Goal: Transaction & Acquisition: Purchase product/service

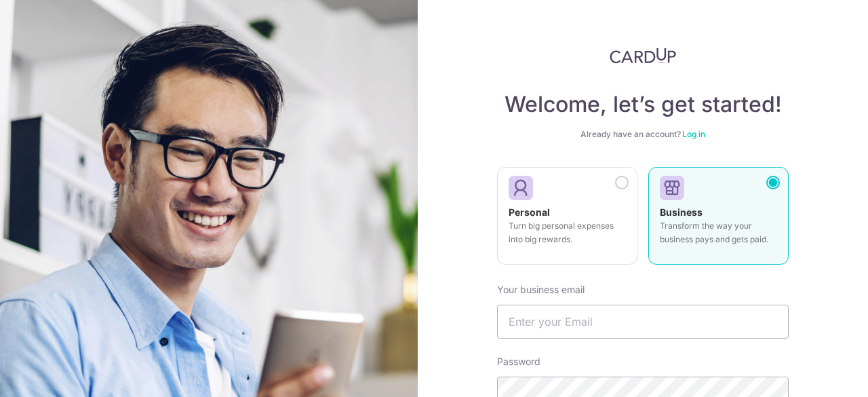
click at [555, 229] on p "Turn big personal expenses into big rewards." at bounding box center [566, 232] width 117 height 27
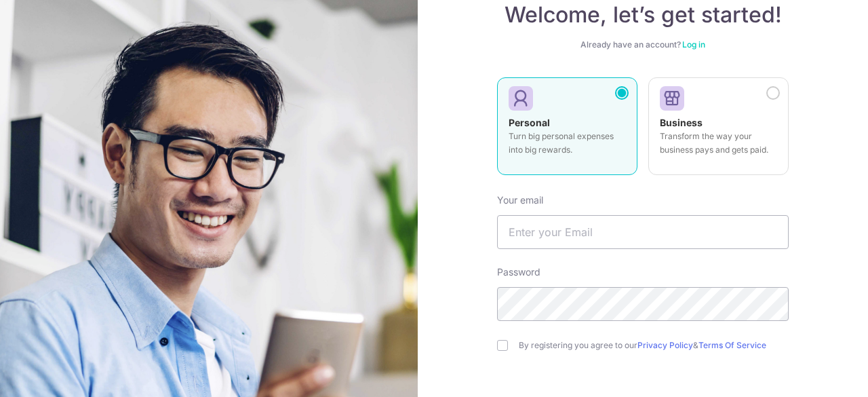
scroll to position [136, 0]
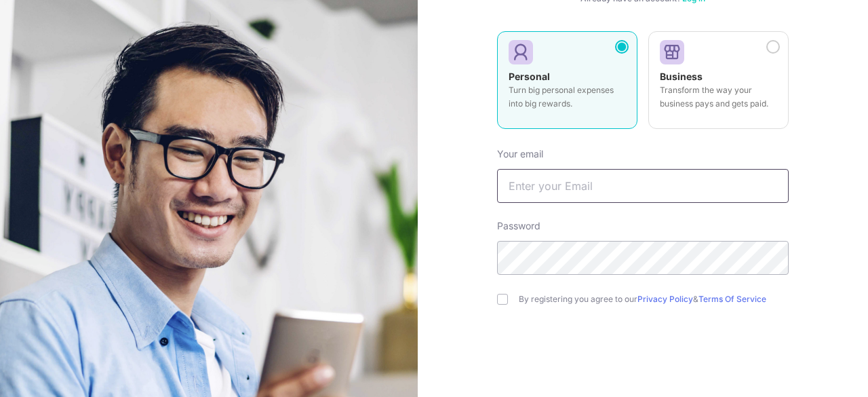
click at [557, 184] on input "text" at bounding box center [643, 186] width 292 height 34
type input "yongquan2000@hotmail.com"
click at [500, 296] on input "checkbox" at bounding box center [502, 299] width 11 height 11
checkbox input "true"
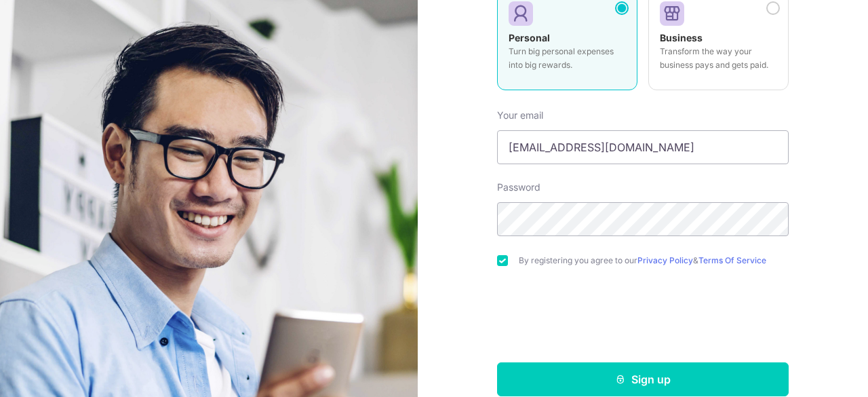
scroll to position [194, 0]
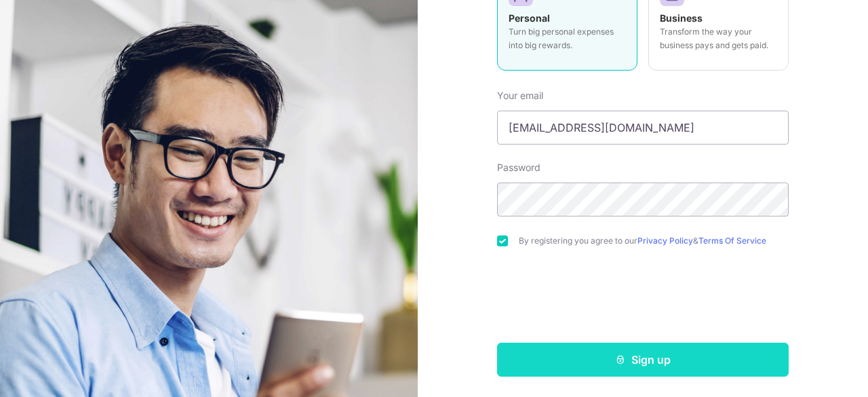
click at [586, 359] on button "Sign up" at bounding box center [643, 359] width 292 height 34
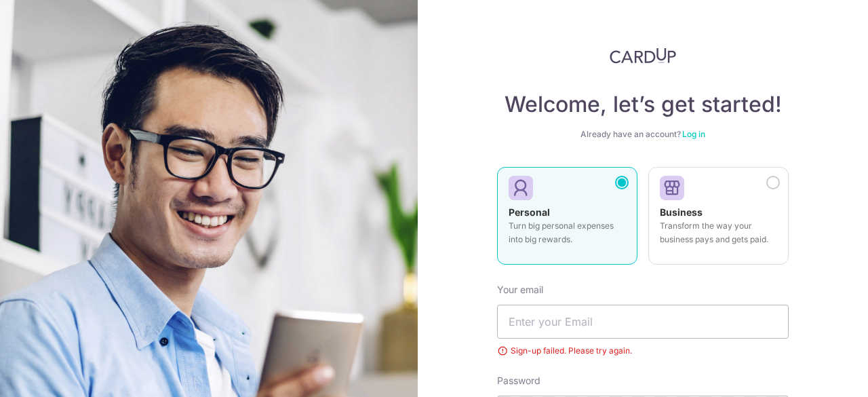
scroll to position [213, 0]
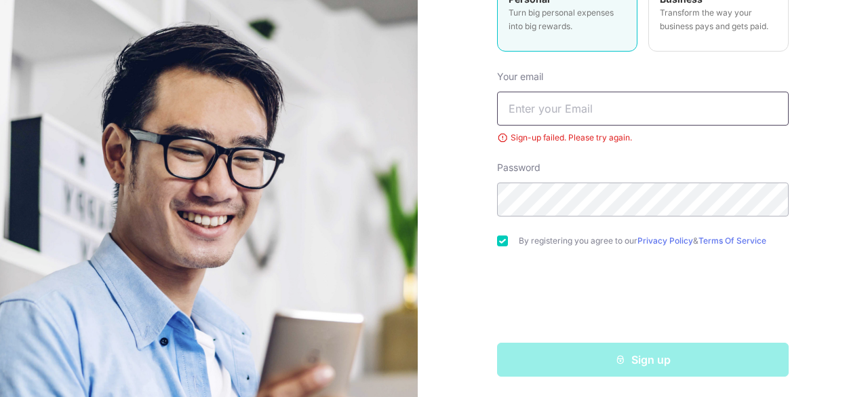
click at [561, 116] on input "text" at bounding box center [643, 109] width 292 height 34
type input "[EMAIL_ADDRESS][DOMAIN_NAME]"
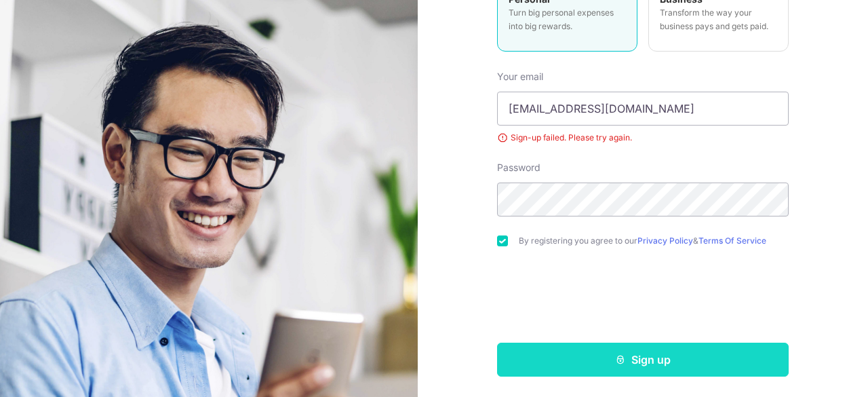
click at [557, 360] on button "Sign up" at bounding box center [643, 359] width 292 height 34
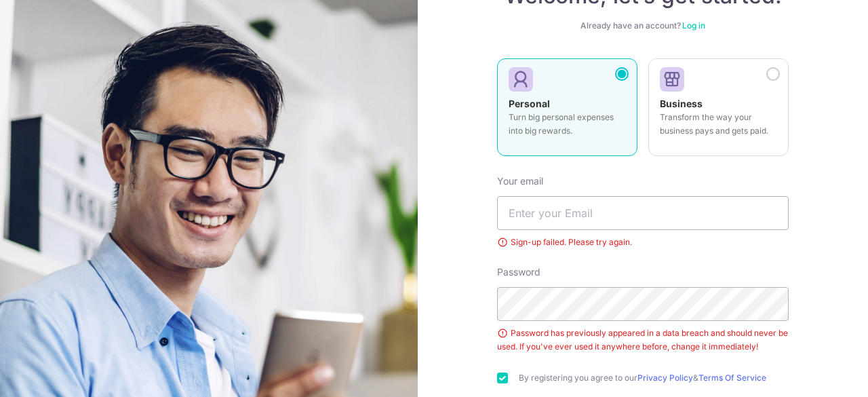
scroll to position [203, 0]
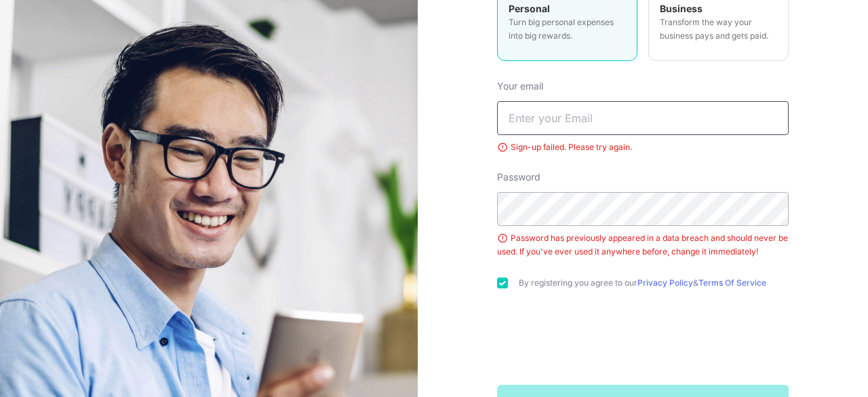
click at [599, 115] on input "text" at bounding box center [643, 118] width 292 height 34
type input "[EMAIL_ADDRESS][DOMAIN_NAME]"
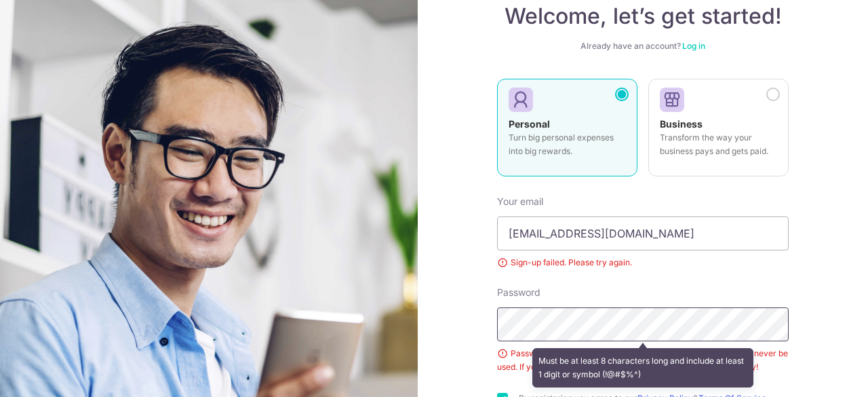
scroll to position [0, 0]
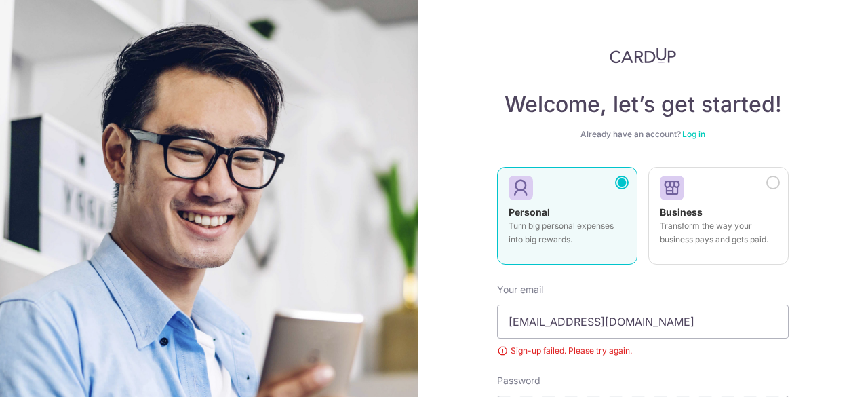
click at [638, 54] on img at bounding box center [643, 55] width 66 height 16
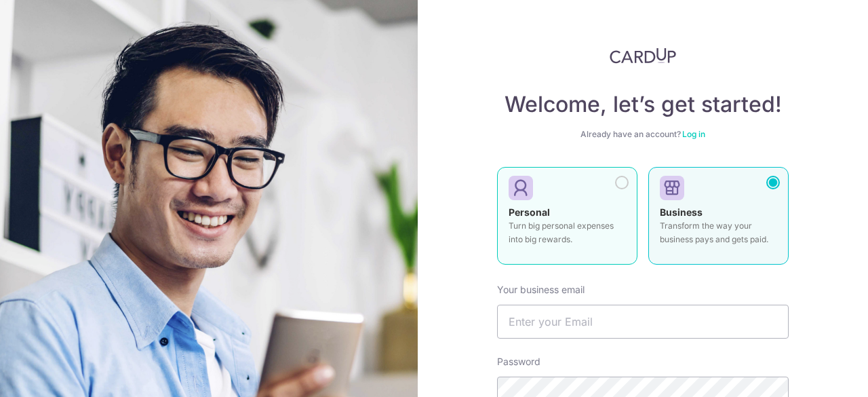
click at [615, 183] on div at bounding box center [622, 183] width 14 height 14
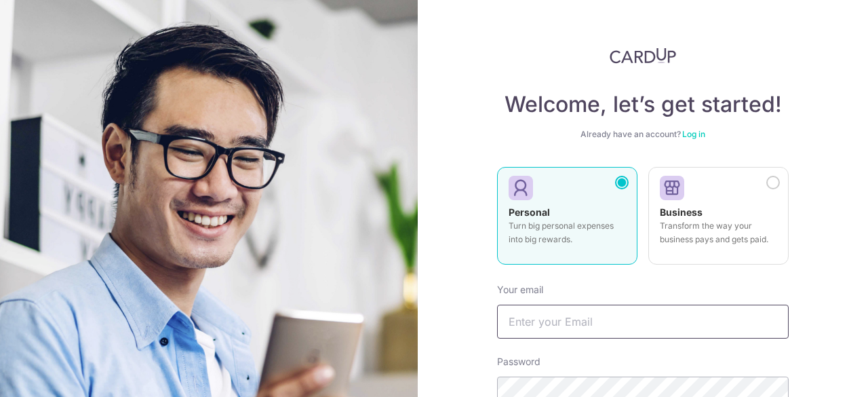
click at [620, 319] on input "text" at bounding box center [643, 321] width 292 height 34
type input "yongquan2000@hotmail.com"
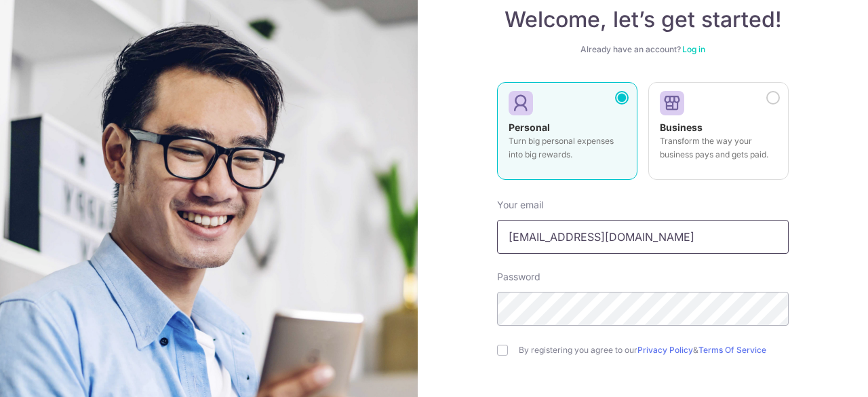
scroll to position [194, 0]
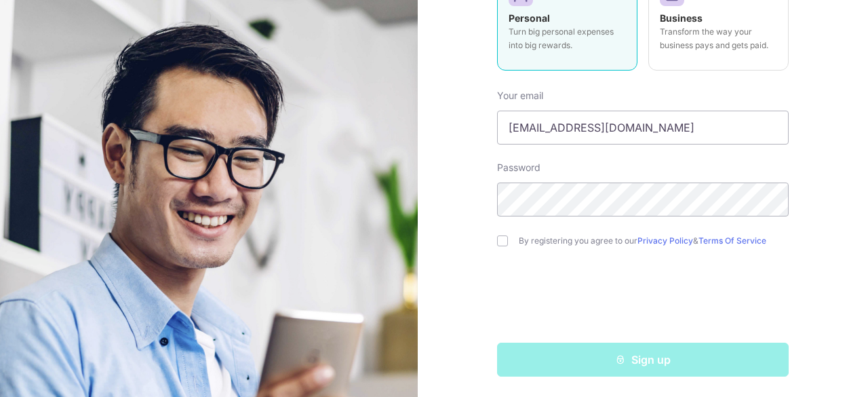
click at [493, 240] on div "Welcome, let’s get started! Already have an account? Log in Personal Turn big p…" at bounding box center [643, 198] width 450 height 397
click at [500, 238] on input "checkbox" at bounding box center [502, 240] width 11 height 11
checkbox input "true"
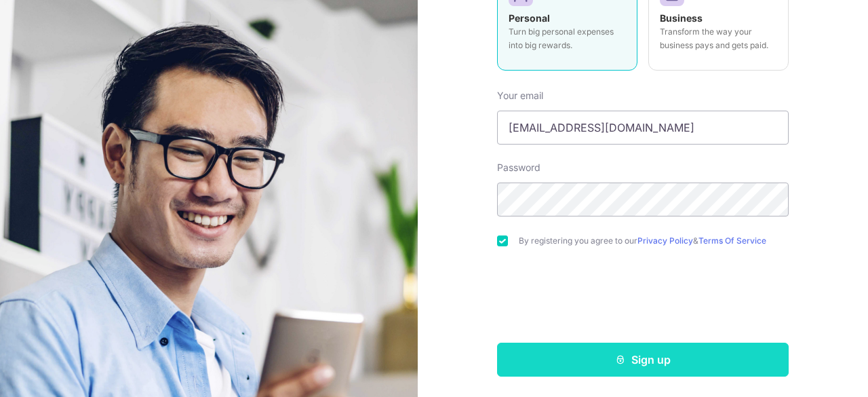
click at [603, 355] on button "Sign up" at bounding box center [643, 359] width 292 height 34
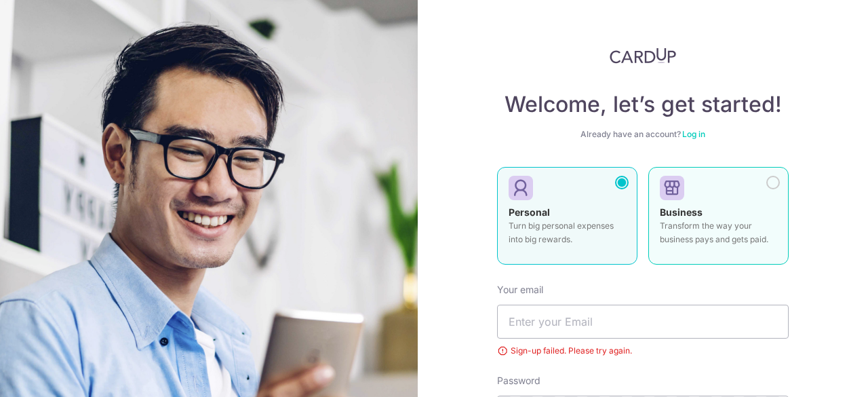
click at [732, 201] on label "Business Transform the way your business pays and gets paid." at bounding box center [718, 216] width 140 height 98
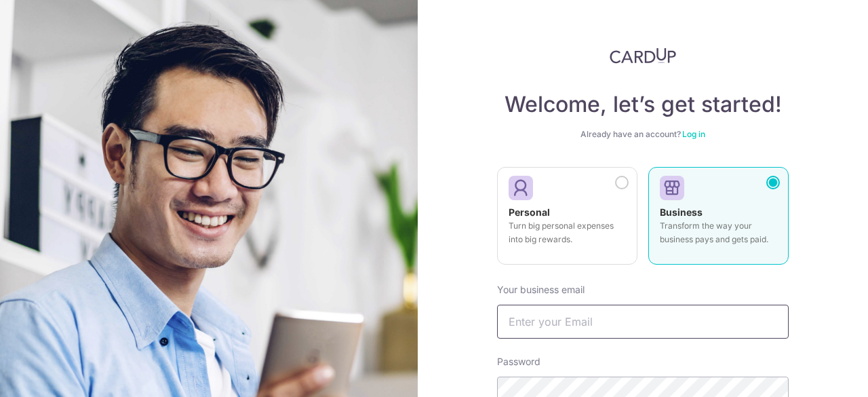
click at [603, 317] on input "text" at bounding box center [643, 321] width 292 height 34
type input "yongquan2000@hotmail.com"
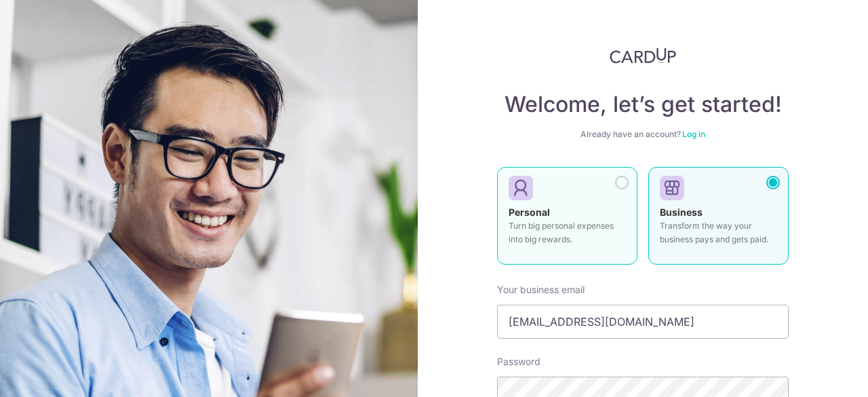
drag, startPoint x: 637, startPoint y: 195, endPoint x: 616, endPoint y: 191, distance: 22.1
click at [637, 195] on div "Personal Turn big personal expenses into big rewards. Business Transform the wa…" at bounding box center [643, 220] width 292 height 106
click at [616, 191] on label "Personal Turn big personal expenses into big rewards." at bounding box center [567, 216] width 140 height 98
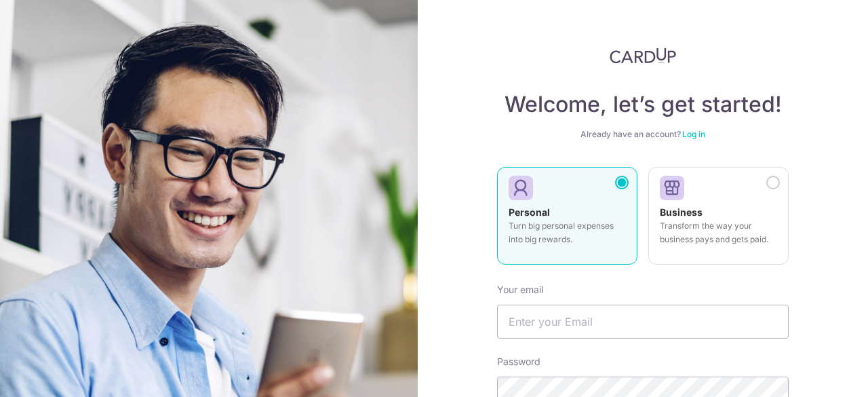
click at [685, 134] on link "Log in" at bounding box center [693, 134] width 23 height 10
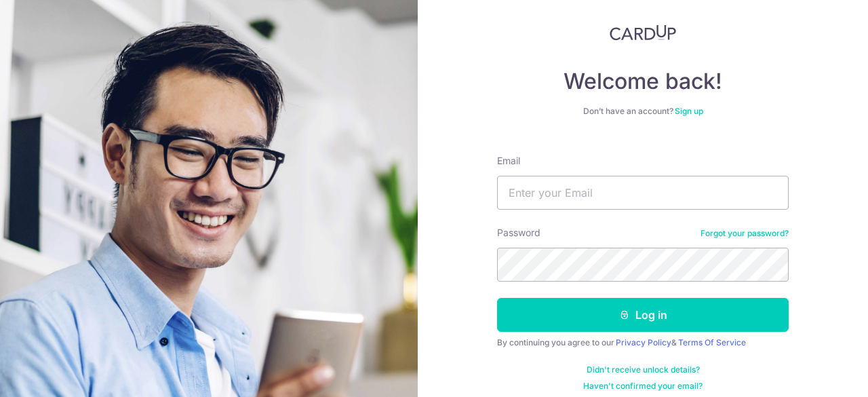
scroll to position [33, 0]
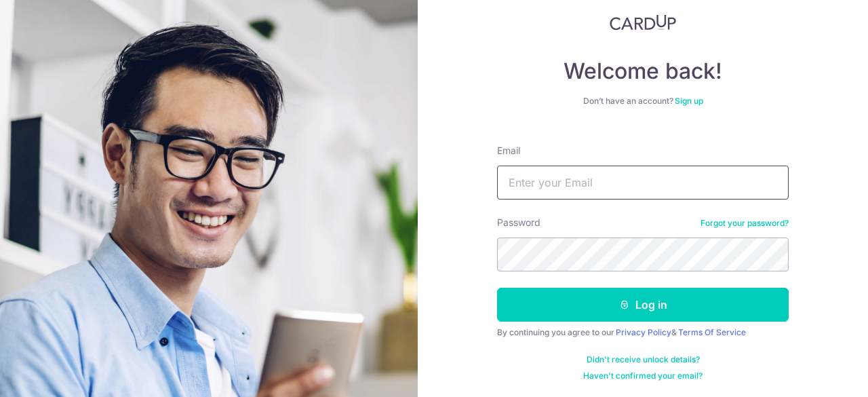
click at [607, 176] on input "Email" at bounding box center [643, 182] width 292 height 34
click at [613, 113] on div "Welcome back! Don’t have an account? Sign up Email Password Forgot your passwor…" at bounding box center [643, 197] width 292 height 367
click at [687, 96] on link "Sign up" at bounding box center [689, 101] width 28 height 10
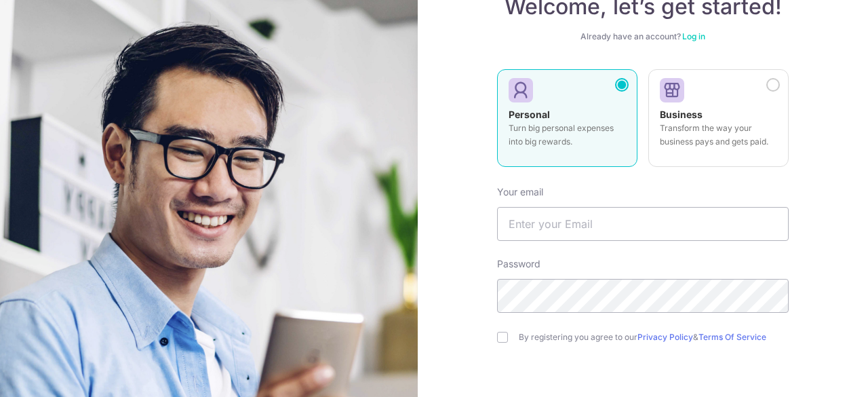
scroll to position [194, 0]
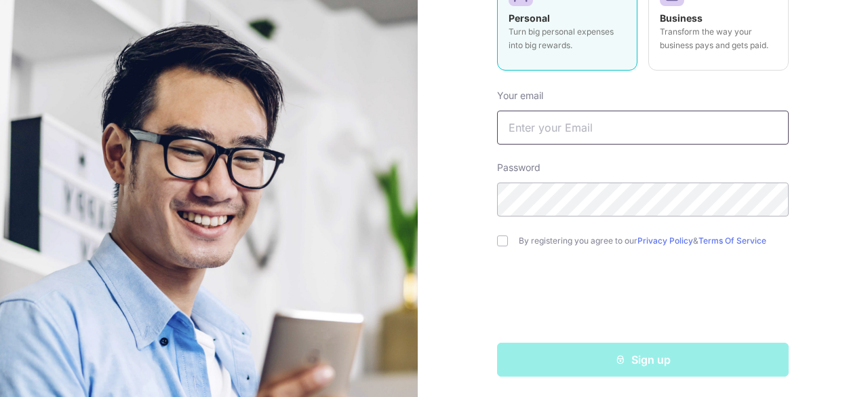
click at [585, 131] on input "text" at bounding box center [643, 128] width 292 height 34
type input "yongquan2000@gmail.com"
click at [500, 246] on div "By registering you agree to our Privacy Policy & Terms Of Service" at bounding box center [643, 241] width 292 height 16
click at [506, 240] on div "By registering you agree to our Privacy Policy & Terms Of Service" at bounding box center [643, 241] width 292 height 16
click at [500, 240] on input "checkbox" at bounding box center [502, 240] width 11 height 11
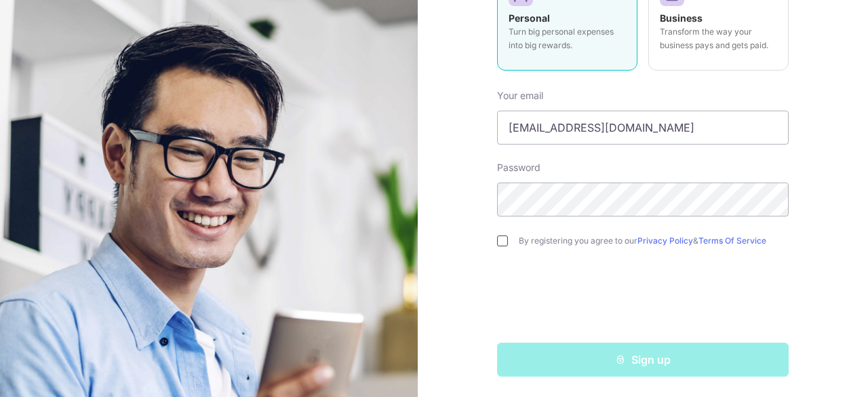
checkbox input "true"
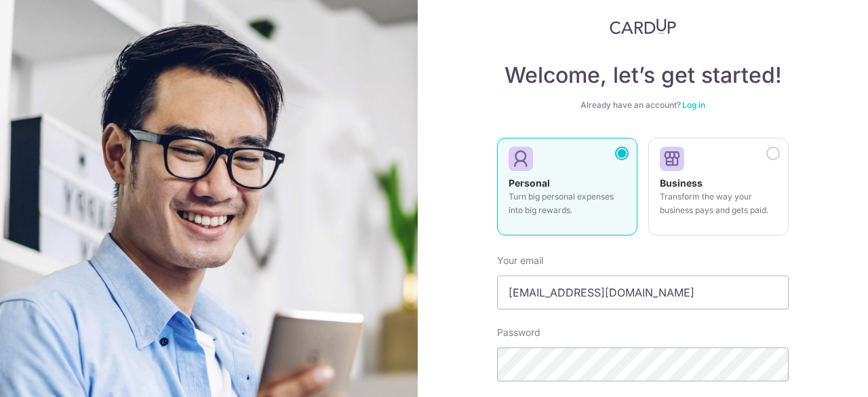
scroll to position [0, 0]
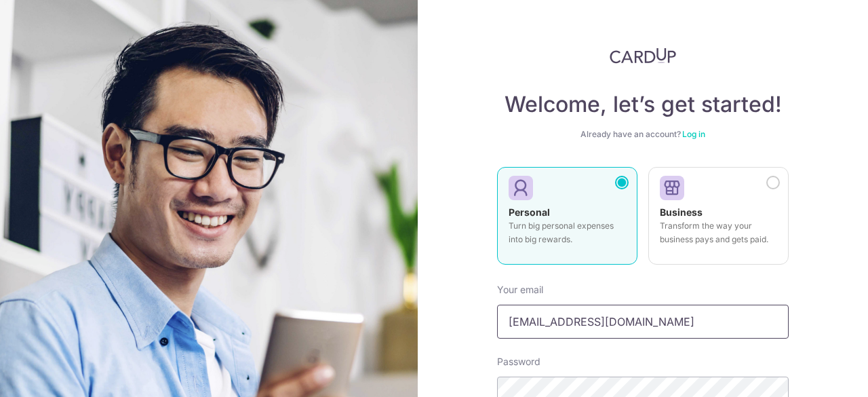
drag, startPoint x: 675, startPoint y: 321, endPoint x: 462, endPoint y: 326, distance: 213.0
click at [462, 326] on div "Welcome, let’s get started! Already have an account? Log in Personal Turn big p…" at bounding box center [643, 198] width 450 height 397
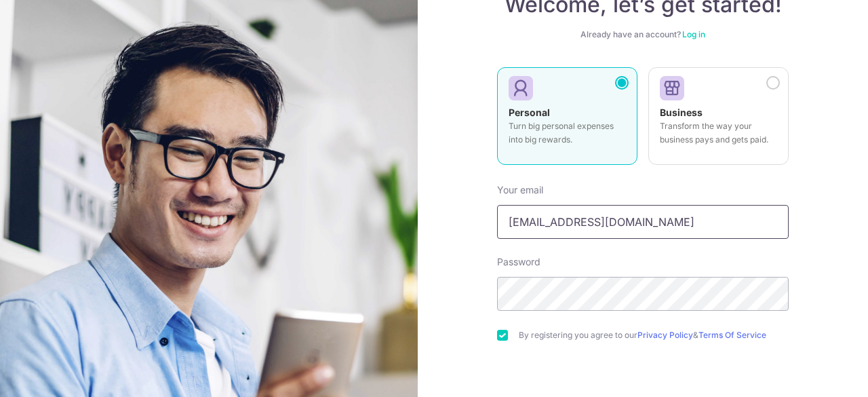
scroll to position [194, 0]
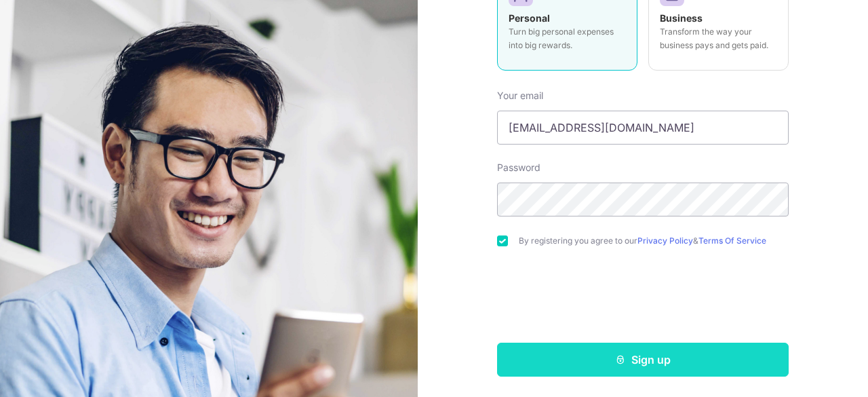
click at [586, 359] on button "Sign up" at bounding box center [643, 359] width 292 height 34
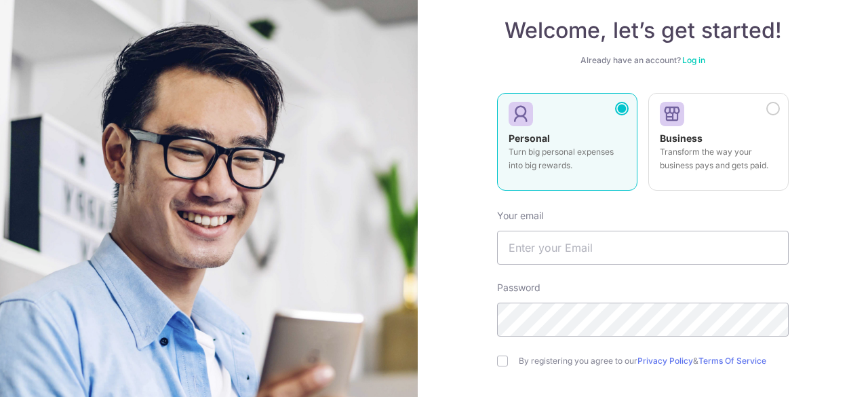
scroll to position [194, 0]
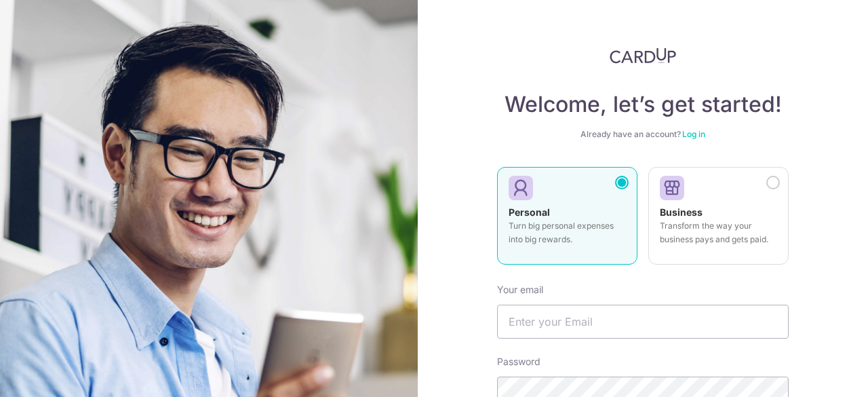
click at [192, 92] on img at bounding box center [209, 347] width 488 height 694
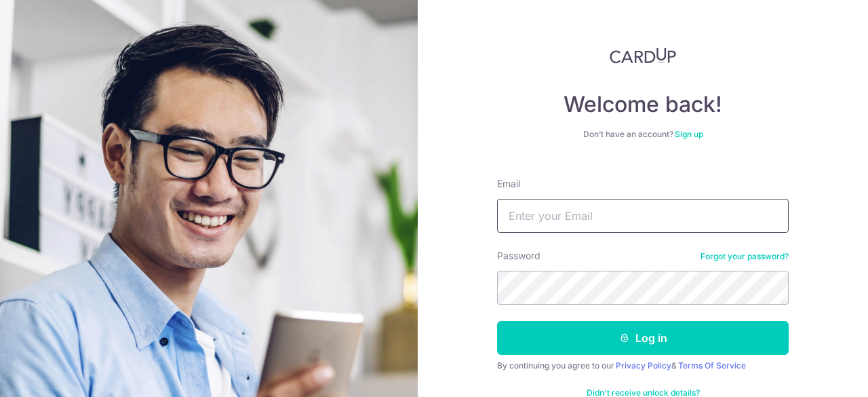
click at [562, 220] on input "Email" at bounding box center [643, 216] width 292 height 34
type input "[EMAIL_ADDRESS][DOMAIN_NAME]"
click at [719, 259] on link "Forgot your password?" at bounding box center [744, 256] width 88 height 11
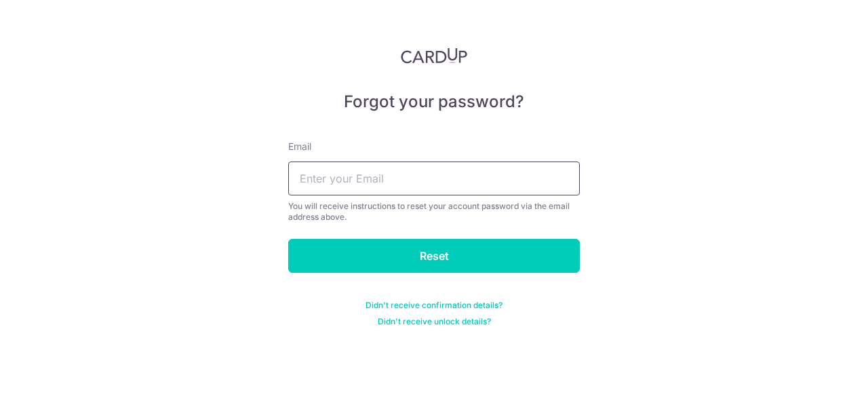
click at [405, 189] on input "text" at bounding box center [434, 178] width 292 height 34
type input "yongquan2000@hotmail.com"
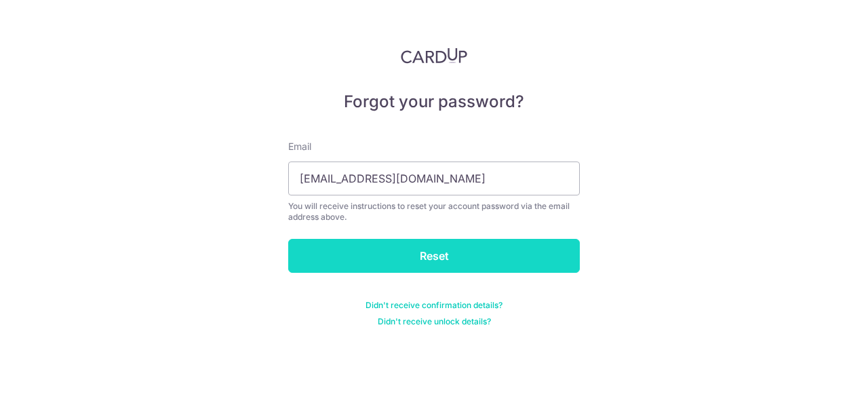
click at [408, 256] on input "Reset" at bounding box center [434, 256] width 292 height 34
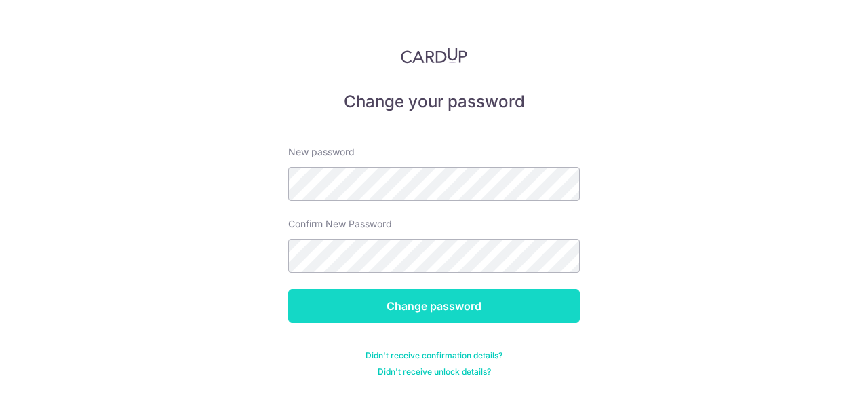
click at [419, 307] on input "Change password" at bounding box center [434, 306] width 292 height 34
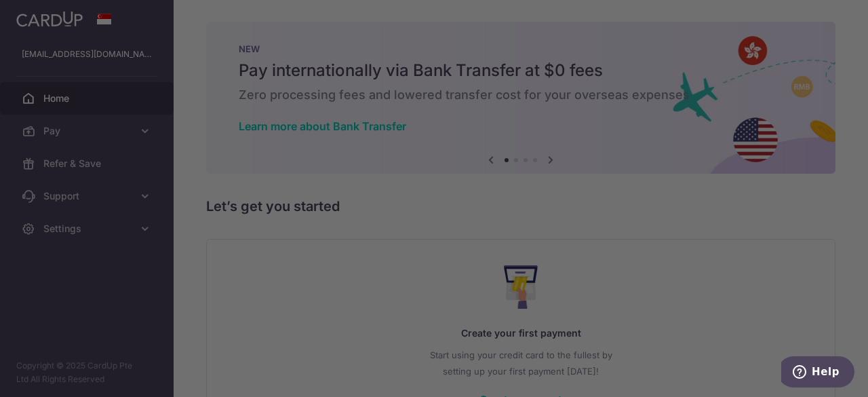
click at [725, 188] on div at bounding box center [438, 200] width 877 height 401
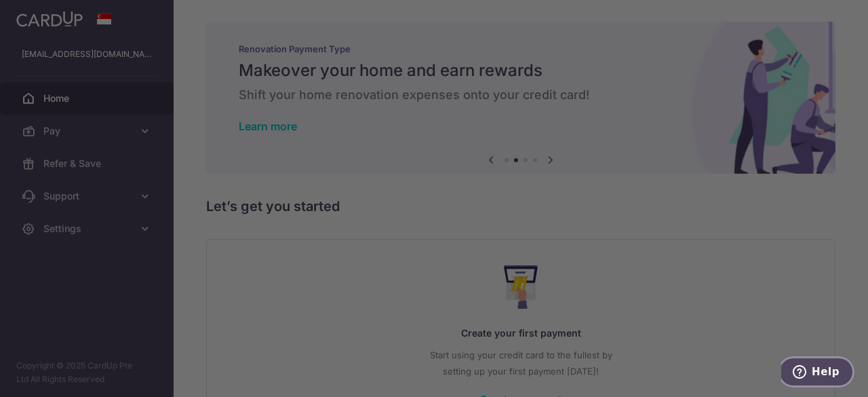
click at [820, 357] on button "Help" at bounding box center [816, 371] width 77 height 31
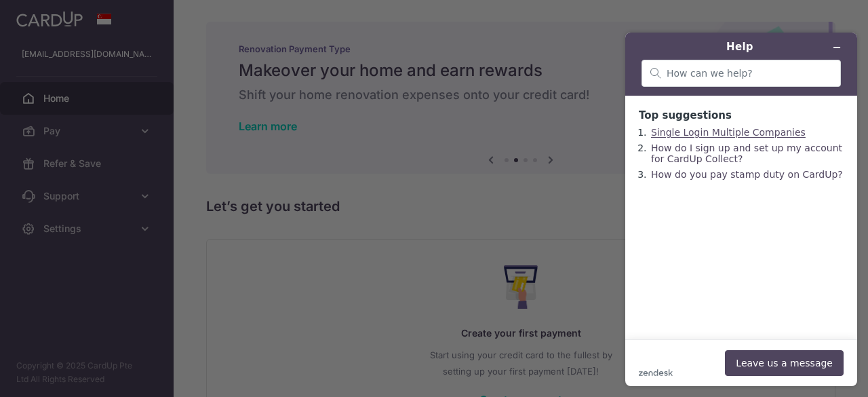
click at [705, 131] on link "Single Login Multiple Companies" at bounding box center [728, 132] width 155 height 11
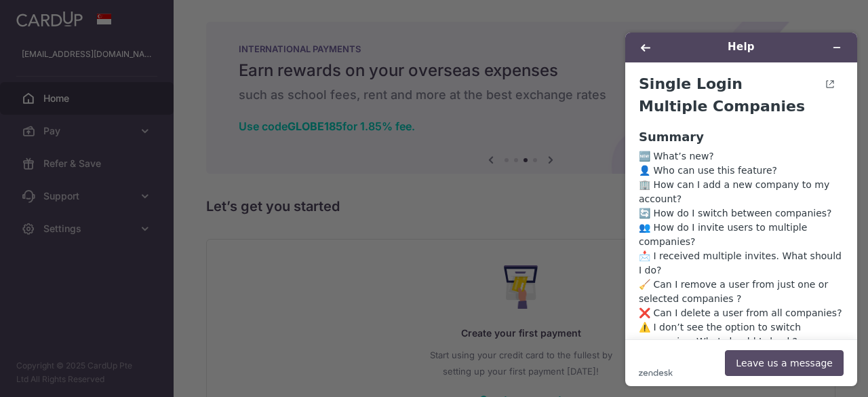
click at [763, 359] on button "Leave us a message" at bounding box center [784, 363] width 119 height 26
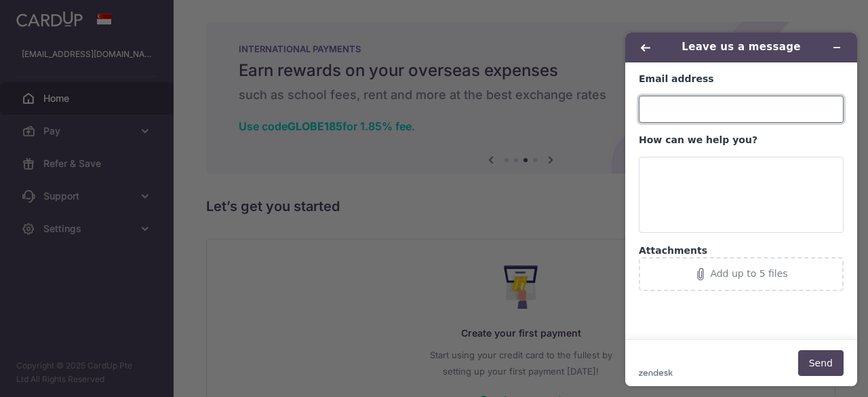
click at [720, 109] on input "Email address" at bounding box center [741, 109] width 205 height 27
type input "yongquan2000@hotmail.com"
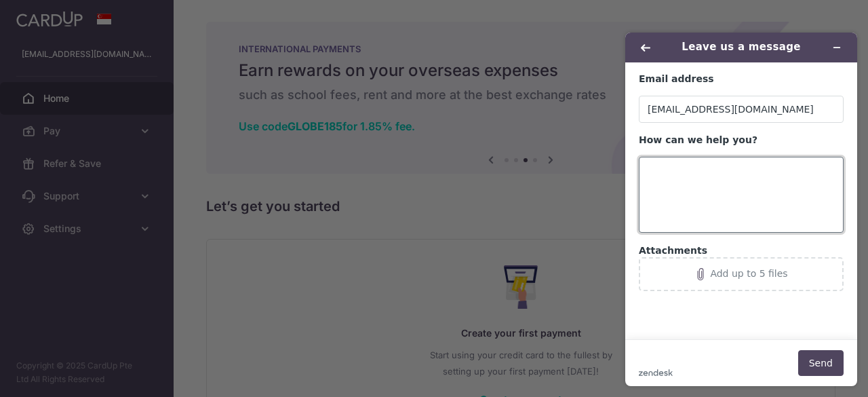
click at [716, 191] on textarea "How can we help you?" at bounding box center [741, 195] width 205 height 76
drag, startPoint x: 213, startPoint y: 32, endPoint x: 222, endPoint y: 22, distance: 13.4
click at [221, 31] on div at bounding box center [438, 200] width 877 height 401
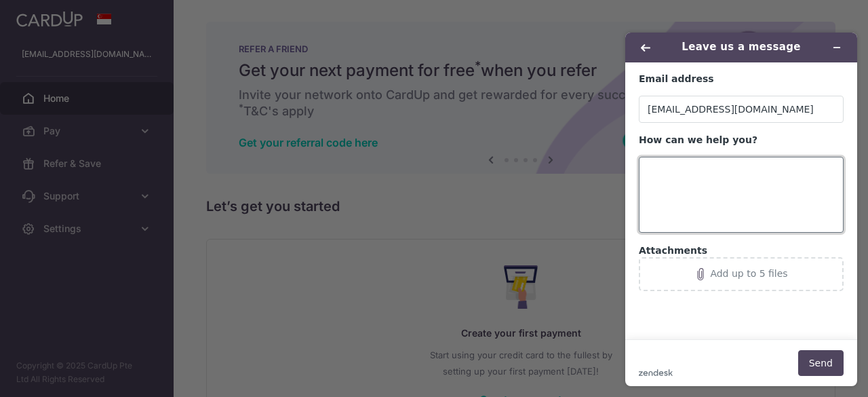
click at [726, 226] on textarea "How can we help you?" at bounding box center [741, 195] width 205 height 76
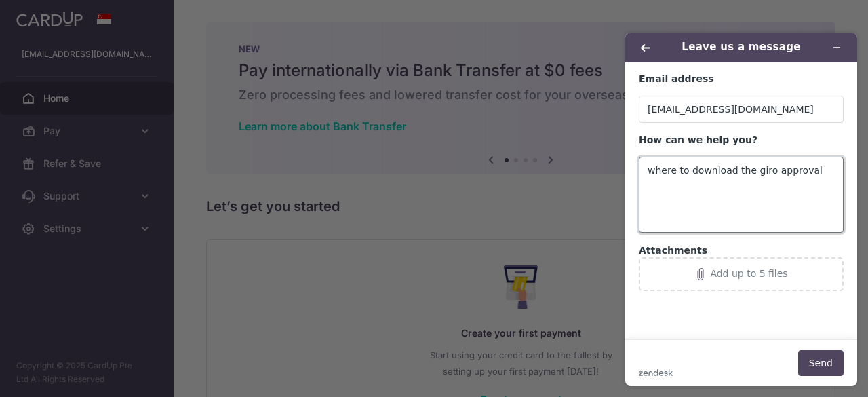
type textarea "where to download the giro approval"
click at [817, 360] on button "Send" at bounding box center [820, 363] width 45 height 26
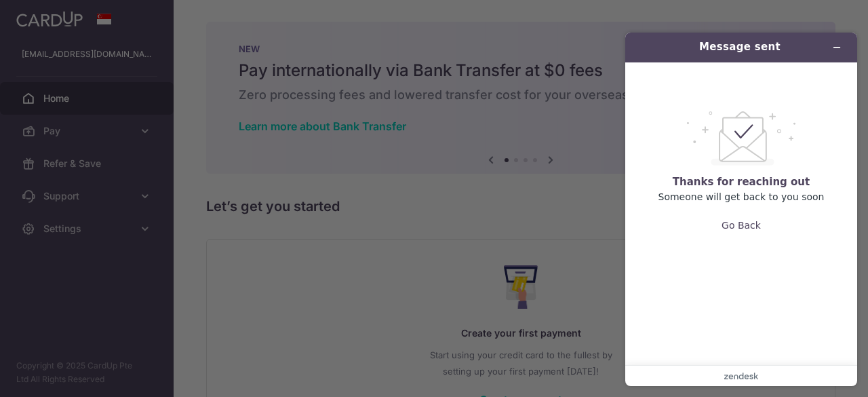
click at [221, 131] on div at bounding box center [438, 200] width 877 height 401
click at [851, 39] on header "Message sent" at bounding box center [741, 48] width 232 height 30
click at [844, 43] on button "Minimize widget" at bounding box center [837, 47] width 22 height 19
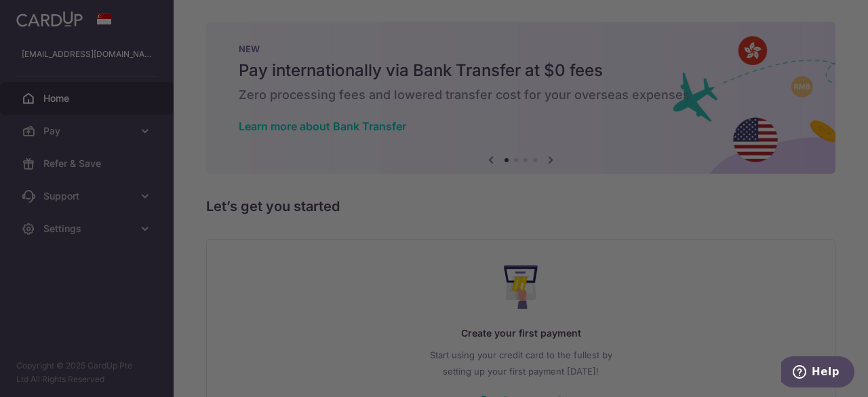
click at [621, 28] on div at bounding box center [438, 200] width 877 height 401
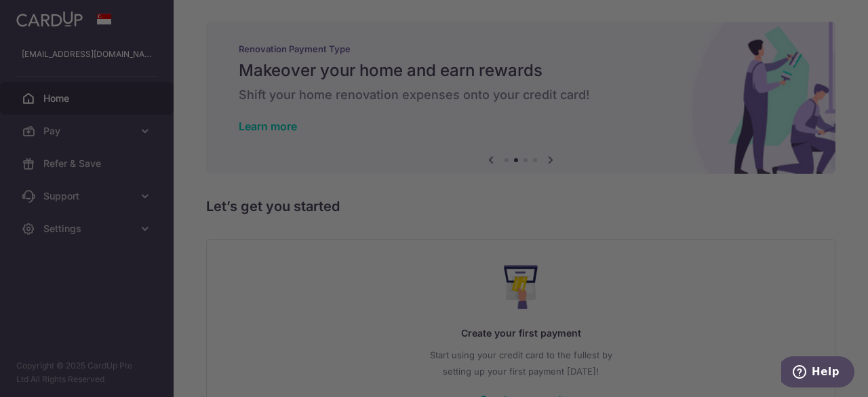
click at [71, 117] on div at bounding box center [438, 200] width 877 height 401
click at [64, 126] on div at bounding box center [438, 200] width 877 height 401
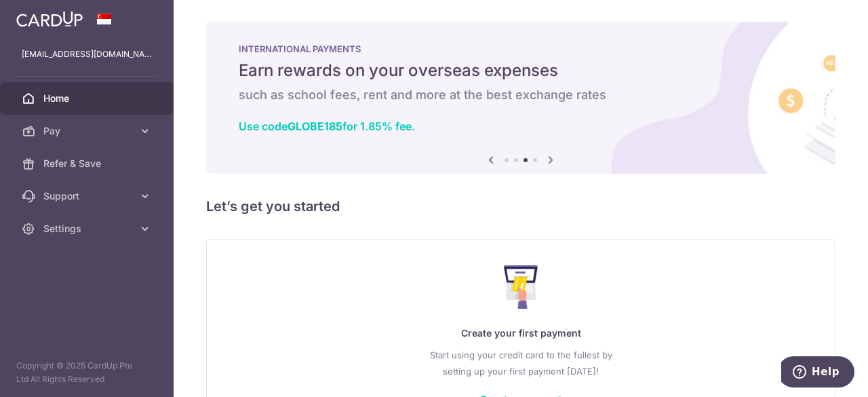
scroll to position [98, 0]
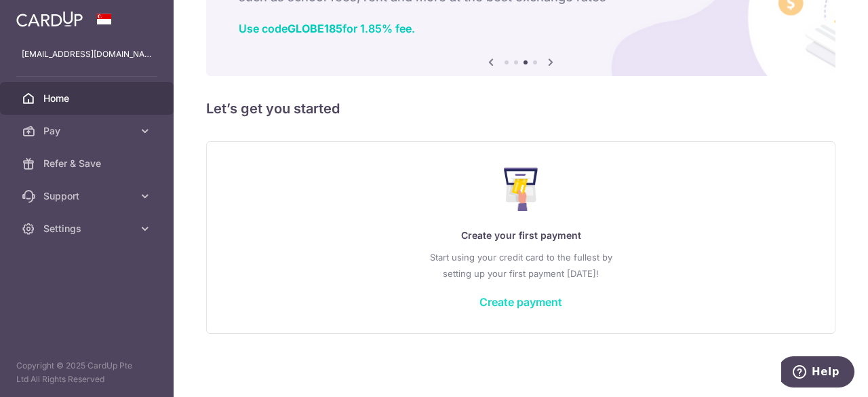
click at [513, 301] on link "Create payment" at bounding box center [520, 302] width 83 height 14
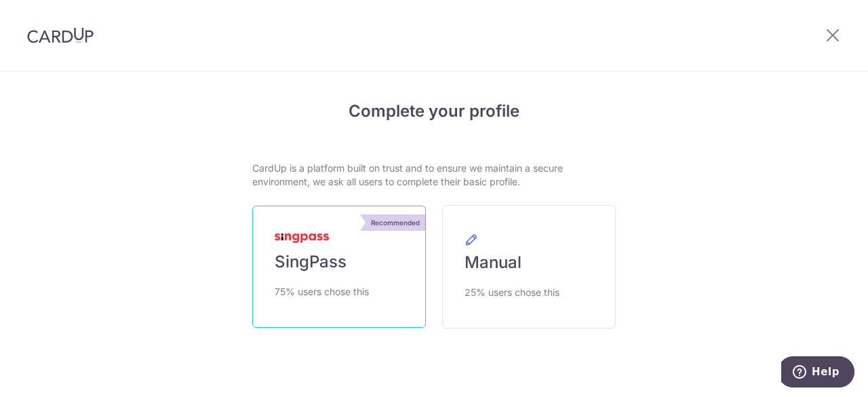
click at [311, 252] on span "SingPass" at bounding box center [311, 262] width 72 height 22
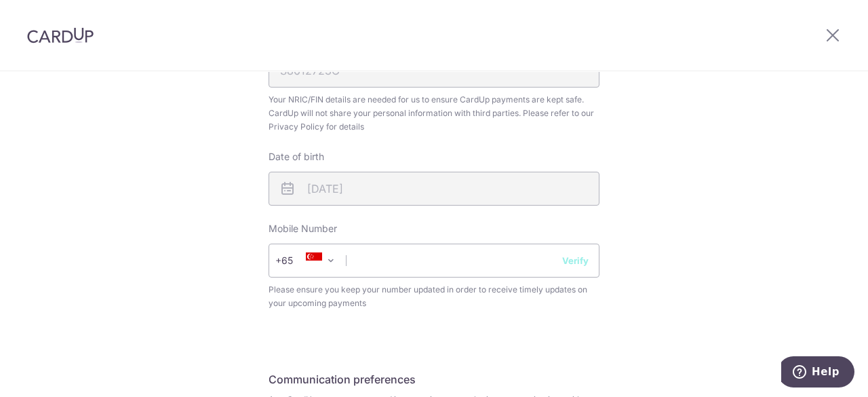
scroll to position [475, 0]
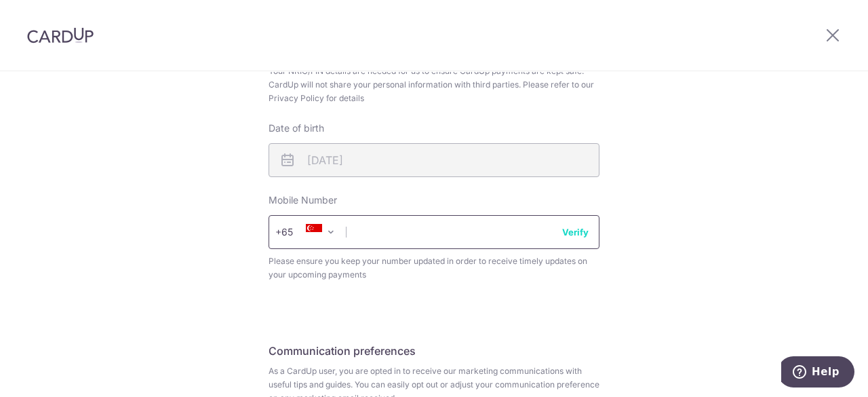
click at [404, 222] on input "text" at bounding box center [433, 232] width 331 height 34
type input "97856545"
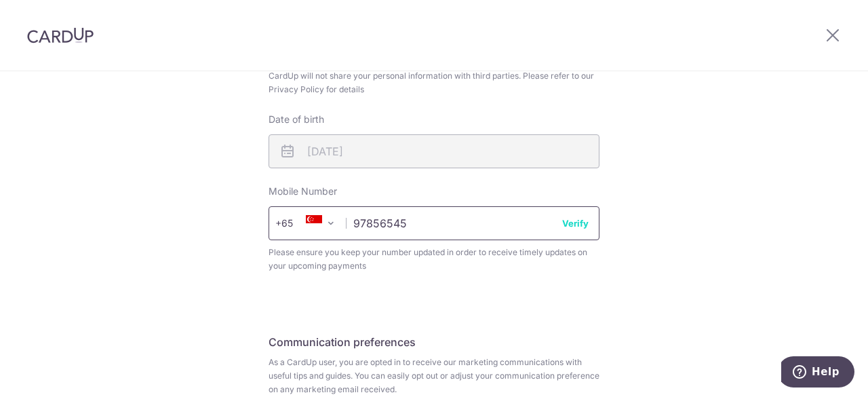
scroll to position [607, 0]
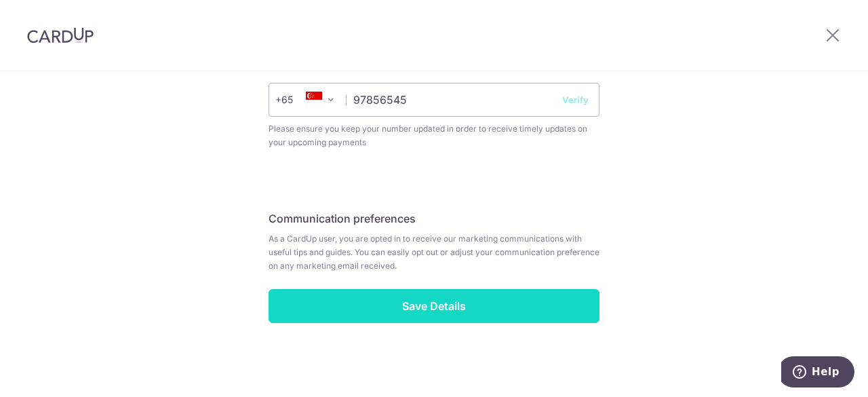
click at [399, 310] on input "Save Details" at bounding box center [433, 306] width 331 height 34
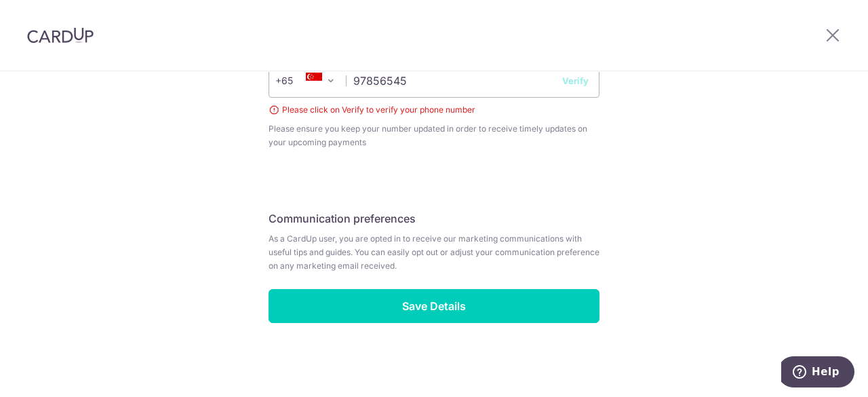
scroll to position [558, 0]
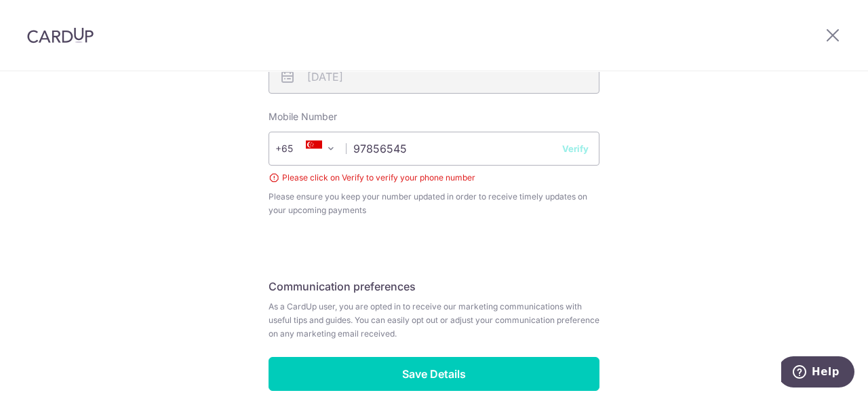
click at [576, 150] on button "Verify" at bounding box center [575, 149] width 26 height 14
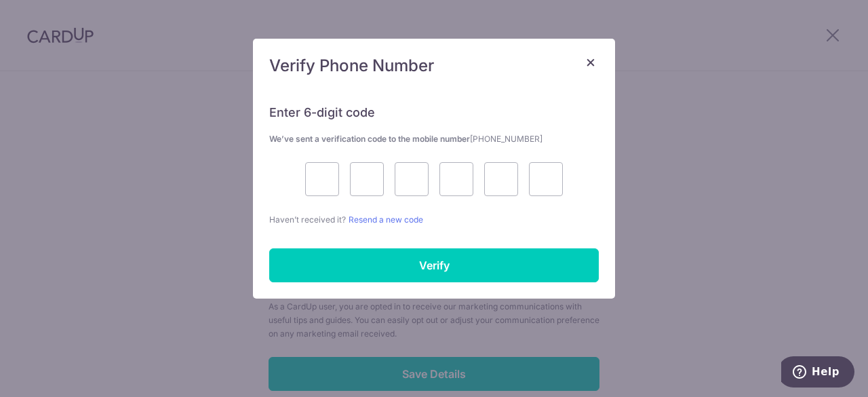
click at [576, 150] on div "Enter 6-digit code We’ve sent a verification code to the mobile number +6597856…" at bounding box center [434, 157] width 330 height 138
click at [328, 166] on input "text" at bounding box center [322, 179] width 34 height 34
type input "9"
type input "0"
type input "7"
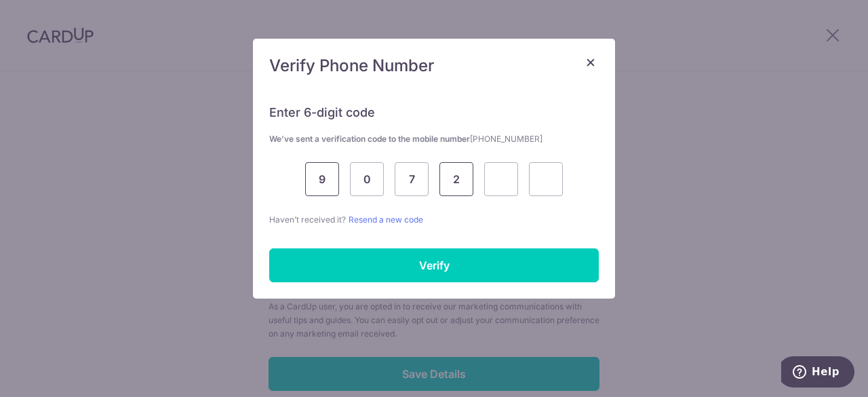
type input "2"
type input "0"
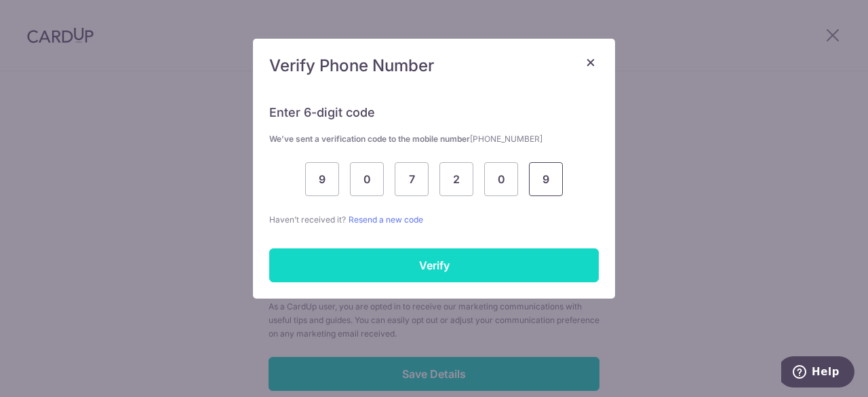
type input "9"
click at [432, 259] on input "Verify" at bounding box center [434, 265] width 330 height 34
click at [433, 258] on input "Verify" at bounding box center [434, 265] width 330 height 34
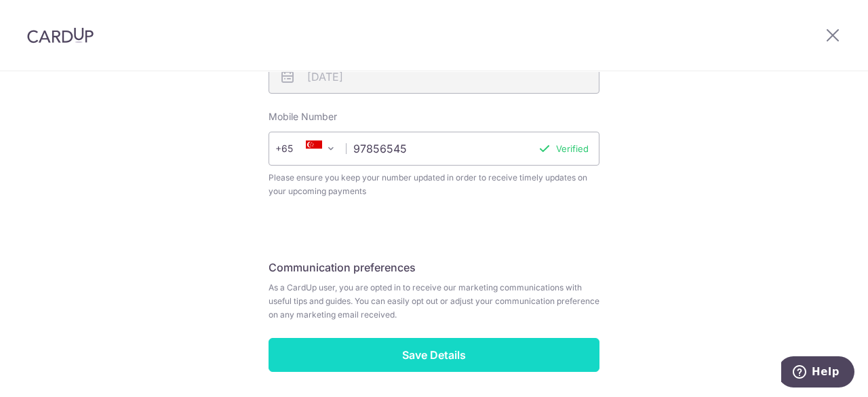
click at [400, 353] on input "Save Details" at bounding box center [433, 355] width 331 height 34
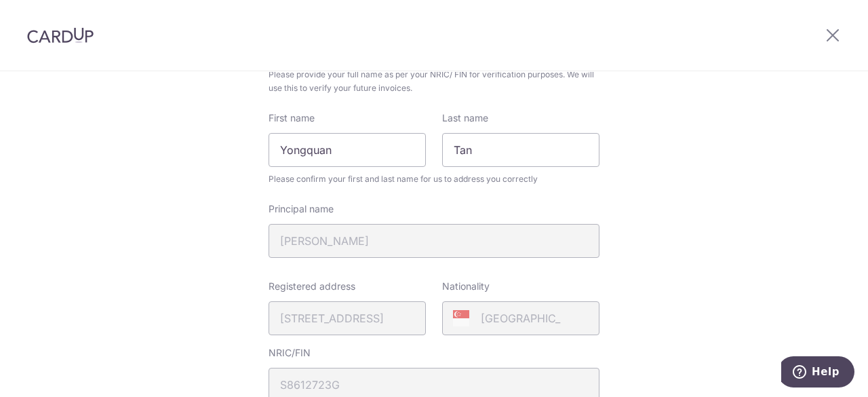
scroll to position [0, 0]
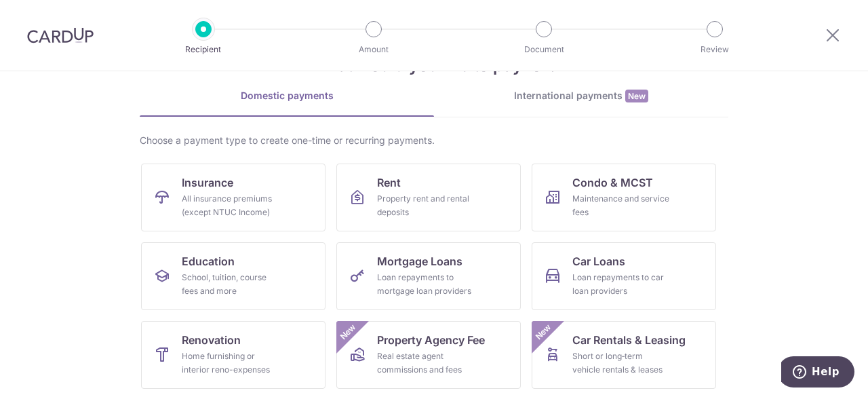
scroll to position [68, 0]
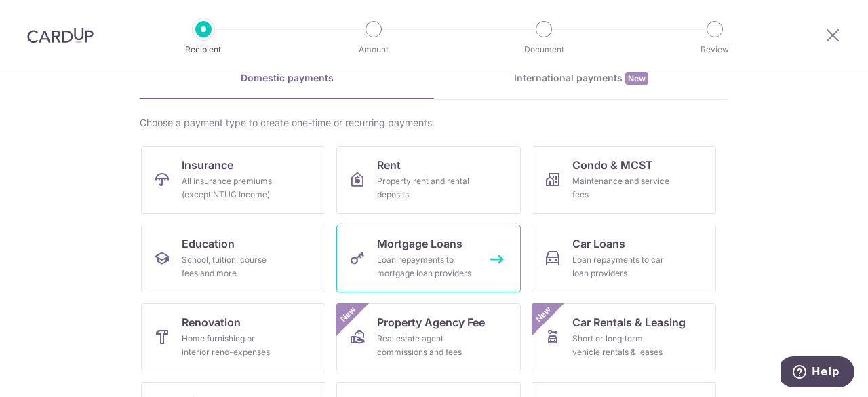
click at [404, 264] on div "Loan repayments to mortgage loan providers" at bounding box center [426, 266] width 98 height 27
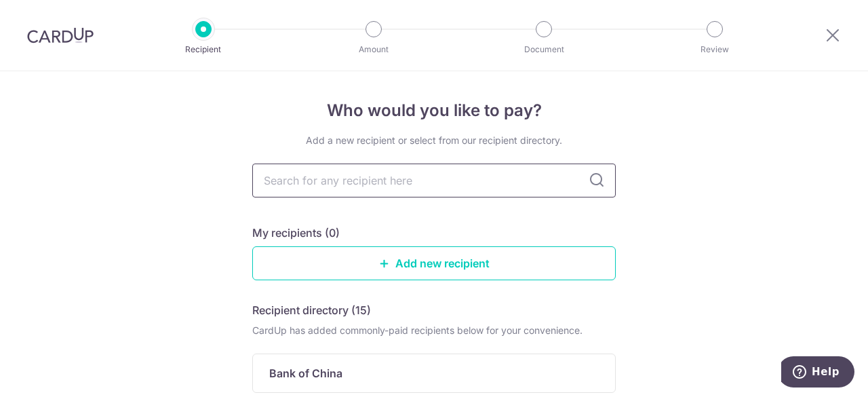
click at [429, 178] on input "text" at bounding box center [433, 180] width 363 height 34
type input "dbs"
click at [582, 180] on input "dbs" at bounding box center [433, 180] width 363 height 34
click at [596, 177] on icon at bounding box center [596, 180] width 16 height 16
click at [572, 181] on input "dbs" at bounding box center [433, 180] width 363 height 34
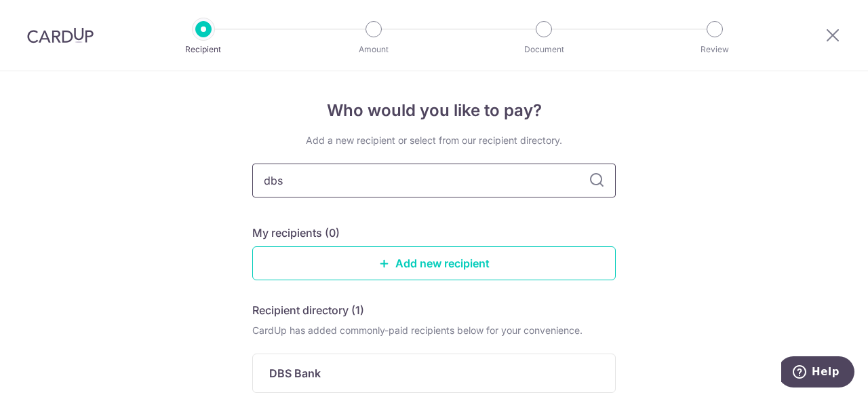
click at [468, 180] on input "dbs" at bounding box center [433, 180] width 363 height 34
drag, startPoint x: 468, startPoint y: 180, endPoint x: 233, endPoint y: 184, distance: 234.6
click at [233, 184] on div "Who would you like to pay? Add a new recipient or select from our recipient dir…" at bounding box center [434, 290] width 868 height 439
click at [405, 171] on input "text" at bounding box center [433, 180] width 363 height 34
type input "tomaro"
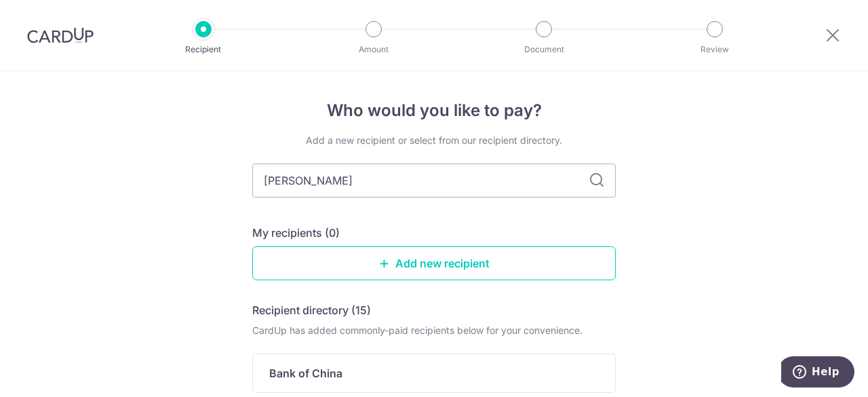
click at [598, 178] on icon at bounding box center [596, 180] width 16 height 16
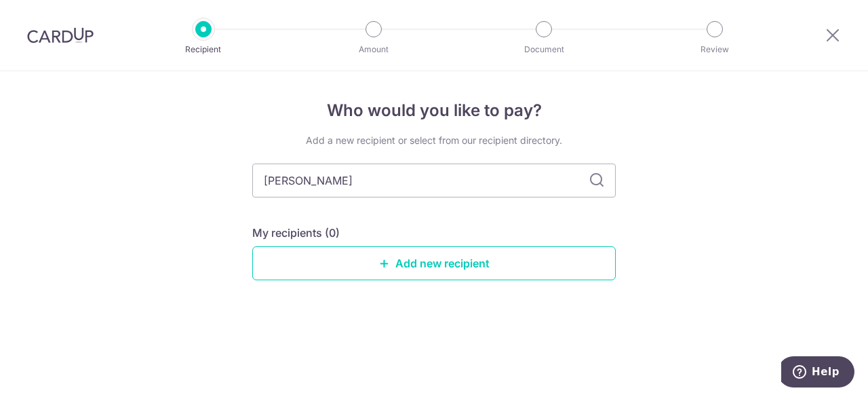
drag, startPoint x: 461, startPoint y: 183, endPoint x: 233, endPoint y: 186, distance: 227.8
click at [233, 186] on div "Who would you like to pay? Add a new recipient or select from our recipient dir…" at bounding box center [434, 233] width 868 height 325
type input "dbs bank"
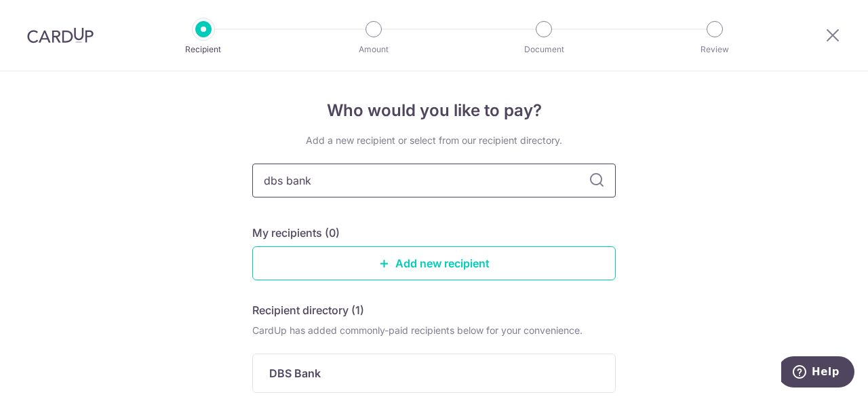
click at [579, 174] on input "dbs bank" at bounding box center [433, 180] width 363 height 34
click at [593, 184] on icon at bounding box center [596, 180] width 16 height 16
click at [466, 216] on div "Add a new recipient or select from our recipient directory. dbs bank My recipie…" at bounding box center [433, 290] width 363 height 313
click at [591, 178] on icon at bounding box center [596, 180] width 16 height 16
click at [843, 34] on div at bounding box center [832, 35] width 71 height 71
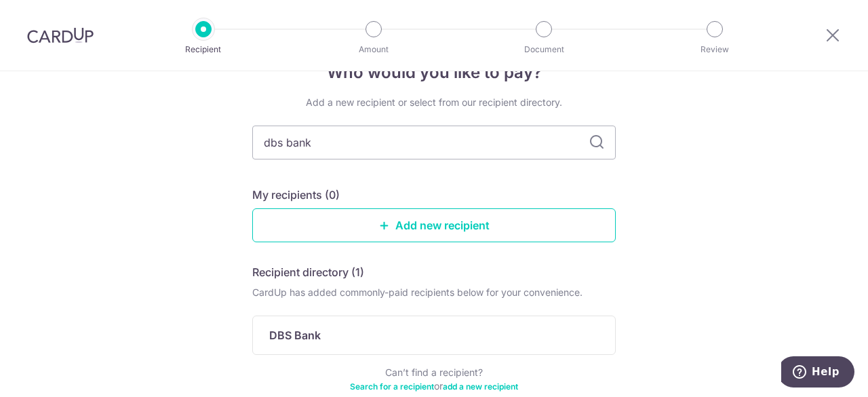
scroll to position [113, 0]
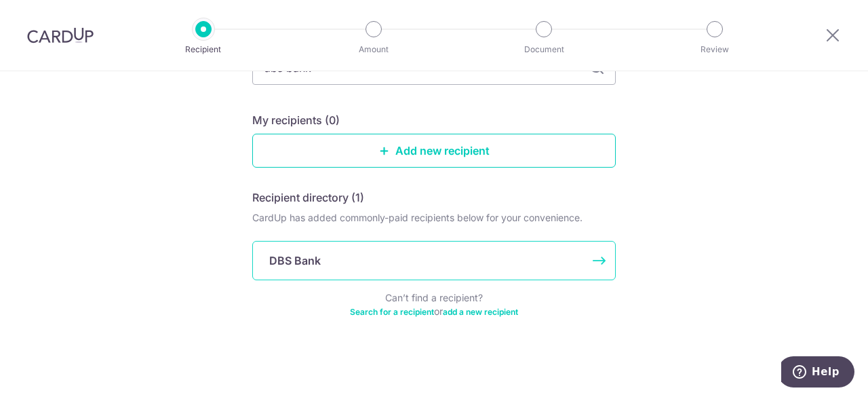
click at [356, 257] on div "DBS Bank" at bounding box center [425, 260] width 313 height 16
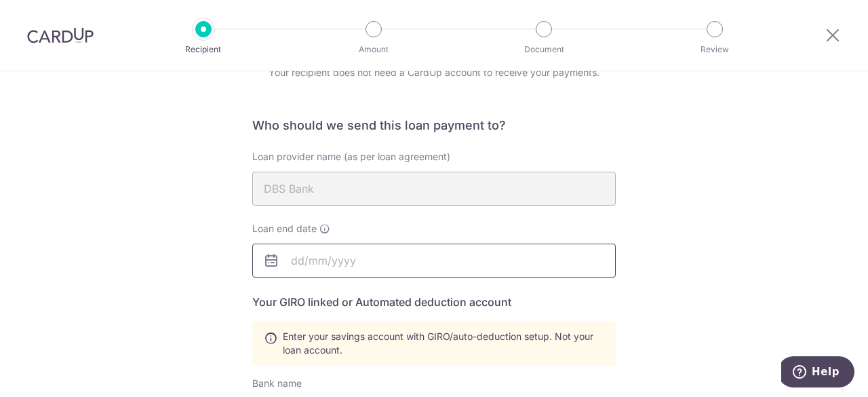
click at [330, 269] on input "text" at bounding box center [433, 260] width 363 height 34
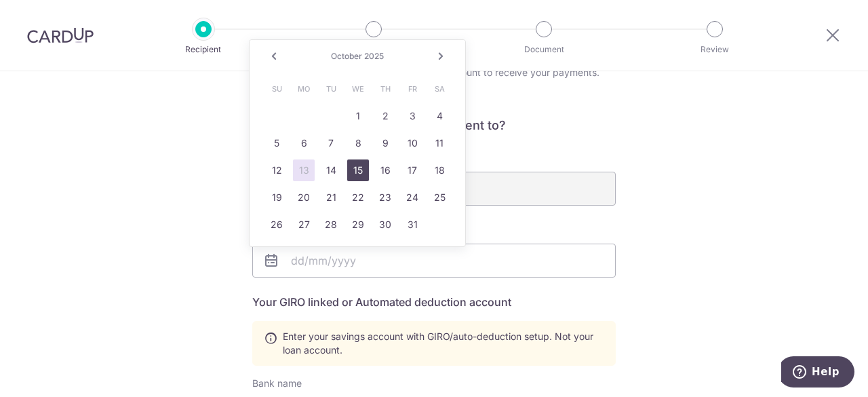
click at [351, 166] on link "15" at bounding box center [358, 170] width 22 height 22
type input "[DATE]"
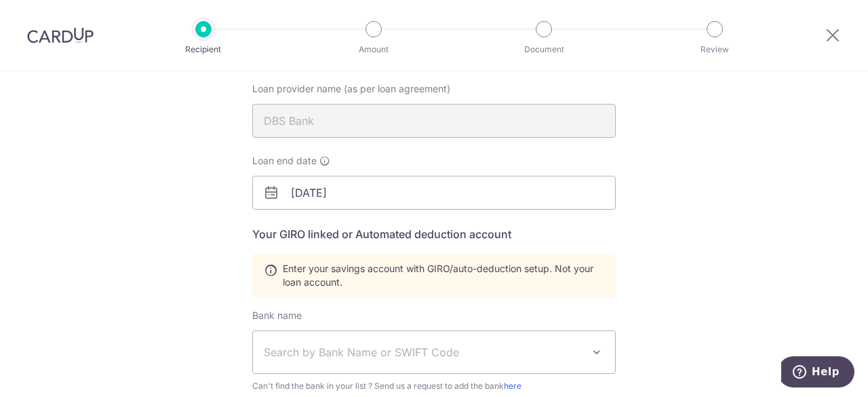
scroll to position [203, 0]
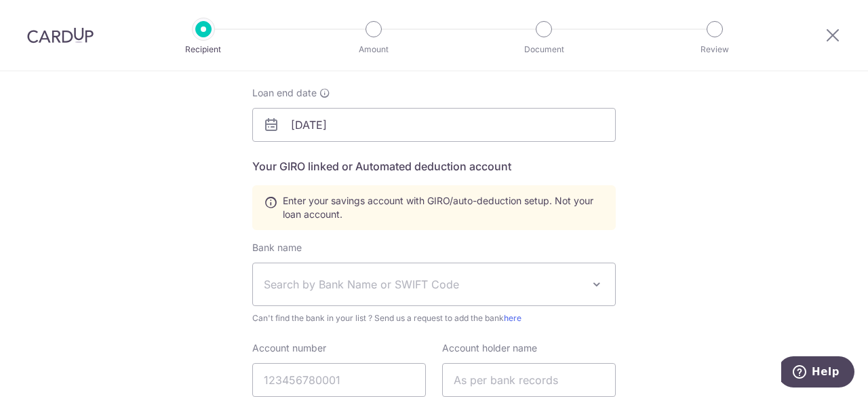
click at [403, 281] on span "Search by Bank Name or SWIFT Code" at bounding box center [423, 284] width 319 height 16
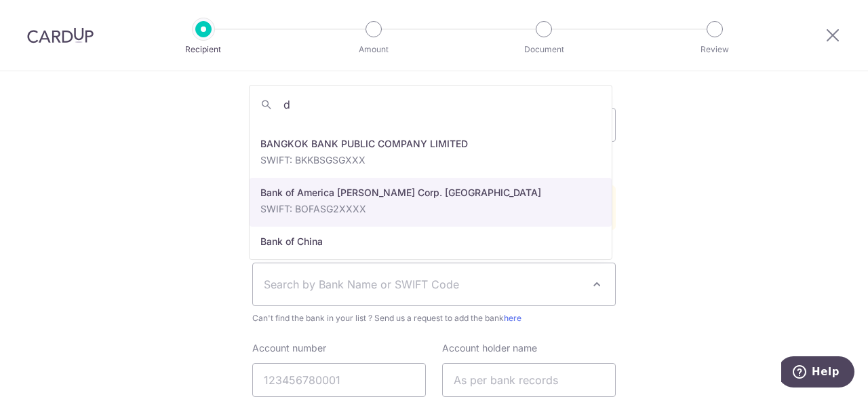
scroll to position [0, 0]
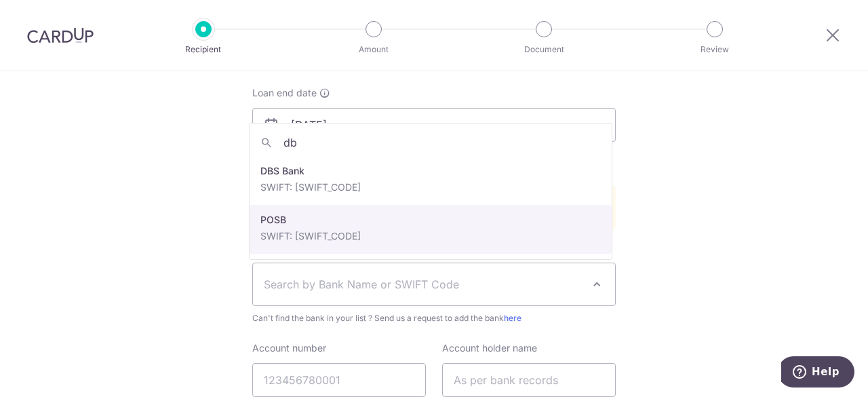
type input "dbs"
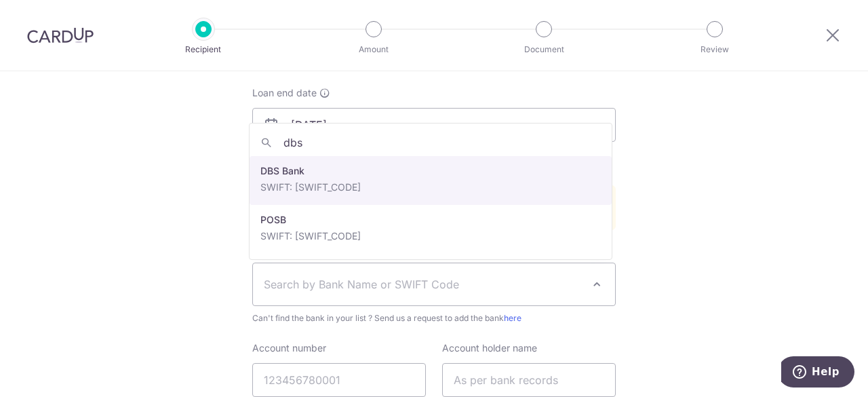
select select "6"
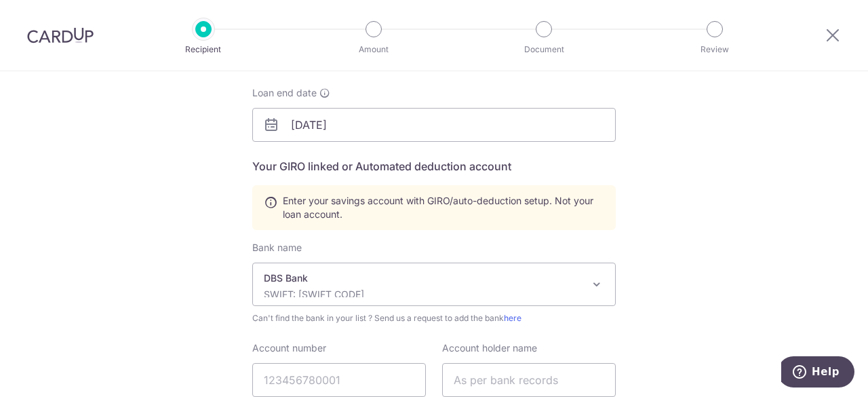
click at [486, 216] on span "Enter your savings account with GIRO/auto-deduction setup. Not your loan accoun…" at bounding box center [443, 207] width 321 height 27
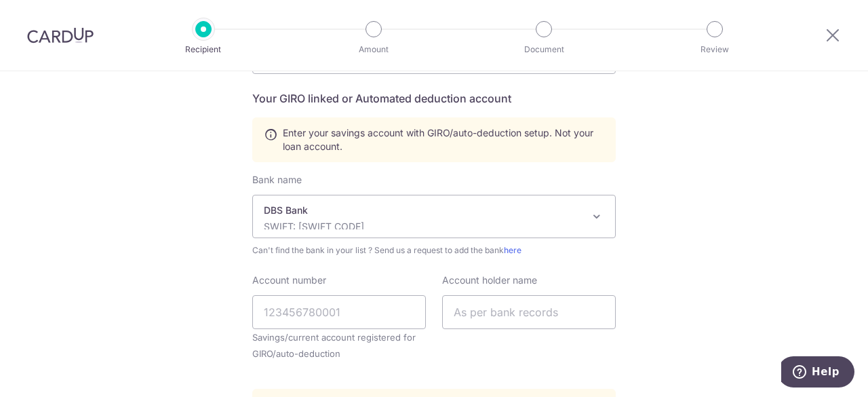
click at [299, 330] on small "Savings/current account registered for GIRO/auto-deduction" at bounding box center [339, 345] width 174 height 33
click at [296, 322] on input "Account number" at bounding box center [339, 312] width 174 height 34
type input "125301819"
click at [461, 319] on input "text" at bounding box center [529, 312] width 174 height 34
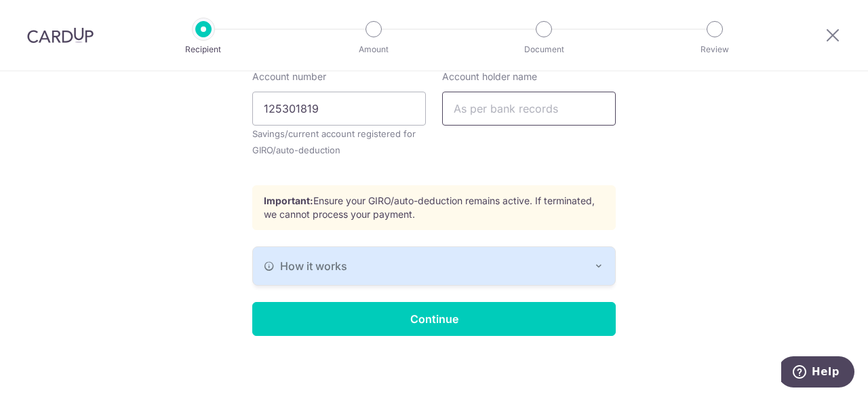
click at [490, 104] on input "text" at bounding box center [529, 109] width 174 height 34
type input "TAN YONGQUAN"
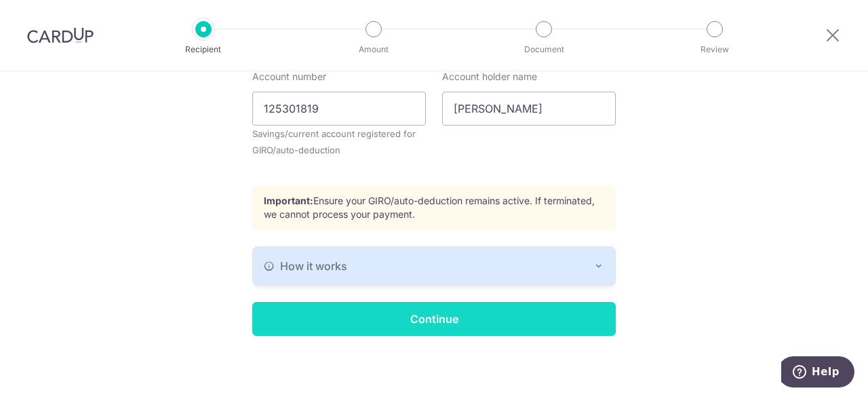
click at [373, 311] on input "Continue" at bounding box center [433, 319] width 363 height 34
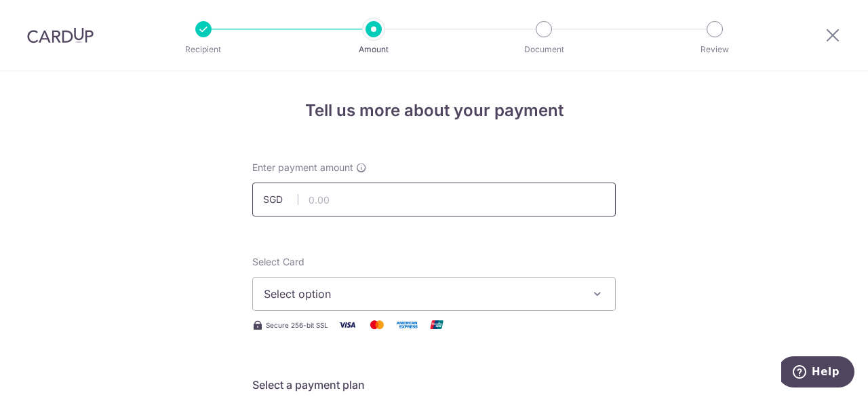
click at [372, 198] on input "text" at bounding box center [433, 199] width 363 height 34
type input "1,677.00"
click at [321, 301] on span "Select option" at bounding box center [422, 293] width 316 height 16
click at [306, 330] on span "Add credit card" at bounding box center [446, 332] width 316 height 14
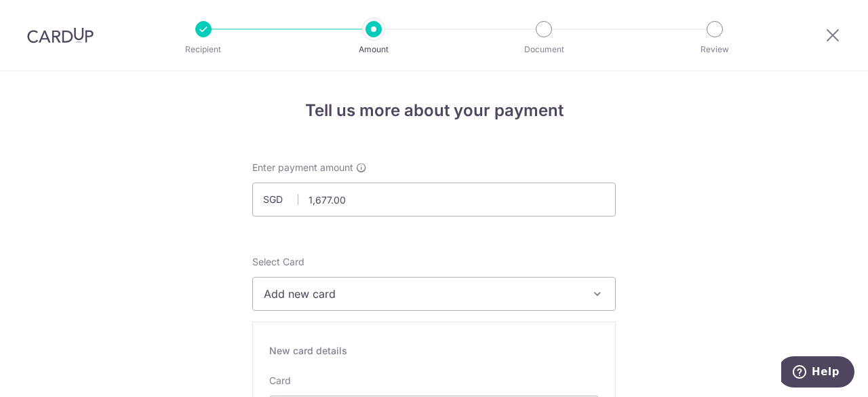
scroll to position [203, 0]
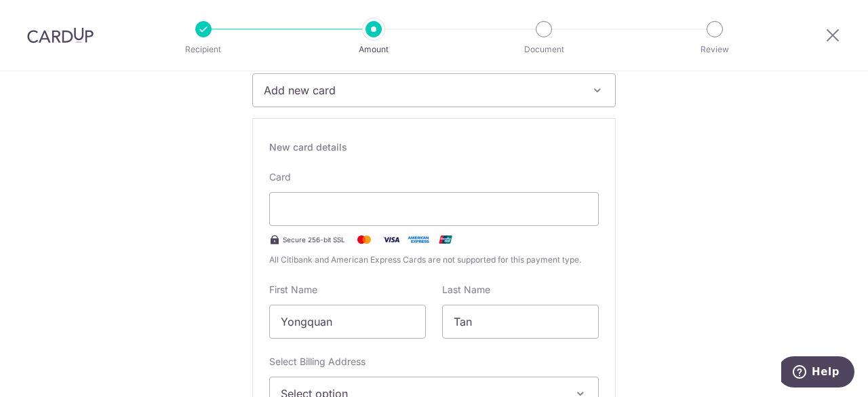
click at [432, 113] on div "Recipient added successfully! Select Card Add new card Add credit card Secure 2…" at bounding box center [433, 273] width 363 height 442
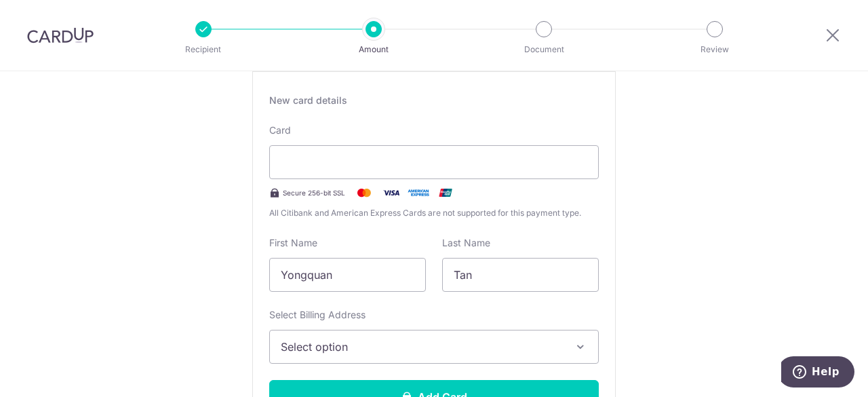
scroll to position [271, 0]
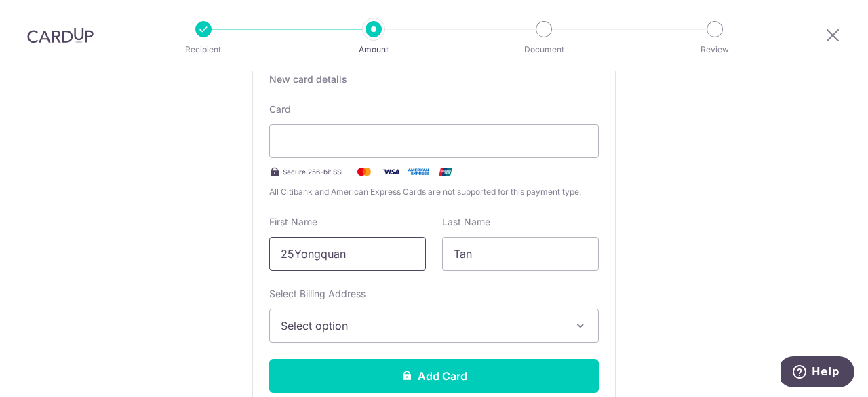
drag, startPoint x: 287, startPoint y: 253, endPoint x: 237, endPoint y: 252, distance: 50.9
type input "Yongquan"
click at [342, 325] on span "Select option" at bounding box center [422, 325] width 282 height 16
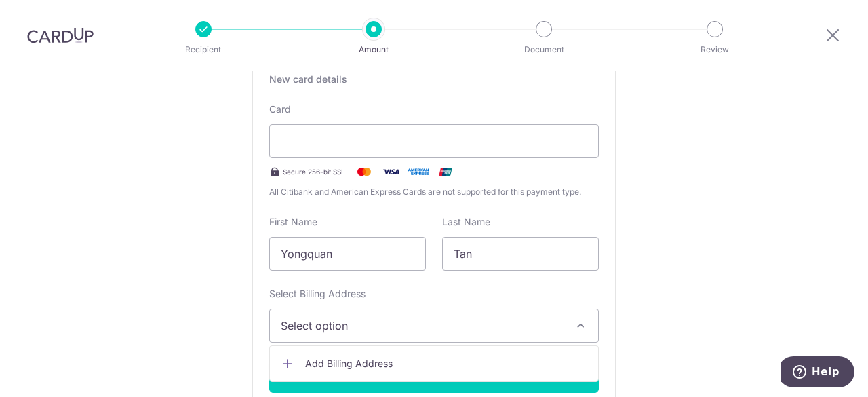
click at [336, 358] on span "Add Billing Address" at bounding box center [446, 364] width 282 height 14
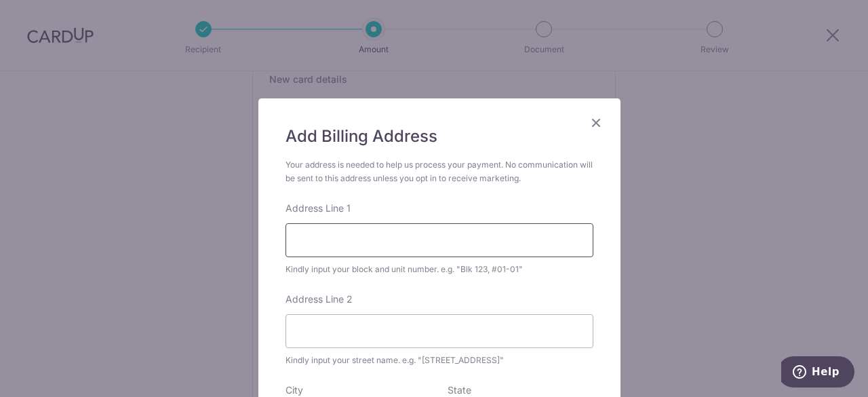
click at [405, 253] on input "Address Line 1" at bounding box center [439, 240] width 308 height 34
type input "[STREET_ADDRESS]"
type input "09-11"
type input "542310"
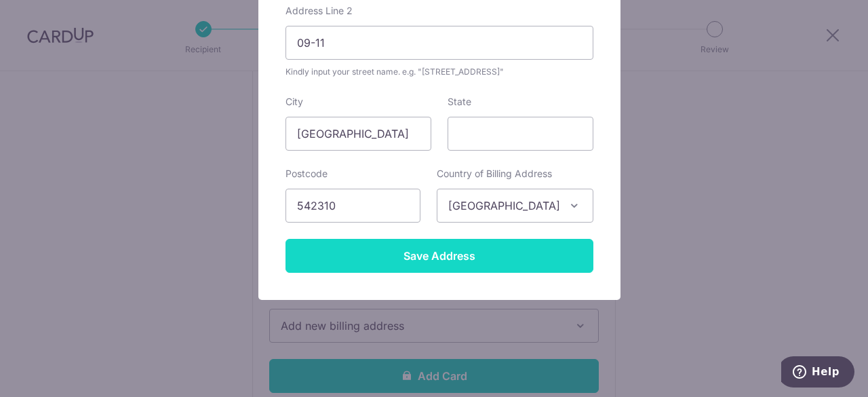
click at [410, 259] on input "Save Address" at bounding box center [439, 256] width 308 height 34
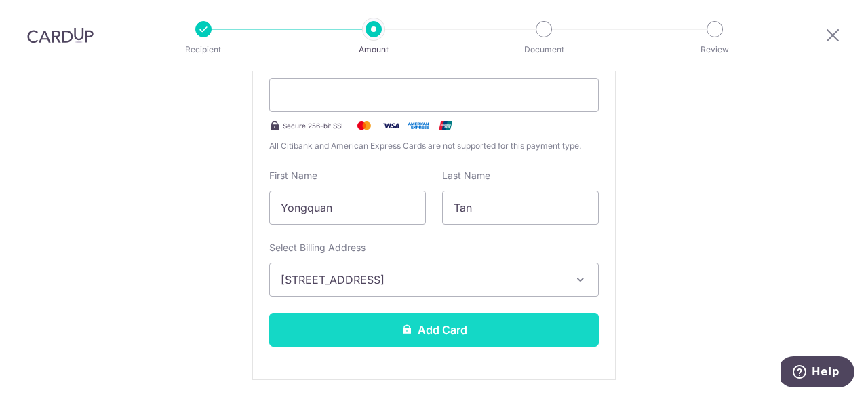
scroll to position [339, 0]
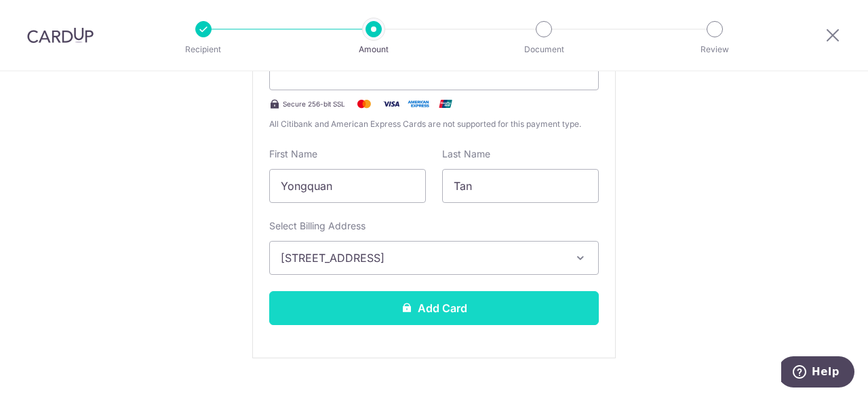
click at [433, 302] on button "Add Card" at bounding box center [434, 308] width 330 height 34
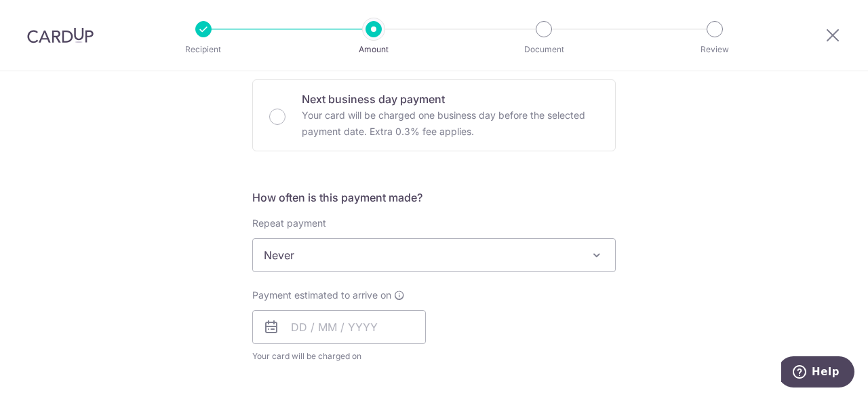
scroll to position [475, 0]
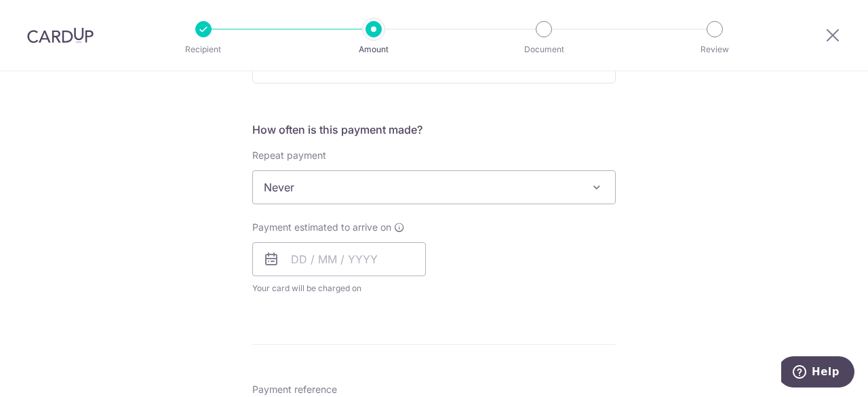
click at [545, 180] on span "Never" at bounding box center [434, 187] width 362 height 33
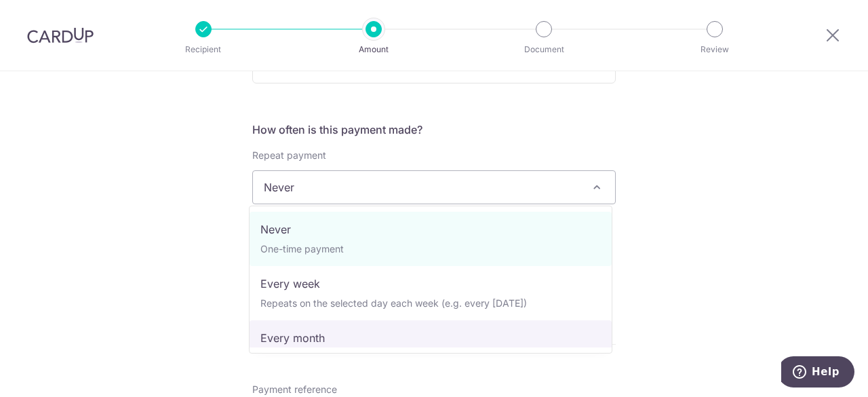
select select "3"
type input "[DATE]"
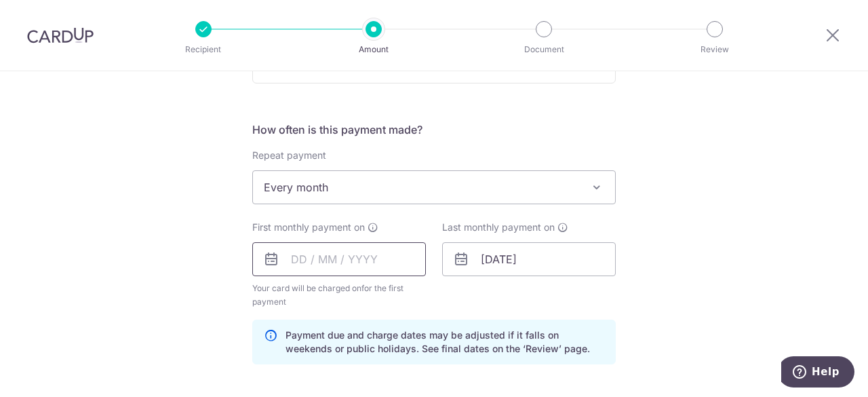
click at [397, 259] on input "text" at bounding box center [339, 259] width 174 height 34
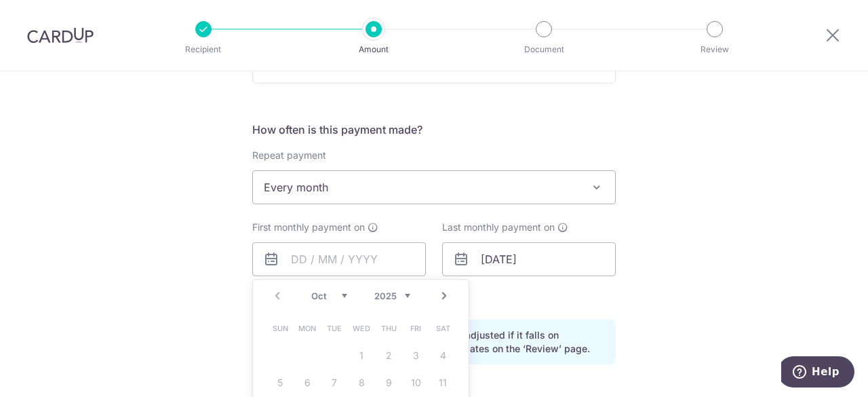
click at [761, 208] on div "Tell us more about your payment Enter payment amount SGD 1,677.00 1677.00 Card …" at bounding box center [434, 245] width 868 height 1296
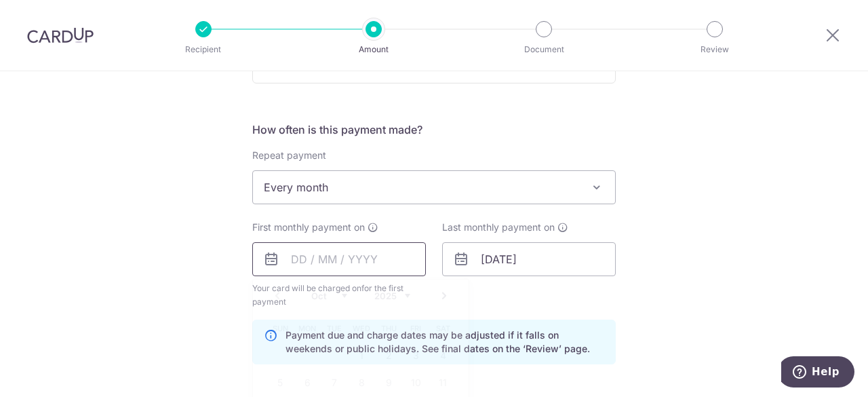
click at [362, 261] on input "text" at bounding box center [339, 259] width 174 height 34
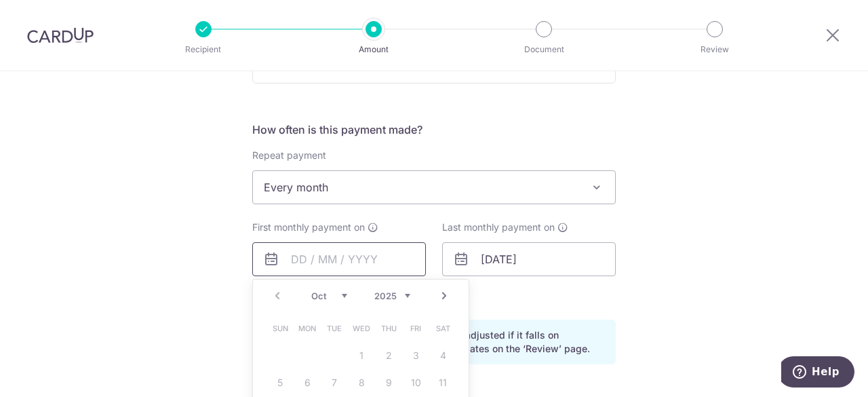
scroll to position [542, 0]
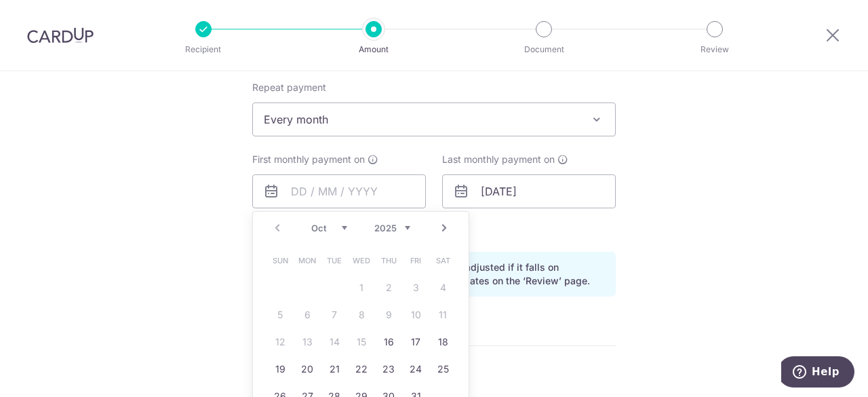
click at [363, 341] on table "Sun Mon Tue Wed Thu Fri Sat 1 2 3 4 5 6 7 8 9 10 11 12 13 14 15 16 17 18 19 20 …" at bounding box center [361, 328] width 190 height 163
click at [384, 341] on link "16" at bounding box center [389, 342] width 22 height 22
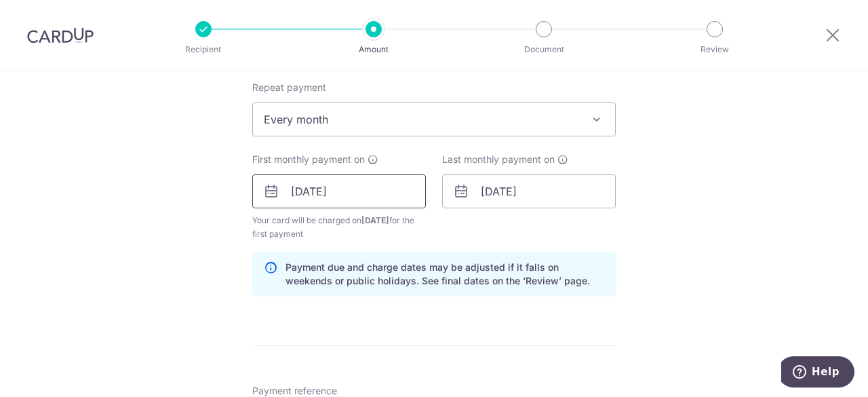
click at [352, 188] on input "16/10/2025" at bounding box center [339, 191] width 174 height 34
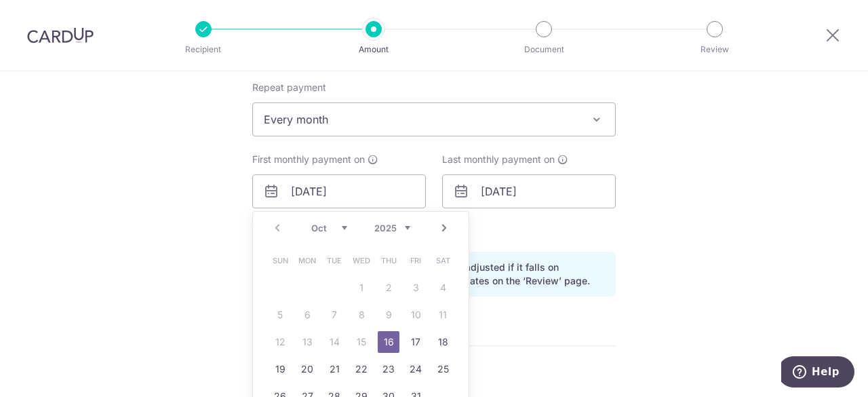
click at [359, 348] on table "Sun Mon Tue Wed Thu Fri Sat 1 2 3 4 5 6 7 8 9 10 11 12 13 14 15 16 17 18 19 20 …" at bounding box center [361, 328] width 190 height 163
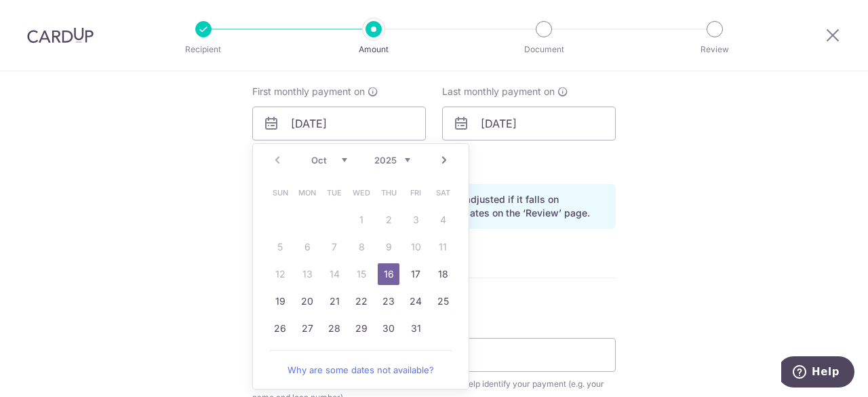
click at [441, 159] on link "Next" at bounding box center [444, 160] width 16 height 16
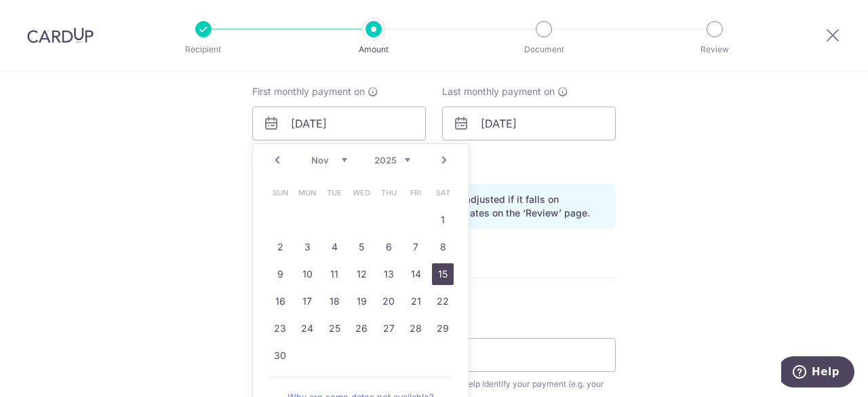
click at [433, 266] on link "15" at bounding box center [443, 274] width 22 height 22
type input "15/11/2025"
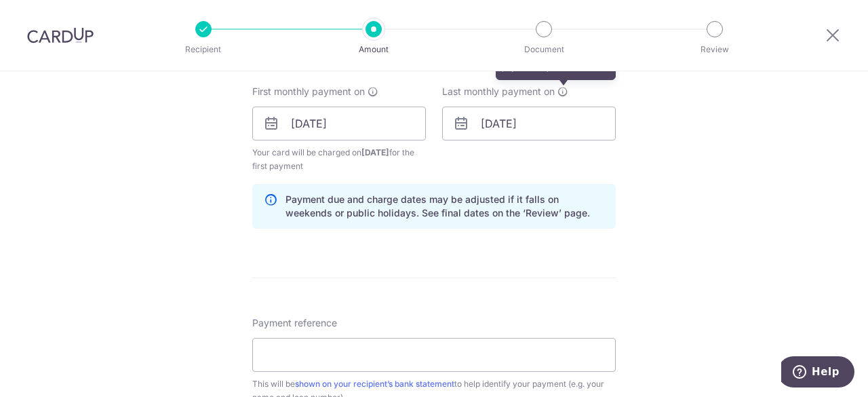
click at [564, 92] on icon at bounding box center [562, 91] width 11 height 11
click at [553, 116] on input "15/11/2025" at bounding box center [529, 123] width 174 height 34
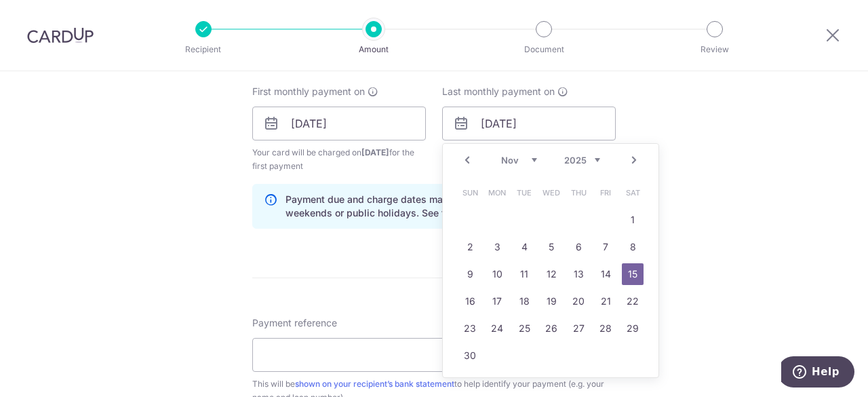
click at [631, 157] on link "Next" at bounding box center [634, 160] width 16 height 16
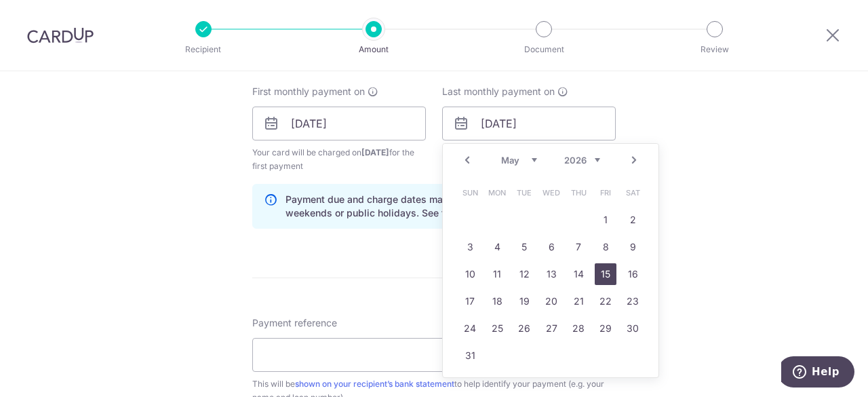
click at [602, 268] on link "15" at bounding box center [606, 274] width 22 height 22
type input "15/05/2026"
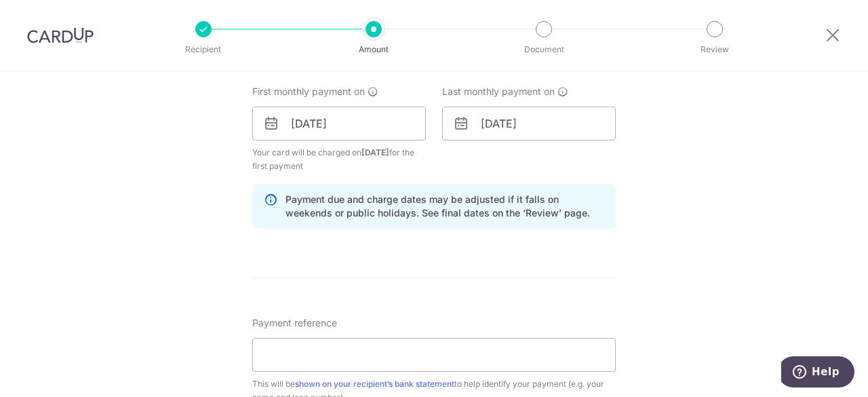
click at [662, 230] on div "Tell us more about your payment Enter payment amount SGD 1,677.00 1677.00 Card …" at bounding box center [434, 109] width 868 height 1296
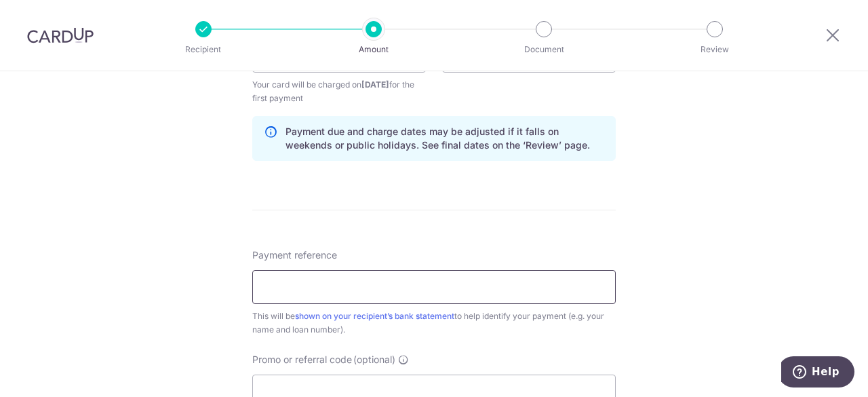
click at [461, 276] on input "Payment reference" at bounding box center [433, 287] width 363 height 34
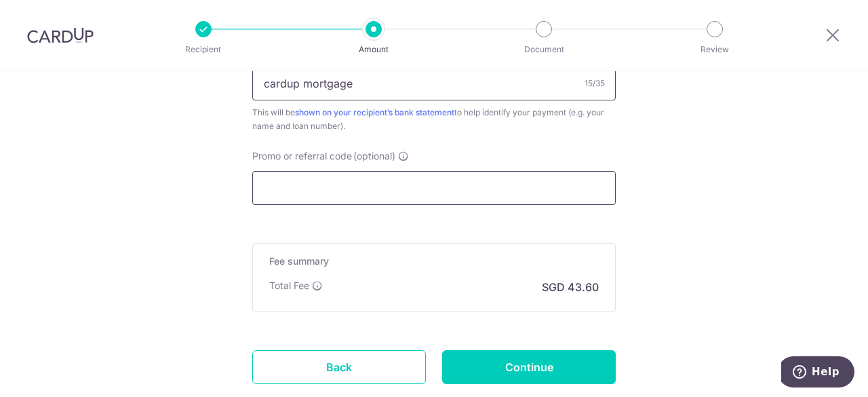
type input "cardup mortgage"
click at [401, 173] on input "Promo or referral code (optional)" at bounding box center [433, 188] width 363 height 34
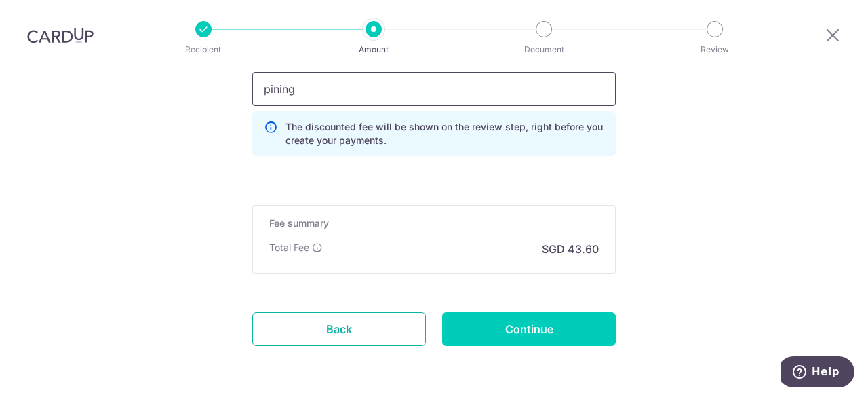
scroll to position [959, 0]
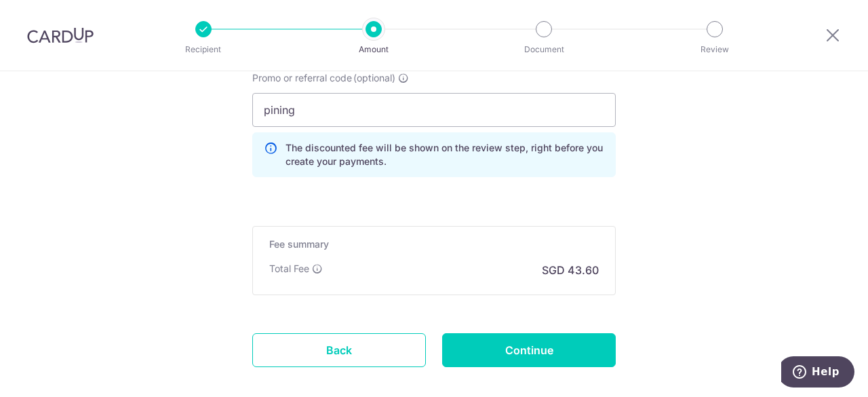
click at [264, 142] on icon at bounding box center [271, 154] width 14 height 27
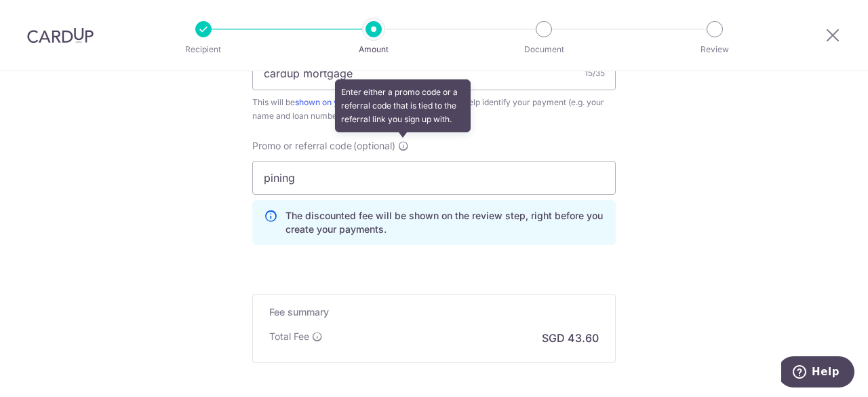
click at [401, 143] on icon at bounding box center [403, 145] width 11 height 11
click at [401, 161] on input "pining" at bounding box center [433, 178] width 363 height 34
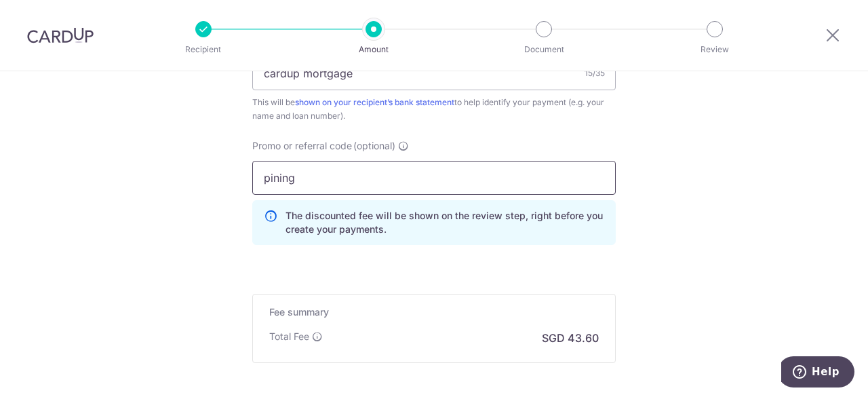
drag, startPoint x: 346, startPoint y: 167, endPoint x: 84, endPoint y: 166, distance: 261.7
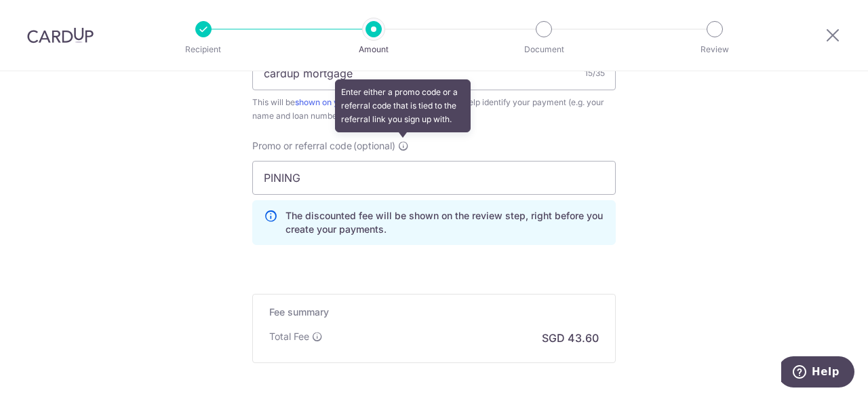
click at [407, 142] on icon at bounding box center [403, 145] width 11 height 11
click at [407, 161] on input "PINING" at bounding box center [433, 178] width 363 height 34
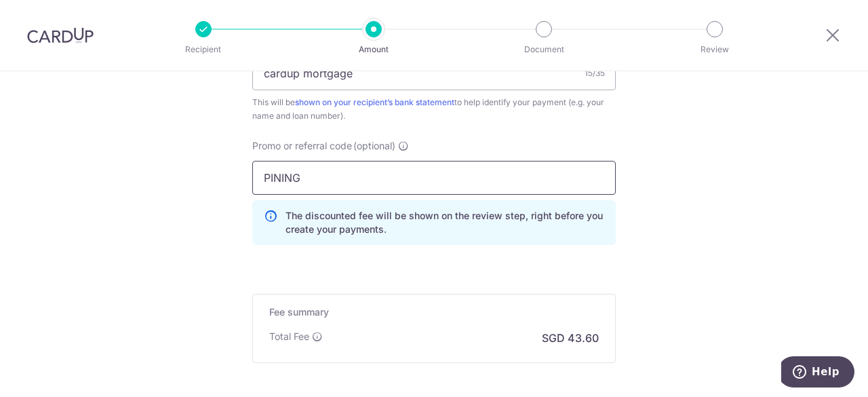
click at [380, 170] on input "PINING" at bounding box center [433, 178] width 363 height 34
drag, startPoint x: 380, startPoint y: 170, endPoint x: 159, endPoint y: 157, distance: 221.4
type input "AGNESN515"
click at [344, 238] on div "The discounted fee will be shown on the review step, right before you create yo…" at bounding box center [433, 222] width 363 height 45
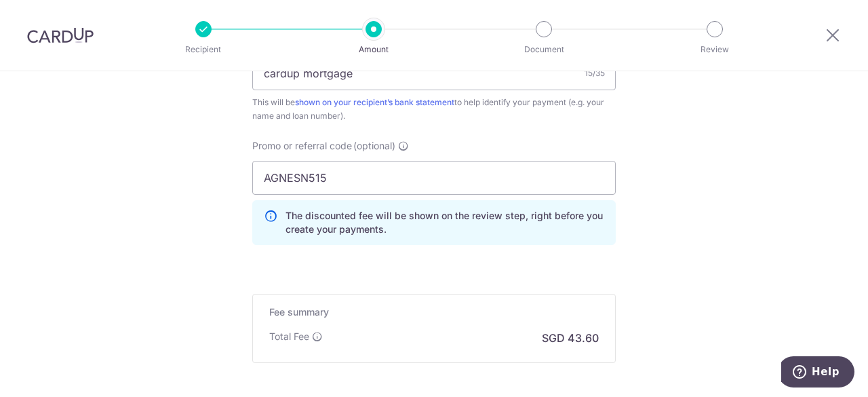
click at [388, 251] on div "Promo or referral code (optional) AGNESN515 The discounted fee will be shown on…" at bounding box center [434, 197] width 380 height 117
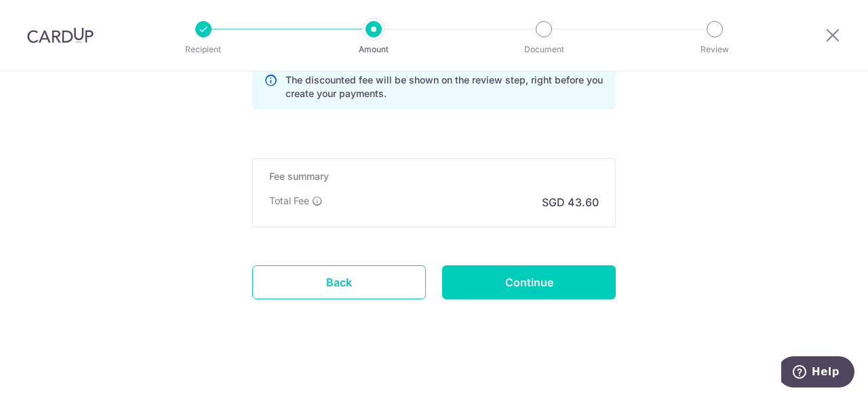
scroll to position [959, 0]
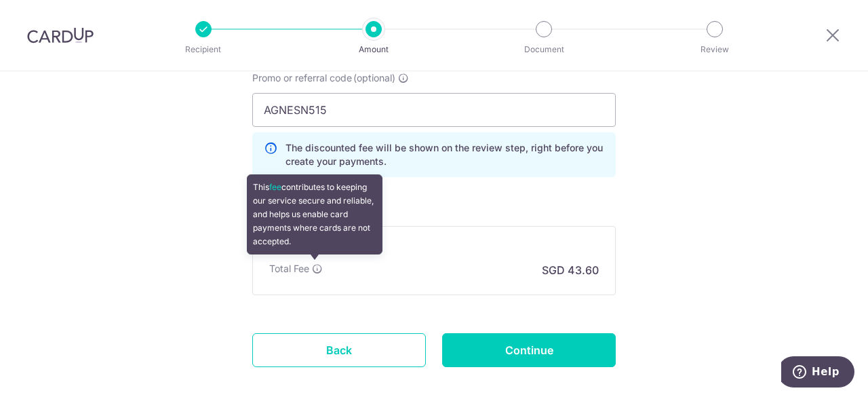
click at [312, 263] on icon at bounding box center [317, 268] width 11 height 11
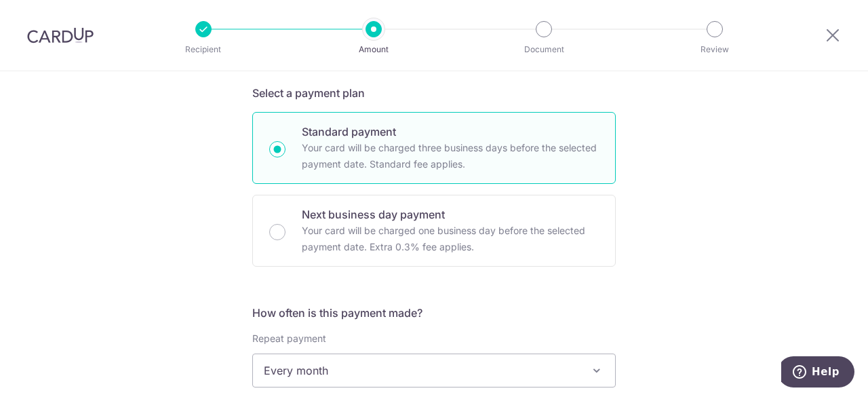
scroll to position [281, 0]
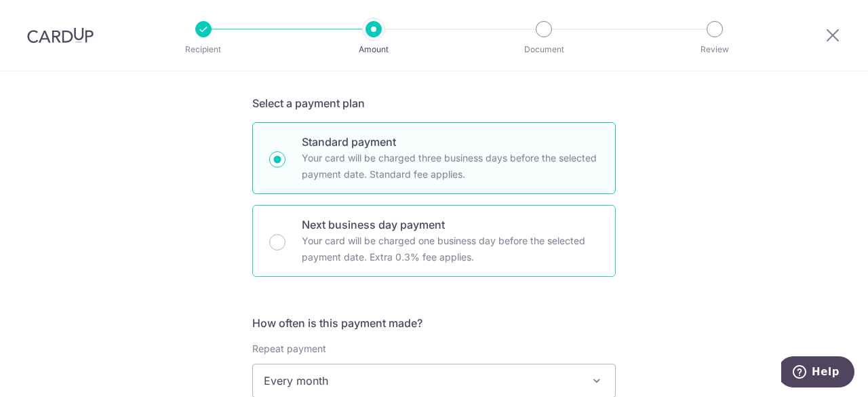
click at [351, 233] on p "Your card will be charged one business day before the selected payment date. Ex…" at bounding box center [450, 249] width 297 height 33
click at [285, 234] on input "Next business day payment Your card will be charged one business day before the…" at bounding box center [277, 242] width 16 height 16
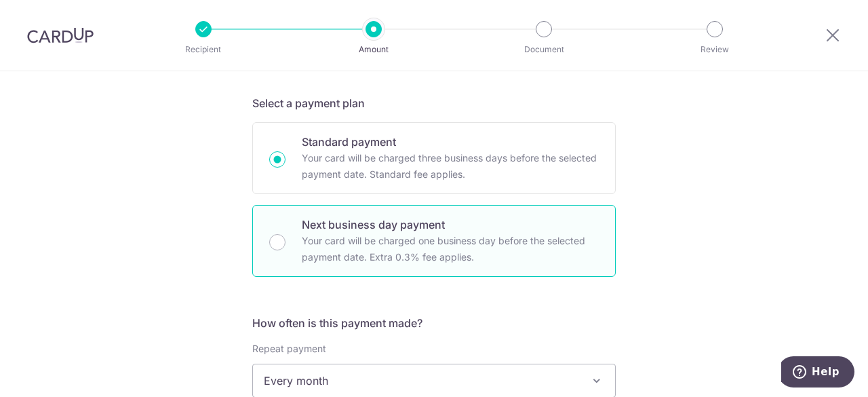
radio input "false"
radio input "true"
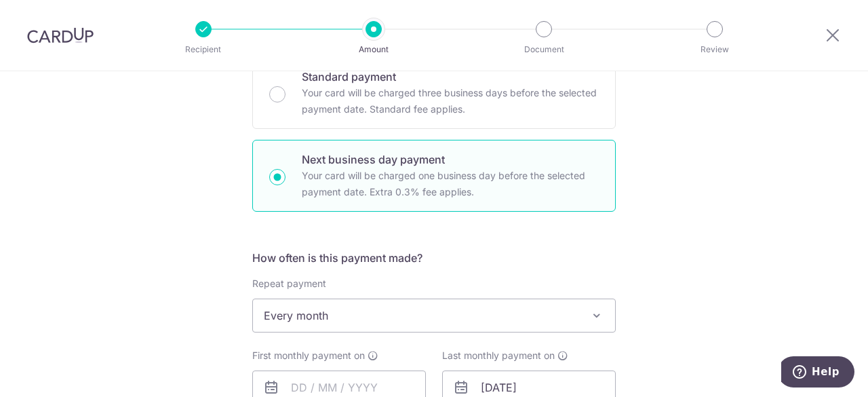
scroll to position [417, 0]
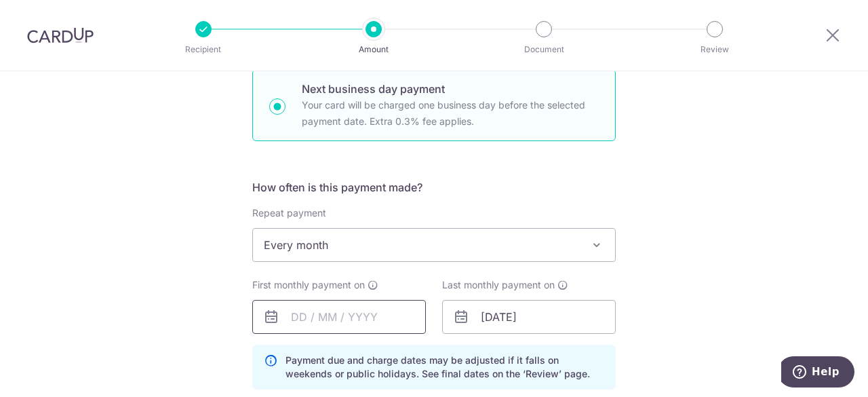
click at [339, 306] on input "text" at bounding box center [339, 317] width 174 height 34
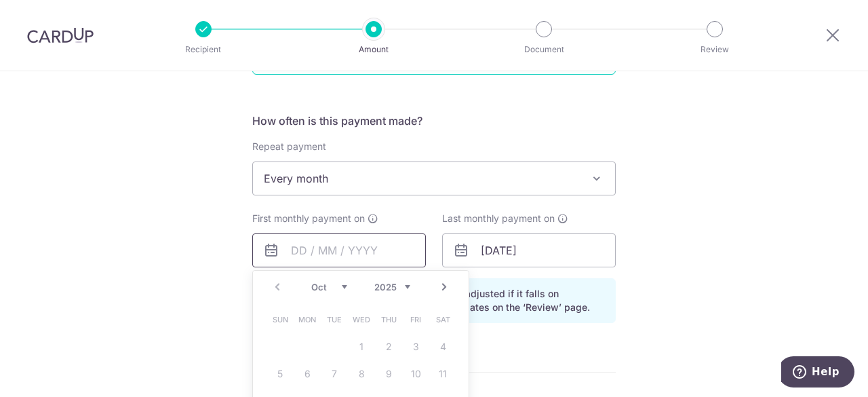
scroll to position [620, 0]
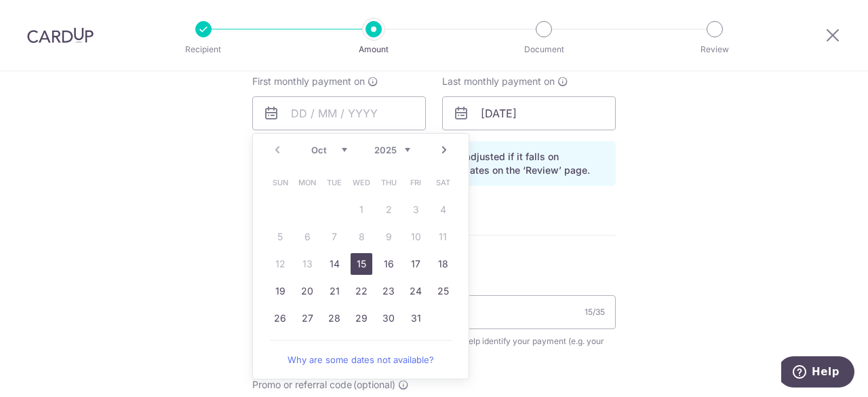
click at [359, 267] on link "15" at bounding box center [362, 264] width 22 height 22
type input "[DATE]"
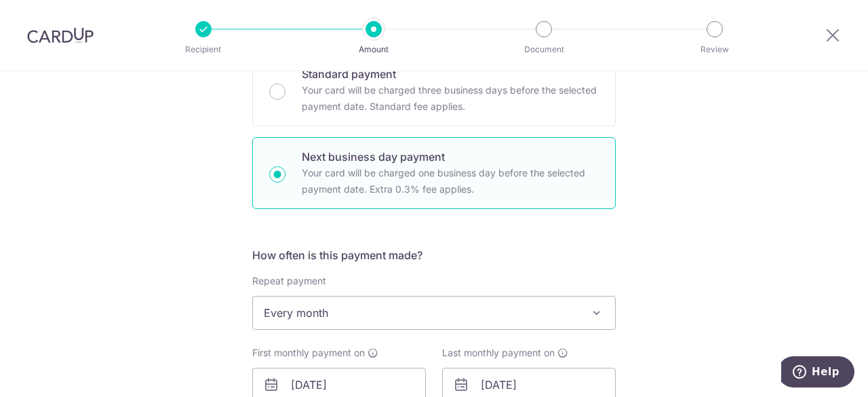
scroll to position [417, 0]
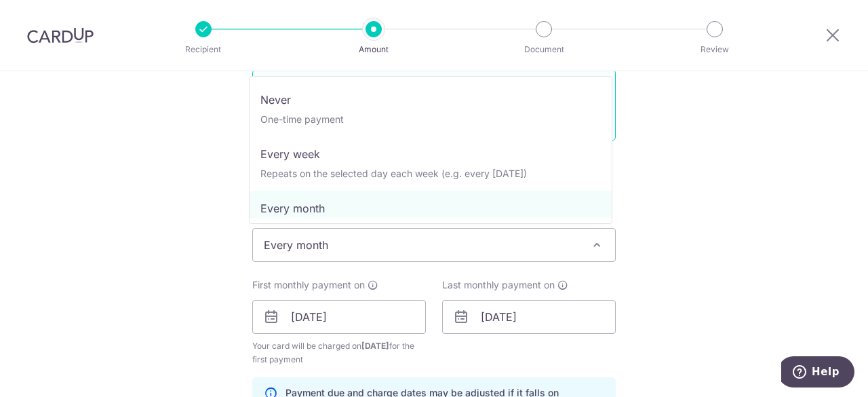
click at [512, 239] on span "Every month" at bounding box center [434, 244] width 362 height 33
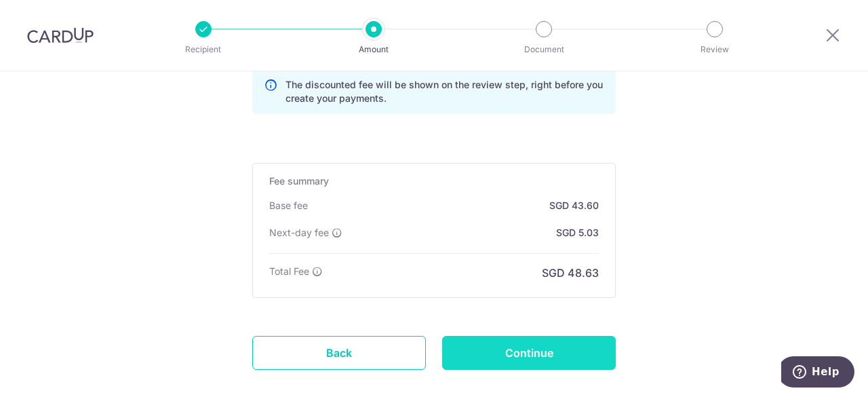
scroll to position [957, 0]
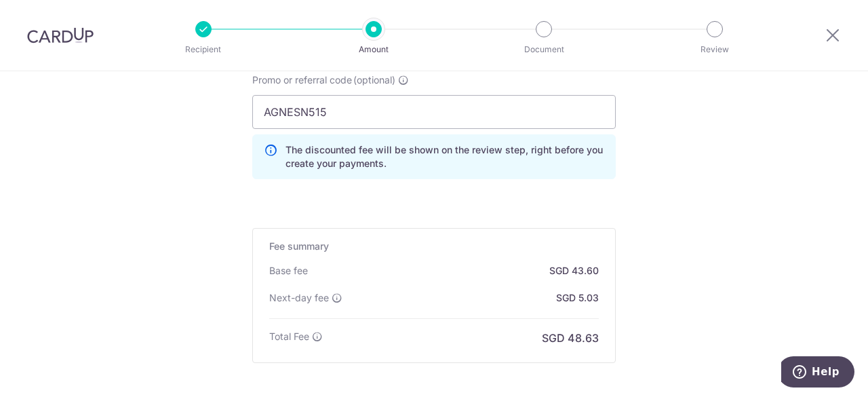
click at [330, 291] on div "Next-day fee" at bounding box center [305, 298] width 73 height 14
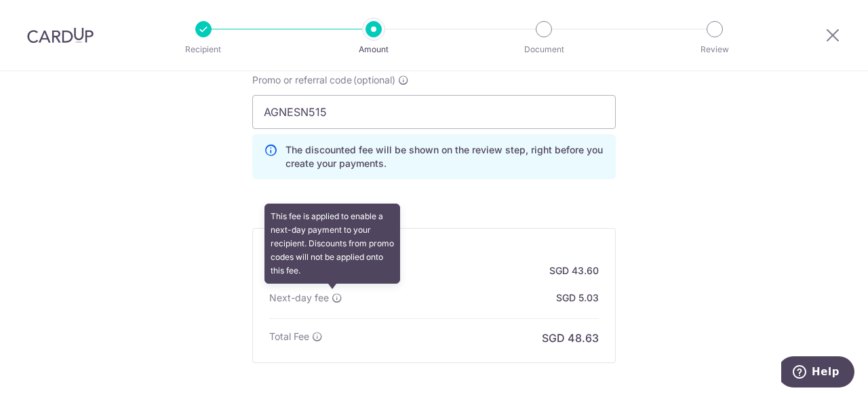
click at [336, 296] on icon at bounding box center [337, 297] width 11 height 11
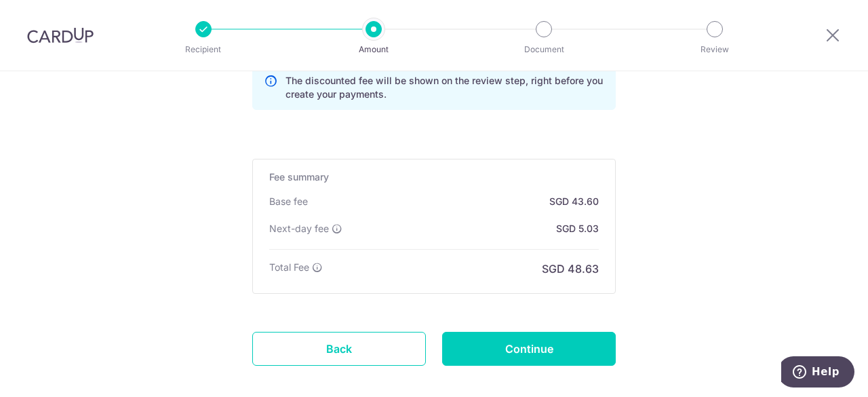
scroll to position [1093, 0]
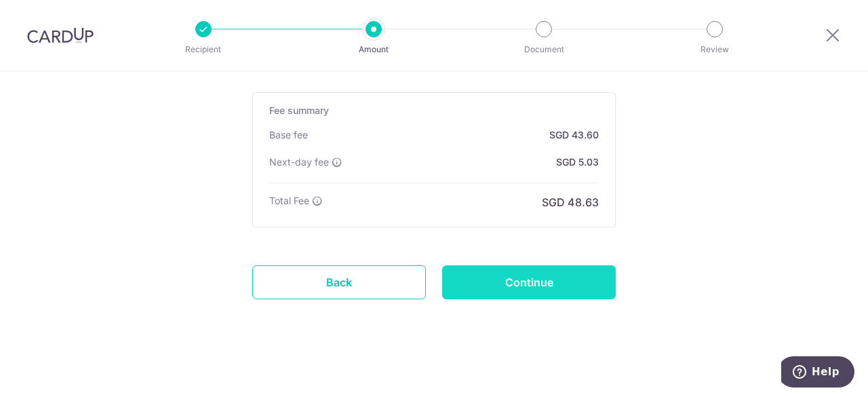
click at [571, 268] on input "Continue" at bounding box center [529, 282] width 174 height 34
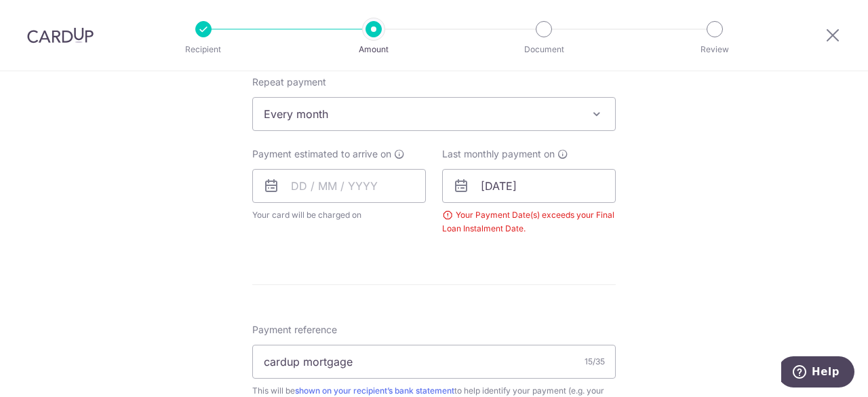
scroll to position [480, 0]
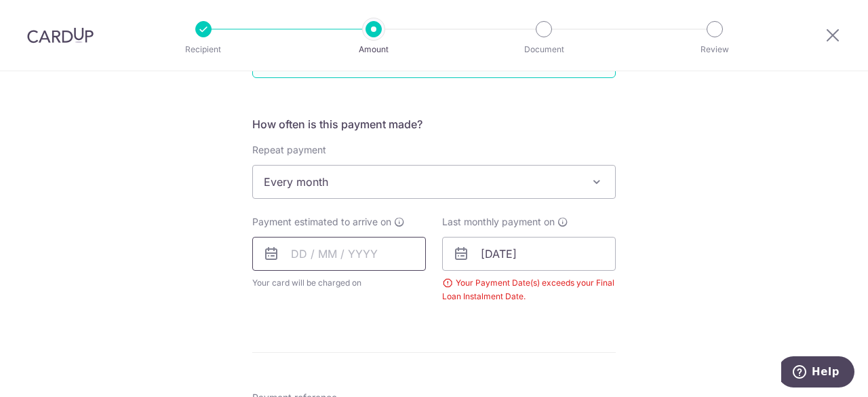
click at [305, 255] on input "text" at bounding box center [339, 254] width 174 height 34
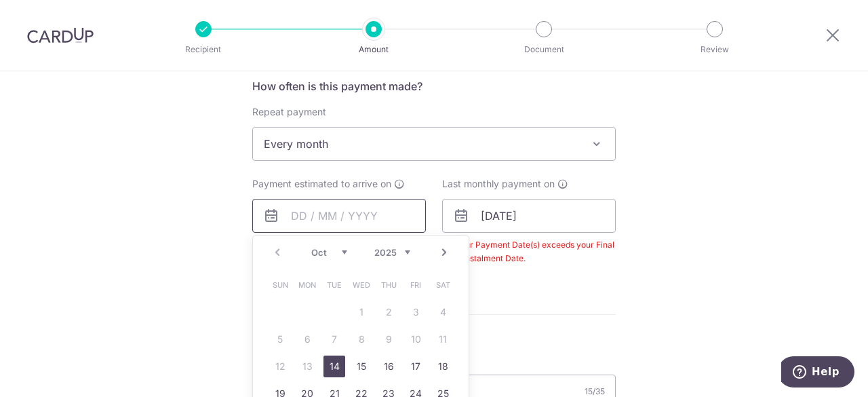
scroll to position [548, 0]
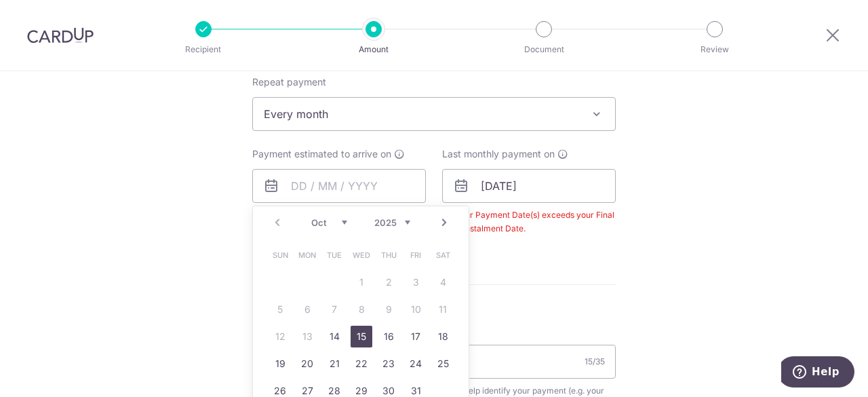
click at [356, 328] on link "15" at bounding box center [362, 336] width 22 height 22
type input "15/10/2025"
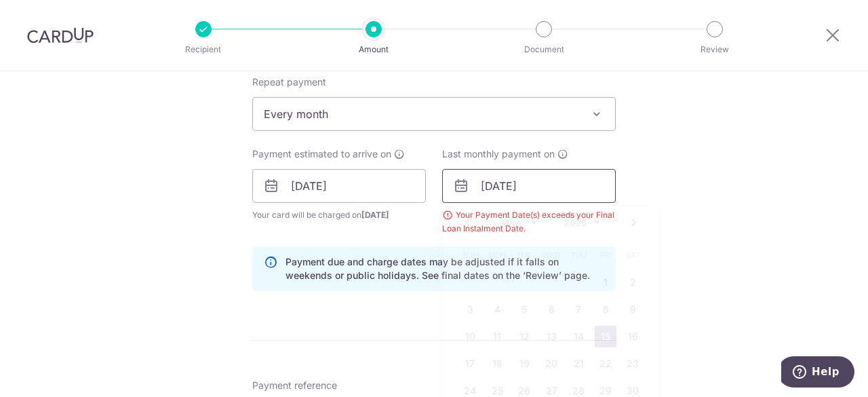
click at [544, 183] on input "15/05/2026" at bounding box center [529, 186] width 174 height 34
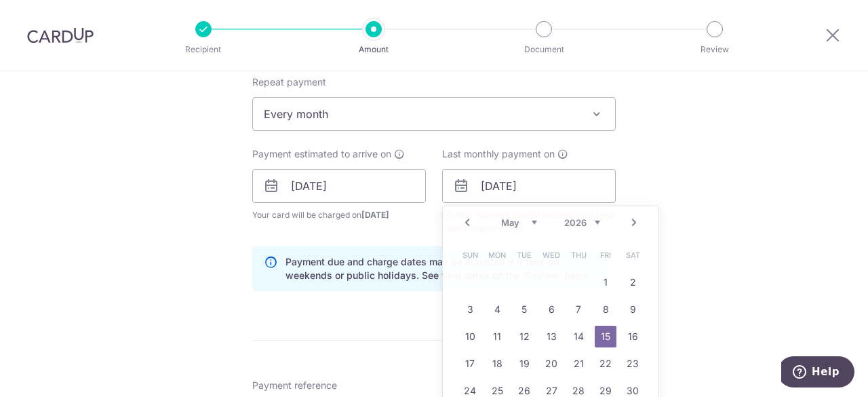
click at [684, 161] on div "Tell us more about your payment Enter payment amount SGD 1,677.00 1677.00 Selec…" at bounding box center [434, 243] width 868 height 1441
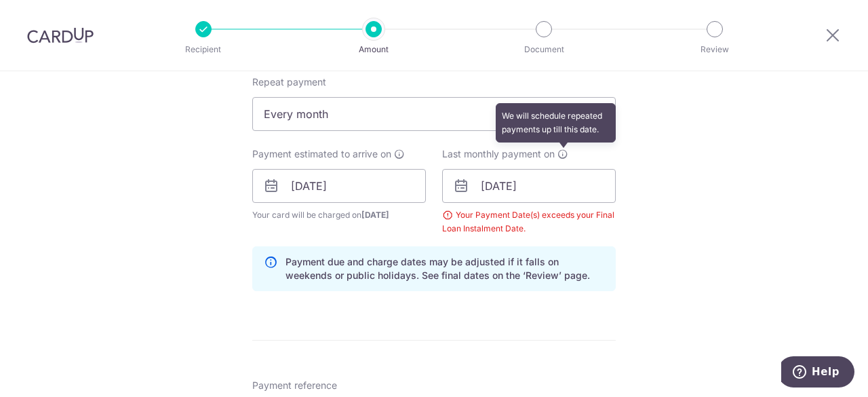
click at [565, 154] on icon at bounding box center [562, 153] width 11 height 11
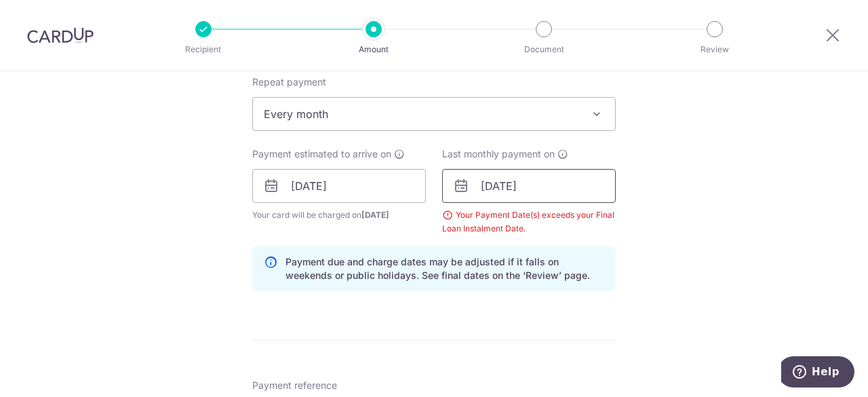
click at [553, 195] on input "15/05/2026" at bounding box center [529, 186] width 174 height 34
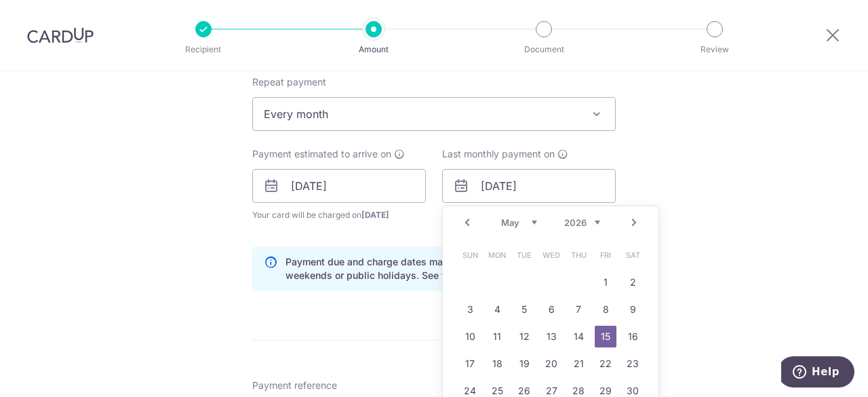
click at [464, 222] on link "Prev" at bounding box center [467, 222] width 16 height 16
click at [542, 334] on link "15" at bounding box center [551, 336] width 22 height 22
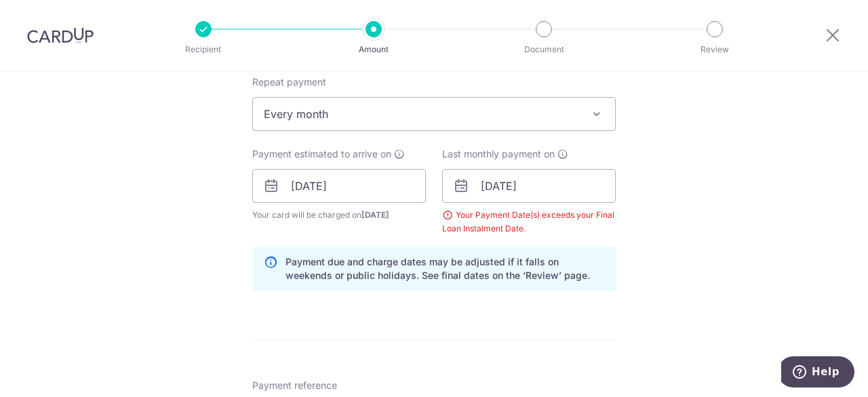
click at [628, 248] on div "Tell us more about your payment Enter payment amount SGD 1,677.00 1677.00 Selec…" at bounding box center [434, 243] width 868 height 1441
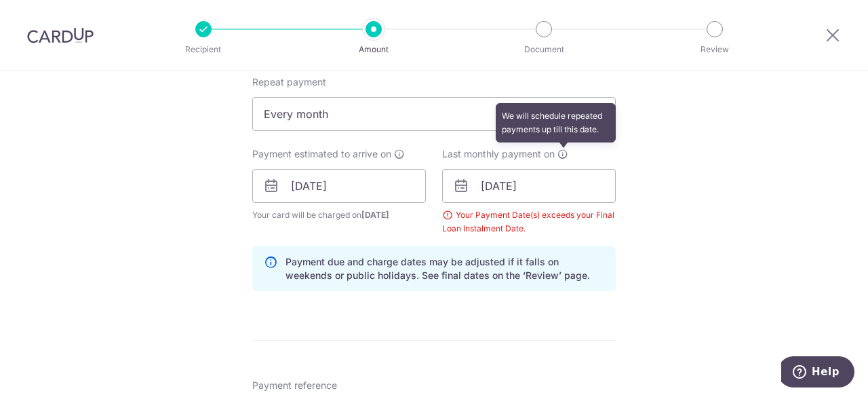
click at [557, 153] on icon at bounding box center [562, 153] width 11 height 11
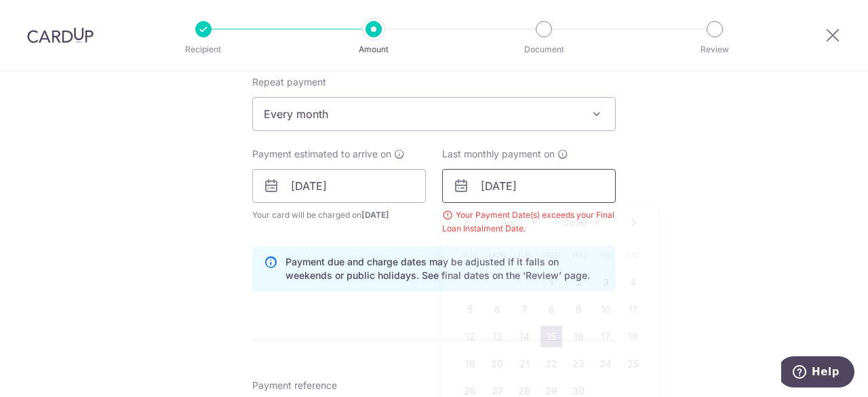
click at [548, 174] on input "15/04/2026" at bounding box center [529, 186] width 174 height 34
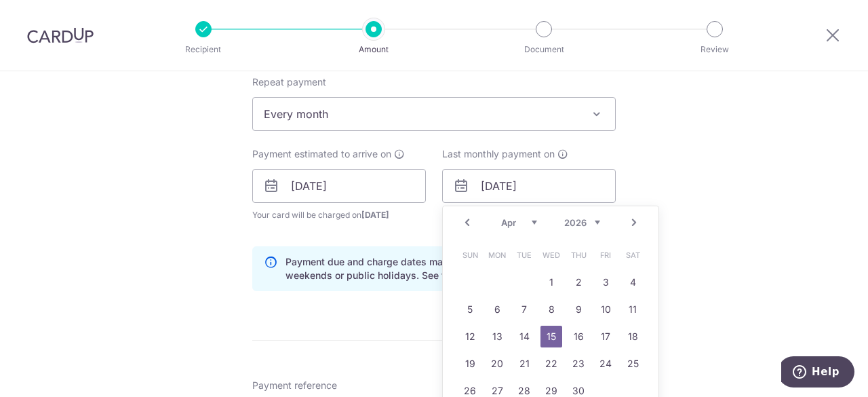
click at [468, 222] on link "Prev" at bounding box center [467, 222] width 16 height 16
click at [632, 219] on link "Next" at bounding box center [634, 222] width 16 height 16
click at [459, 219] on link "Prev" at bounding box center [467, 222] width 16 height 16
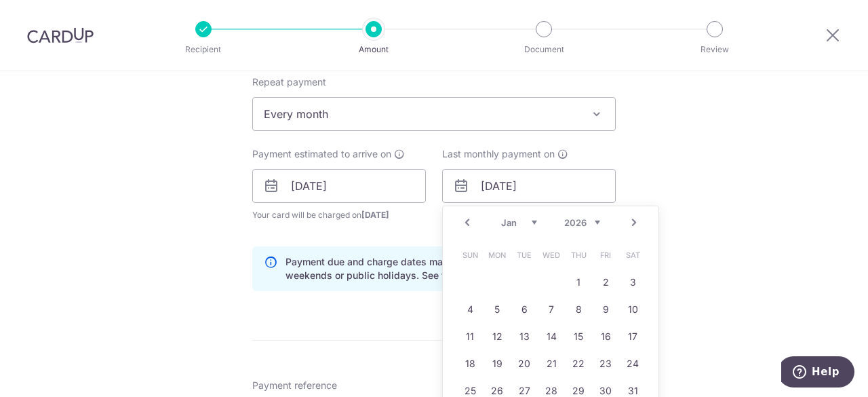
click at [459, 219] on link "Prev" at bounding box center [467, 222] width 16 height 16
click at [544, 330] on link "15" at bounding box center [551, 336] width 22 height 22
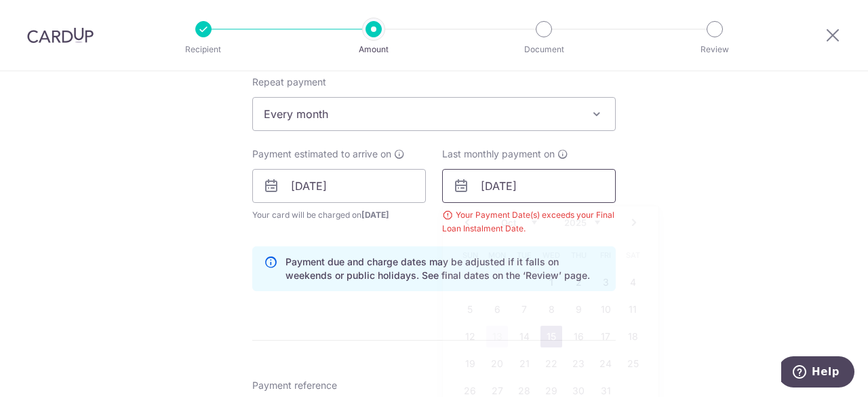
click at [534, 186] on input "[DATE]" at bounding box center [529, 186] width 174 height 34
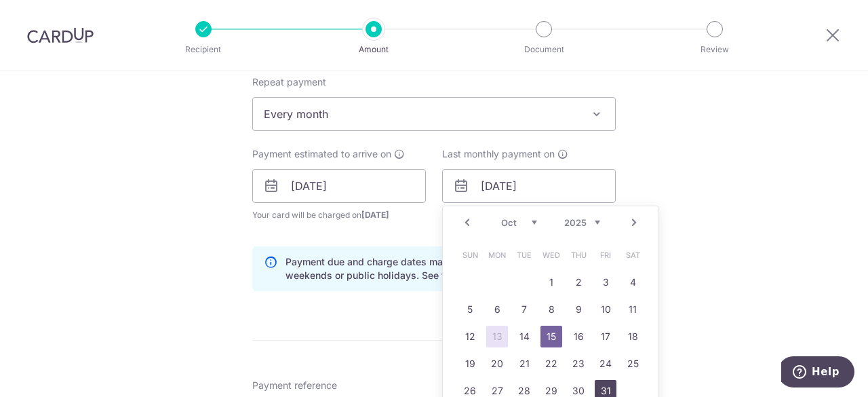
click at [595, 382] on link "31" at bounding box center [606, 391] width 22 height 22
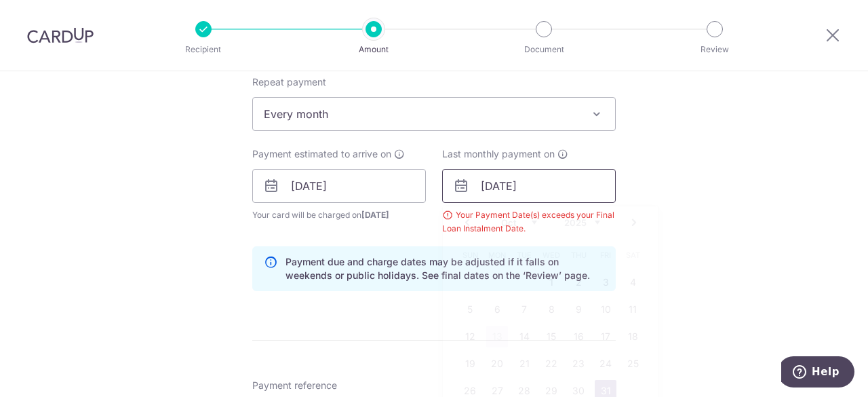
click at [538, 186] on input "31/10/2025" at bounding box center [529, 186] width 174 height 34
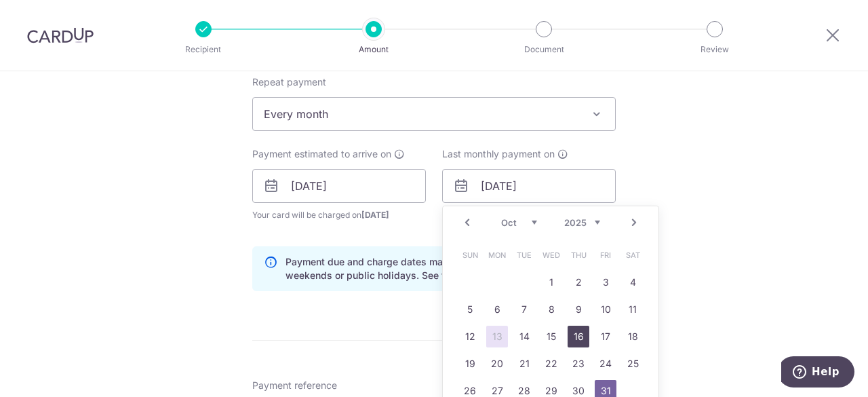
click at [579, 337] on link "16" at bounding box center [578, 336] width 22 height 22
type input "16/10/2025"
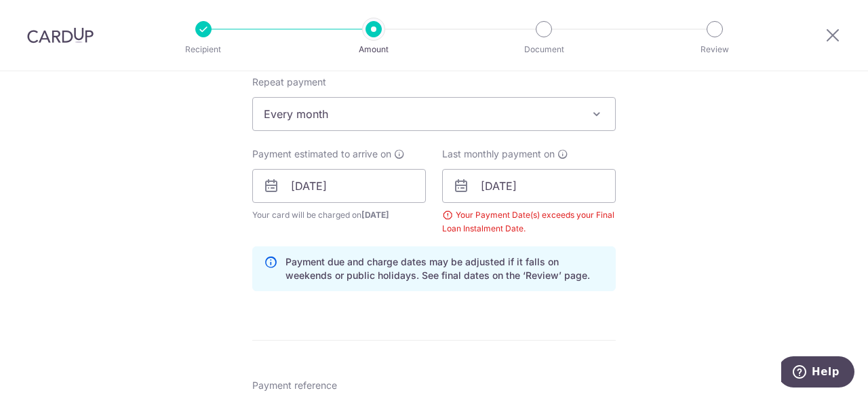
click at [268, 260] on icon at bounding box center [271, 268] width 14 height 27
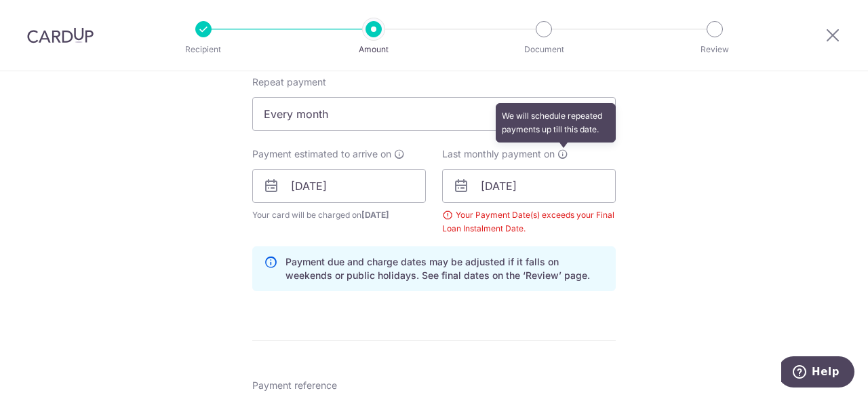
click at [563, 153] on icon at bounding box center [562, 153] width 11 height 11
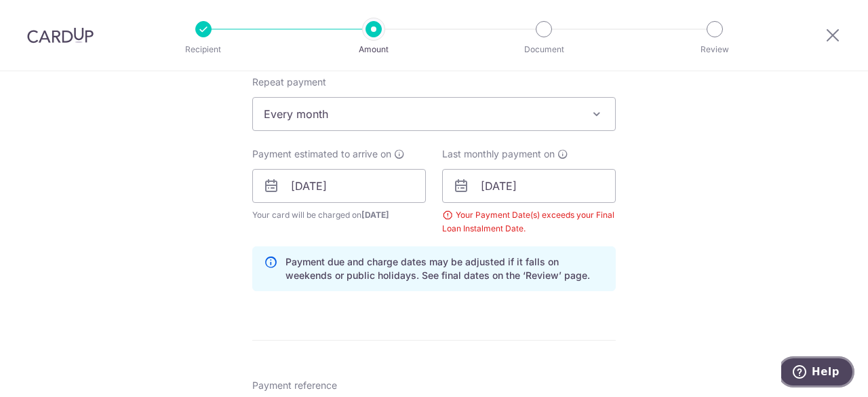
click at [816, 368] on span "Help" at bounding box center [826, 371] width 28 height 12
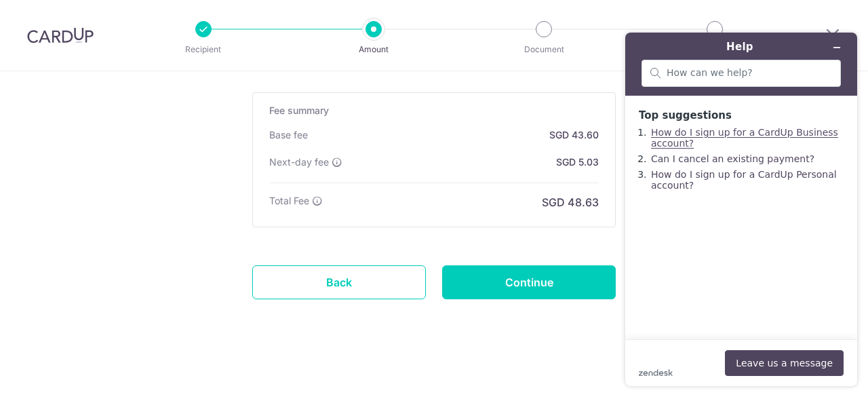
scroll to position [976, 0]
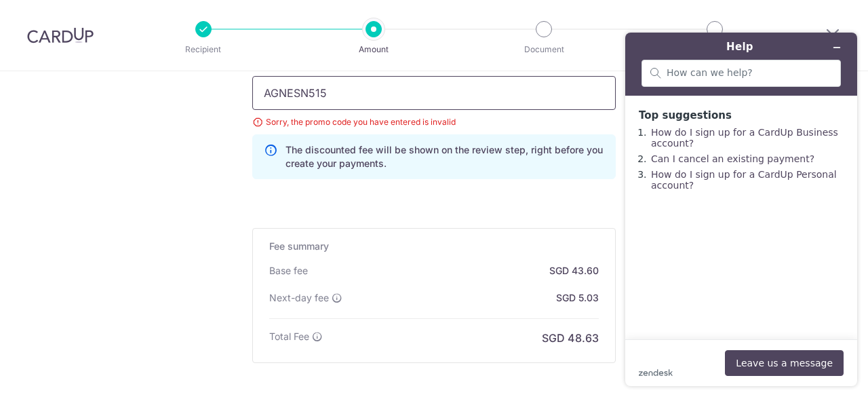
drag, startPoint x: 380, startPoint y: 100, endPoint x: 38, endPoint y: 92, distance: 341.8
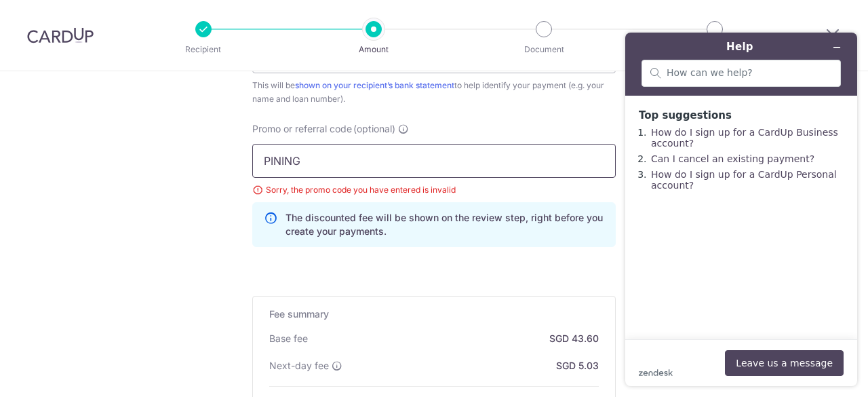
drag, startPoint x: 298, startPoint y: 158, endPoint x: 145, endPoint y: 162, distance: 153.3
paste input "3HOME25R"
type input "3HOME25R"
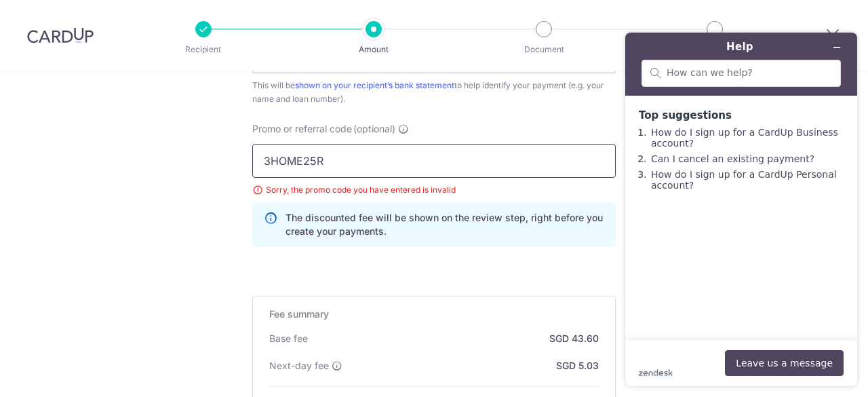
scroll to position [0, 0]
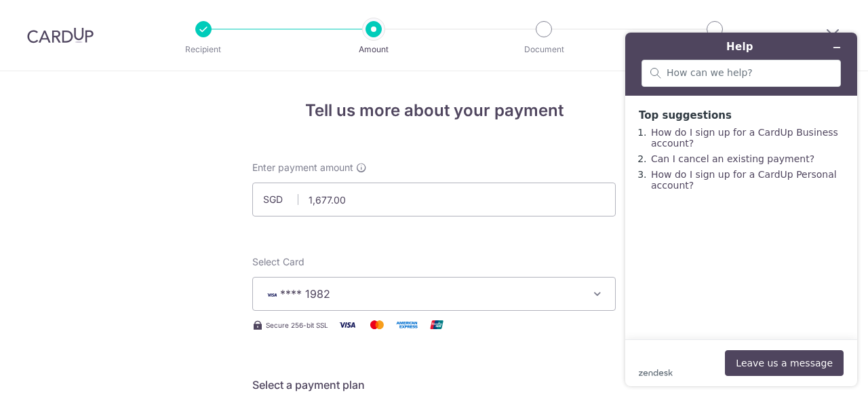
type input "1,677.00"
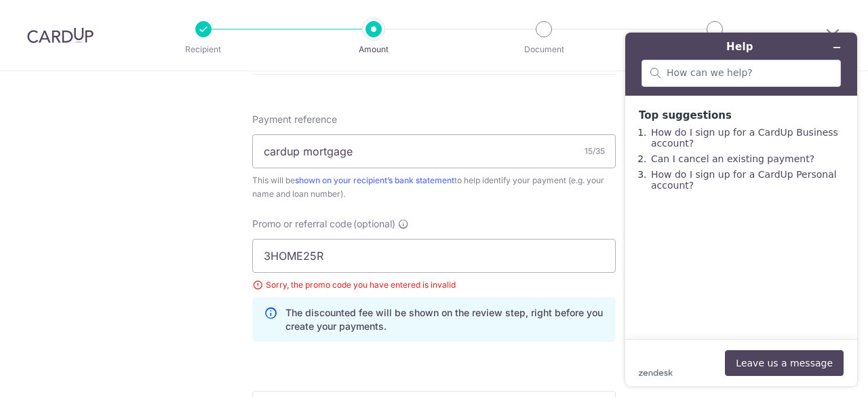
scroll to position [949, 0]
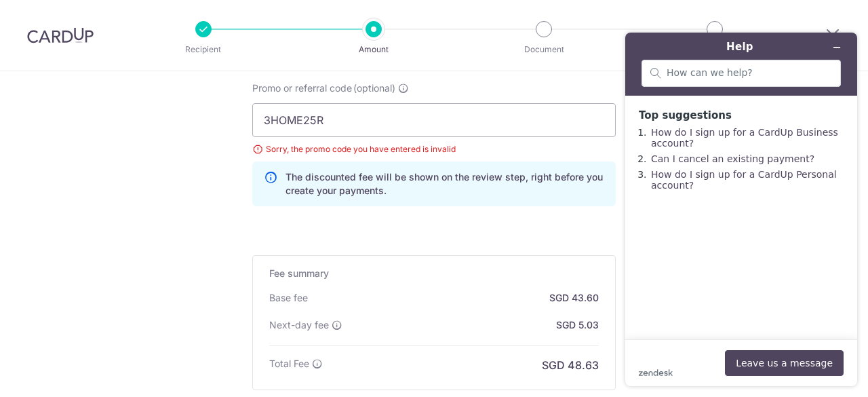
click at [426, 152] on div "Sorry, the promo code you have entered is invalid" at bounding box center [433, 149] width 363 height 14
click at [410, 85] on div "Promo or referral code (optional) 3HOME25R Sorry, the promo code you have enter…" at bounding box center [433, 143] width 363 height 125
click at [404, 85] on icon at bounding box center [403, 88] width 11 height 11
click at [404, 103] on input "3HOME25R" at bounding box center [433, 120] width 363 height 34
drag, startPoint x: 348, startPoint y: 121, endPoint x: 141, endPoint y: 121, distance: 207.5
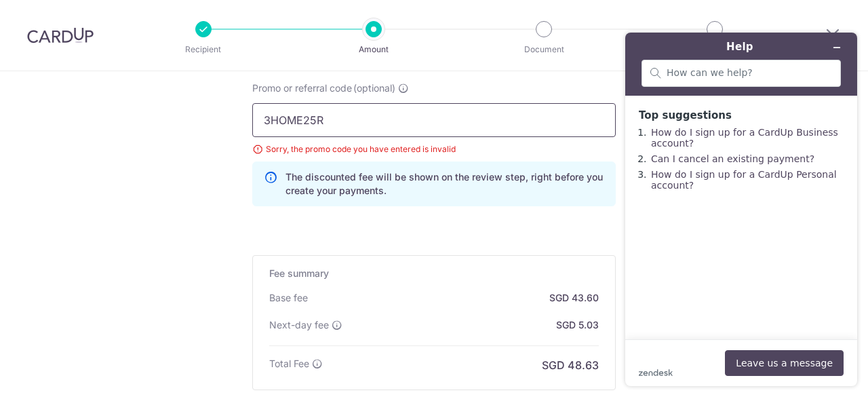
paste input "REC185"
click at [405, 85] on icon at bounding box center [403, 88] width 11 height 11
click at [405, 103] on input "REC185" at bounding box center [433, 120] width 363 height 34
click at [347, 112] on input "REC185" at bounding box center [433, 120] width 363 height 34
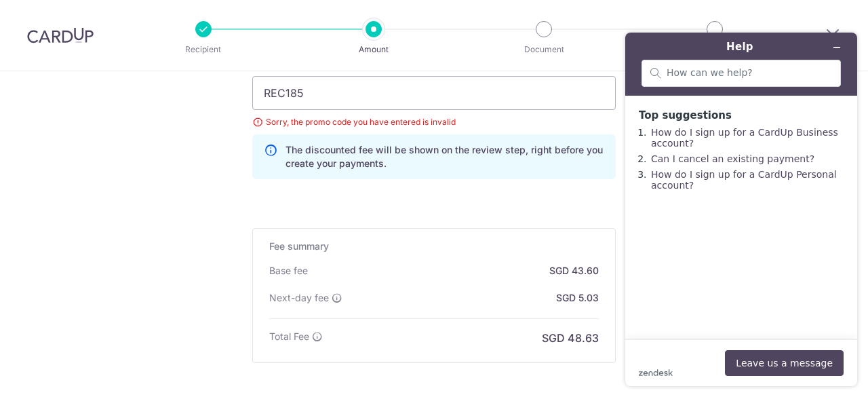
scroll to position [841, 0]
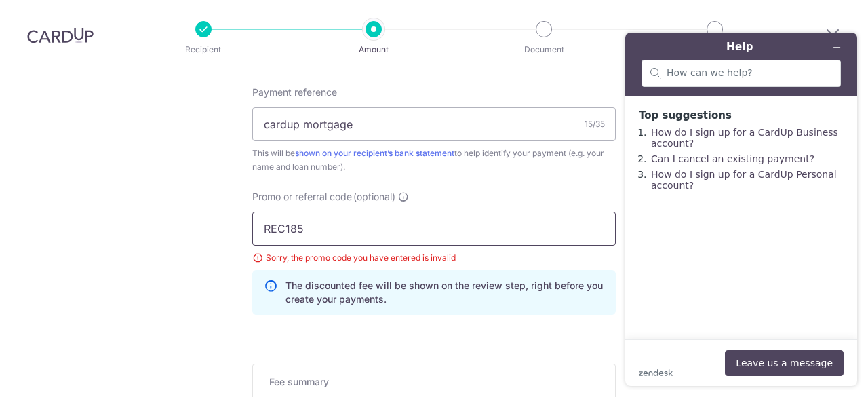
click at [324, 234] on input "REC185" at bounding box center [433, 229] width 363 height 34
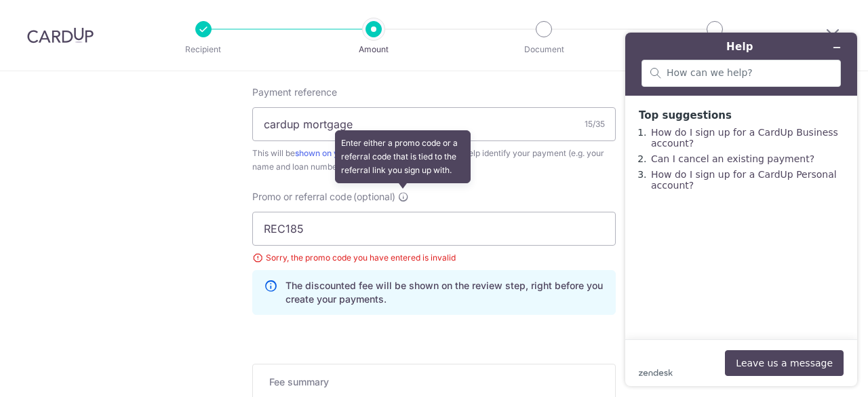
click at [401, 193] on icon at bounding box center [403, 196] width 11 height 11
click at [401, 212] on input "REC185" at bounding box center [433, 229] width 363 height 34
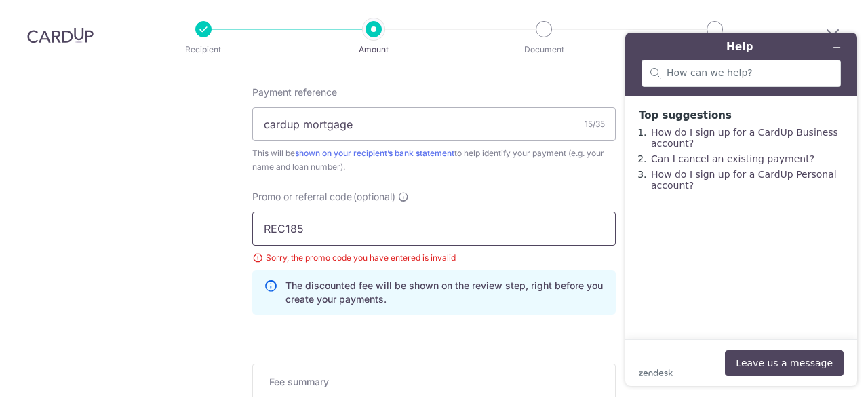
paste input "3HOME25R"
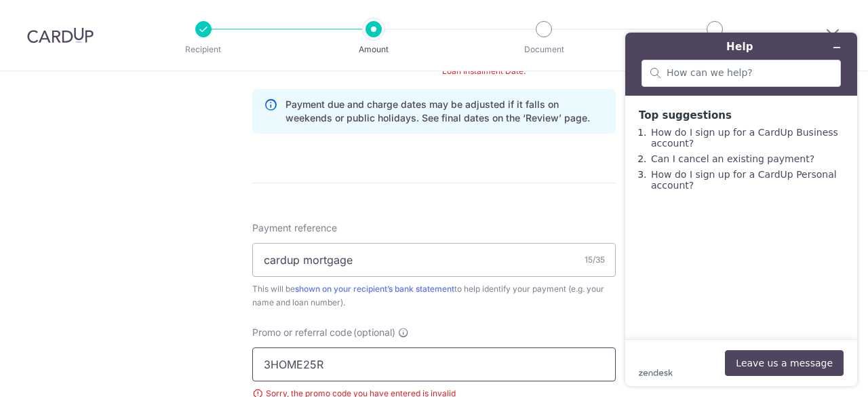
scroll to position [502, 0]
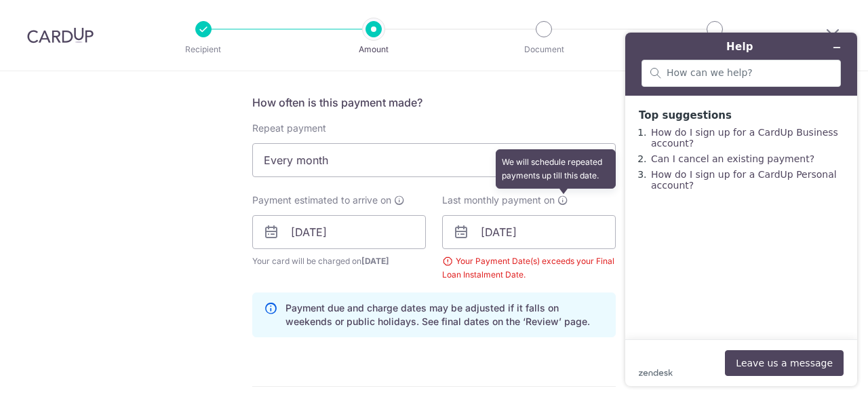
type input "3HOME25R"
click at [558, 201] on icon at bounding box center [562, 200] width 11 height 11
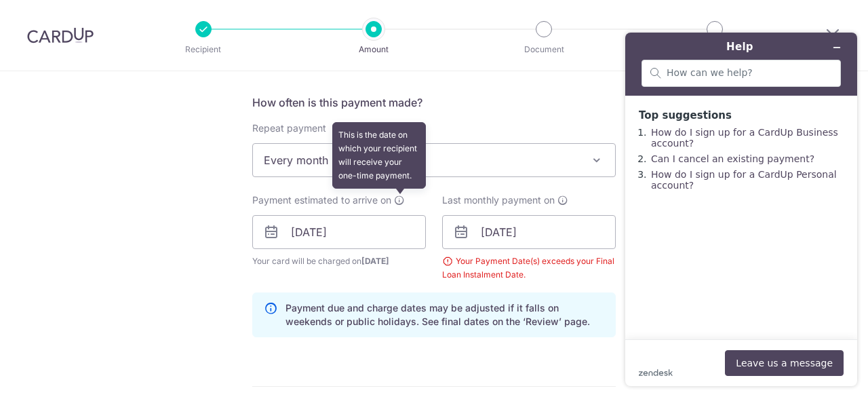
click at [400, 197] on icon at bounding box center [399, 200] width 11 height 11
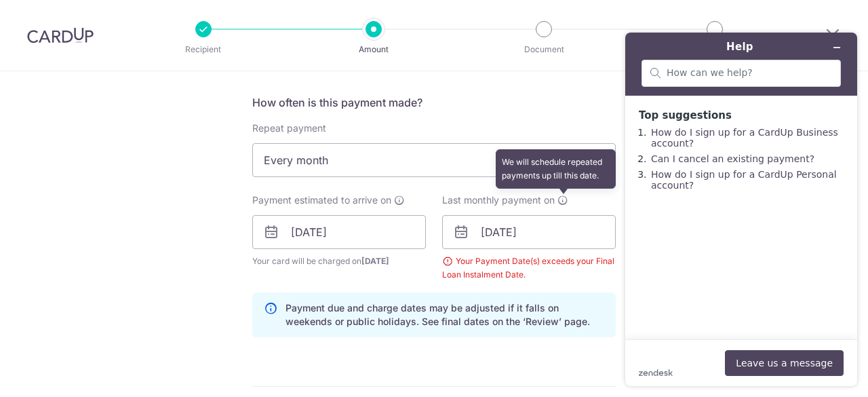
click at [557, 203] on icon at bounding box center [562, 200] width 11 height 11
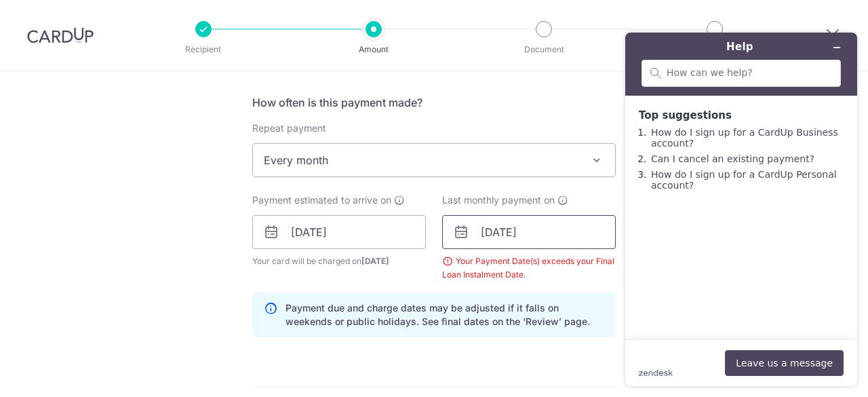
click at [556, 226] on input "16/10/2025" at bounding box center [529, 232] width 174 height 34
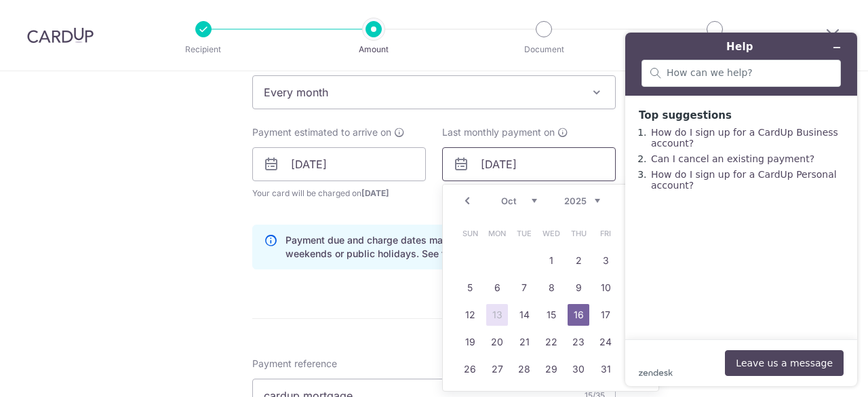
scroll to position [637, 0]
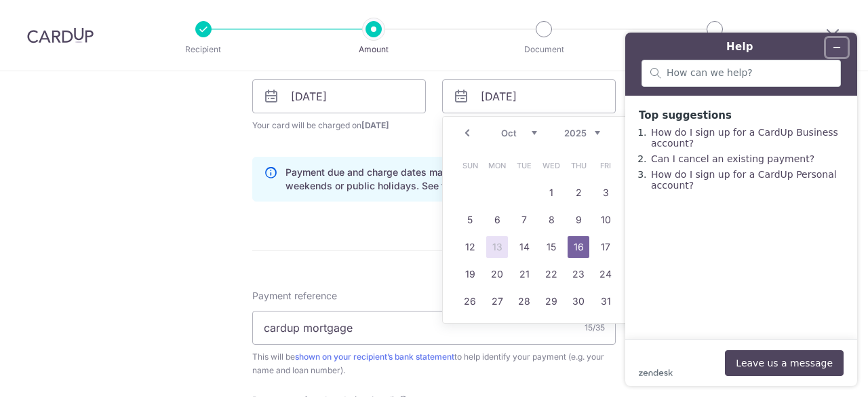
click at [837, 49] on icon "Minimize widget" at bounding box center [836, 47] width 9 height 9
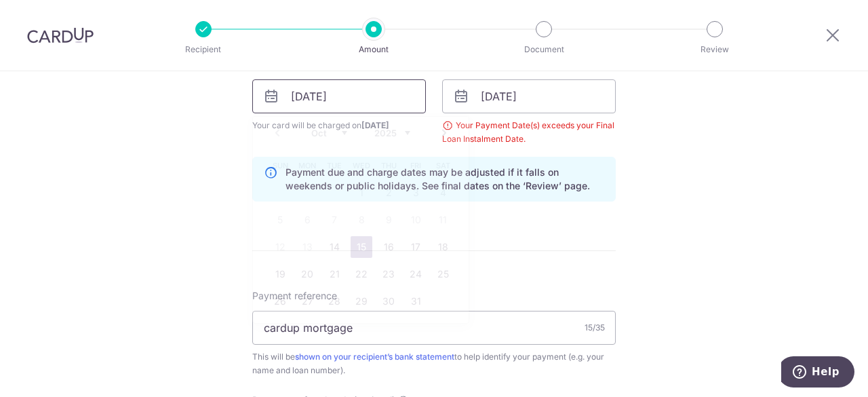
click at [355, 92] on input "[DATE]" at bounding box center [339, 96] width 174 height 34
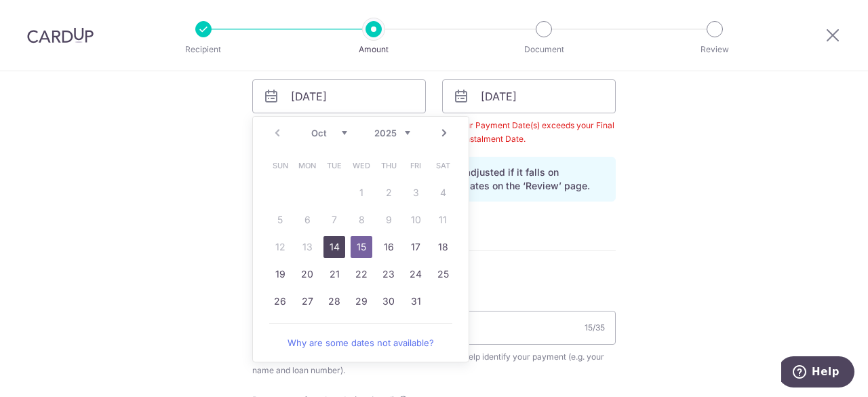
click at [336, 243] on link "14" at bounding box center [334, 247] width 22 height 22
type input "[DATE]"
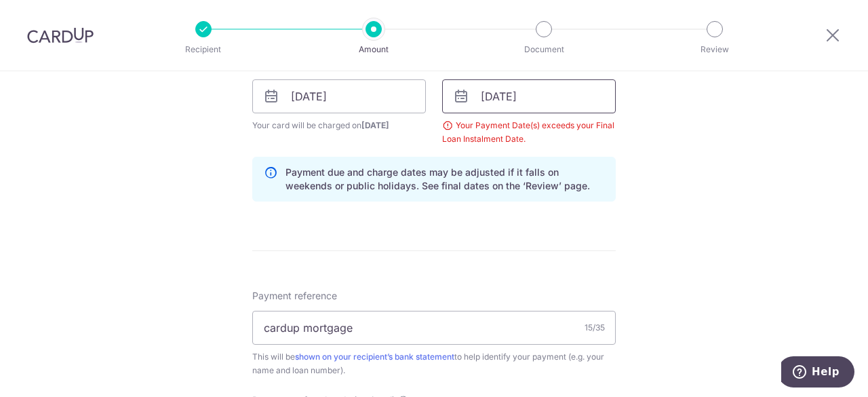
click at [529, 93] on input "16/10/2025" at bounding box center [529, 96] width 174 height 34
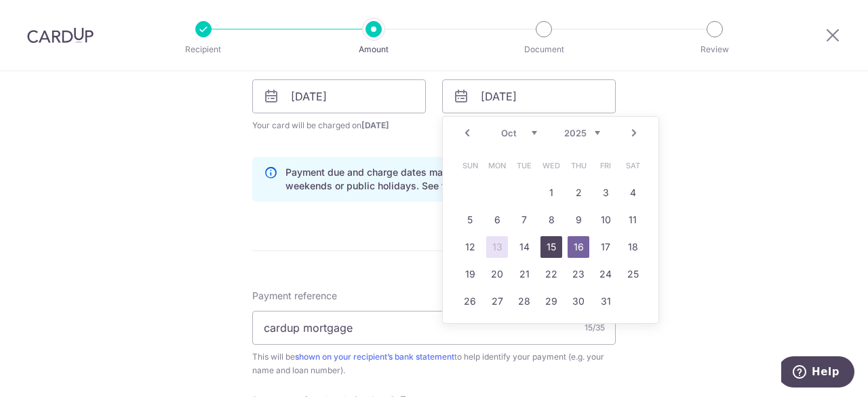
click at [546, 241] on link "15" at bounding box center [551, 247] width 22 height 22
type input "[DATE]"
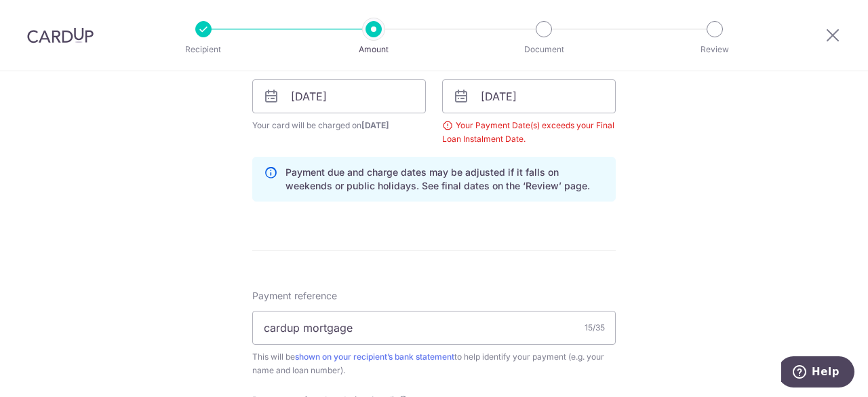
click at [702, 129] on div "Tell us more about your payment Enter payment amount SGD 1,677.00 1677.00 Selec…" at bounding box center [434, 154] width 868 height 1441
click at [382, 97] on input "[DATE]" at bounding box center [339, 96] width 174 height 34
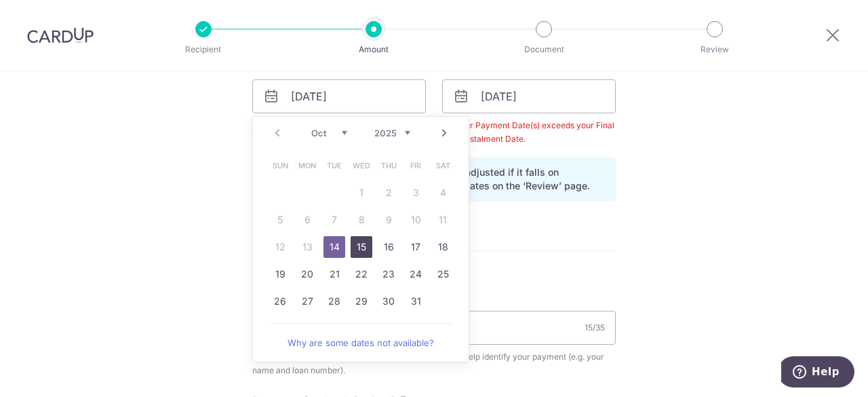
click at [367, 241] on link "15" at bounding box center [362, 247] width 22 height 22
type input "[DATE]"
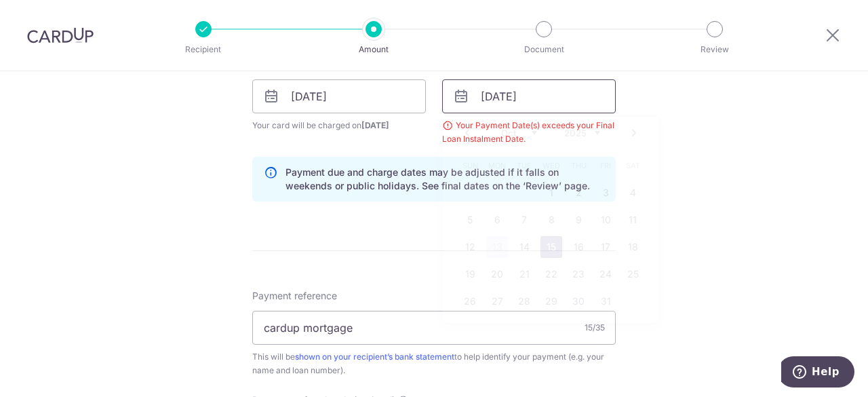
click at [560, 94] on input "[DATE]" at bounding box center [529, 96] width 174 height 34
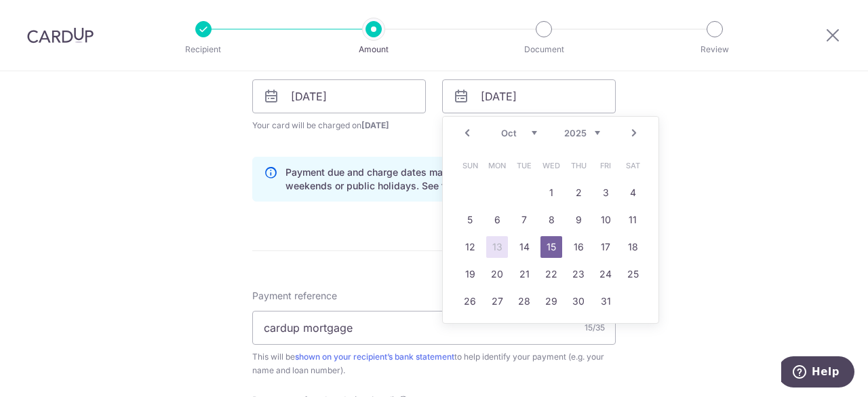
click at [632, 139] on div "Prev Next Jan Feb Mar Apr May Jun Jul Aug Sep Oct Nov Dec 2024 2025 2026 2027 2…" at bounding box center [551, 133] width 216 height 33
click at [631, 131] on link "Next" at bounding box center [634, 133] width 16 height 16
click at [627, 241] on link "15" at bounding box center [633, 247] width 22 height 22
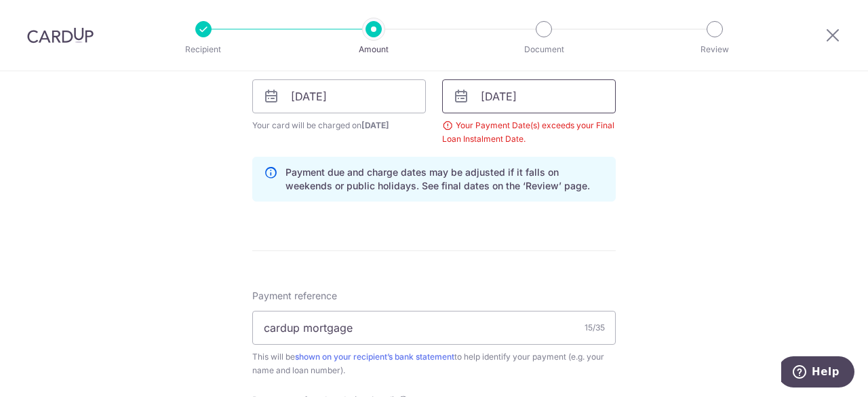
click at [551, 109] on input "15/11/2025" at bounding box center [529, 96] width 174 height 34
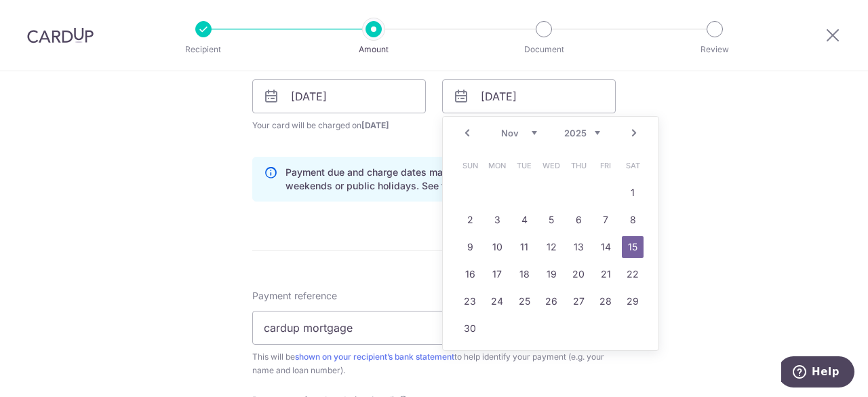
click at [627, 129] on link "Next" at bounding box center [634, 133] width 16 height 16
click at [486, 239] on link "15" at bounding box center [497, 247] width 22 height 22
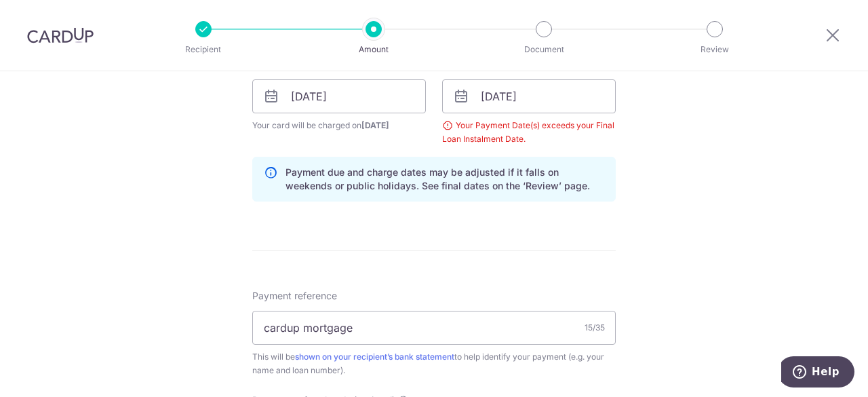
click at [628, 146] on div "Tell us more about your payment Enter payment amount SGD 1,677.00 1677.00 Selec…" at bounding box center [434, 154] width 868 height 1441
click at [446, 314] on input "cardup mortgage" at bounding box center [433, 328] width 363 height 34
click at [443, 123] on div "Your Payment Date(s) exceeds your Final Loan Instalment Date." at bounding box center [529, 132] width 174 height 27
click at [370, 88] on input "[DATE]" at bounding box center [339, 96] width 174 height 34
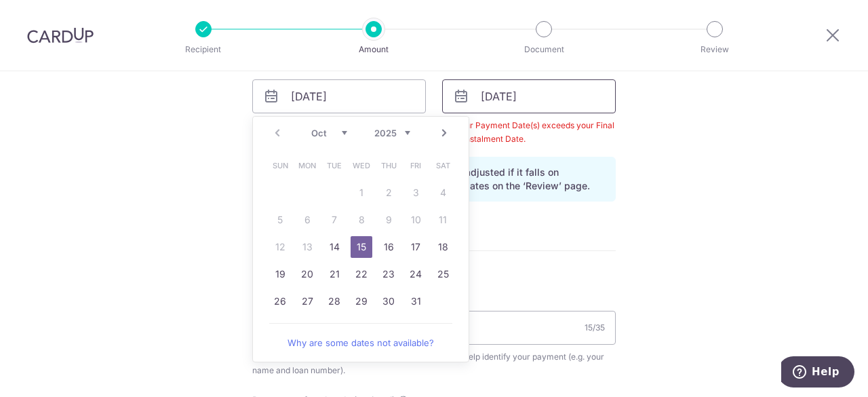
click at [576, 105] on input "15/12/2025" at bounding box center [529, 96] width 174 height 34
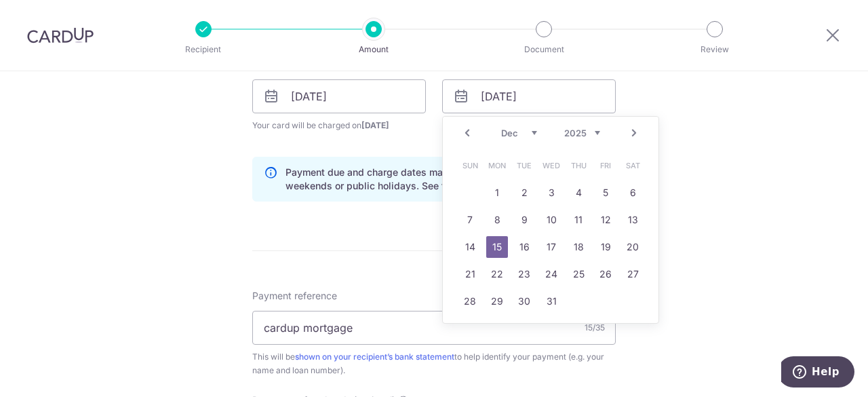
click at [490, 241] on link "15" at bounding box center [497, 247] width 22 height 22
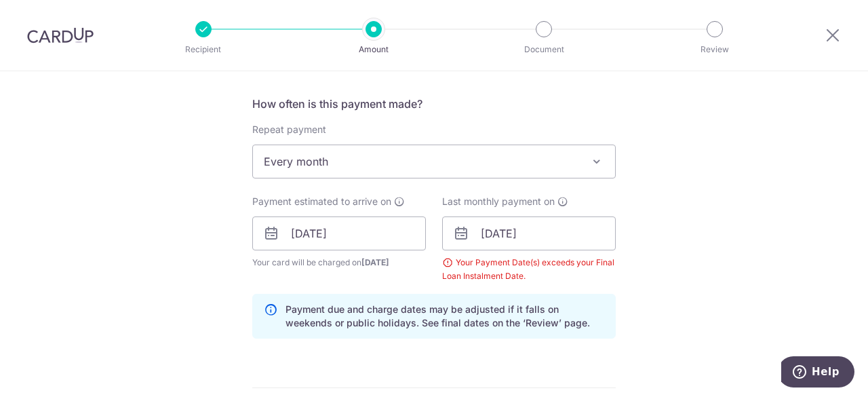
scroll to position [434, 0]
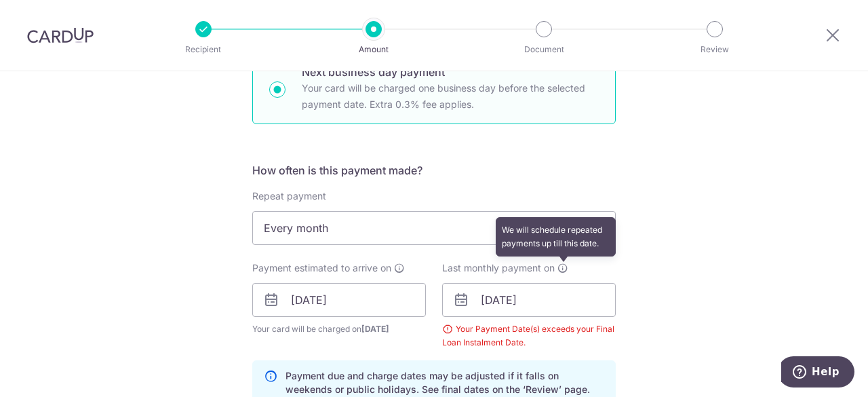
click at [558, 269] on icon at bounding box center [562, 267] width 11 height 11
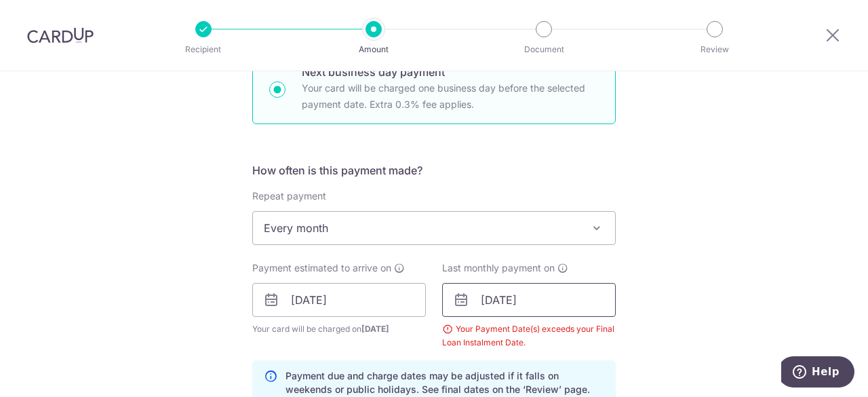
click at [576, 304] on input "15/12/2025" at bounding box center [529, 300] width 174 height 34
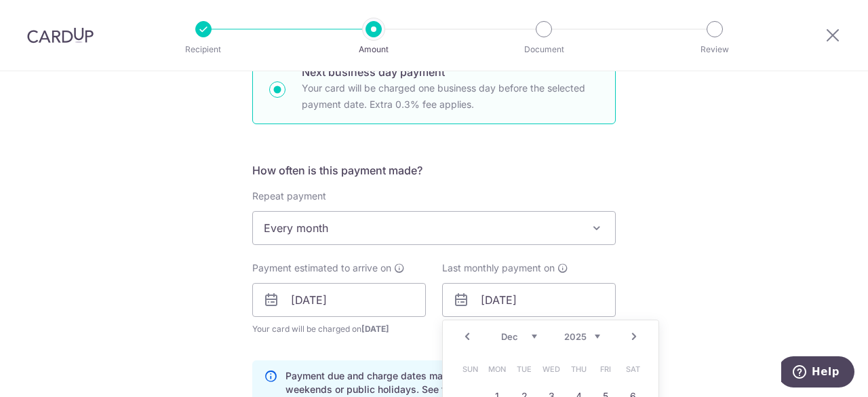
click at [597, 333] on div "Prev Next Jan Feb Mar Apr May Jun Jul Aug Sep Oct Nov Dec 2024 2025 2026 2027 2…" at bounding box center [551, 336] width 216 height 33
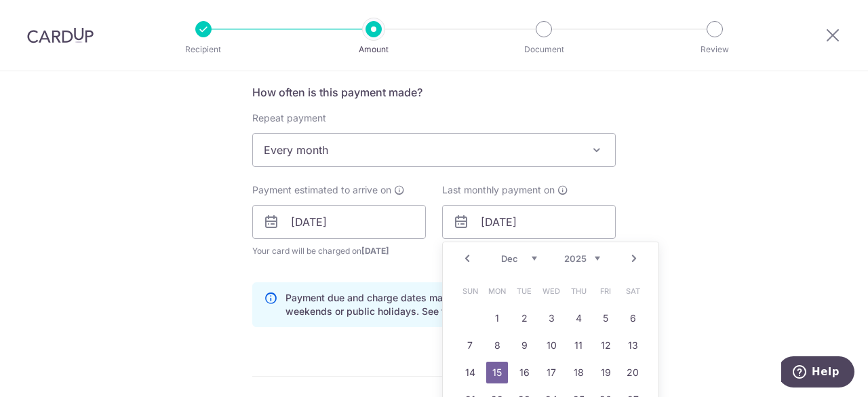
scroll to position [570, 0]
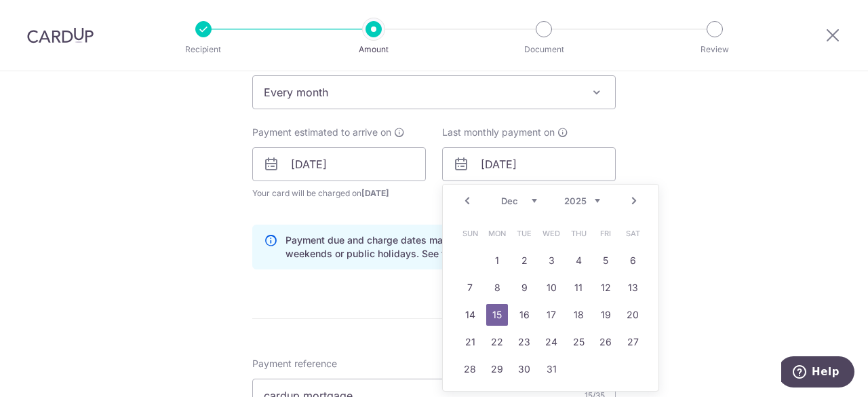
click at [639, 201] on div "Prev Next Jan Feb Mar Apr May Jun Jul Aug Sep Oct Nov Dec 2024 2025 2026 2027 2…" at bounding box center [551, 200] width 216 height 33
click at [635, 198] on link "Next" at bounding box center [634, 201] width 16 height 16
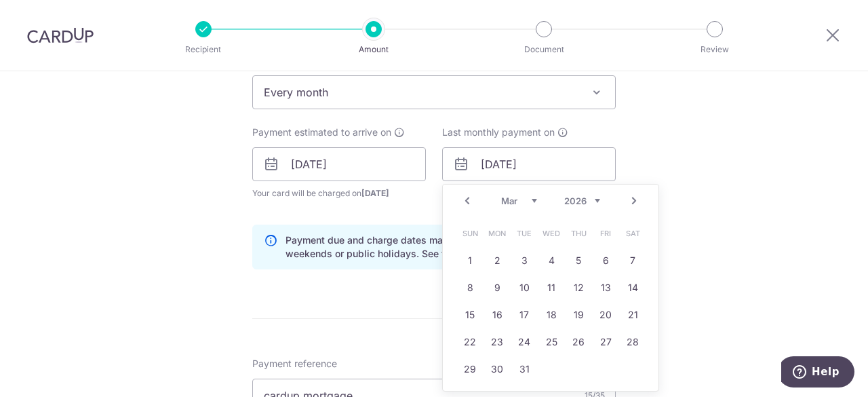
click at [635, 198] on link "Next" at bounding box center [634, 201] width 16 height 16
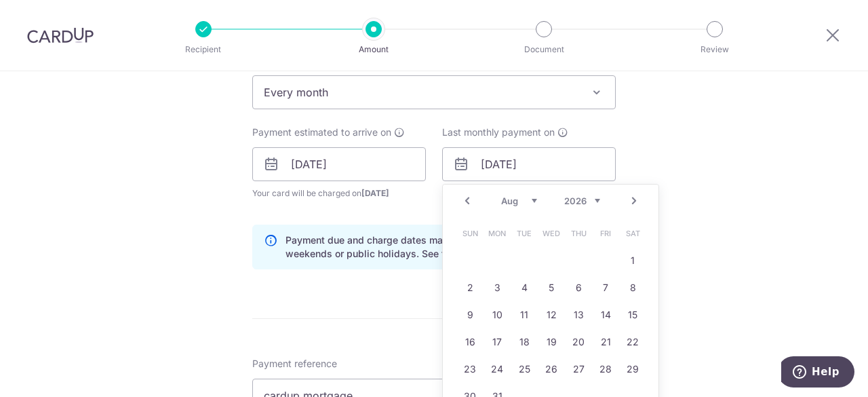
click at [635, 198] on link "Next" at bounding box center [634, 201] width 16 height 16
click at [465, 201] on link "Prev" at bounding box center [467, 201] width 16 height 16
click at [569, 317] on link "15" at bounding box center [578, 315] width 22 height 22
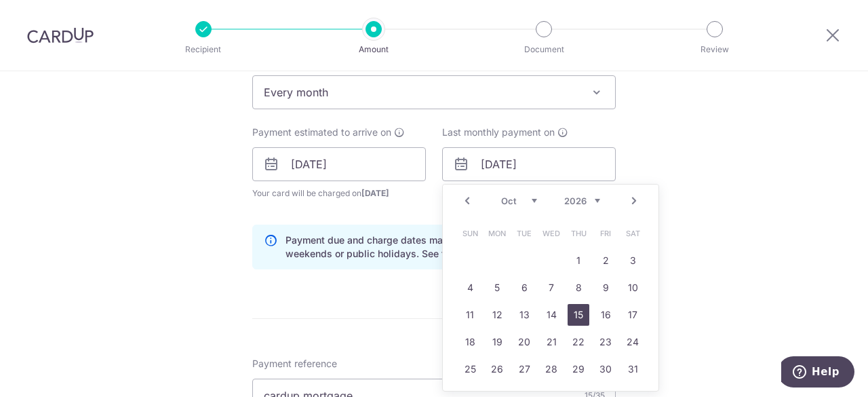
type input "15/10/2026"
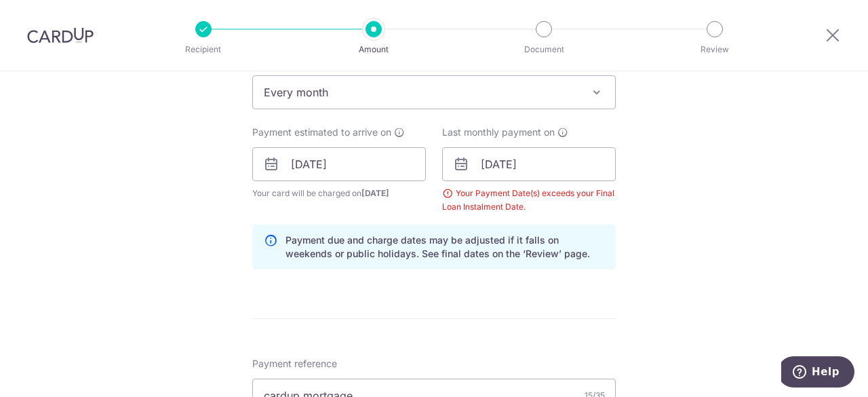
click at [712, 170] on div "Tell us more about your payment Enter payment amount SGD 1,677.00 1677.00 Selec…" at bounding box center [434, 222] width 868 height 1441
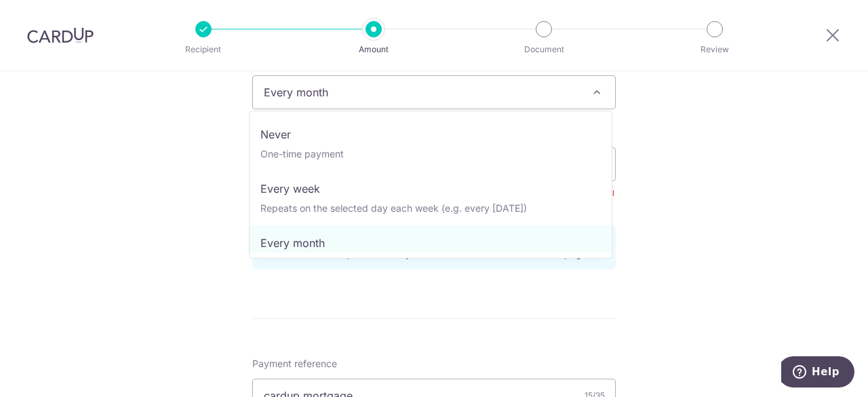
click at [595, 95] on span at bounding box center [596, 92] width 16 height 16
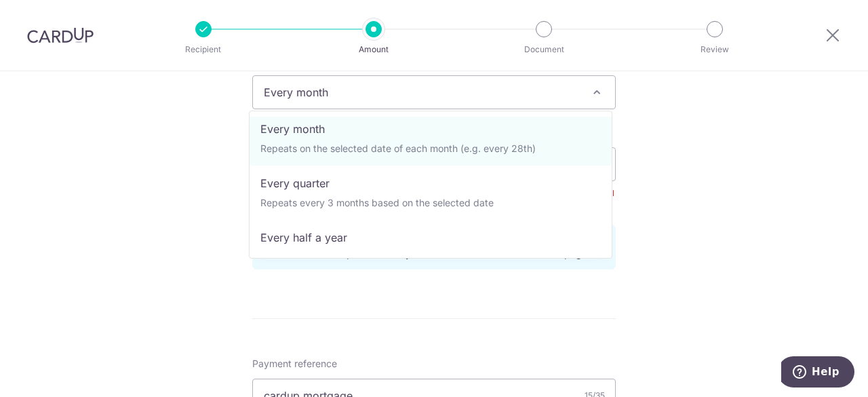
scroll to position [136, 0]
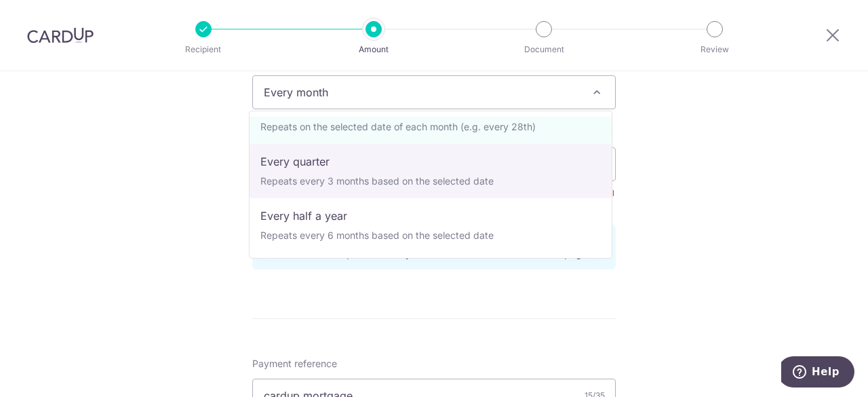
select select "4"
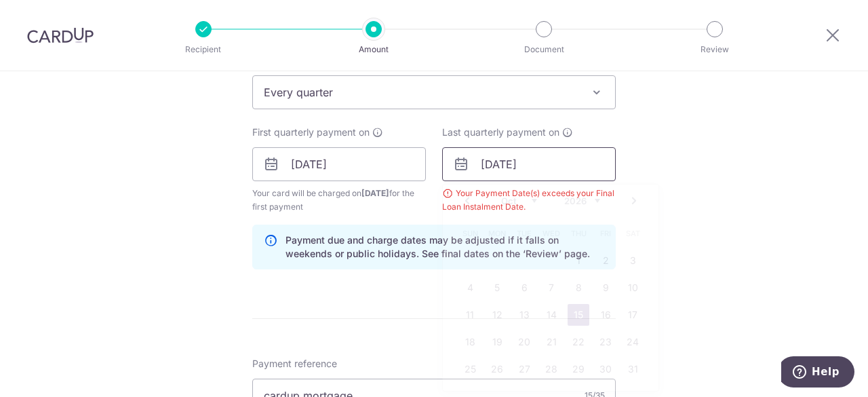
click at [561, 166] on input "15/10/2026" at bounding box center [529, 164] width 174 height 34
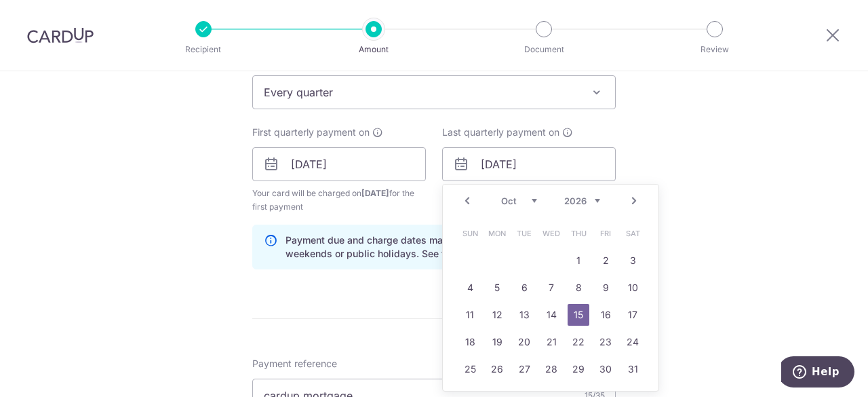
click at [584, 311] on link "15" at bounding box center [578, 315] width 22 height 22
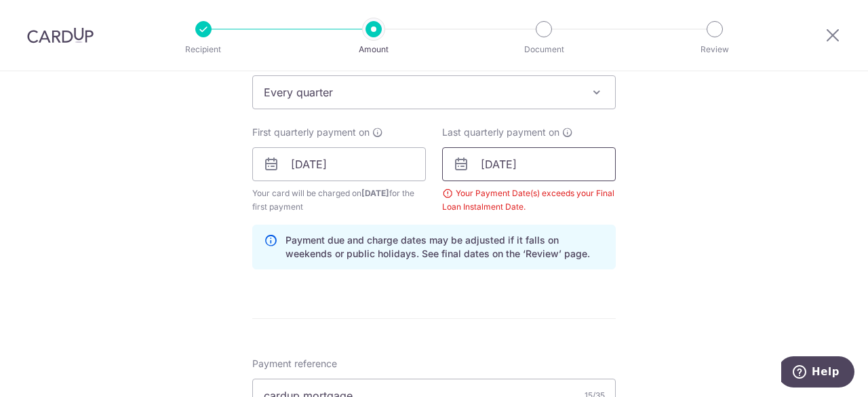
click at [593, 154] on input "15/10/2026" at bounding box center [529, 164] width 174 height 34
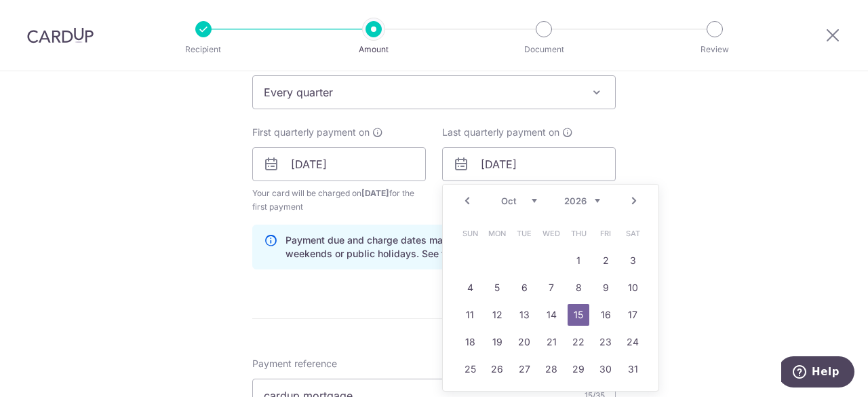
click at [629, 199] on link "Next" at bounding box center [634, 201] width 16 height 16
click at [595, 309] on link "15" at bounding box center [606, 315] width 22 height 22
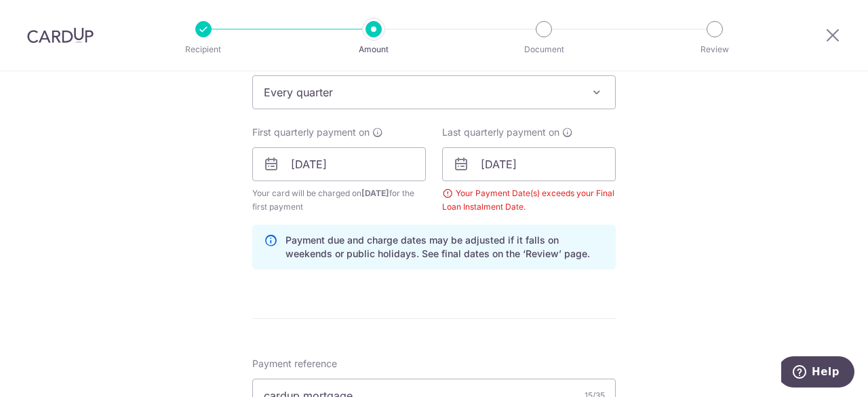
click at [638, 199] on div "Tell us more about your payment Enter payment amount SGD 1,677.00 1677.00 Selec…" at bounding box center [434, 222] width 868 height 1441
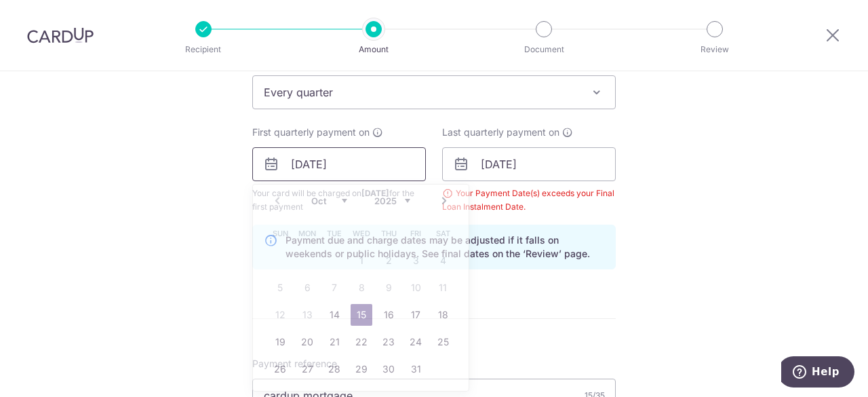
click at [384, 162] on input "[DATE]" at bounding box center [339, 164] width 174 height 34
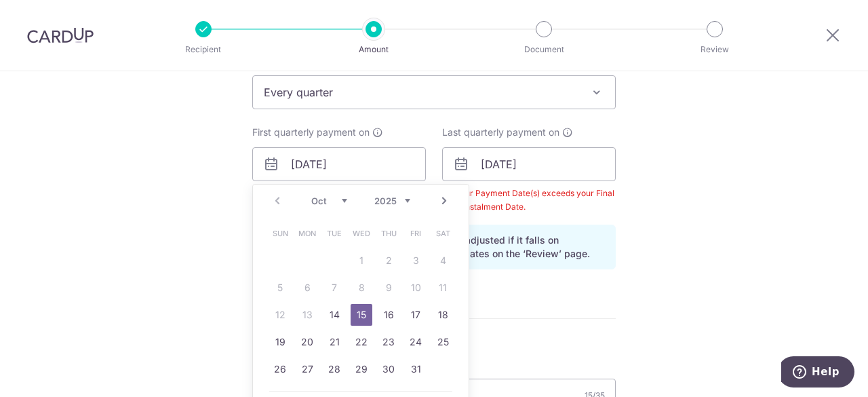
click at [359, 311] on link "15" at bounding box center [362, 315] width 22 height 22
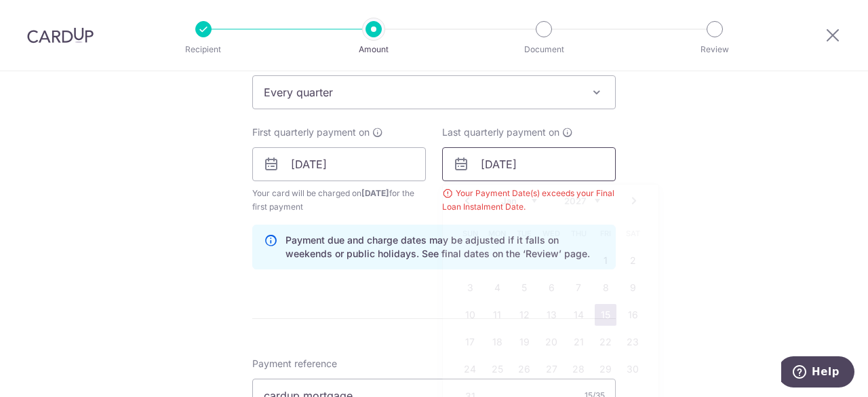
click at [520, 171] on input "15/01/2027" at bounding box center [529, 164] width 174 height 34
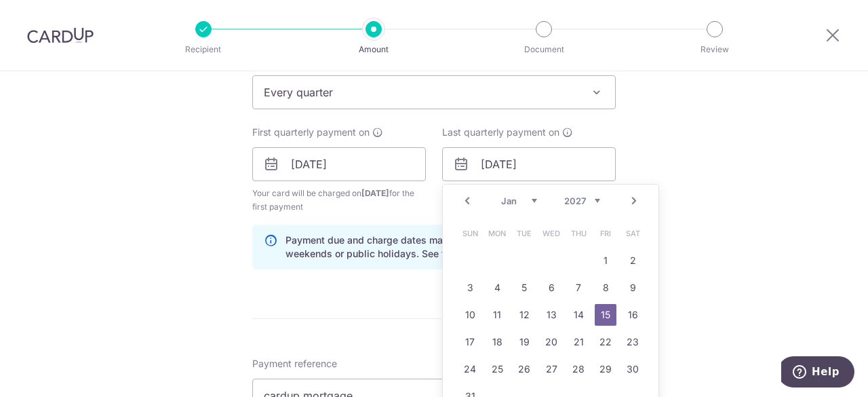
click at [601, 315] on link "15" at bounding box center [606, 315] width 22 height 22
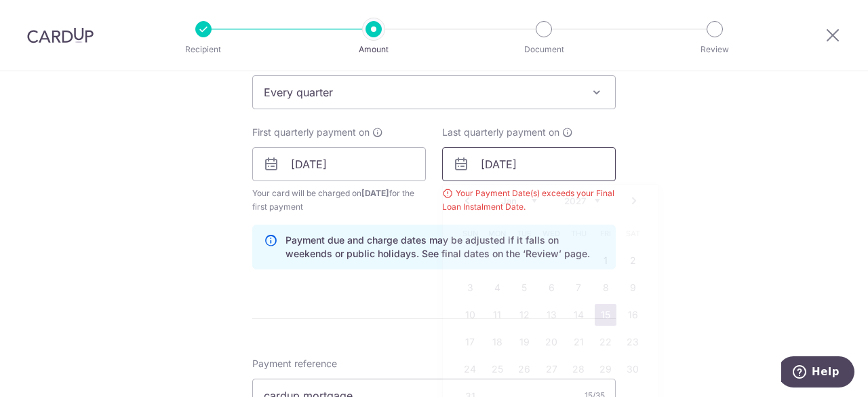
click at [582, 165] on input "15/01/2027" at bounding box center [529, 164] width 174 height 34
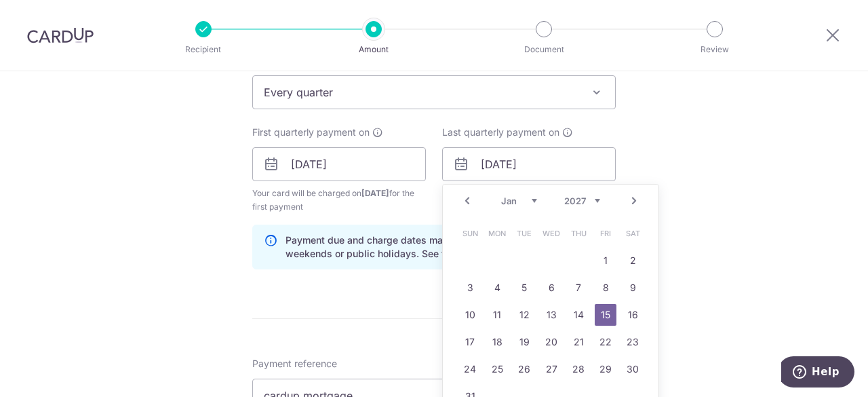
click at [460, 199] on link "Prev" at bounding box center [467, 201] width 16 height 16
click at [529, 312] on link "15" at bounding box center [524, 315] width 22 height 22
type input "15/12/2026"
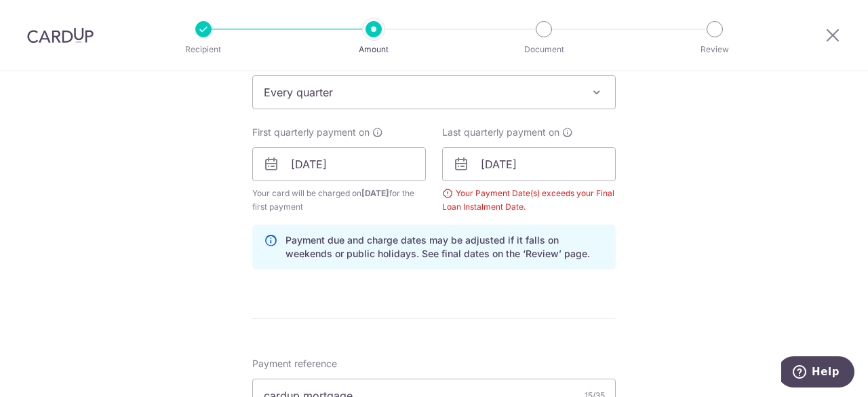
click at [546, 275] on div "How often is this payment made? Repeat payment Never Every week Every month Eve…" at bounding box center [433, 153] width 363 height 254
click at [540, 257] on p "Payment due and charge dates may be adjusted if it falls on weekends or public …" at bounding box center [444, 246] width 319 height 27
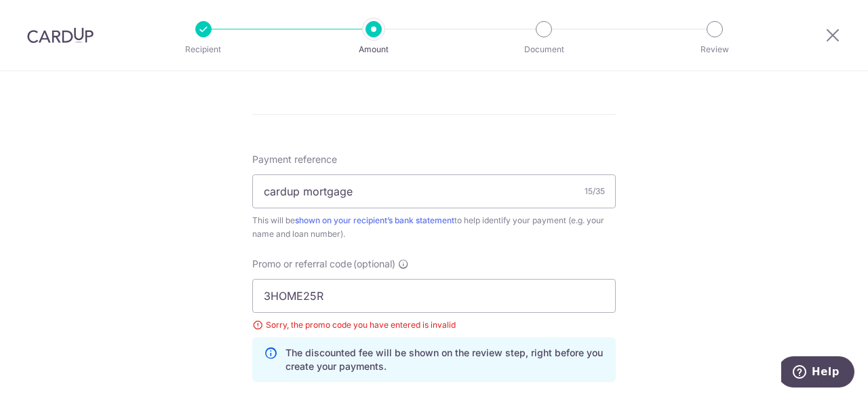
scroll to position [909, 0]
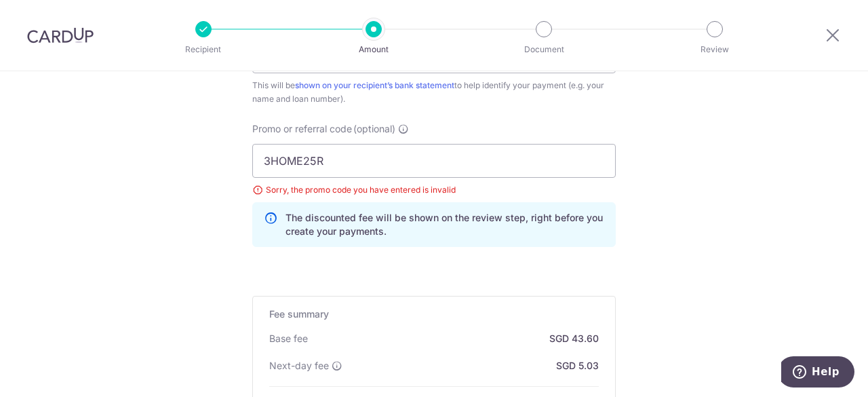
click at [327, 184] on div "Sorry, the promo code you have entered is invalid" at bounding box center [433, 190] width 363 height 14
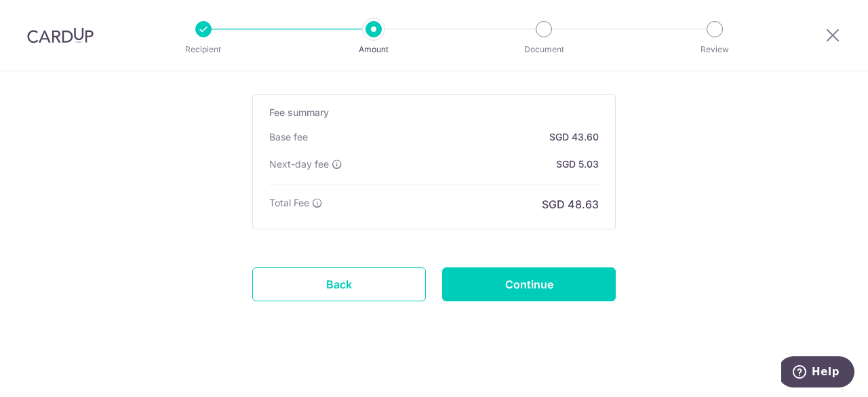
scroll to position [1112, 0]
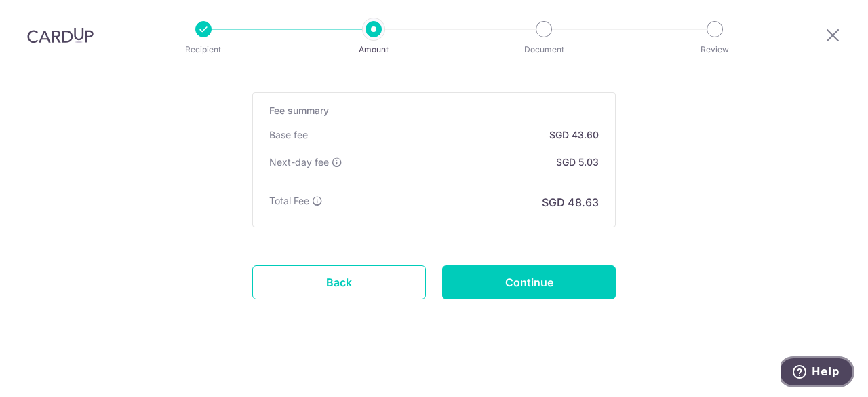
click at [817, 373] on span "Help" at bounding box center [826, 371] width 28 height 12
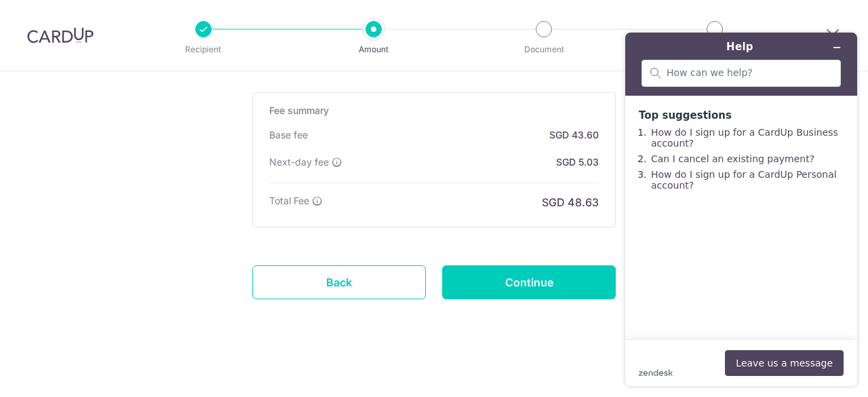
click at [514, 97] on div "Fee summary Base fee SGD 43.60 Extend fee Next-day fee SGD 5.03 Total Fee SGD 4…" at bounding box center [433, 159] width 363 height 135
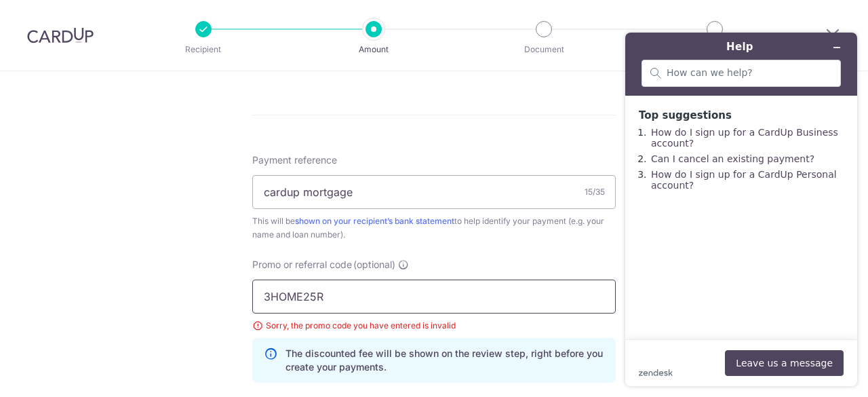
scroll to position [814, 0]
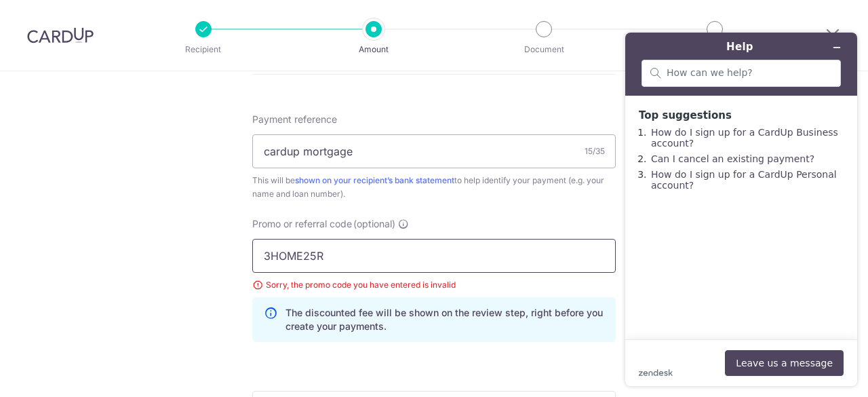
drag, startPoint x: 351, startPoint y: 247, endPoint x: 0, endPoint y: 237, distance: 350.6
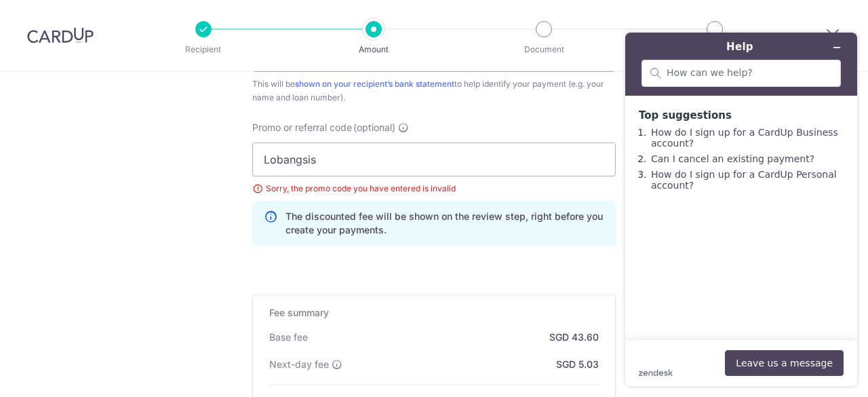
scroll to position [909, 0]
click at [336, 157] on input "Lobangsis" at bounding box center [433, 161] width 363 height 34
drag, startPoint x: 353, startPoint y: 155, endPoint x: 75, endPoint y: 157, distance: 278.0
type input "PINING,AGNESN515"
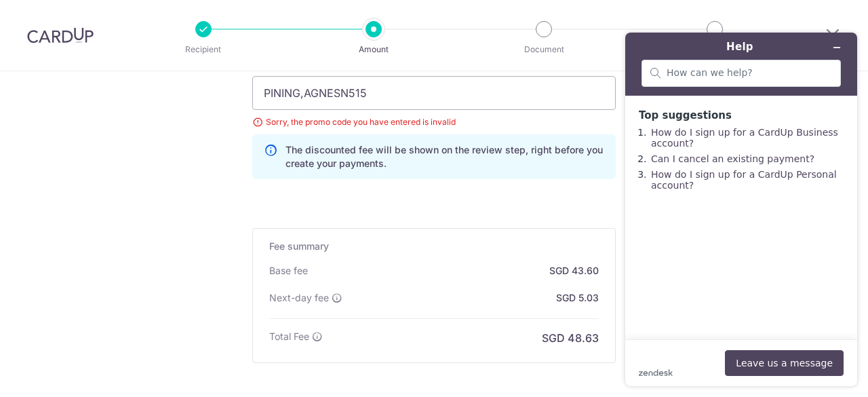
scroll to position [841, 0]
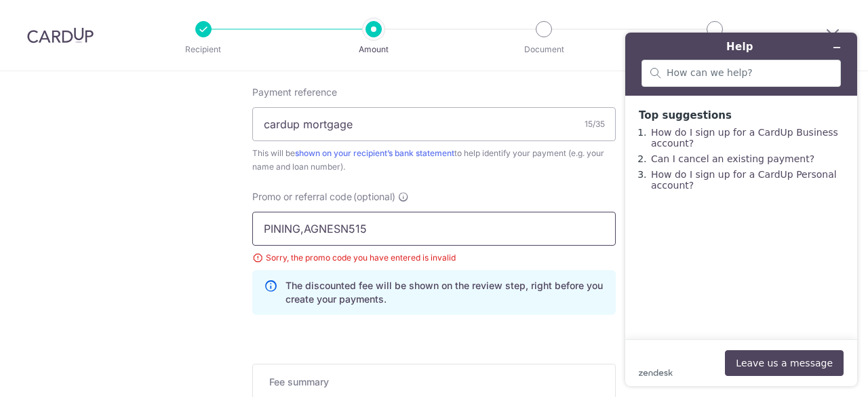
click at [418, 226] on input "PINING,AGNESN515" at bounding box center [433, 229] width 363 height 34
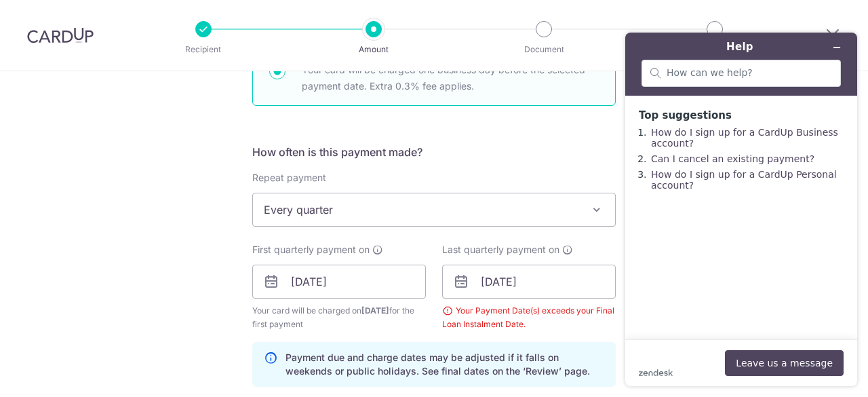
scroll to position [434, 0]
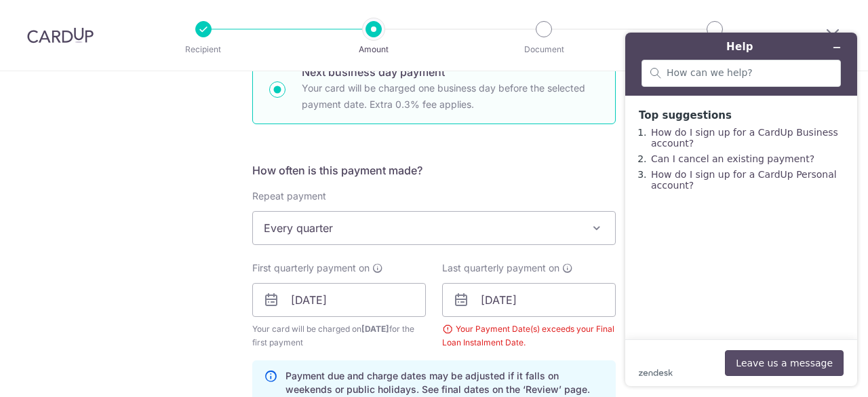
click at [791, 374] on button "Leave us a message" at bounding box center [784, 363] width 119 height 26
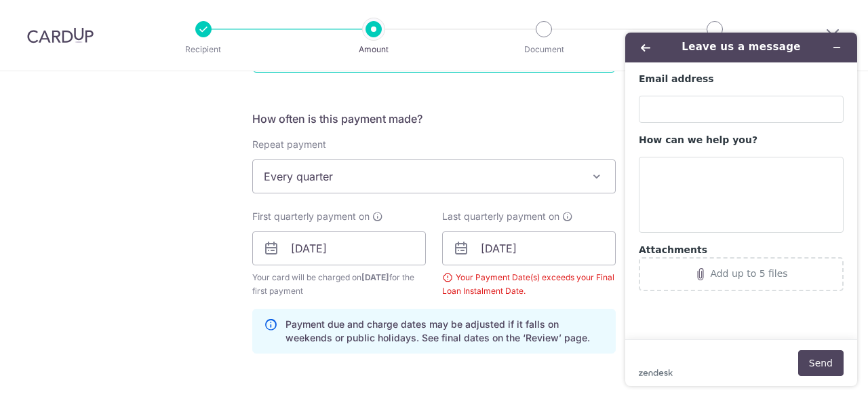
scroll to position [570, 0]
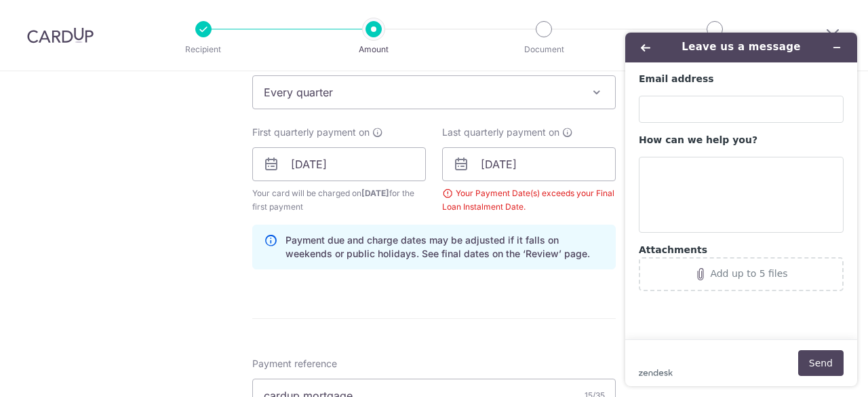
click at [551, 90] on span "Every quarter" at bounding box center [434, 92] width 362 height 33
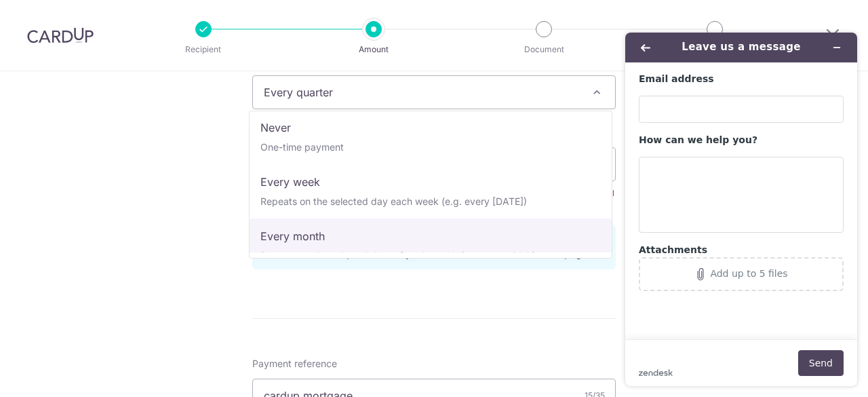
scroll to position [0, 0]
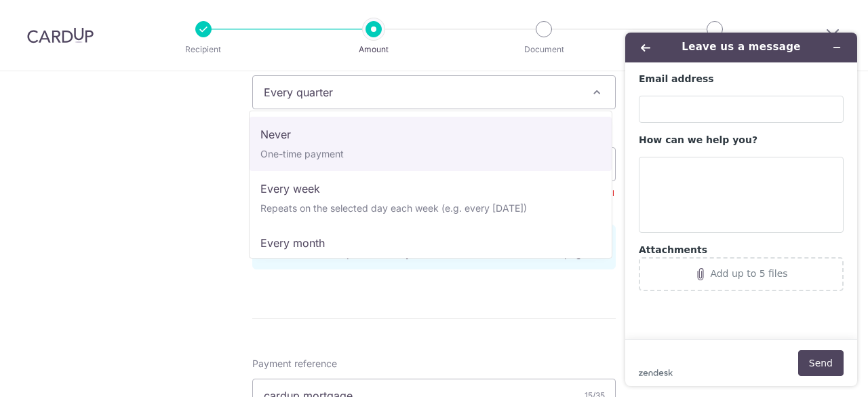
select select "1"
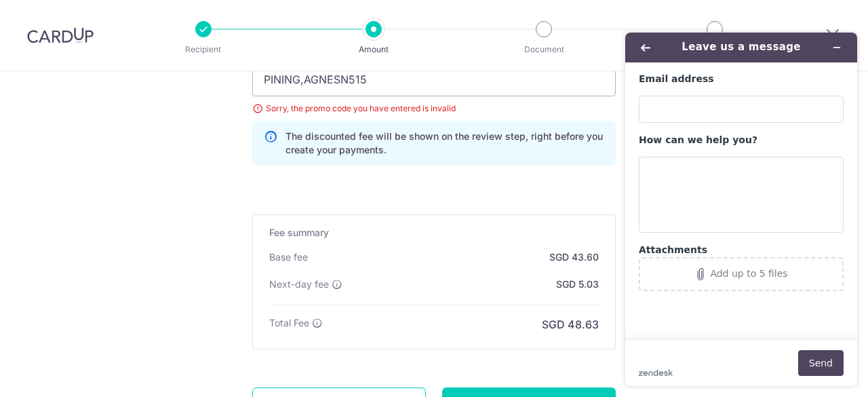
scroll to position [1098, 0]
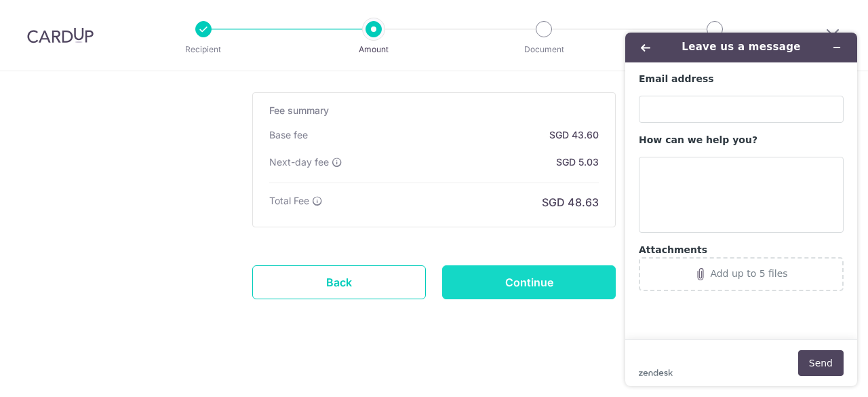
click at [506, 271] on input "Continue" at bounding box center [529, 282] width 174 height 34
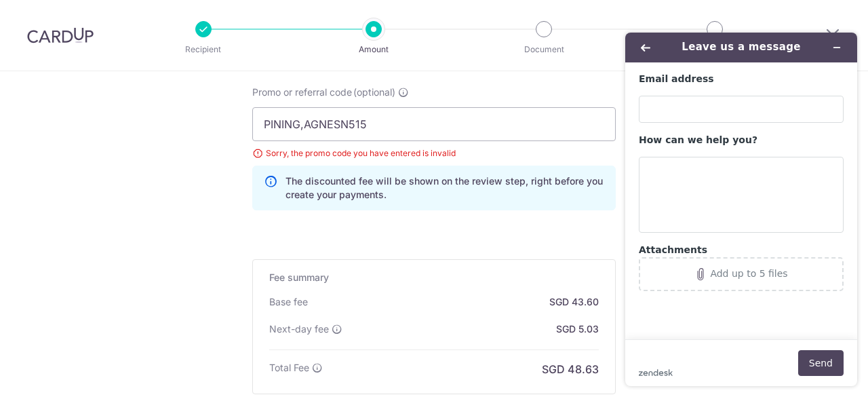
scroll to position [895, 0]
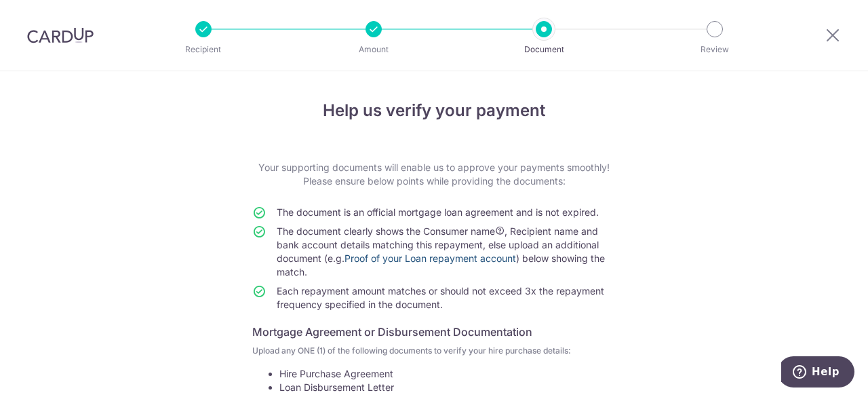
scroll to position [203, 0]
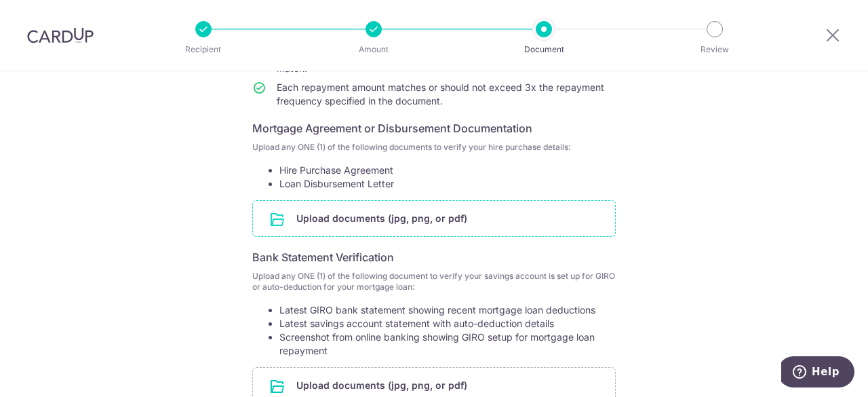
click at [422, 216] on input "file" at bounding box center [434, 218] width 362 height 35
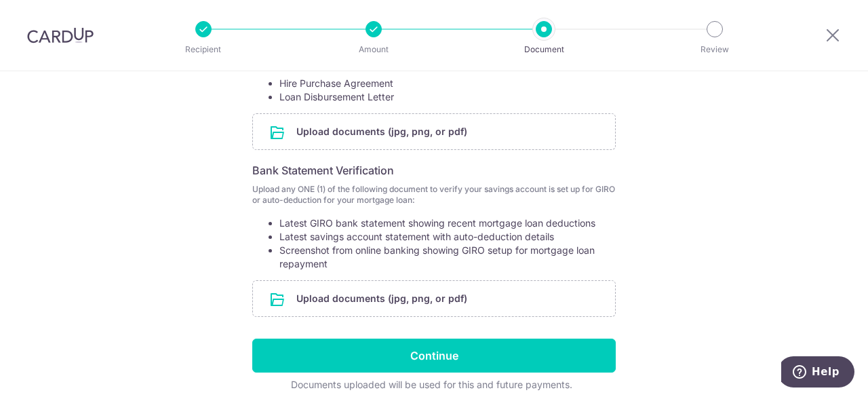
scroll to position [271, 0]
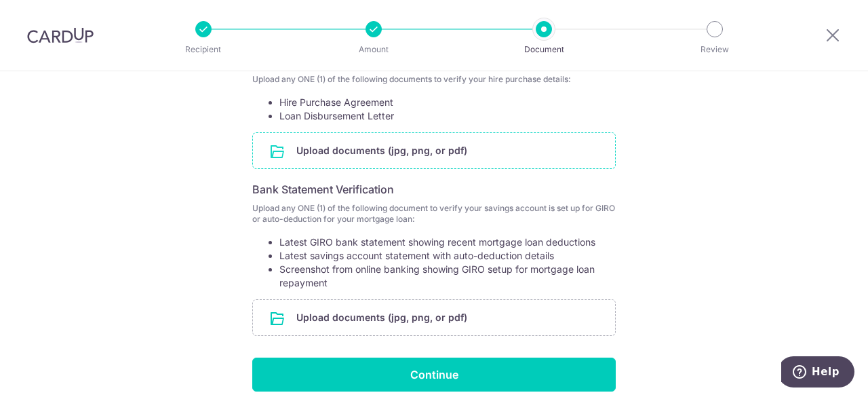
click at [393, 144] on input "file" at bounding box center [434, 150] width 362 height 35
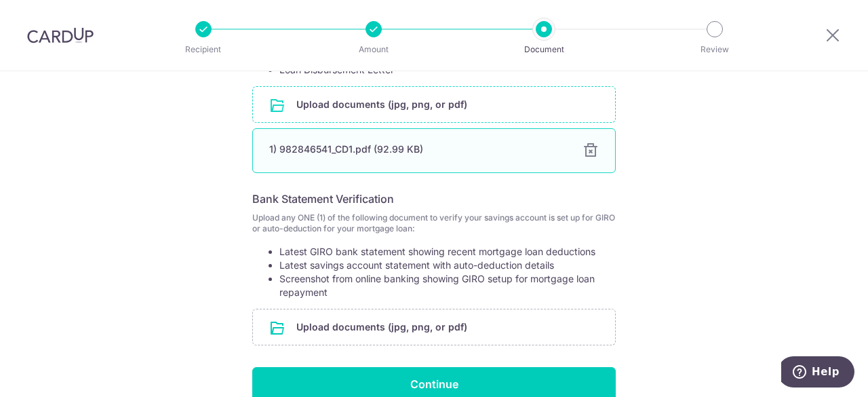
scroll to position [339, 0]
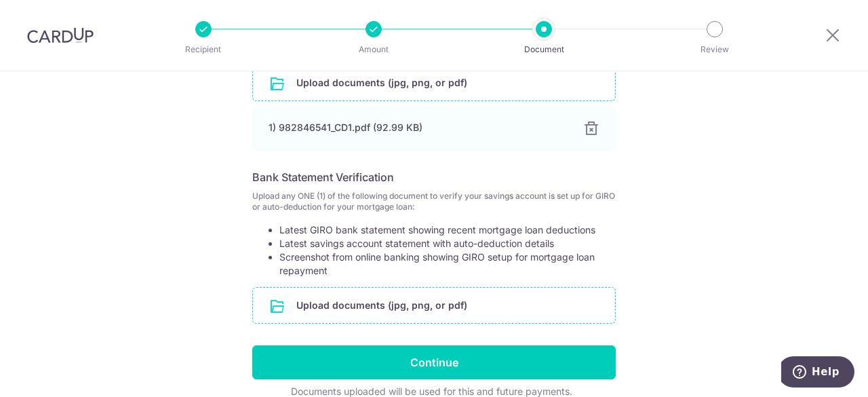
click at [356, 306] on input "file" at bounding box center [434, 304] width 362 height 35
click at [382, 304] on input "file" at bounding box center [434, 304] width 362 height 35
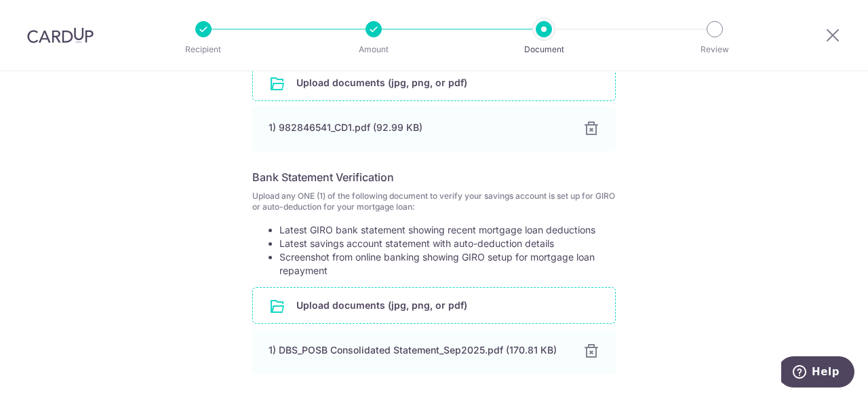
scroll to position [458, 0]
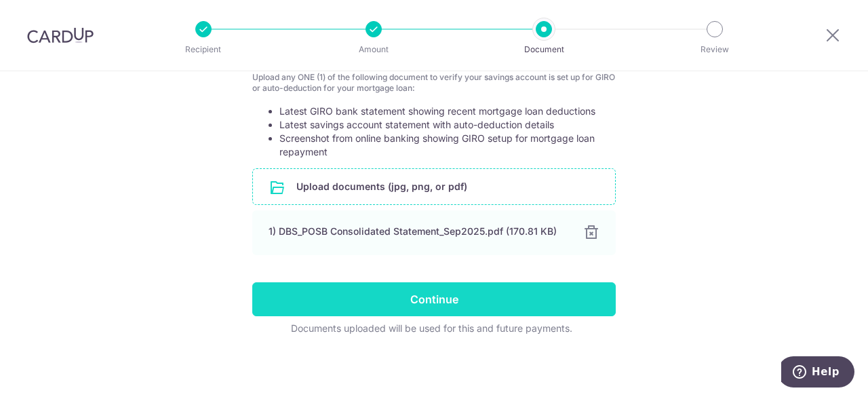
click at [469, 292] on input "Continue" at bounding box center [433, 299] width 363 height 34
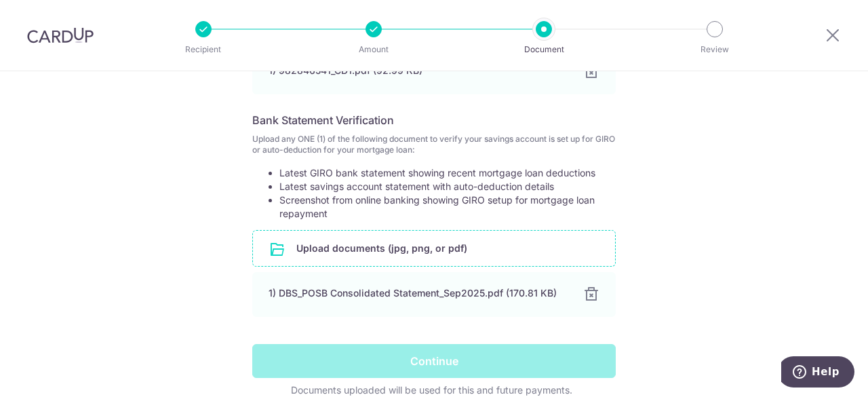
scroll to position [407, 0]
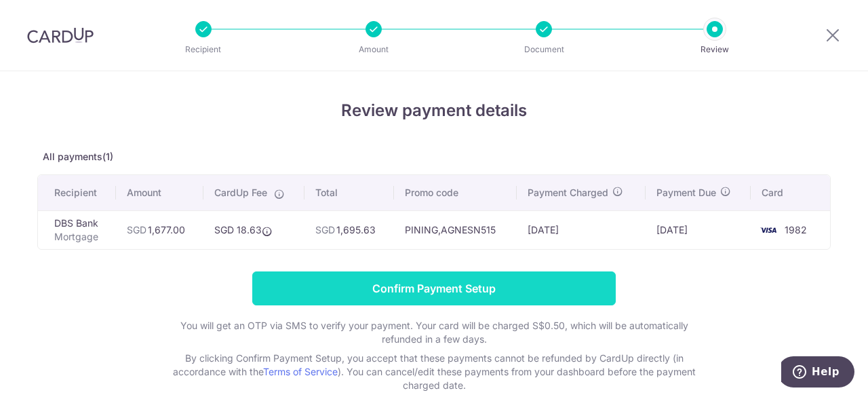
click at [418, 285] on input "Confirm Payment Setup" at bounding box center [433, 288] width 363 height 34
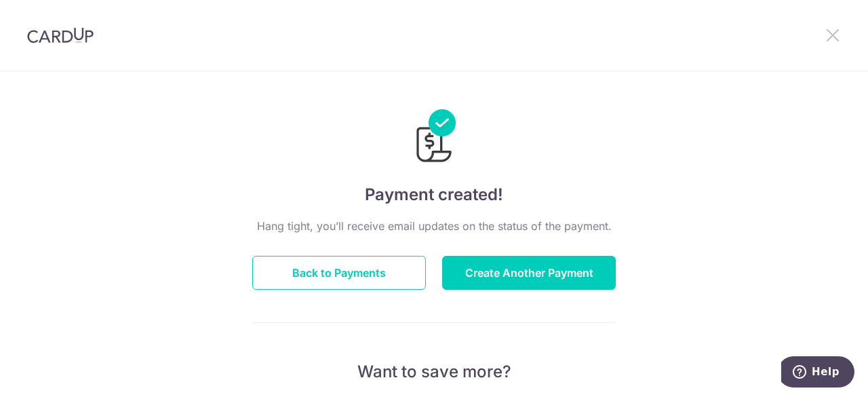
click at [833, 35] on icon at bounding box center [832, 34] width 16 height 17
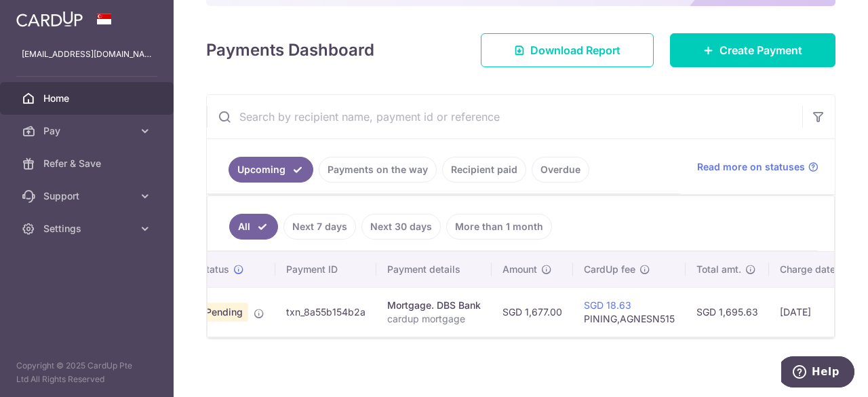
scroll to position [159, 0]
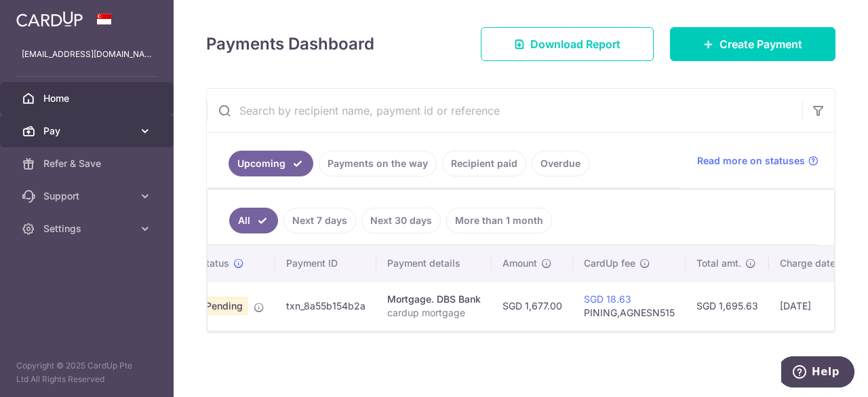
click at [144, 129] on icon at bounding box center [145, 131] width 14 height 14
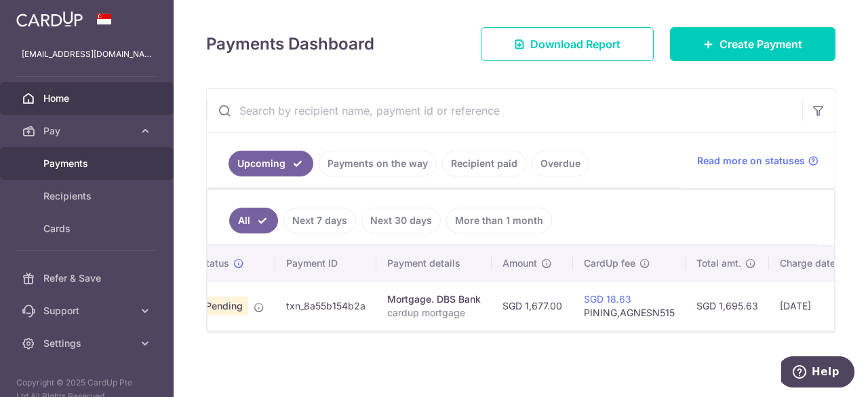
click at [94, 160] on span "Payments" at bounding box center [87, 164] width 89 height 14
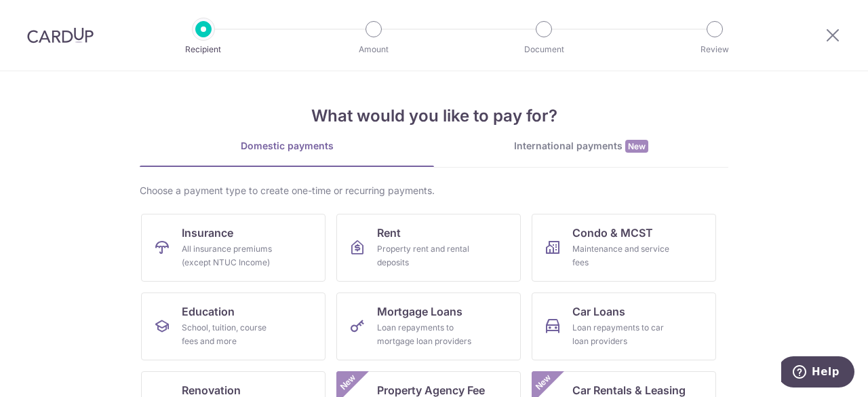
click at [71, 33] on img at bounding box center [60, 35] width 66 height 16
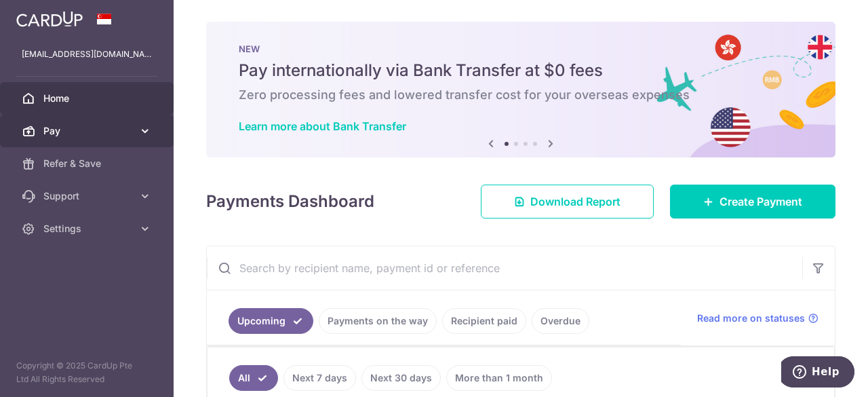
click at [112, 131] on span "Pay" at bounding box center [87, 131] width 89 height 14
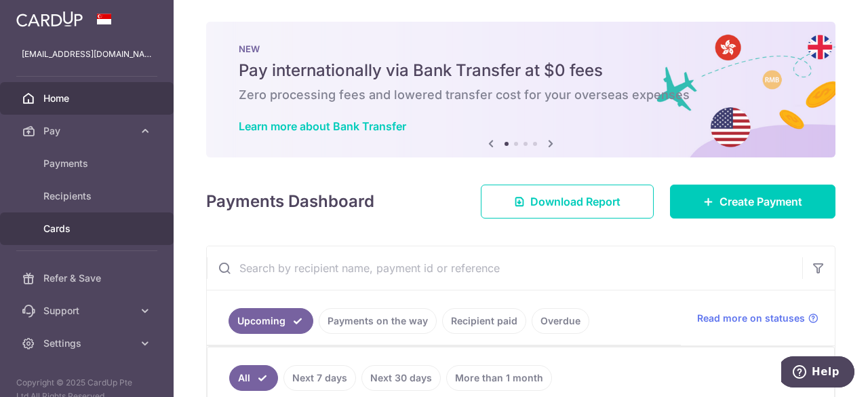
click at [66, 226] on span "Cards" at bounding box center [87, 229] width 89 height 14
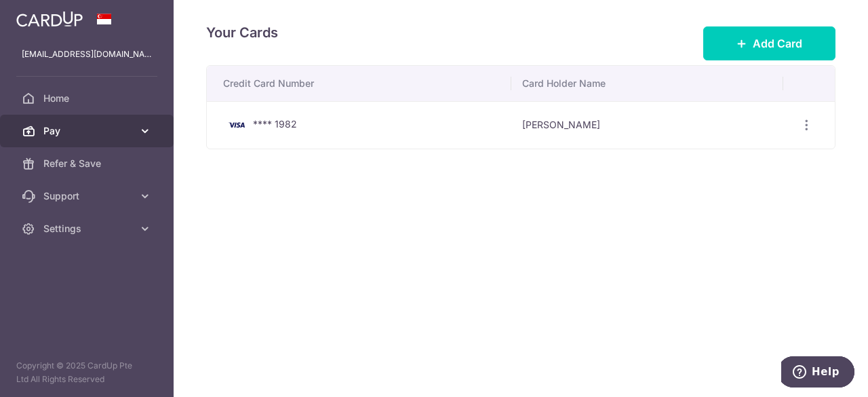
click at [52, 132] on span "Pay" at bounding box center [87, 131] width 89 height 14
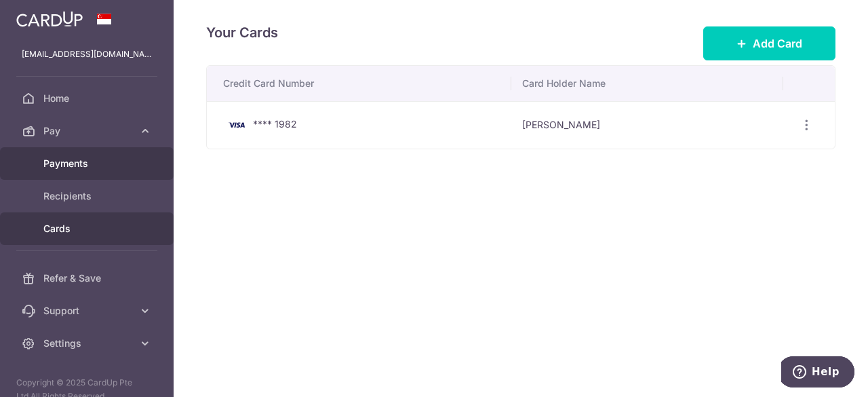
click at [66, 165] on span "Payments" at bounding box center [87, 164] width 89 height 14
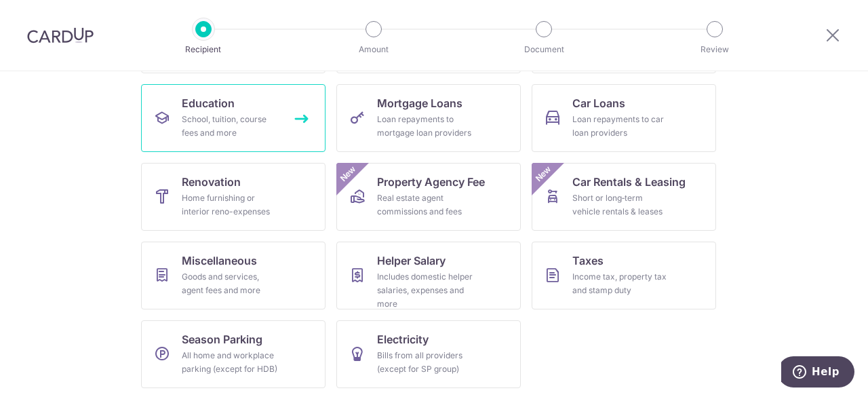
scroll to position [209, 0]
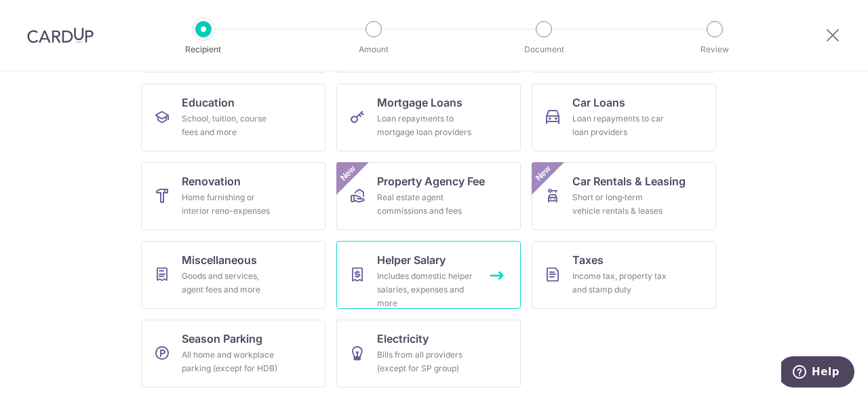
click at [416, 262] on span "Helper Salary" at bounding box center [411, 260] width 68 height 16
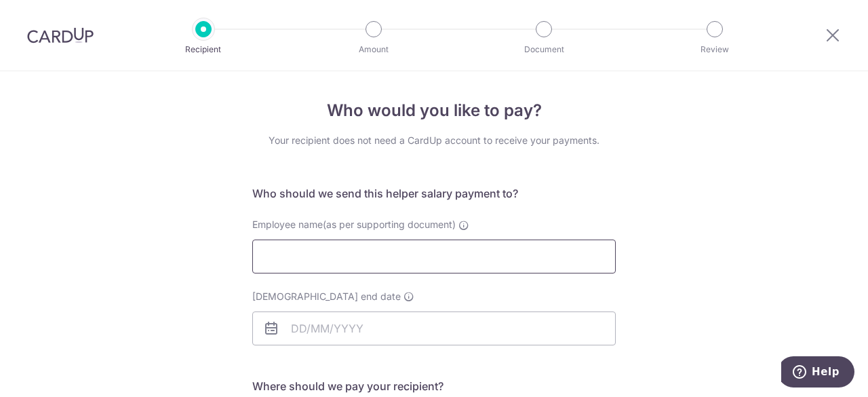
click at [430, 254] on input "Employee name(as per supporting document)" at bounding box center [433, 256] width 363 height 34
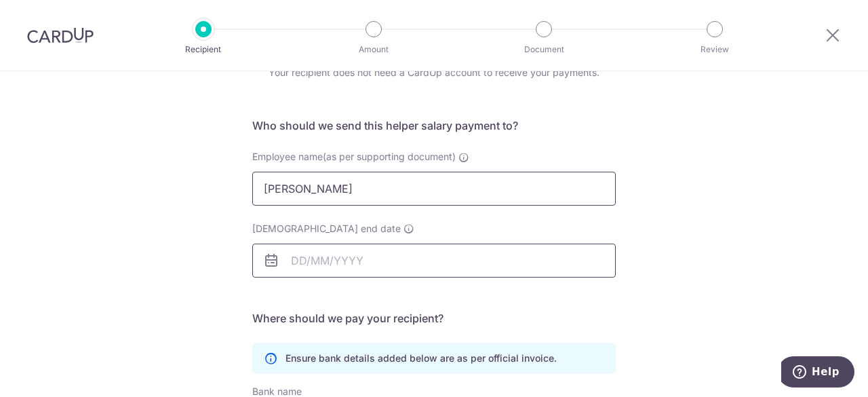
type input "[PERSON_NAME]"
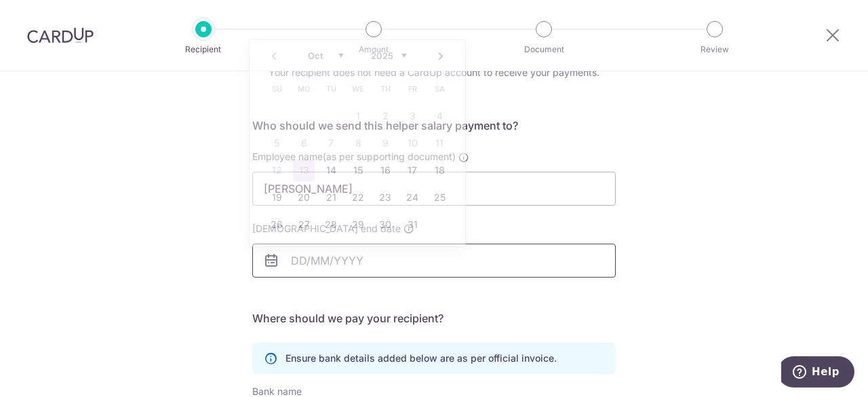
click at [418, 265] on input "[DEMOGRAPHIC_DATA] end date" at bounding box center [433, 260] width 363 height 34
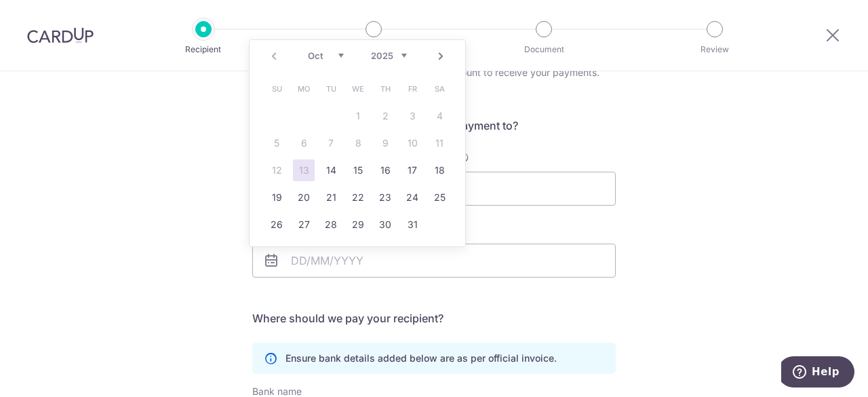
click at [637, 146] on div "Who would you like to pay? Your recipient does not need a CardUp account to rec…" at bounding box center [434, 325] width 868 height 645
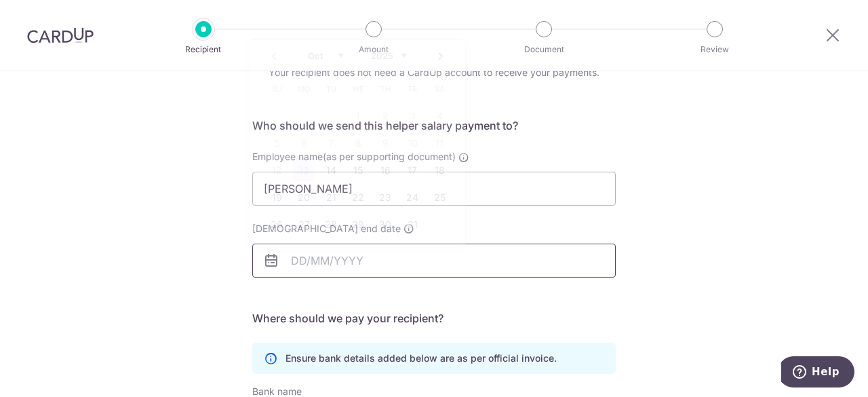
click at [367, 268] on input "[DEMOGRAPHIC_DATA] end date" at bounding box center [433, 260] width 363 height 34
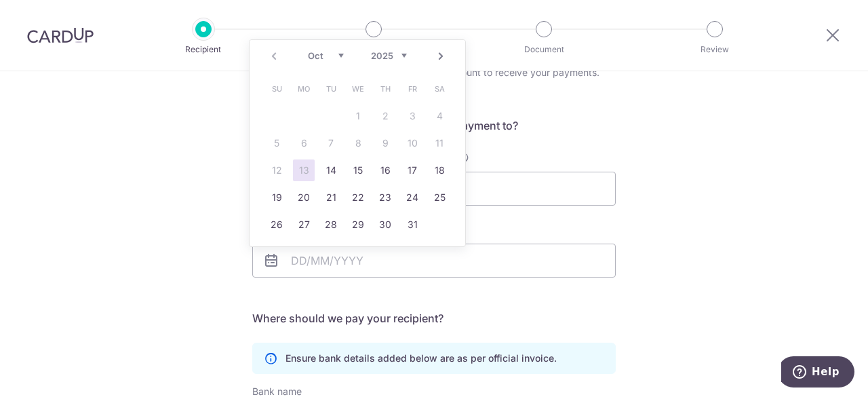
click at [445, 60] on link "Next" at bounding box center [441, 56] width 16 height 16
click at [391, 55] on select "2025 2026 2027 2028 2029 2030 2031 2032 2033 2034 2035" at bounding box center [389, 55] width 36 height 11
click at [270, 59] on link "Prev" at bounding box center [274, 56] width 16 height 16
click at [298, 173] on link "16" at bounding box center [304, 170] width 22 height 22
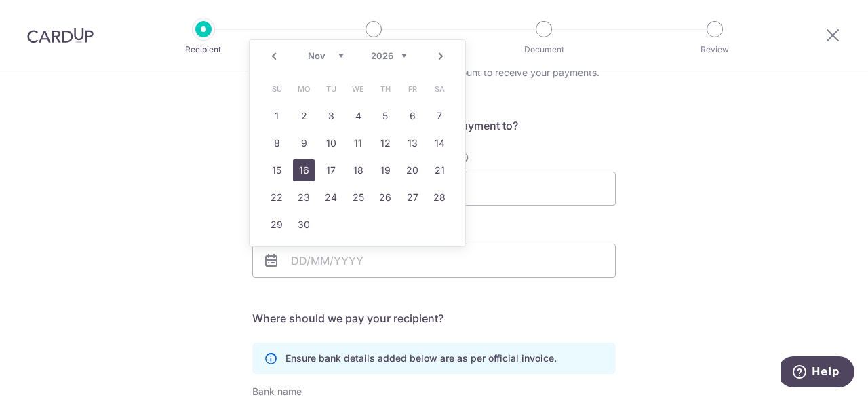
type input "[DATE]"
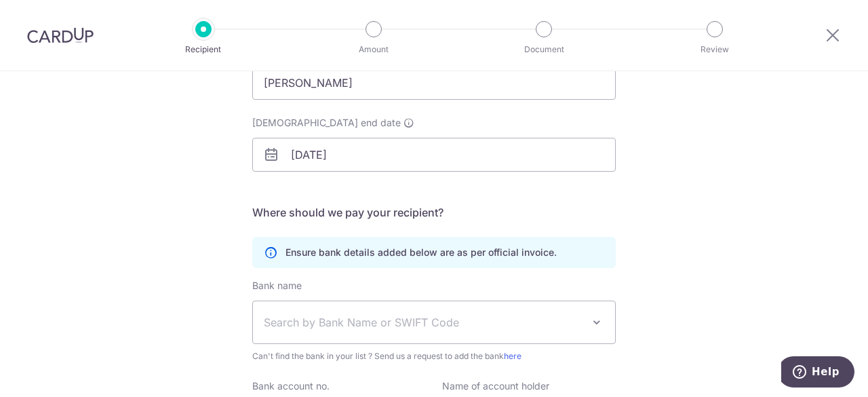
scroll to position [203, 0]
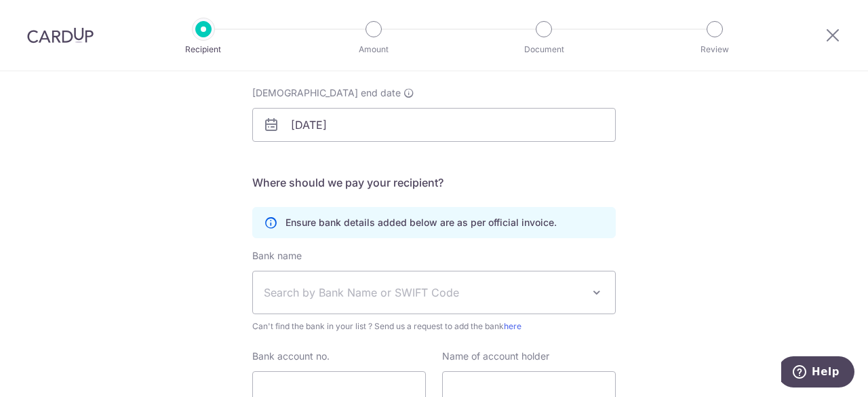
click at [422, 290] on span "Search by Bank Name or SWIFT Code" at bounding box center [423, 292] width 319 height 16
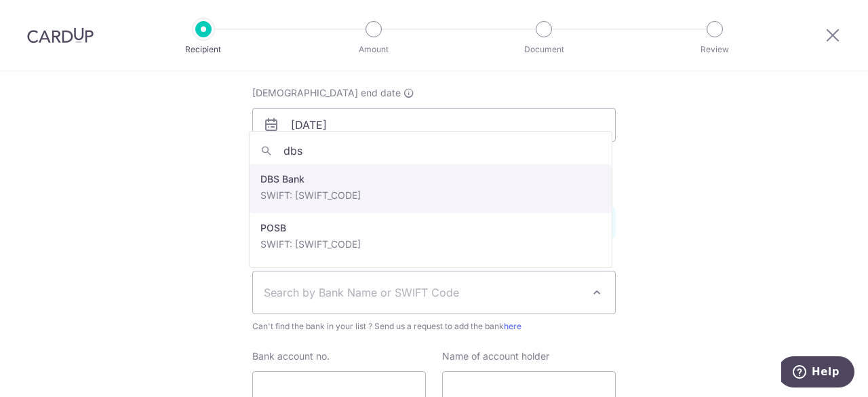
type input "dbs"
select select "6"
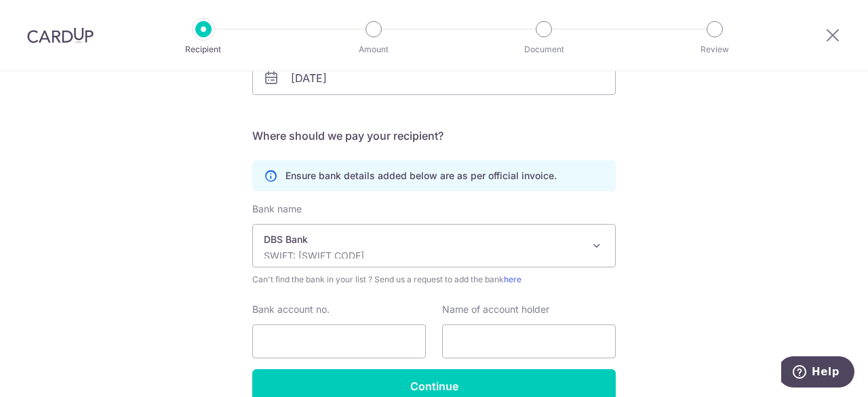
scroll to position [271, 0]
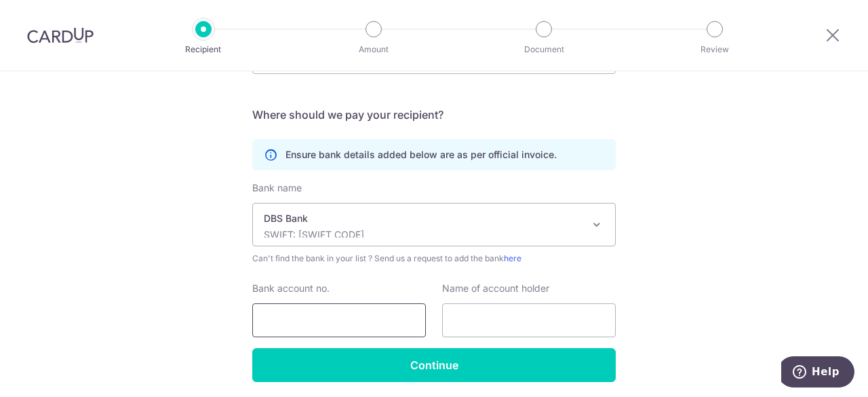
click at [327, 314] on input "Bank account no." at bounding box center [339, 320] width 174 height 34
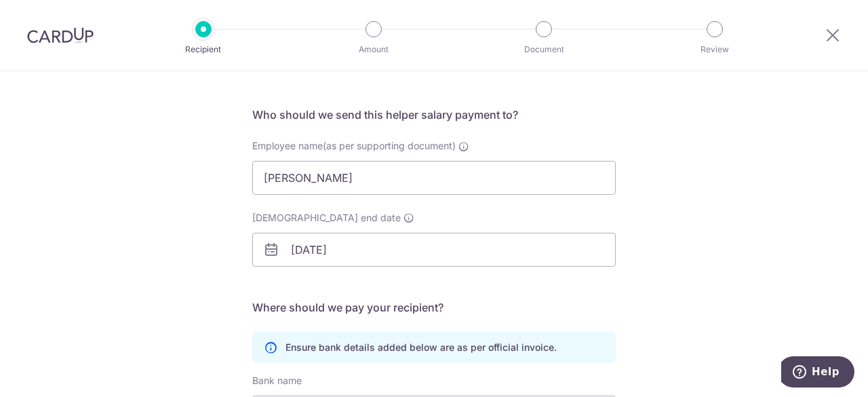
scroll to position [0, 0]
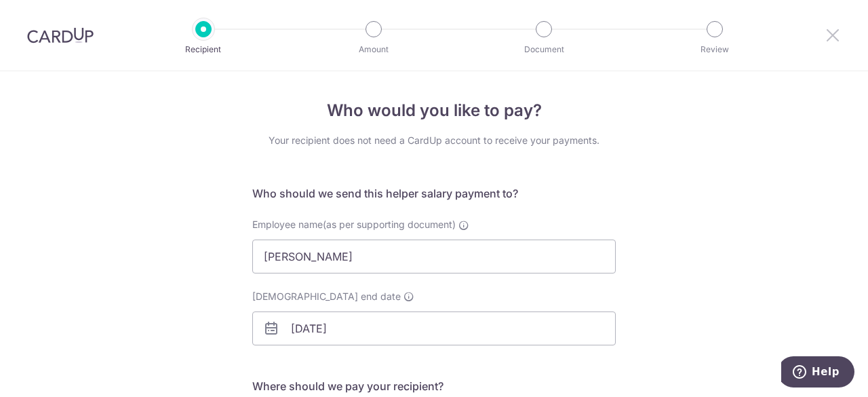
click at [834, 37] on icon at bounding box center [832, 34] width 16 height 17
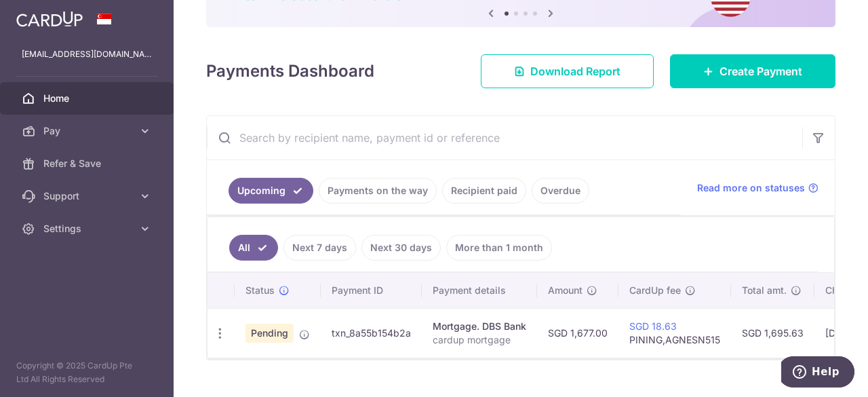
scroll to position [136, 0]
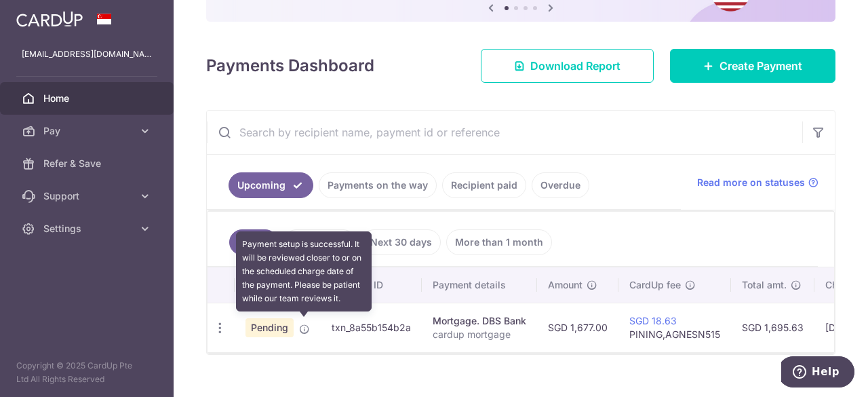
click at [301, 323] on icon at bounding box center [304, 328] width 11 height 11
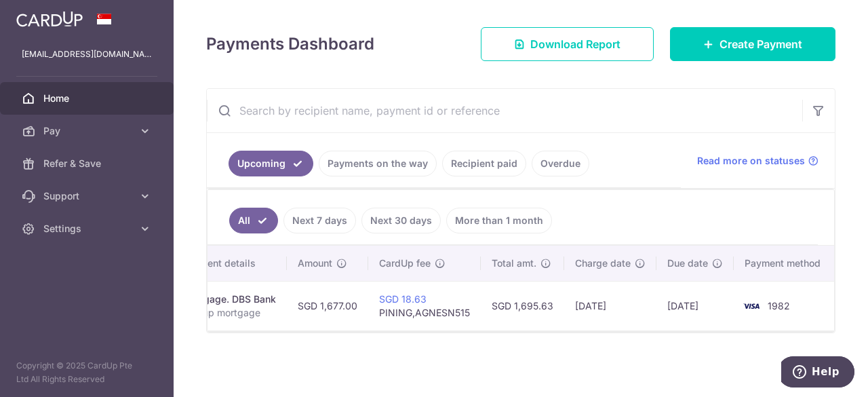
scroll to position [0, 0]
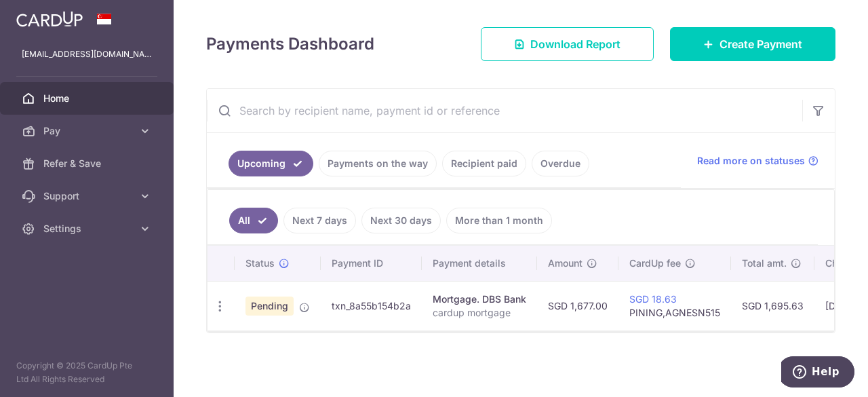
click at [75, 20] on img at bounding box center [49, 19] width 66 height 16
click at [283, 258] on icon at bounding box center [284, 263] width 11 height 11
click at [368, 295] on td "txn_8a55b154b2a" at bounding box center [371, 305] width 101 height 49
copy td "txn_8a55b154b2a"
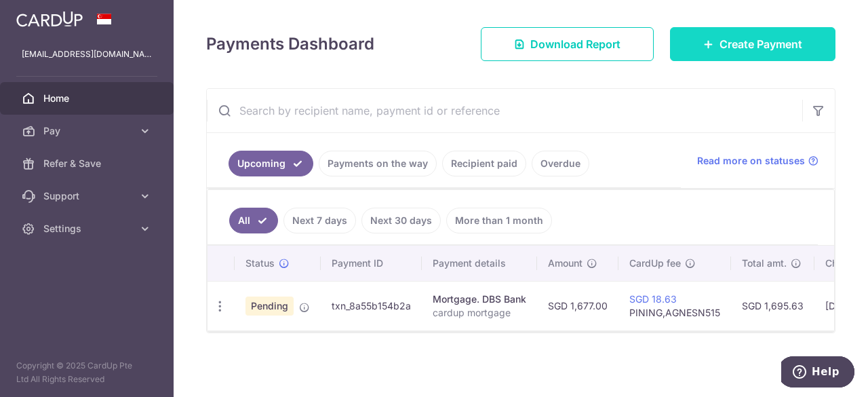
click at [727, 39] on span "Create Payment" at bounding box center [760, 44] width 83 height 16
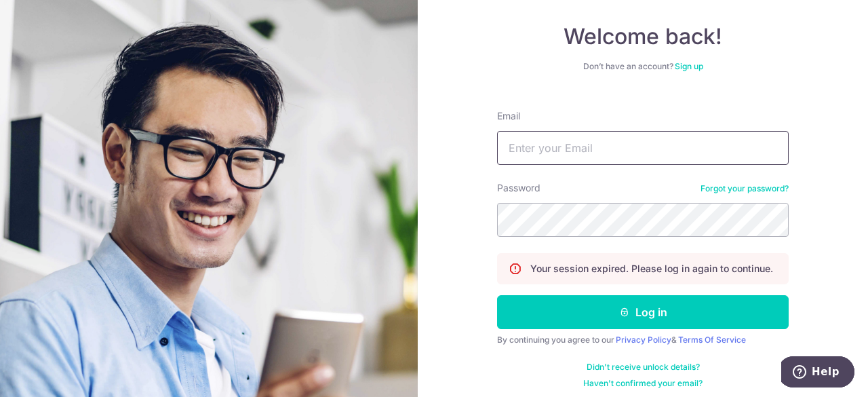
click at [599, 144] on input "Email" at bounding box center [643, 148] width 292 height 34
type input "yongquan2000@hotmail.com"
click at [497, 295] on button "Log in" at bounding box center [643, 312] width 292 height 34
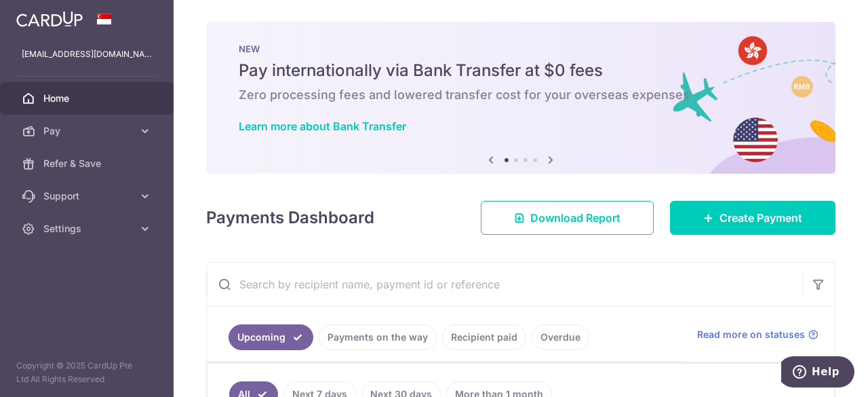
scroll to position [176, 0]
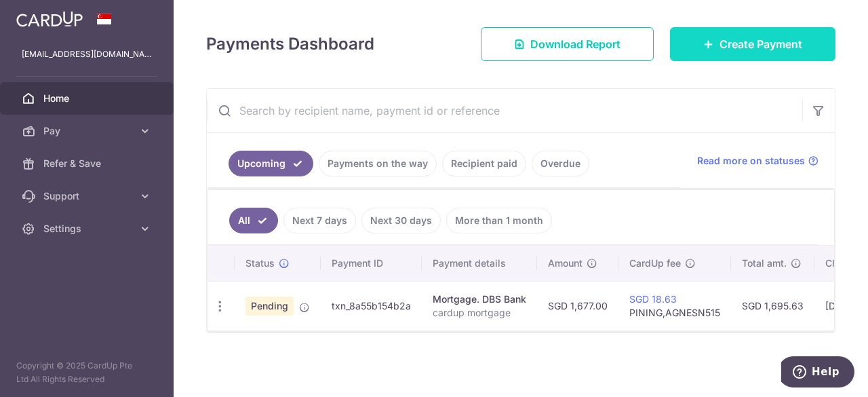
click at [746, 43] on span "Create Payment" at bounding box center [760, 44] width 83 height 16
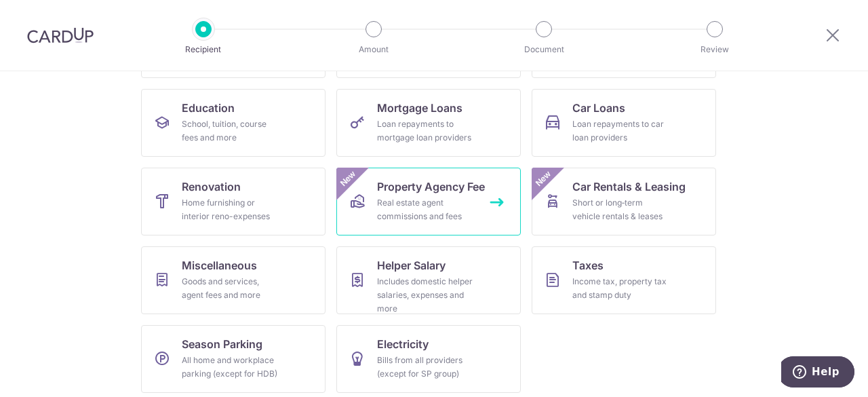
scroll to position [209, 0]
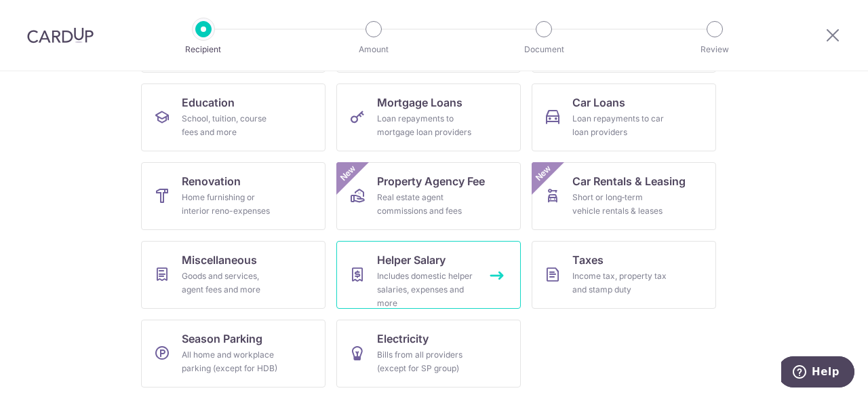
click at [428, 263] on span "Helper Salary" at bounding box center [411, 260] width 68 height 16
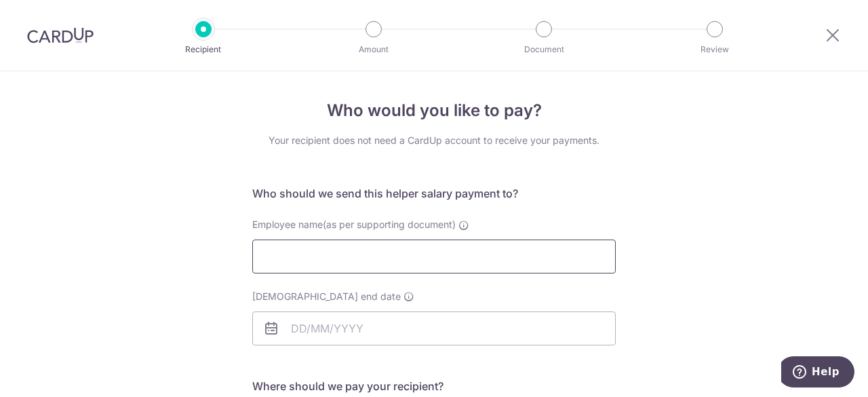
click at [378, 256] on input "Employee name(as per supporting document)" at bounding box center [433, 256] width 363 height 34
type input "[PERSON_NAME]"
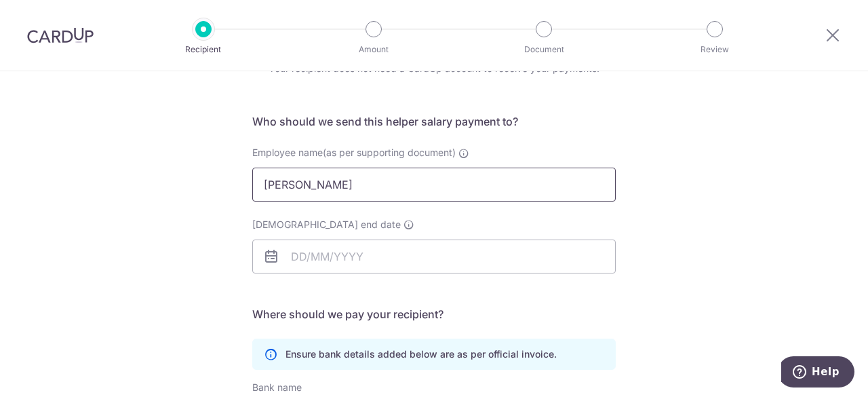
scroll to position [136, 0]
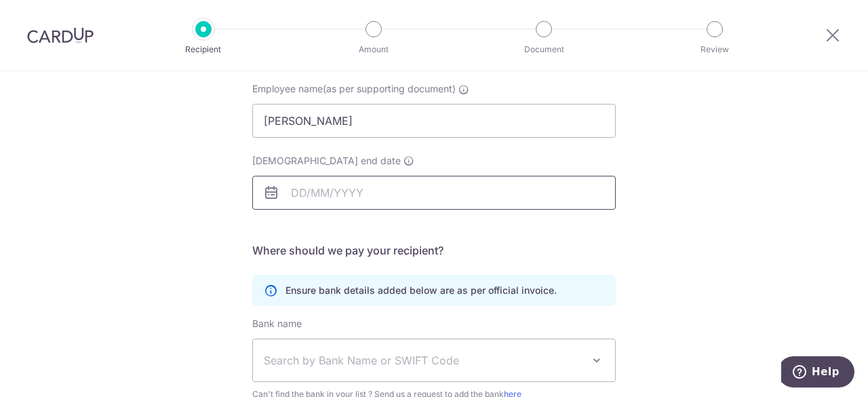
click at [367, 189] on body "Recipient Amount Document Review Who would you like to pay? Your recipient does…" at bounding box center [434, 198] width 868 height 397
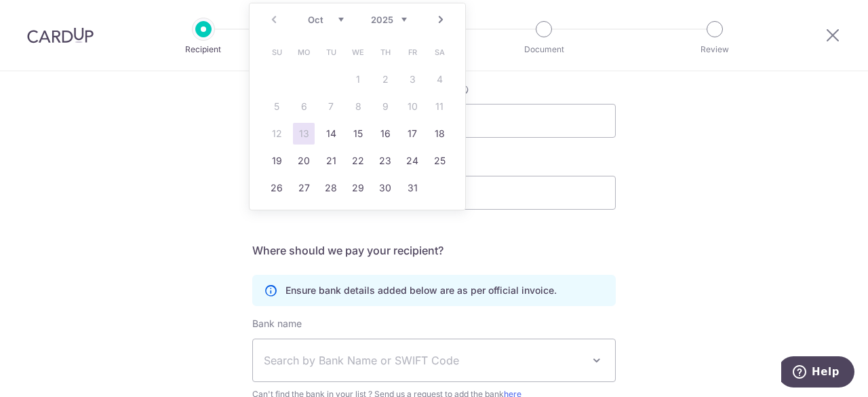
click at [442, 18] on link "Next" at bounding box center [441, 20] width 16 height 16
click at [275, 159] on link "16" at bounding box center [277, 161] width 22 height 22
type input "[DATE]"
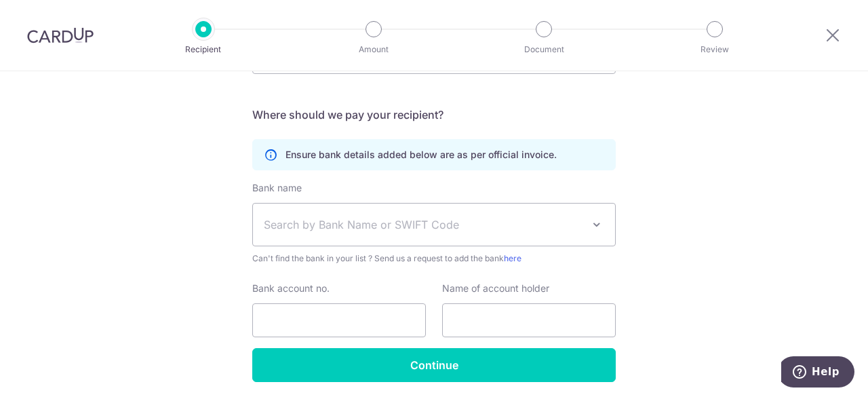
scroll to position [319, 0]
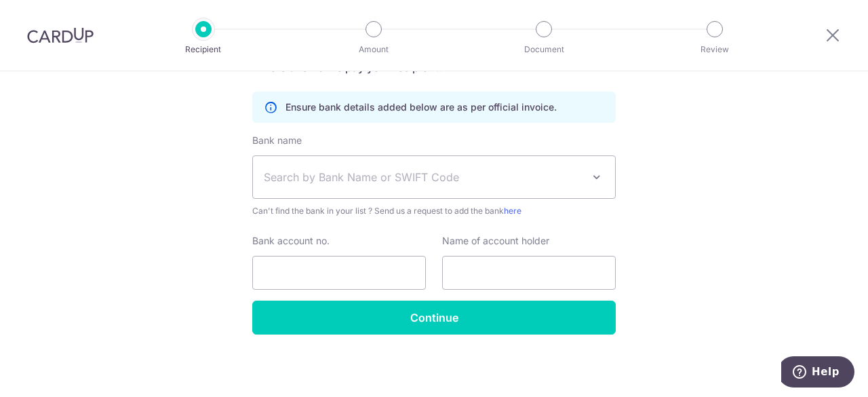
click at [407, 178] on span "Search by Bank Name or SWIFT Code" at bounding box center [423, 177] width 319 height 16
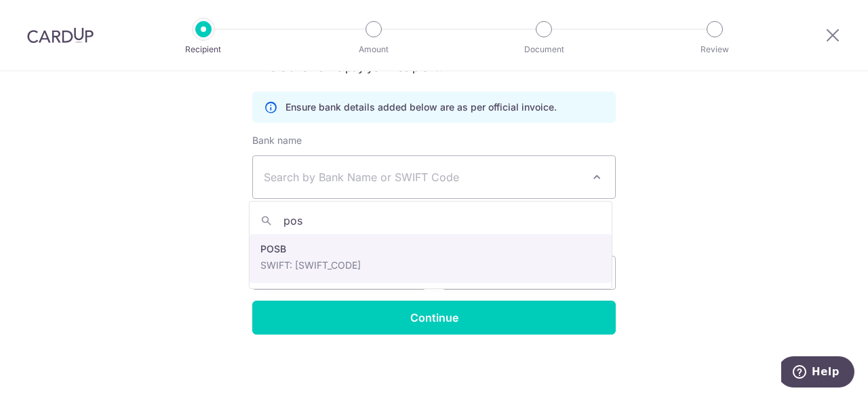
type input "pos"
select select "19"
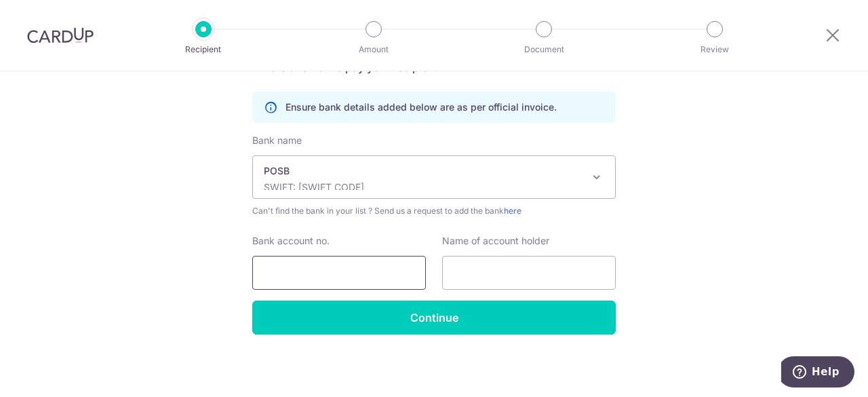
click at [332, 278] on input "Bank account no." at bounding box center [339, 273] width 174 height 34
type input "454858859"
click at [466, 269] on input "LEE Ohm" at bounding box center [529, 273] width 174 height 34
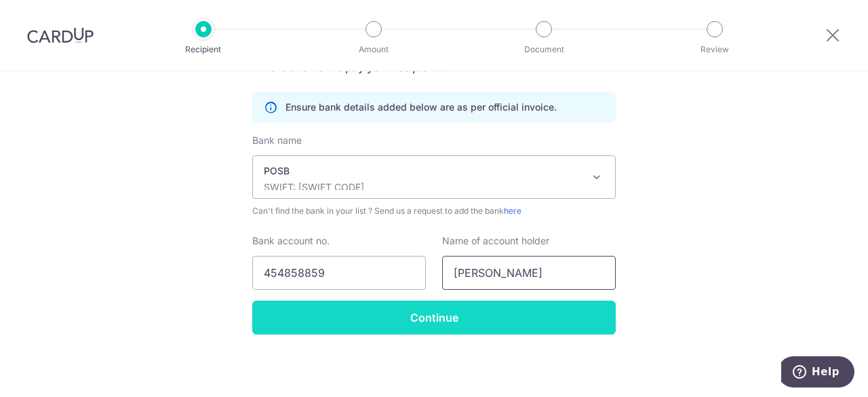
type input "Lee Ohm"
click at [473, 311] on input "Continue" at bounding box center [433, 317] width 363 height 34
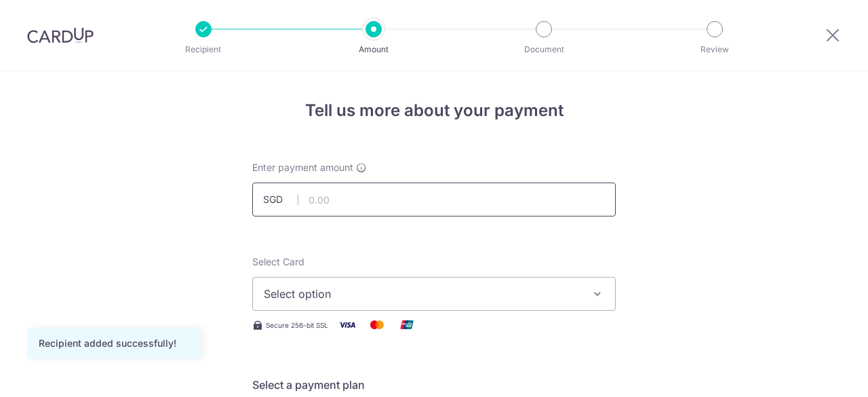
click at [397, 195] on input "text" at bounding box center [433, 199] width 363 height 34
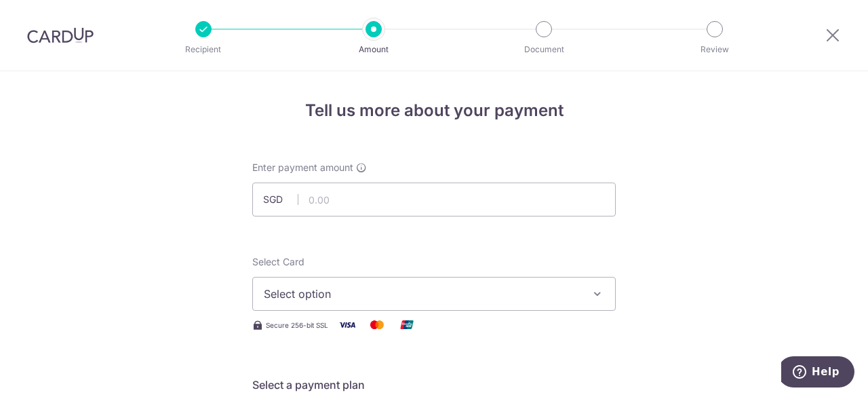
click at [458, 168] on div "Enter payment amount SGD" at bounding box center [433, 189] width 363 height 56
click at [412, 205] on input "text" at bounding box center [433, 199] width 363 height 34
type input "616.00"
click at [304, 306] on button "Select option" at bounding box center [433, 294] width 363 height 34
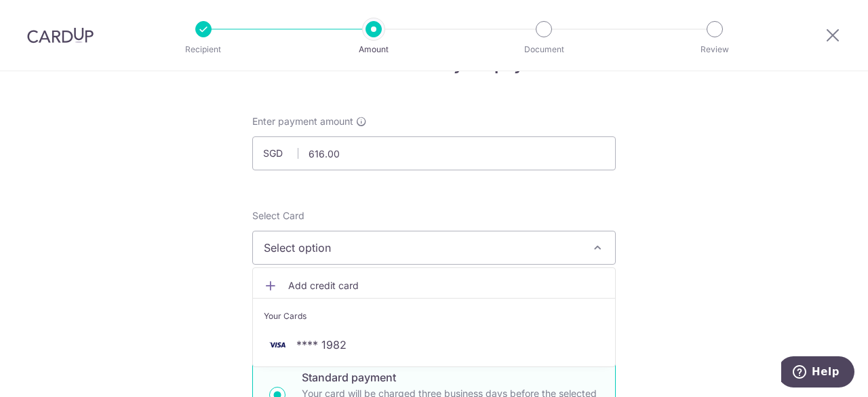
scroll to position [68, 0]
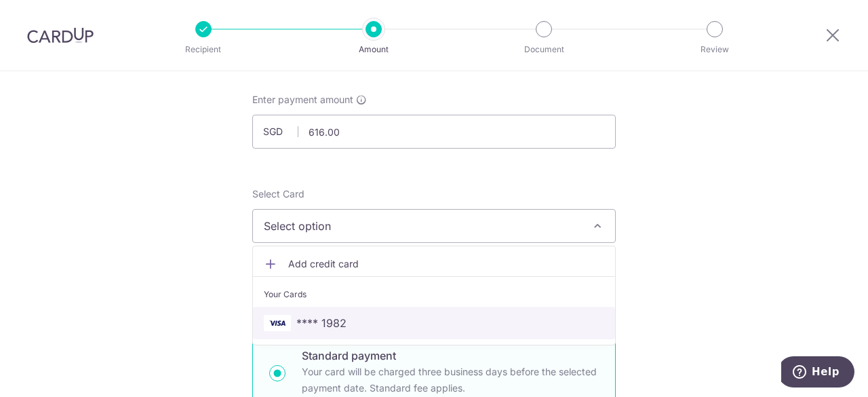
click at [350, 316] on span "**** 1982" at bounding box center [434, 323] width 340 height 16
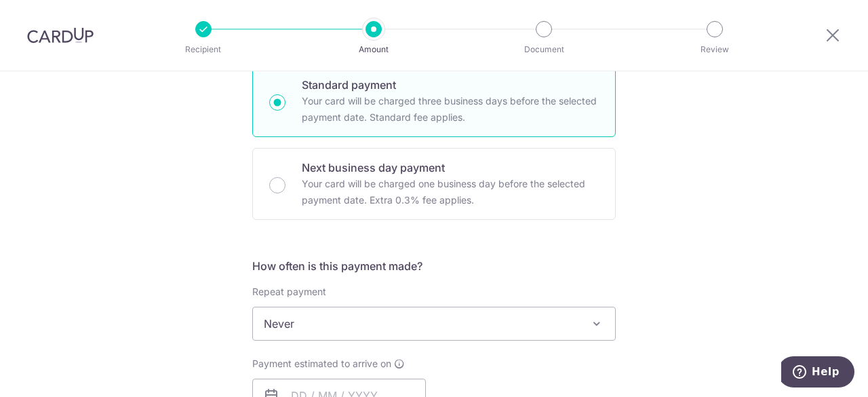
scroll to position [339, 0]
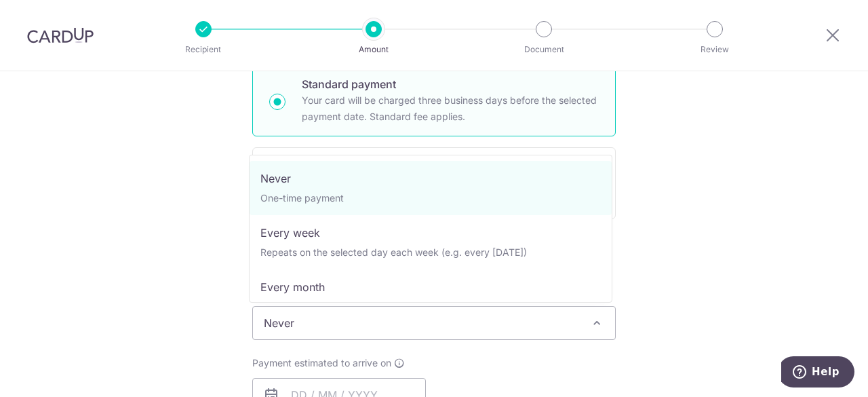
click at [368, 314] on span "Never" at bounding box center [434, 322] width 362 height 33
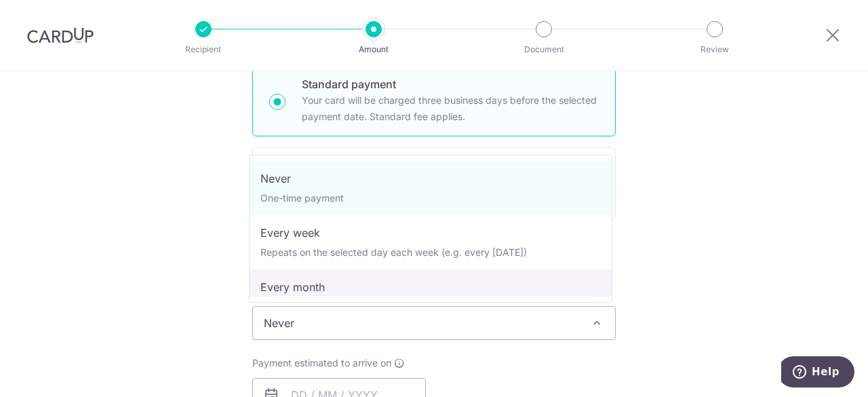
select select "3"
type input "[DATE]"
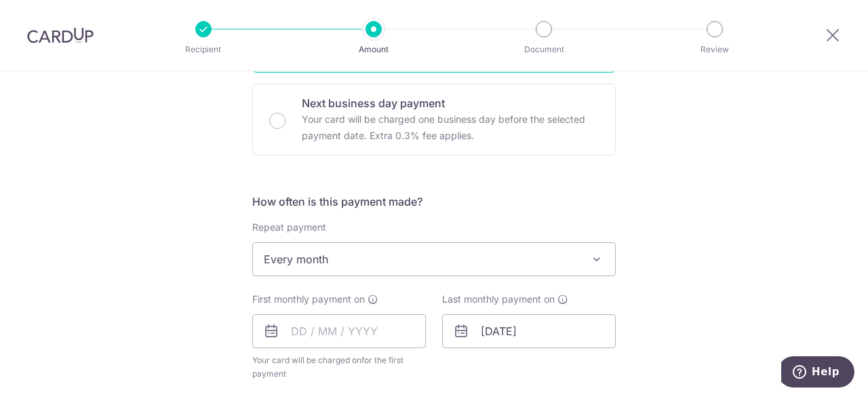
scroll to position [475, 0]
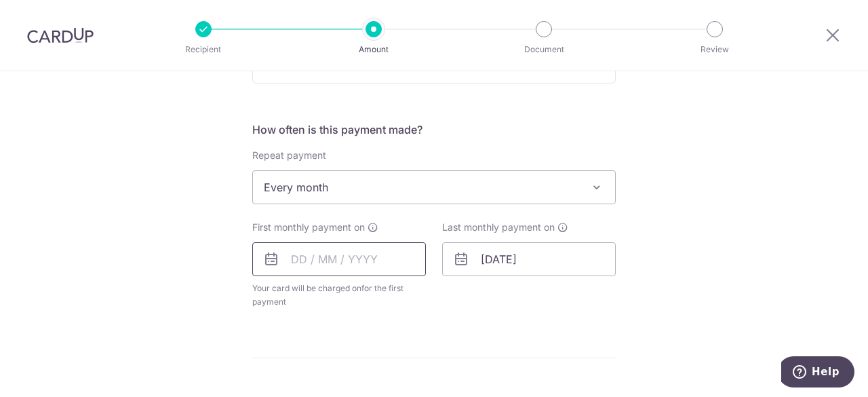
click at [359, 256] on input "text" at bounding box center [339, 259] width 174 height 34
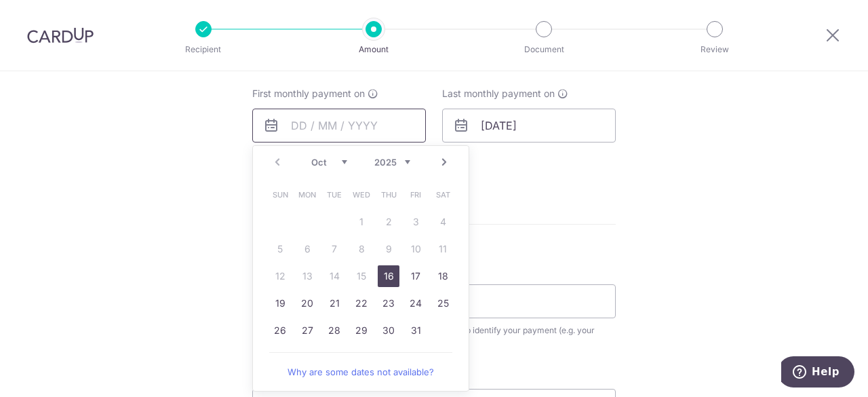
scroll to position [542, 0]
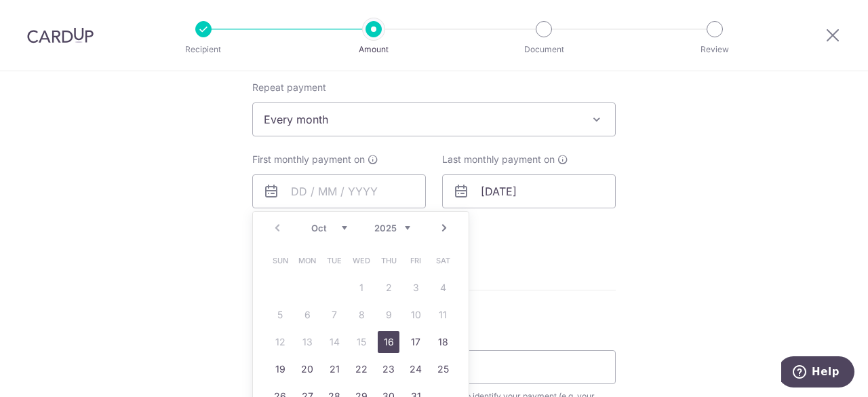
drag, startPoint x: 380, startPoint y: 337, endPoint x: 481, endPoint y: 254, distance: 131.5
click at [380, 337] on link "16" at bounding box center [389, 342] width 22 height 22
type input "[DATE]"
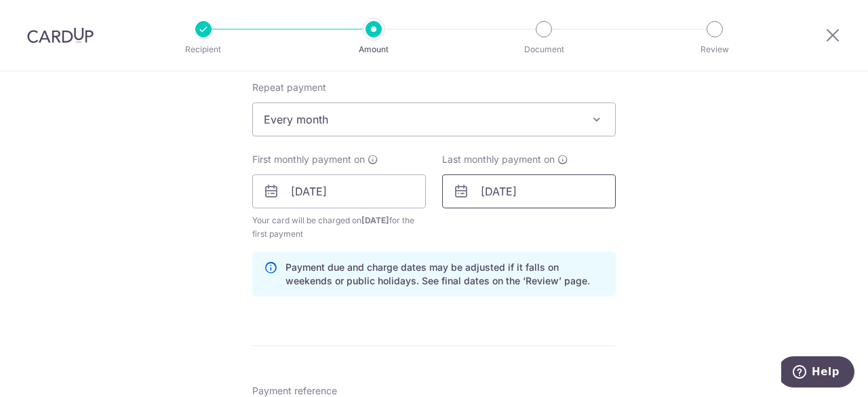
click at [553, 188] on input "16/11/2025" at bounding box center [529, 191] width 174 height 34
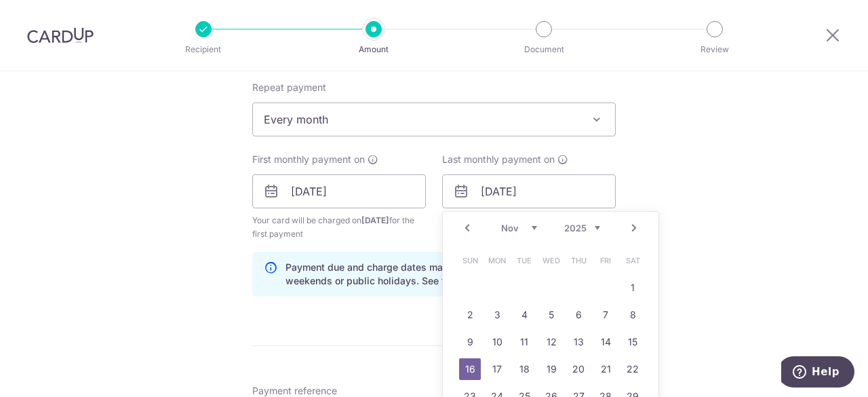
click at [633, 227] on link "Next" at bounding box center [634, 228] width 16 height 16
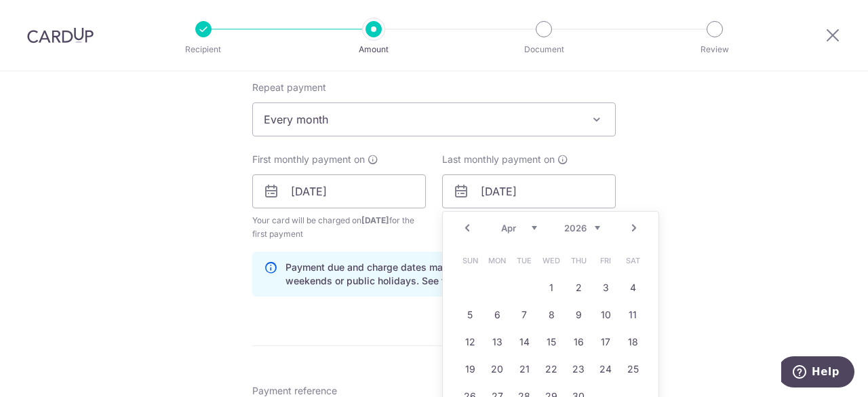
click at [633, 227] on link "Next" at bounding box center [634, 228] width 16 height 16
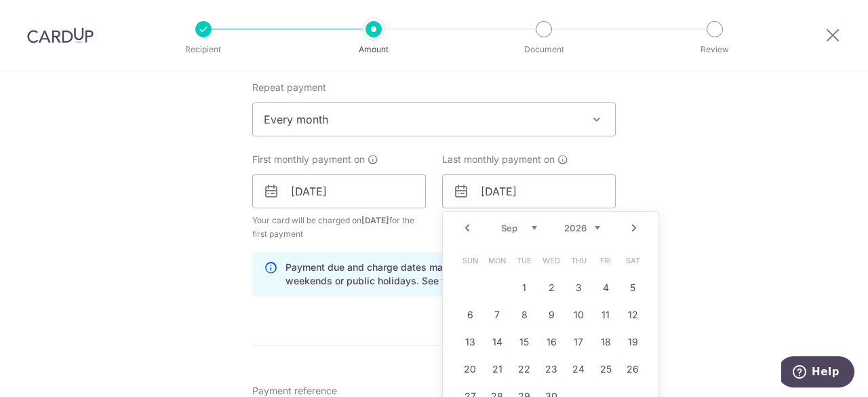
click at [633, 227] on link "Next" at bounding box center [634, 228] width 16 height 16
click at [462, 224] on link "Prev" at bounding box center [467, 228] width 16 height 16
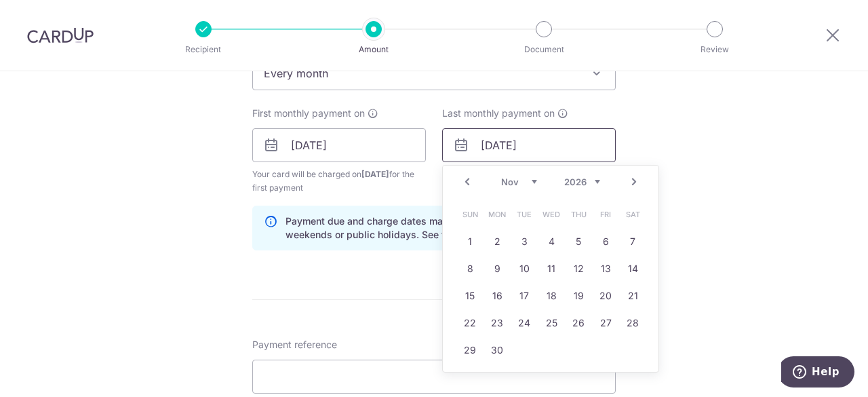
scroll to position [610, 0]
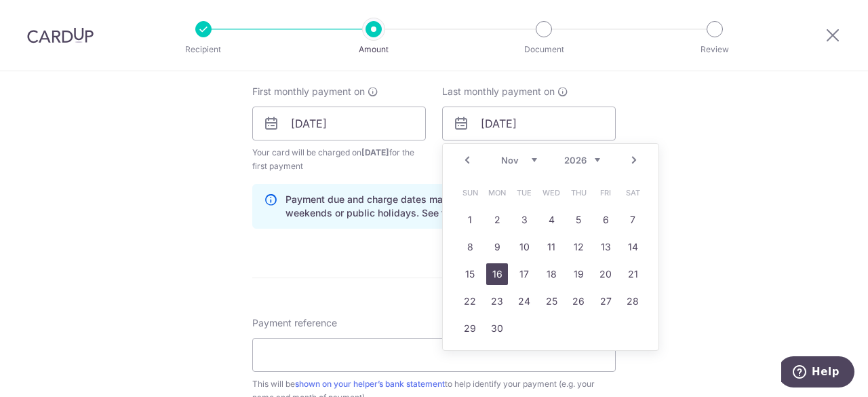
click at [491, 274] on link "16" at bounding box center [497, 274] width 22 height 22
type input "16/11/2026"
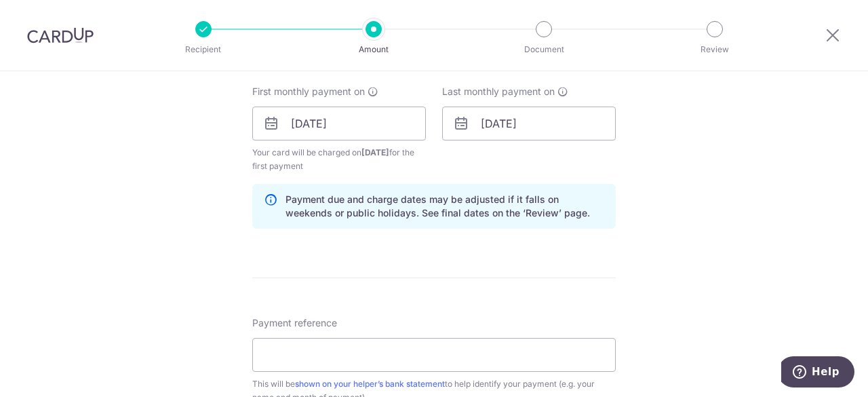
scroll to position [678, 0]
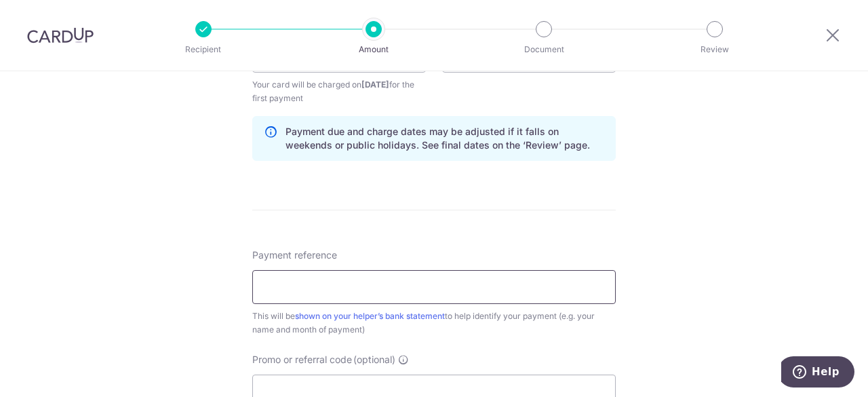
click at [369, 273] on input "Payment reference" at bounding box center [433, 287] width 363 height 34
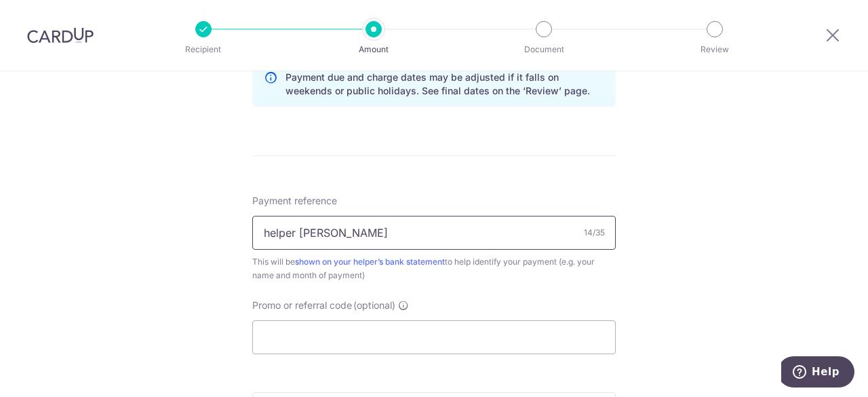
scroll to position [814, 0]
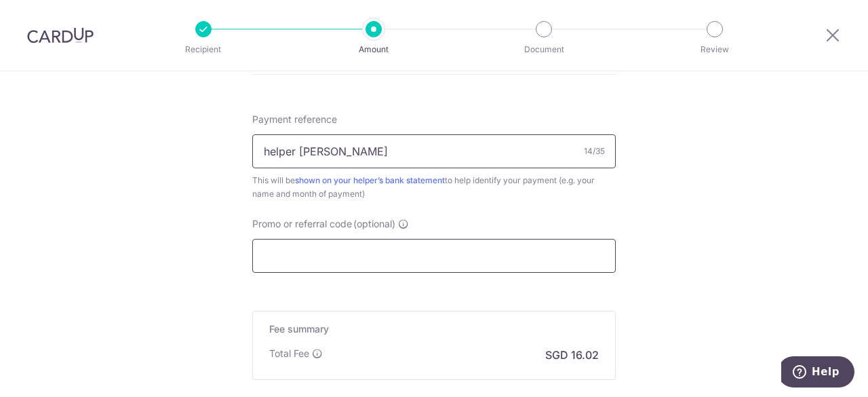
type input "helper lee ohm"
click at [349, 261] on input "Promo or referral code (optional)" at bounding box center [433, 256] width 363 height 34
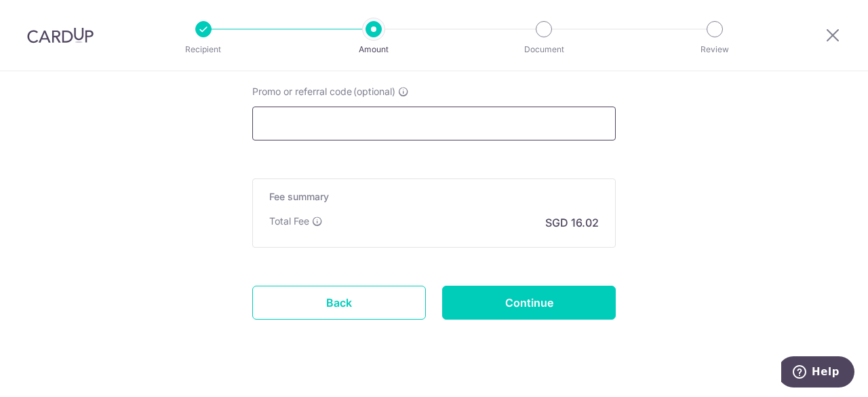
scroll to position [949, 0]
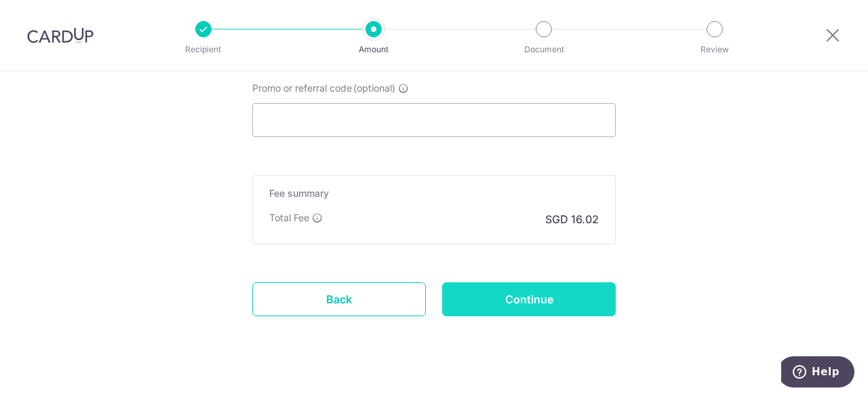
click at [515, 294] on input "Continue" at bounding box center [529, 299] width 174 height 34
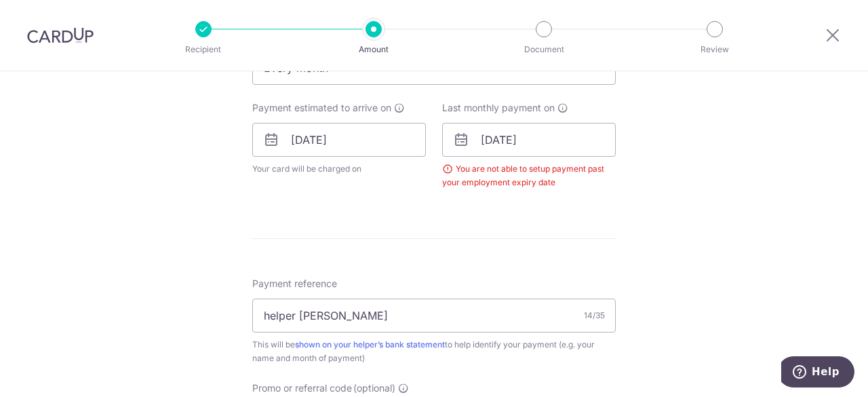
scroll to position [573, 0]
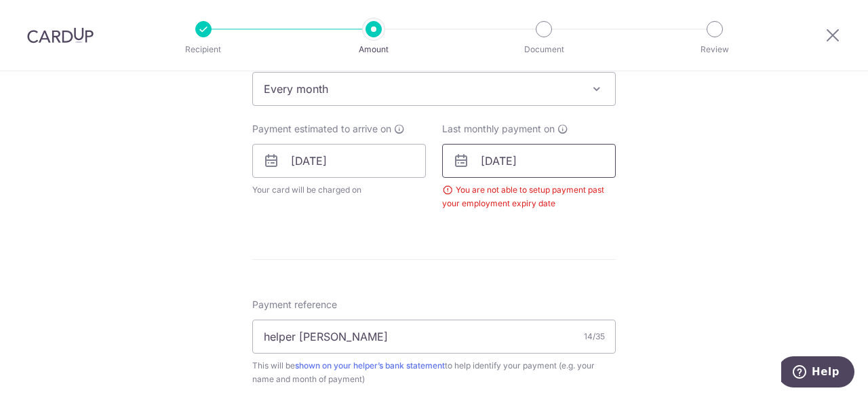
click at [565, 167] on input "[DATE]" at bounding box center [529, 161] width 174 height 34
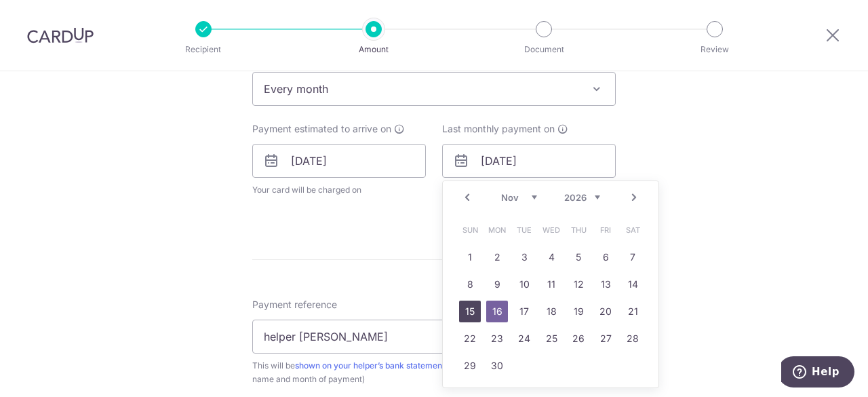
click at [468, 311] on link "15" at bounding box center [470, 311] width 22 height 22
type input "[DATE]"
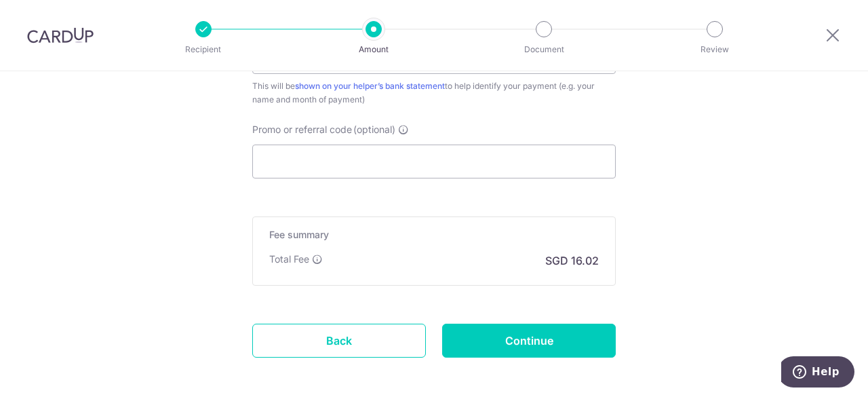
scroll to position [912, 0]
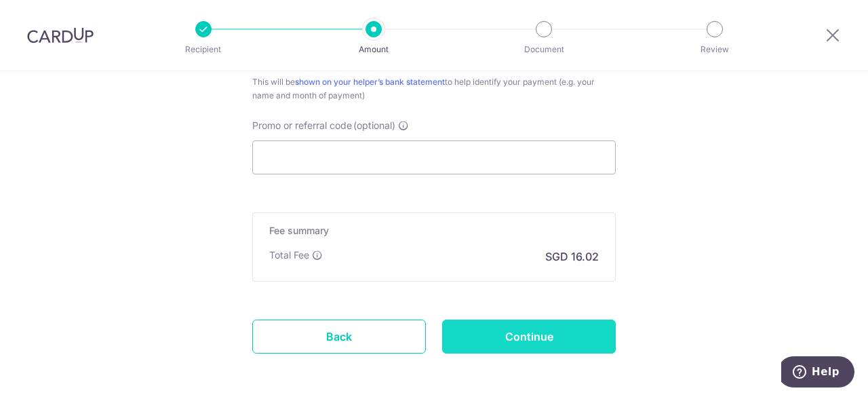
click at [561, 321] on input "Continue" at bounding box center [529, 336] width 174 height 34
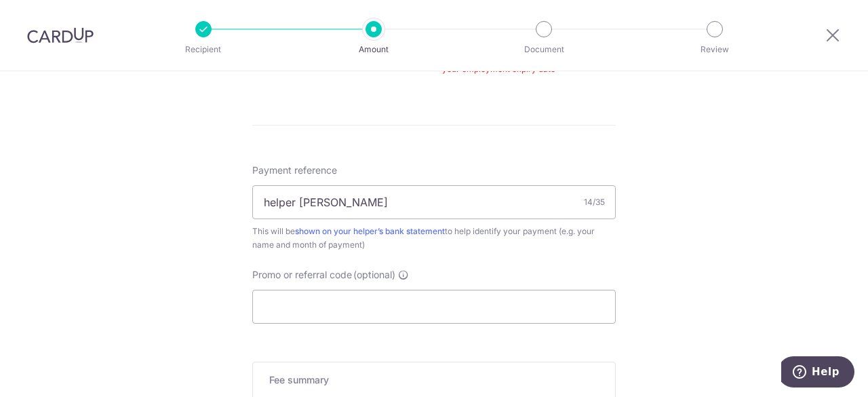
scroll to position [548, 0]
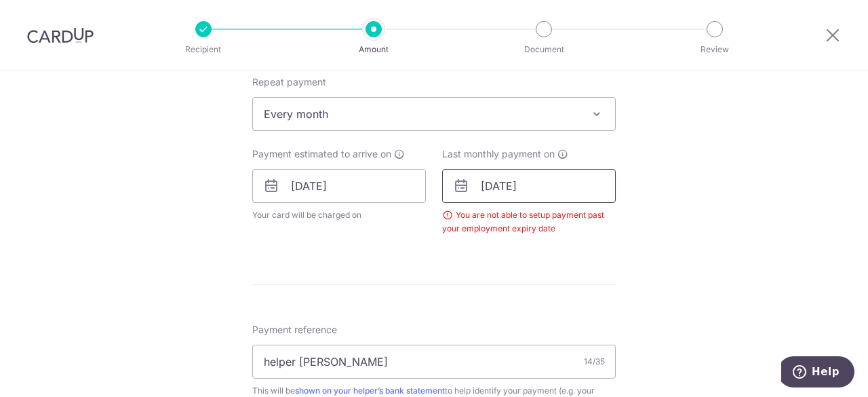
click at [564, 199] on input "15/11/2026" at bounding box center [529, 186] width 174 height 34
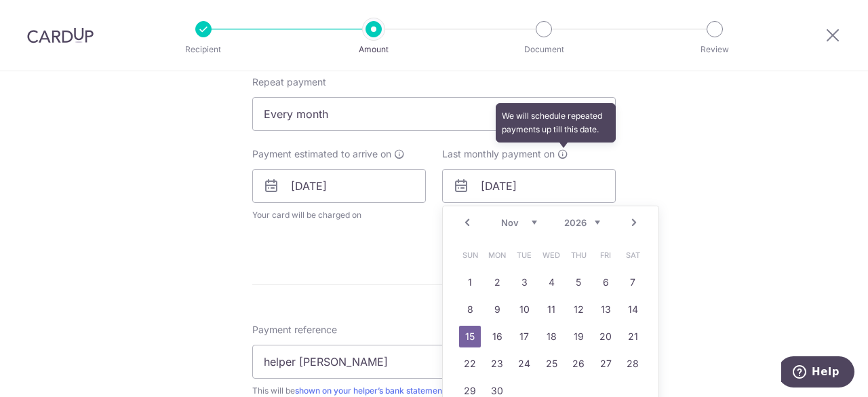
click at [563, 150] on icon at bounding box center [562, 153] width 11 height 11
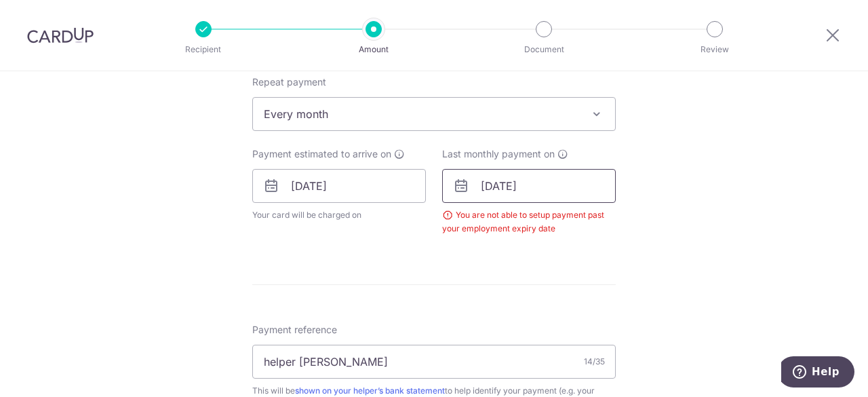
click at [549, 180] on input "15/11/2026" at bounding box center [529, 186] width 174 height 34
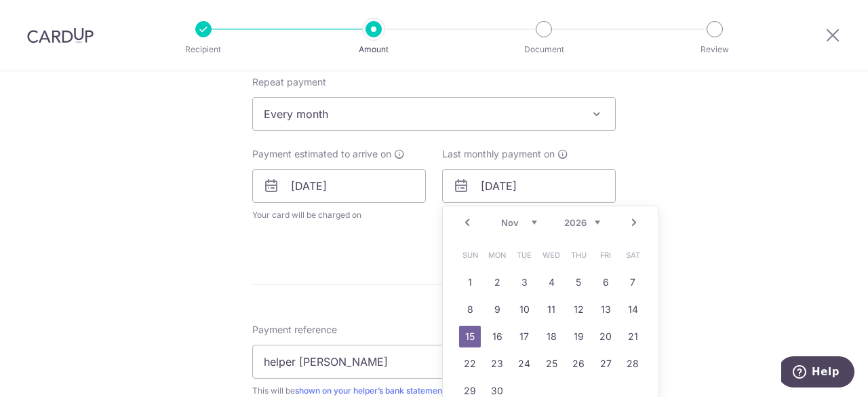
click at [468, 224] on link "Prev" at bounding box center [467, 222] width 16 height 16
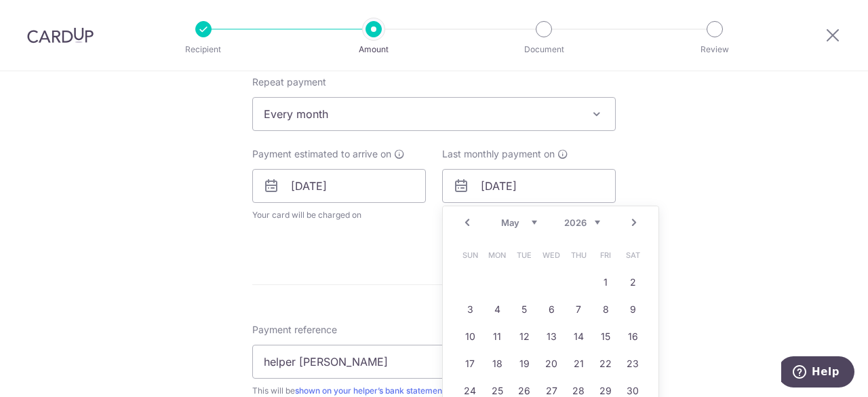
click at [468, 223] on link "Prev" at bounding box center [467, 222] width 16 height 16
click at [580, 334] on link "16" at bounding box center [578, 336] width 22 height 22
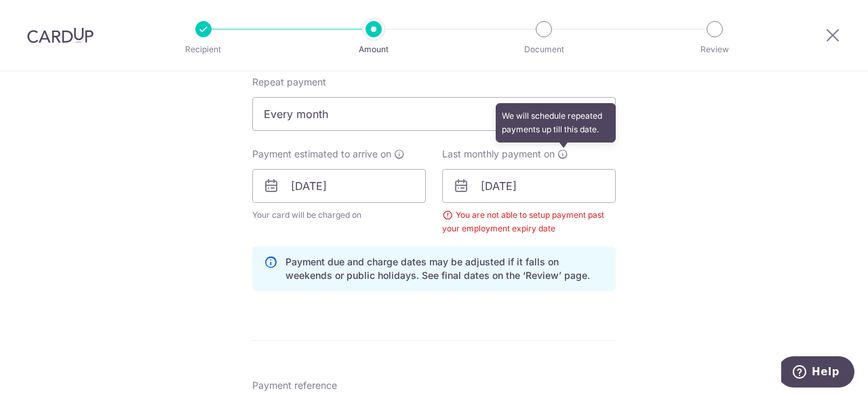
click at [561, 155] on icon at bounding box center [562, 153] width 11 height 11
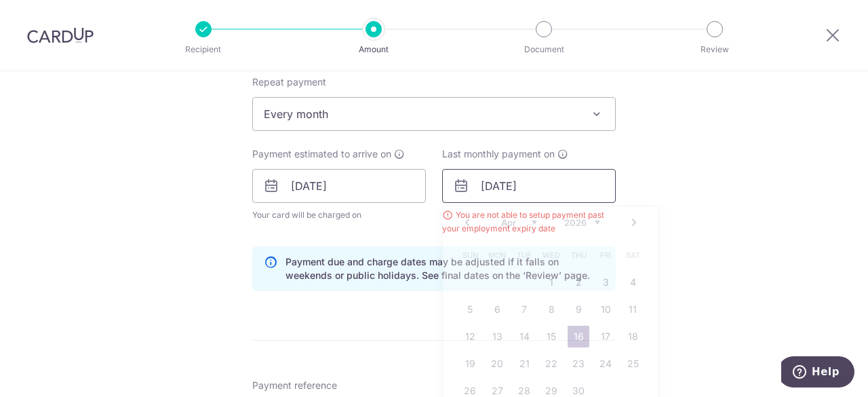
click at [557, 189] on input "16/04/2026" at bounding box center [529, 186] width 174 height 34
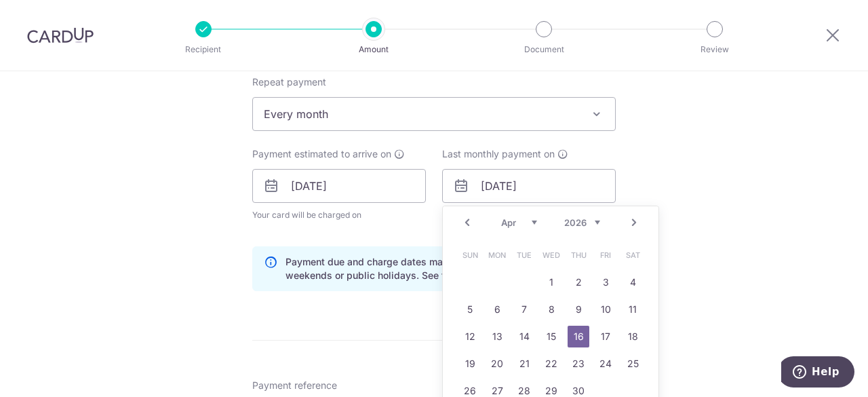
click at [472, 222] on div "Prev Next Jan Feb Mar Apr May Jun Jul Aug Sep Oct Nov Dec 2025 2026 2027 2028 2…" at bounding box center [551, 222] width 216 height 33
click at [467, 222] on link "Prev" at bounding box center [467, 222] width 16 height 16
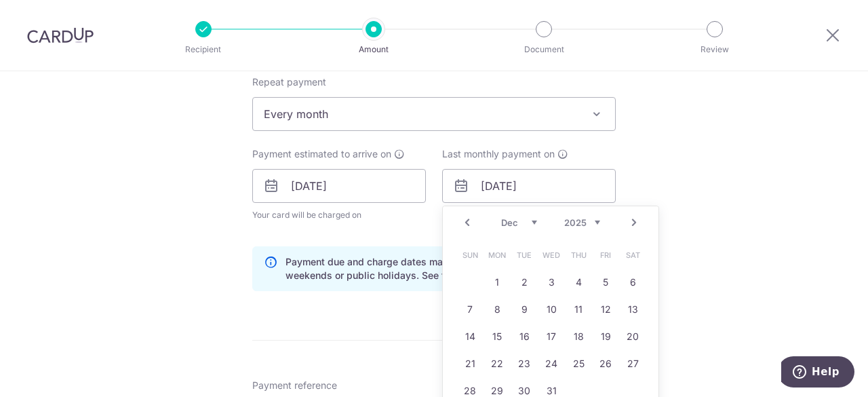
click at [467, 222] on link "Prev" at bounding box center [467, 222] width 16 height 16
click at [473, 359] on link "16" at bounding box center [470, 364] width 22 height 22
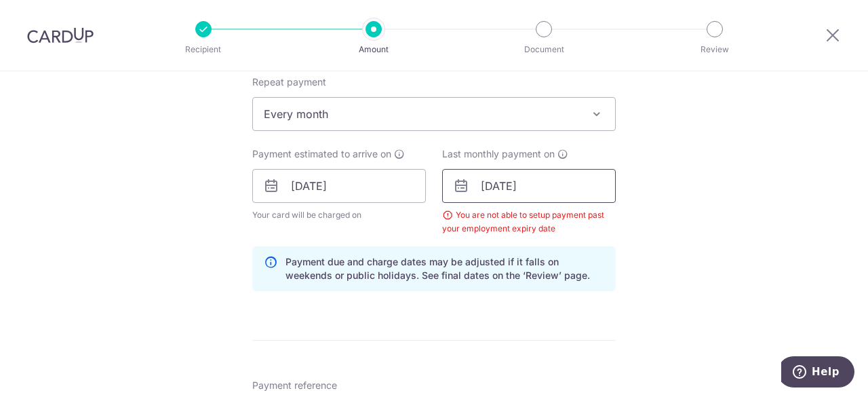
click at [498, 187] on input "16/11/2025" at bounding box center [529, 186] width 174 height 34
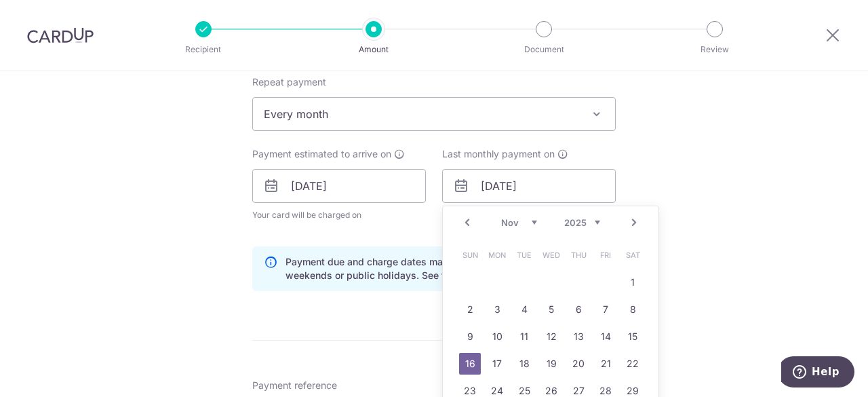
click at [501, 217] on select "Oct Nov Dec" at bounding box center [519, 222] width 36 height 11
click at [577, 334] on link "16" at bounding box center [578, 336] width 22 height 22
type input "[DATE]"
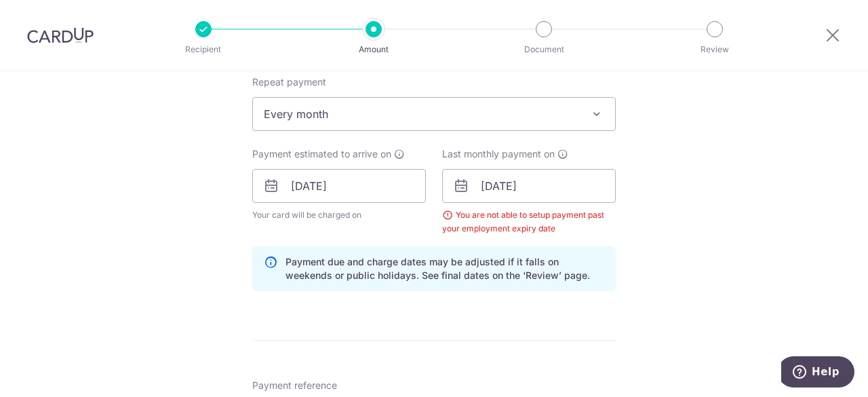
click at [749, 181] on div "Tell us more about your payment Enter payment amount SGD 616.00 616.00 Select C…" at bounding box center [434, 171] width 868 height 1296
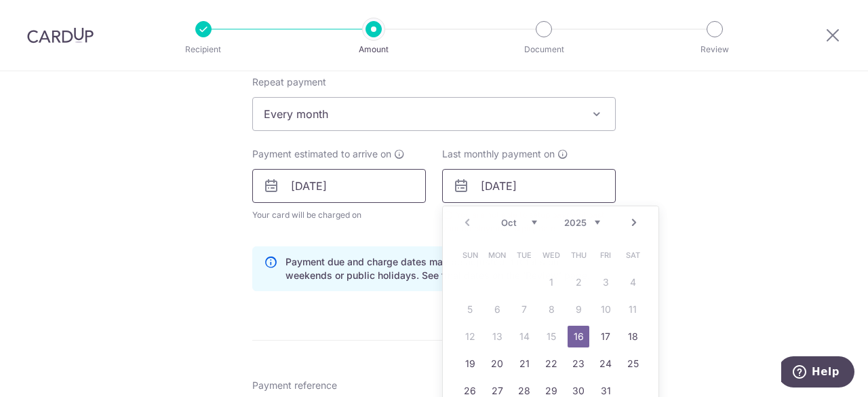
drag, startPoint x: 546, startPoint y: 188, endPoint x: 317, endPoint y: 188, distance: 229.2
click at [319, 191] on div "Payment estimated to arrive on 16/10/2025 Your card will be charged on for the …" at bounding box center [434, 191] width 380 height 88
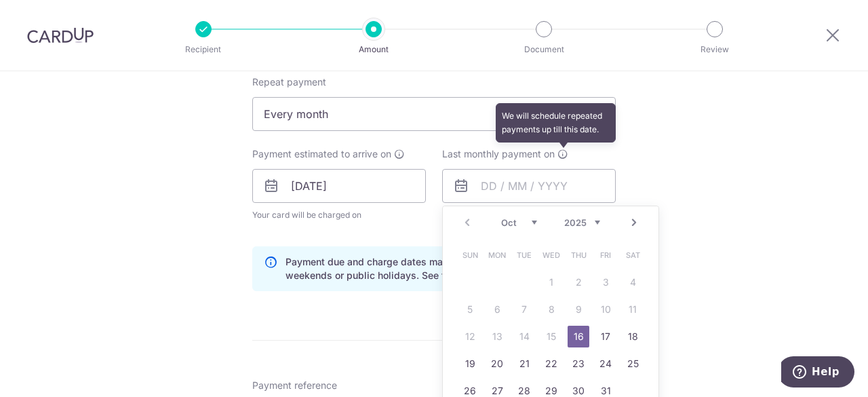
click at [660, 148] on div "Tell us more about your payment Enter payment amount SGD 616.00 616.00 Select C…" at bounding box center [434, 171] width 868 height 1296
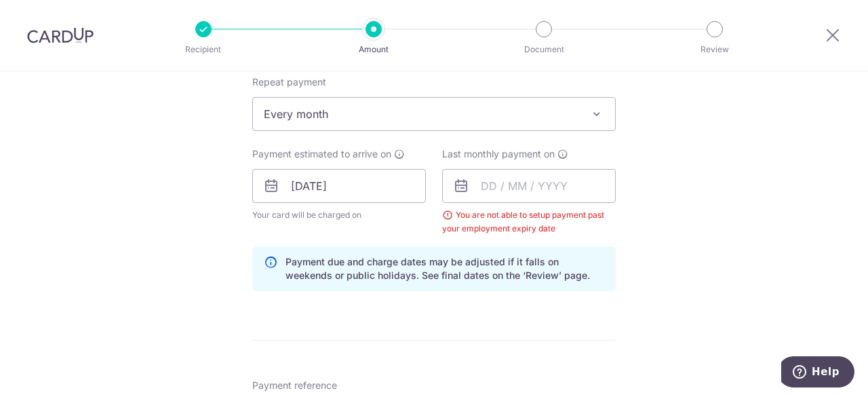
click at [455, 212] on div "You are not able to setup payment past your employment expiry date" at bounding box center [529, 221] width 174 height 27
click at [446, 214] on div "You are not able to setup payment past your employment expiry date" at bounding box center [529, 221] width 174 height 27
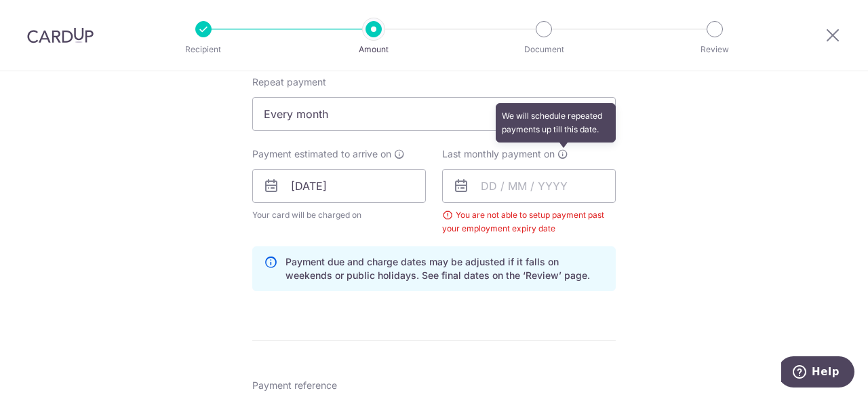
click at [560, 152] on icon at bounding box center [562, 153] width 11 height 11
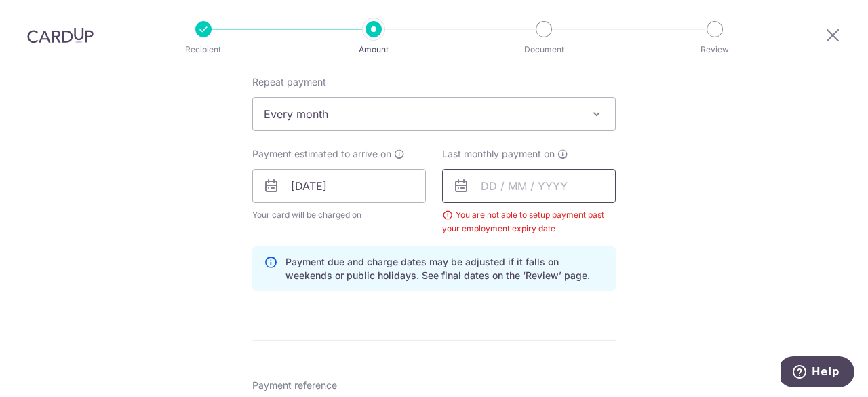
click at [541, 192] on input "text" at bounding box center [529, 186] width 174 height 34
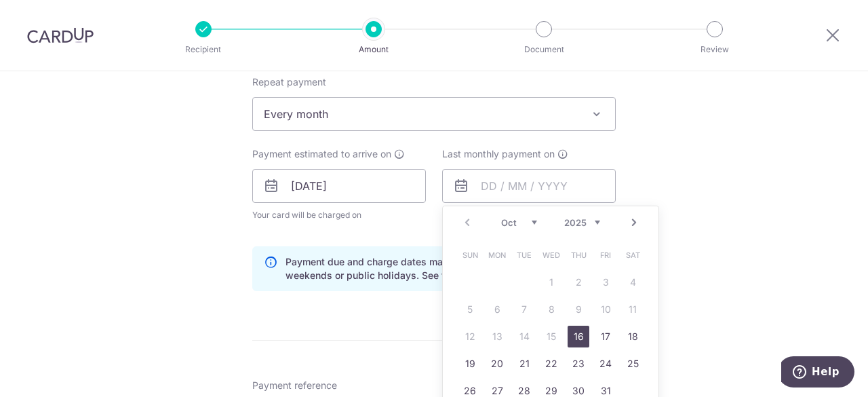
click at [579, 337] on link "16" at bounding box center [578, 336] width 22 height 22
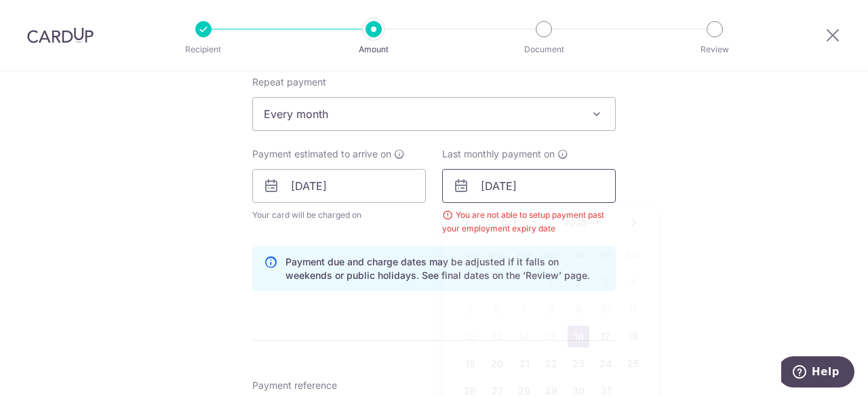
click at [548, 191] on input "[DATE]" at bounding box center [529, 186] width 174 height 34
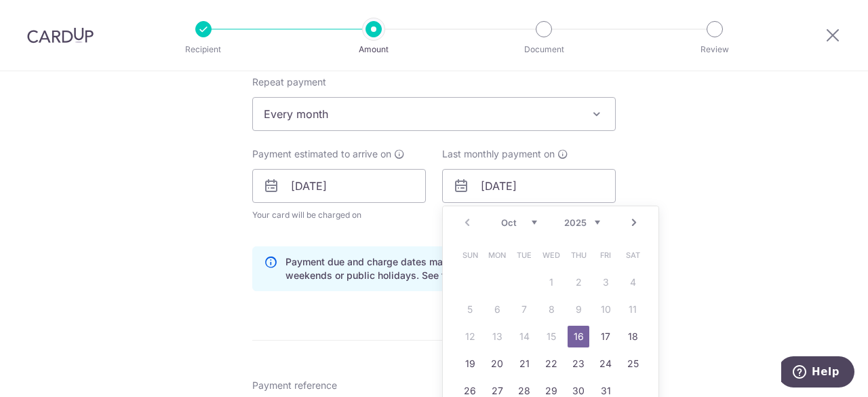
click at [599, 329] on link "17" at bounding box center [606, 336] width 22 height 22
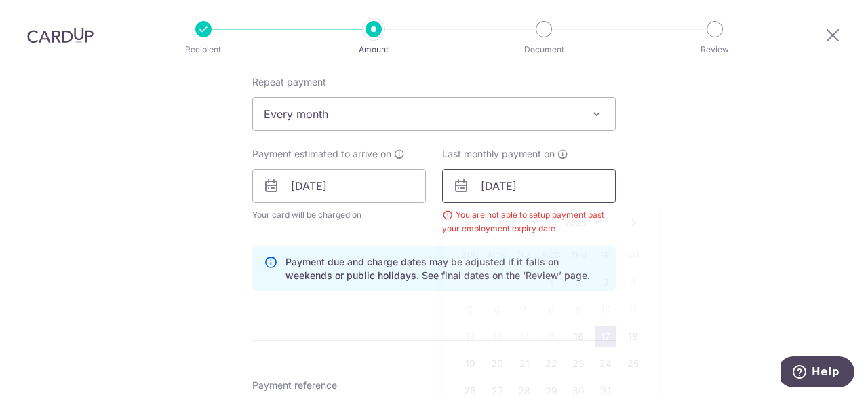
click at [557, 176] on input "17/10/2025" at bounding box center [529, 186] width 174 height 34
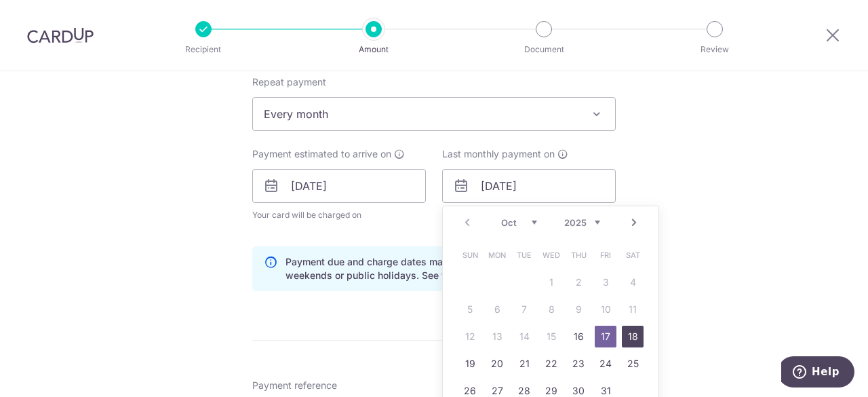
click at [628, 329] on link "18" at bounding box center [633, 336] width 22 height 22
type input "18/10/2025"
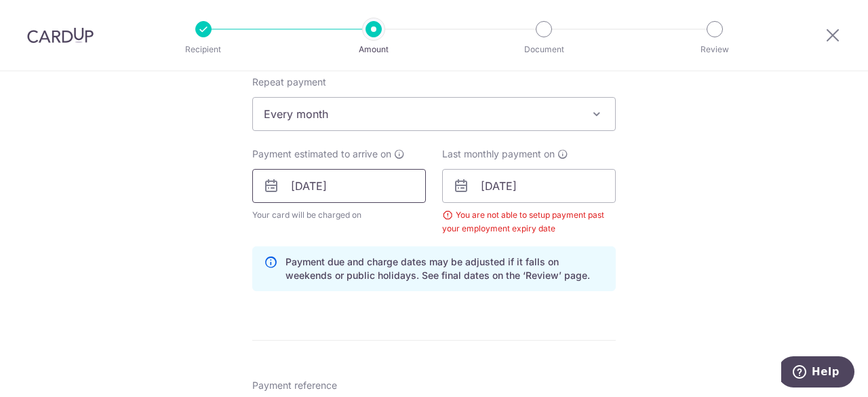
click at [348, 181] on input "[DATE]" at bounding box center [339, 186] width 174 height 34
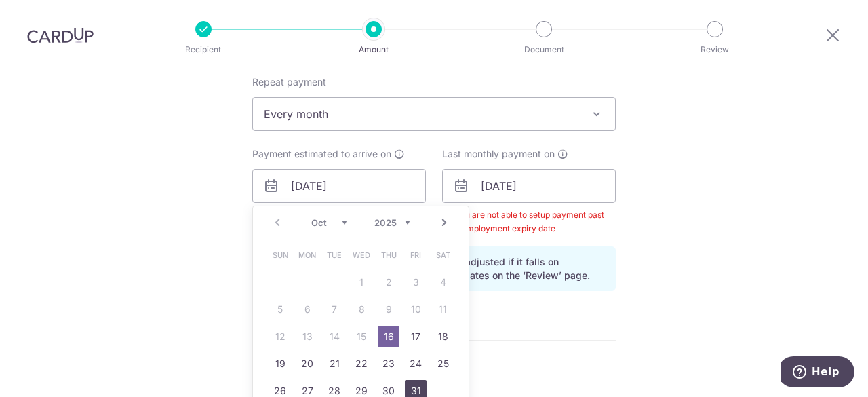
click at [410, 393] on link "31" at bounding box center [416, 391] width 22 height 22
type input "31/10/2025"
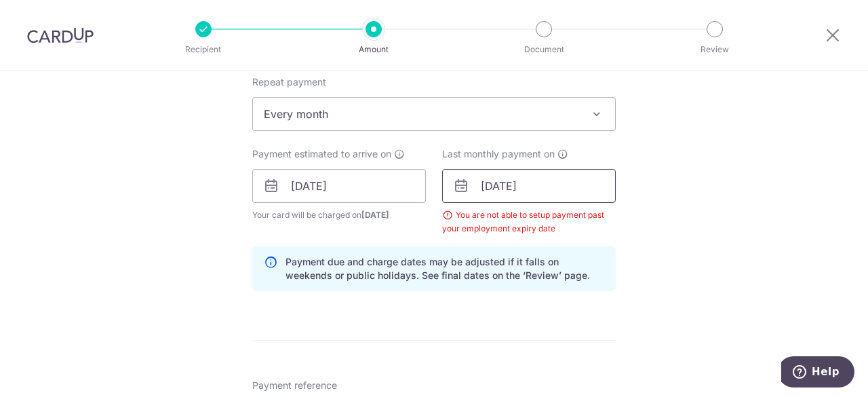
click at [537, 184] on input "31/10/2025" at bounding box center [529, 186] width 174 height 34
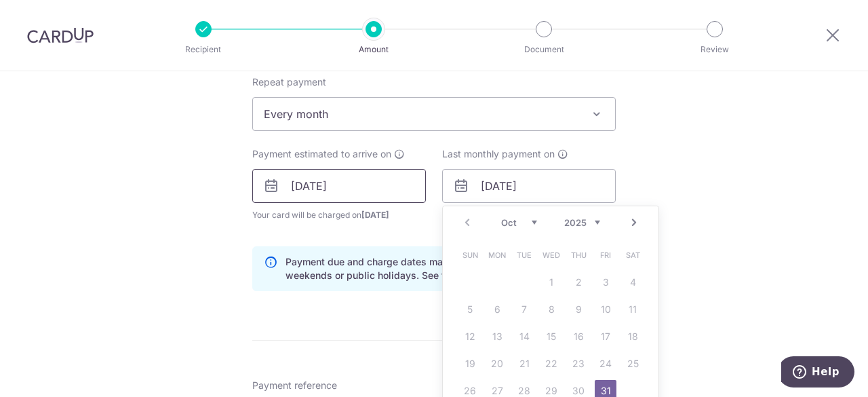
click at [361, 191] on input "31/10/2025" at bounding box center [339, 186] width 174 height 34
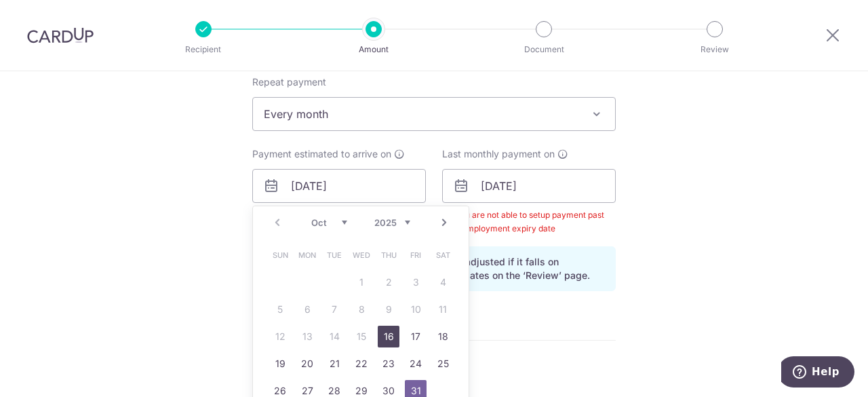
click at [393, 326] on link "16" at bounding box center [389, 336] width 22 height 22
type input "[DATE]"
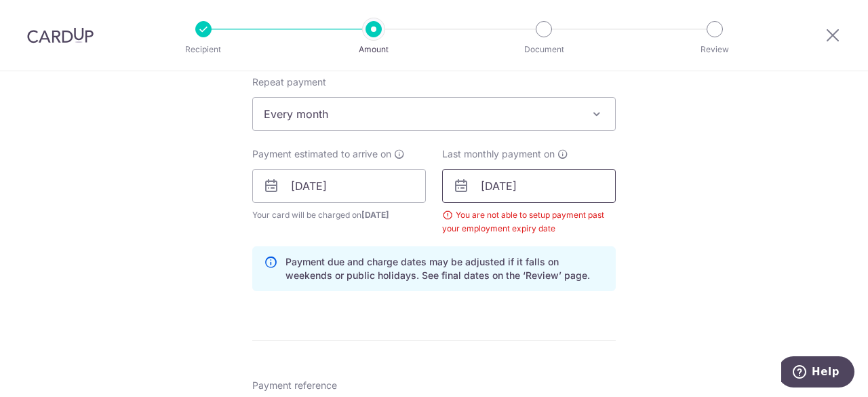
click at [543, 187] on input "31/10/2025" at bounding box center [529, 186] width 174 height 34
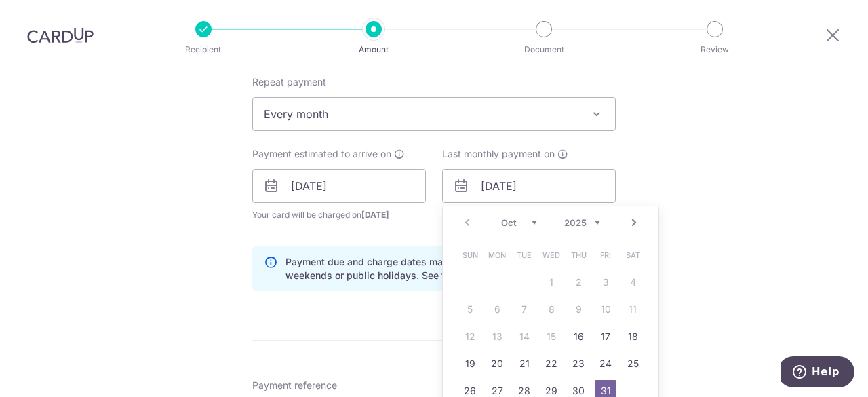
click at [633, 226] on link "Next" at bounding box center [634, 222] width 16 height 16
click at [464, 361] on link "16" at bounding box center [470, 364] width 22 height 22
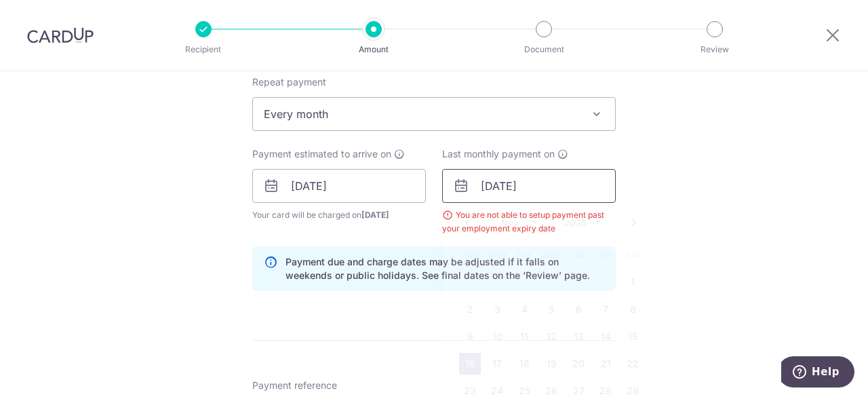
click at [590, 187] on input "16/11/2025" at bounding box center [529, 186] width 174 height 34
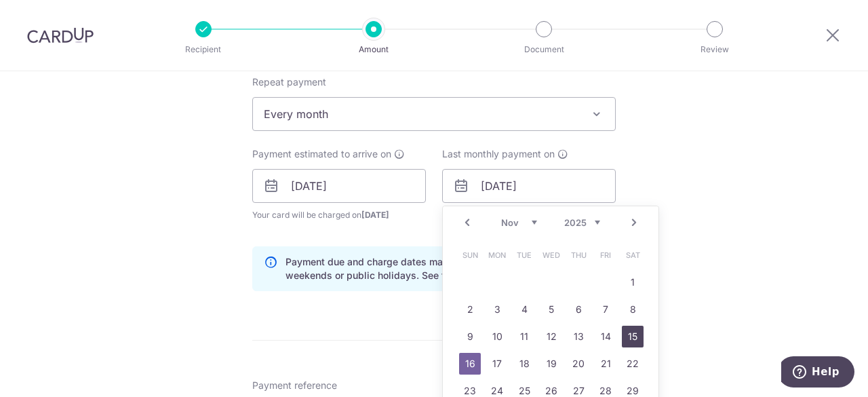
click at [622, 336] on link "15" at bounding box center [633, 336] width 22 height 22
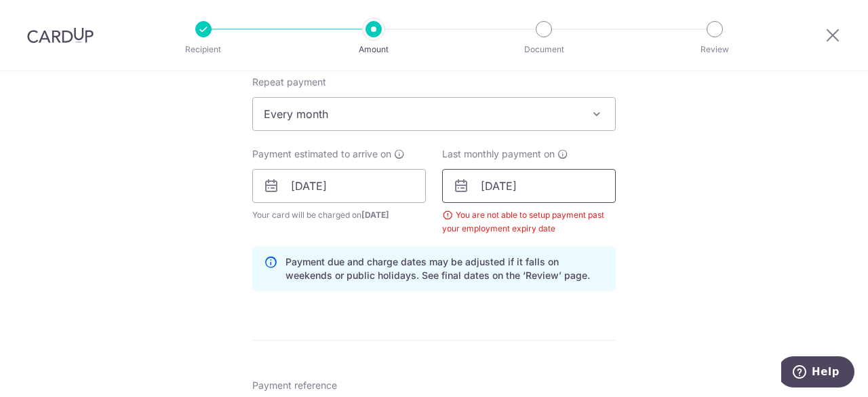
click at [591, 188] on input "15/11/2025" at bounding box center [529, 186] width 174 height 34
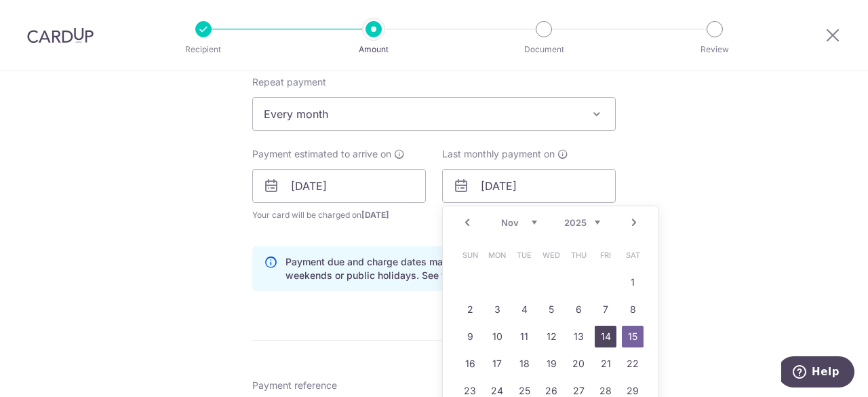
click at [595, 325] on link "14" at bounding box center [606, 336] width 22 height 22
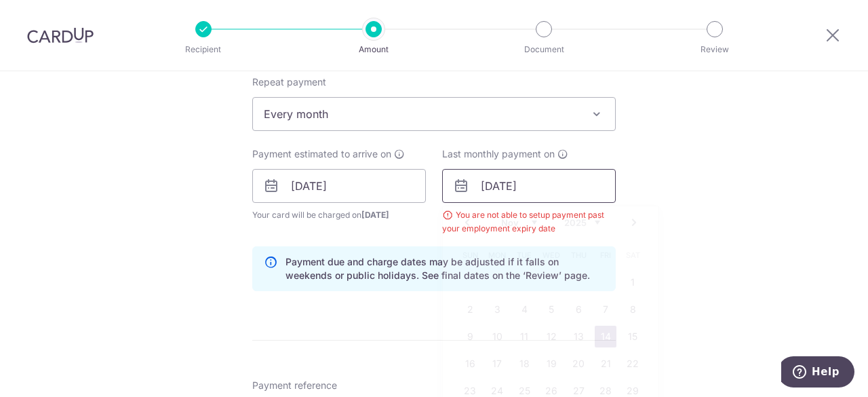
click at [555, 182] on input "14/11/2025" at bounding box center [529, 186] width 174 height 34
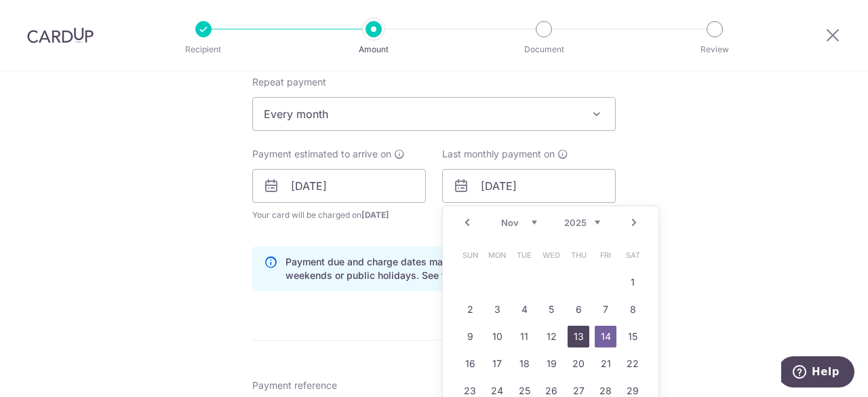
click at [584, 325] on link "13" at bounding box center [578, 336] width 22 height 22
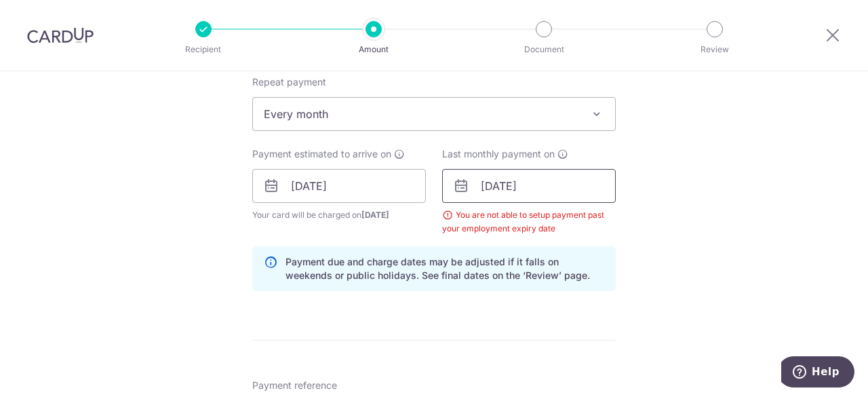
click at [587, 192] on input "13/11/2025" at bounding box center [529, 186] width 174 height 34
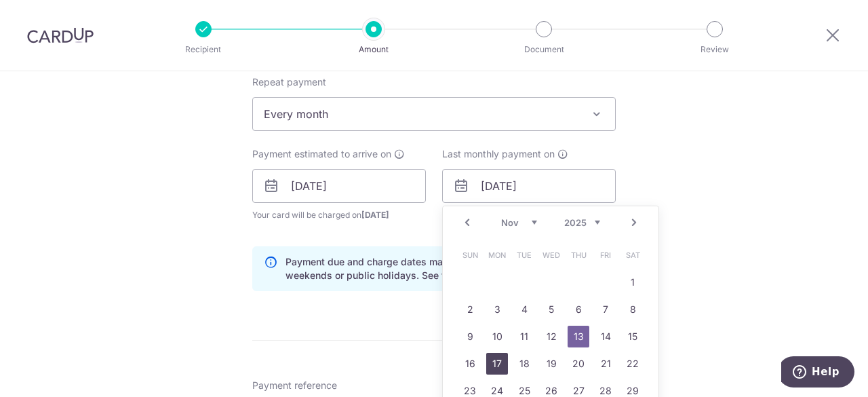
click at [496, 363] on link "17" at bounding box center [497, 364] width 22 height 22
type input "17/11/2025"
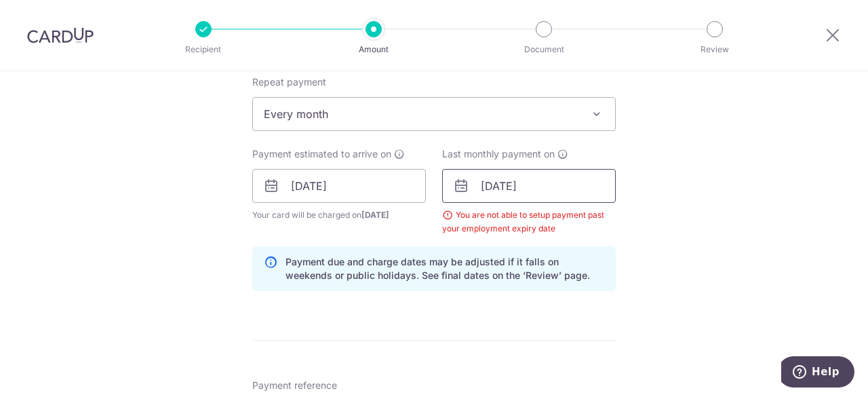
click at [597, 200] on input "17/11/2025" at bounding box center [529, 186] width 174 height 34
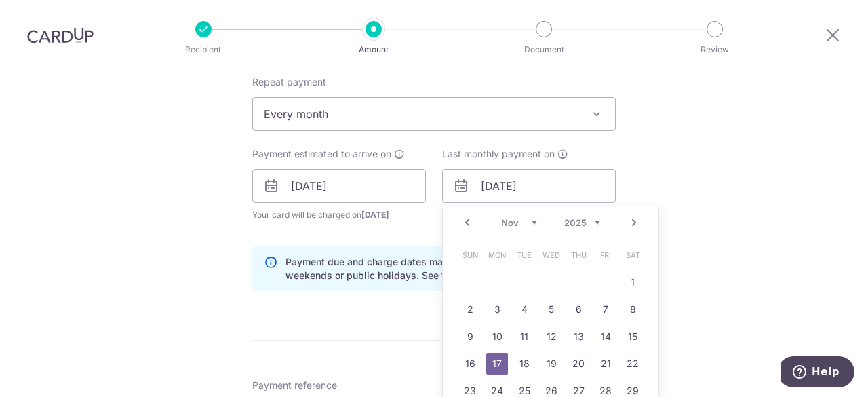
click at [553, 157] on label "Last monthly payment on" at bounding box center [505, 154] width 126 height 14
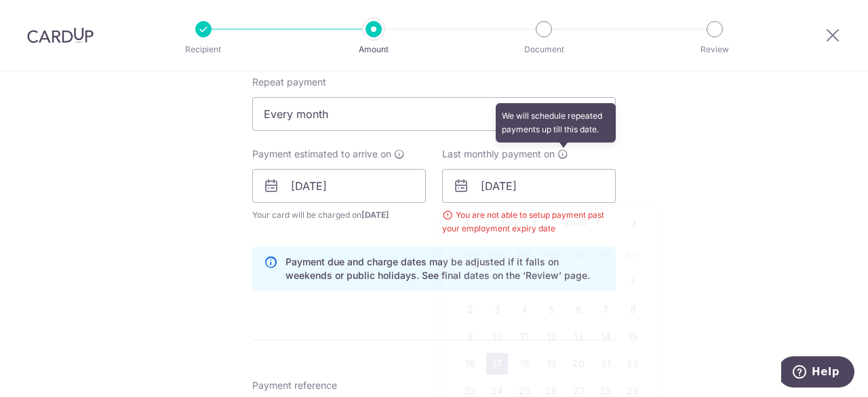
click at [559, 152] on icon at bounding box center [562, 153] width 11 height 11
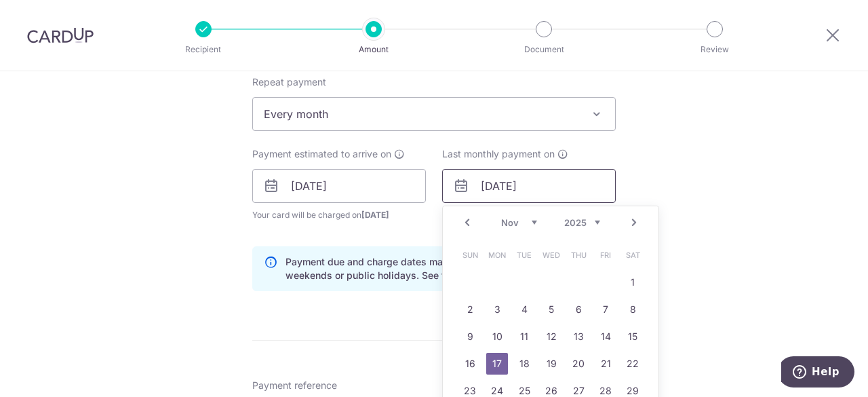
drag, startPoint x: 543, startPoint y: 178, endPoint x: 435, endPoint y: 188, distance: 108.3
click at [435, 188] on div "Last monthly payment on 17/11/2025 Prev Next Oct Nov Dec 2025 2026 2027 2028 20…" at bounding box center [529, 191] width 190 height 88
click at [768, 270] on div "Tell us more about your payment Enter payment amount SGD 616.00 616.00 Select C…" at bounding box center [434, 171] width 868 height 1296
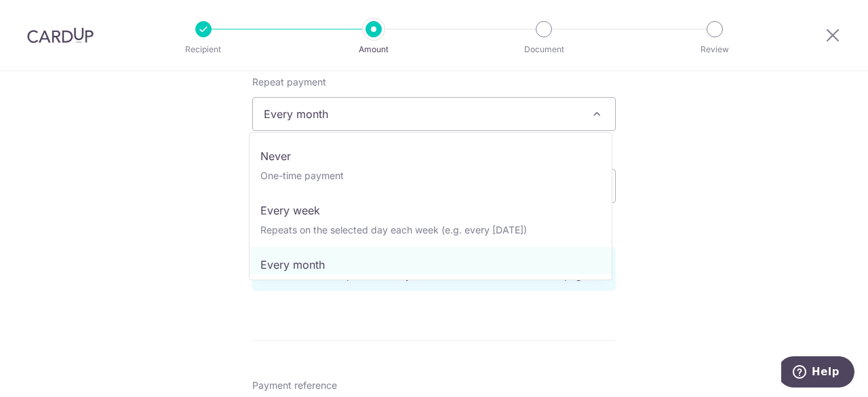
click at [557, 98] on span "Every month" at bounding box center [434, 114] width 362 height 33
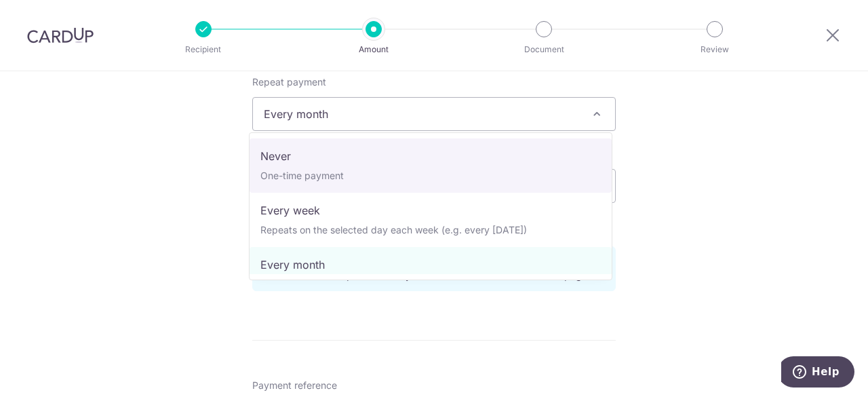
select select "1"
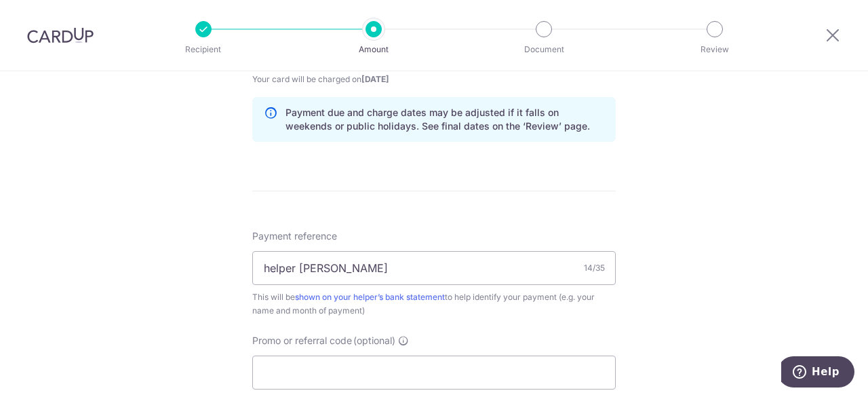
scroll to position [751, 0]
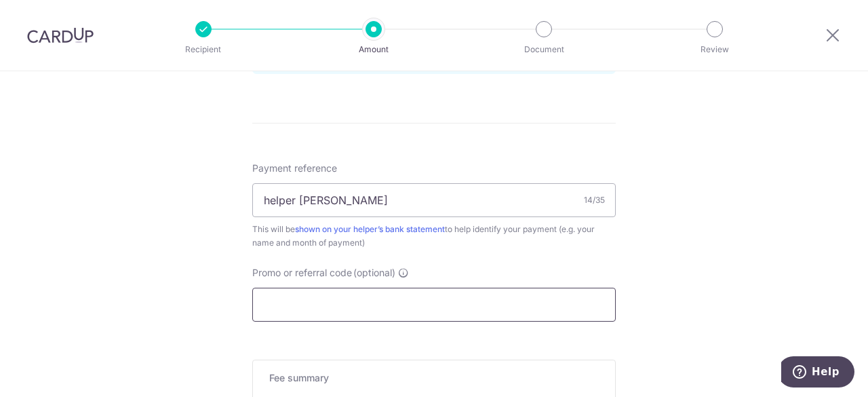
click at [340, 305] on input "Promo or referral code (optional)" at bounding box center [433, 304] width 363 height 34
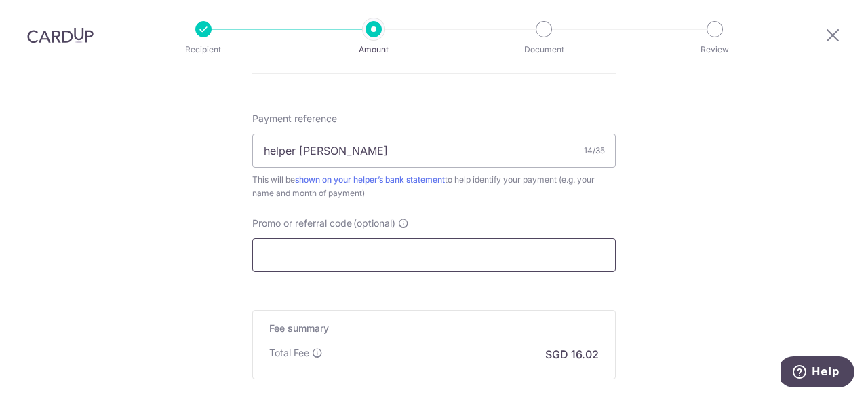
scroll to position [887, 0]
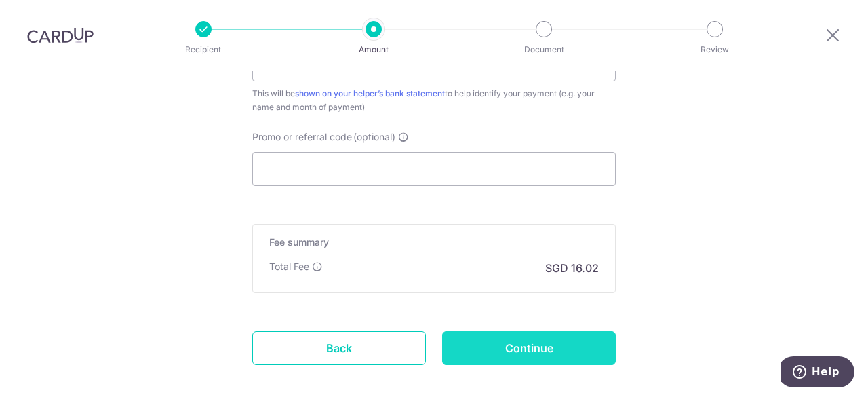
click at [520, 342] on input "Continue" at bounding box center [529, 348] width 174 height 34
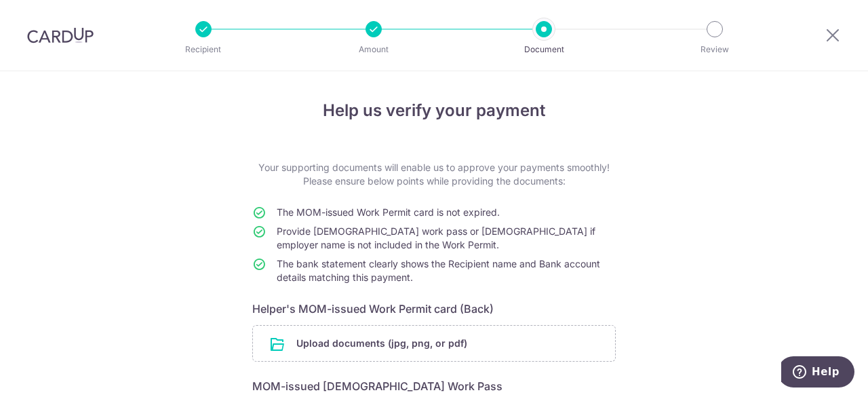
scroll to position [68, 0]
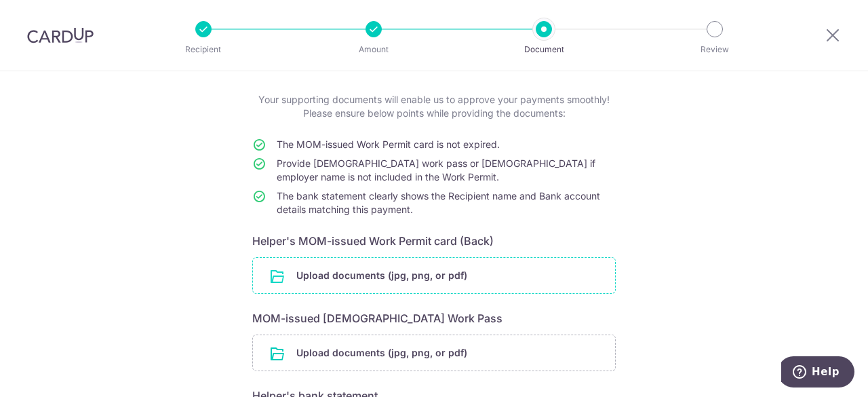
click at [386, 271] on input "file" at bounding box center [434, 275] width 362 height 35
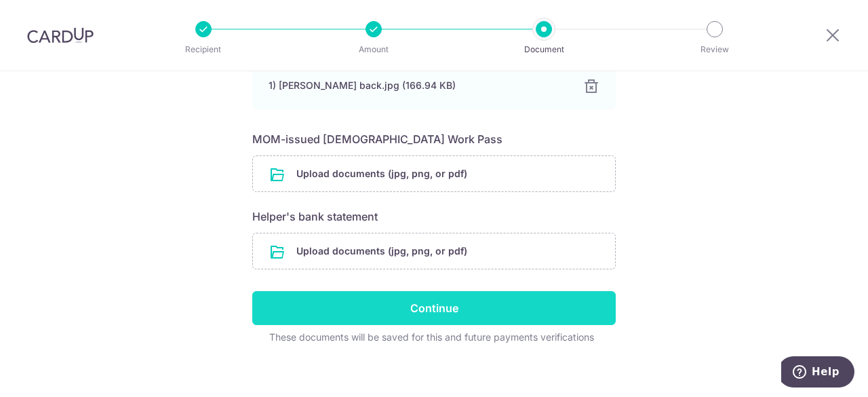
scroll to position [311, 0]
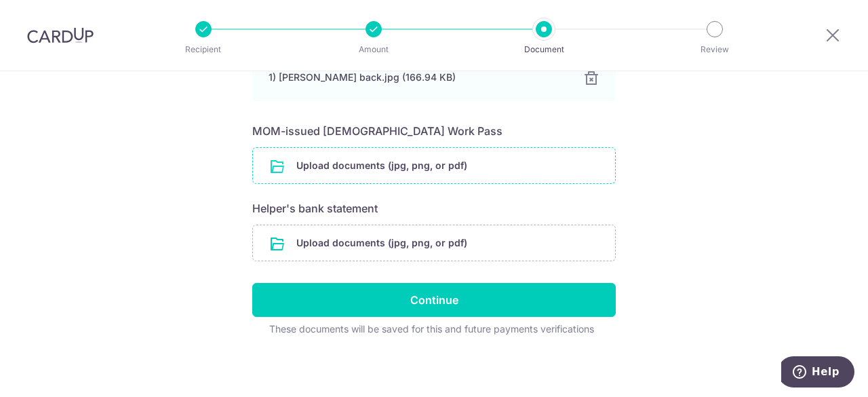
click at [347, 158] on input "file" at bounding box center [434, 165] width 362 height 35
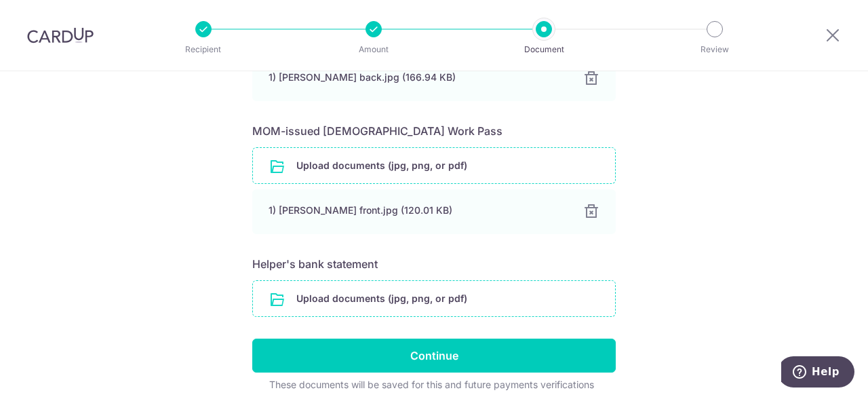
click at [357, 290] on input "file" at bounding box center [434, 298] width 362 height 35
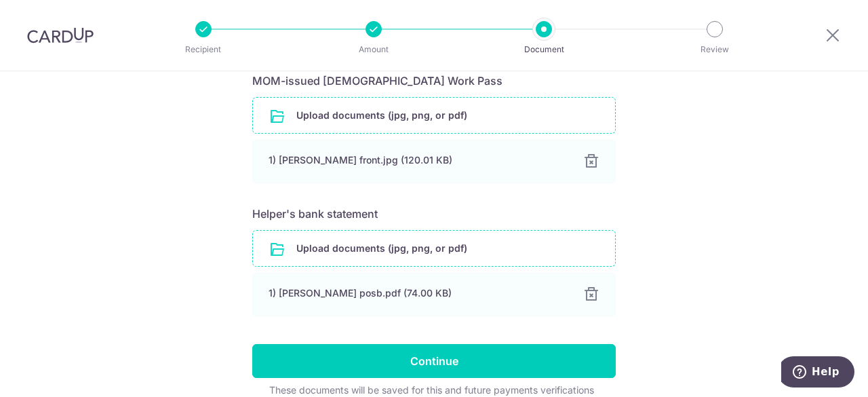
scroll to position [422, 0]
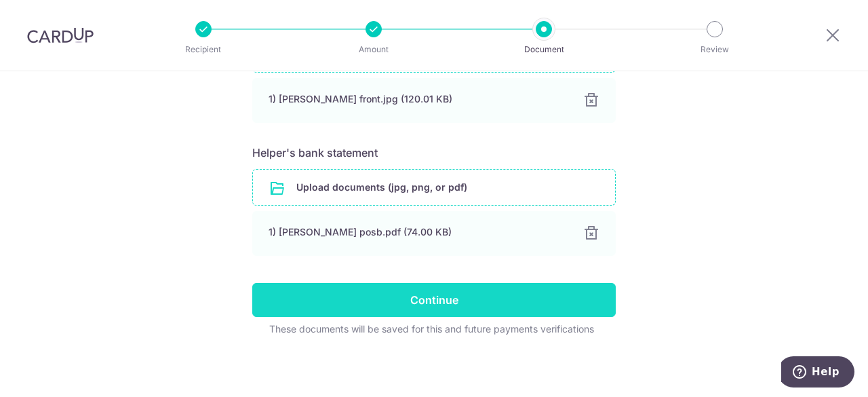
click at [396, 299] on input "Continue" at bounding box center [433, 300] width 363 height 34
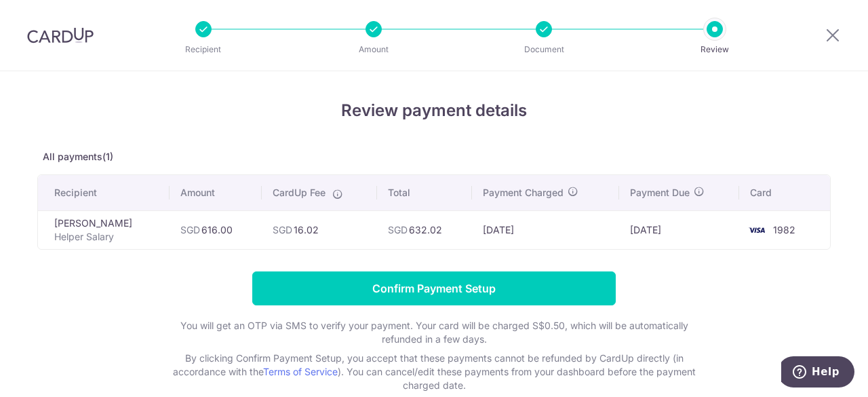
click at [655, 106] on h4 "Review payment details" at bounding box center [433, 110] width 793 height 24
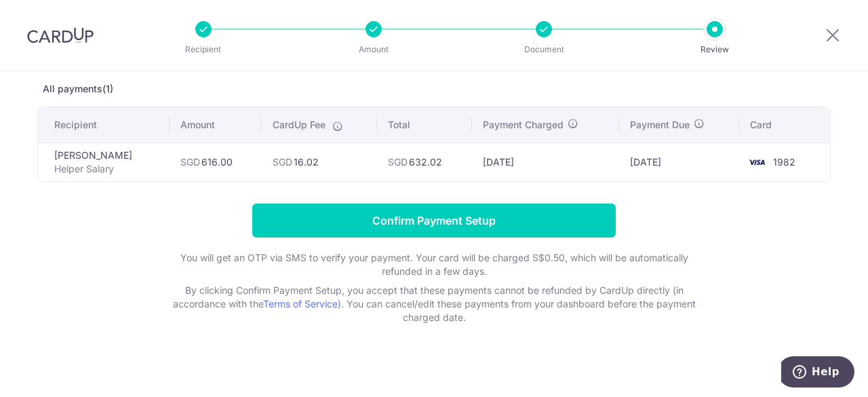
click at [687, 207] on form "Confirm Payment Setup You will get an OTP via SMS to verify your payment. Your …" at bounding box center [433, 263] width 793 height 121
click at [169, 155] on td "SGD 616.00" at bounding box center [215, 161] width 92 height 39
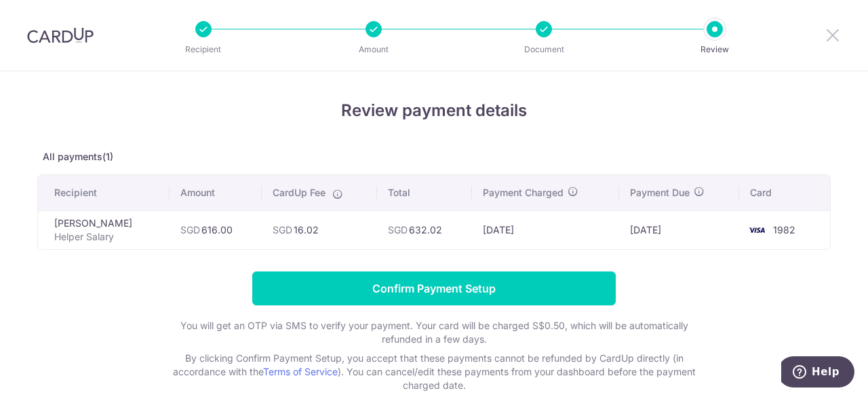
click at [829, 28] on icon at bounding box center [832, 34] width 16 height 17
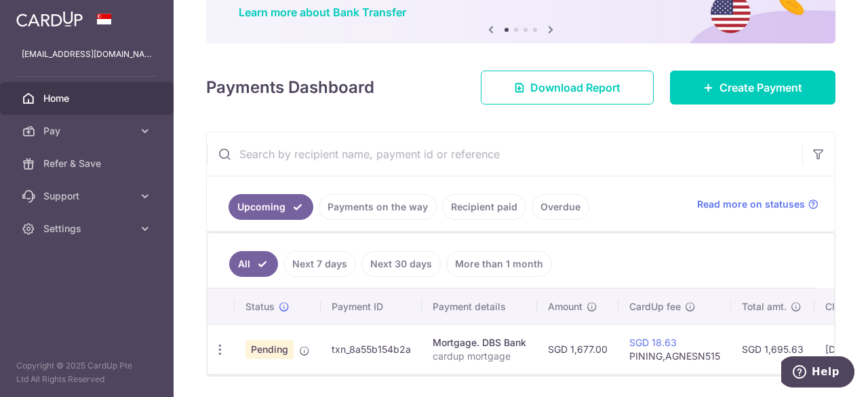
scroll to position [159, 0]
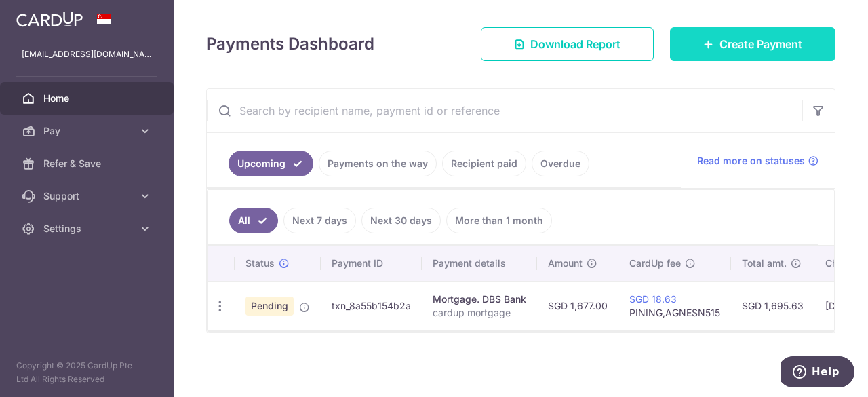
click at [725, 51] on link "Create Payment" at bounding box center [752, 44] width 165 height 34
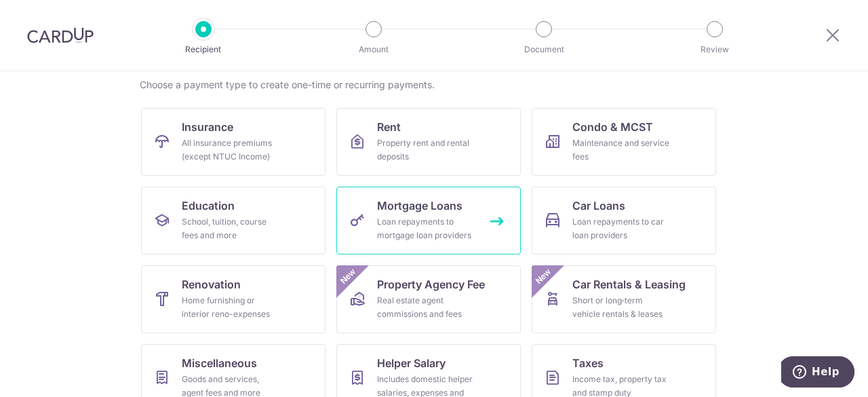
scroll to position [136, 0]
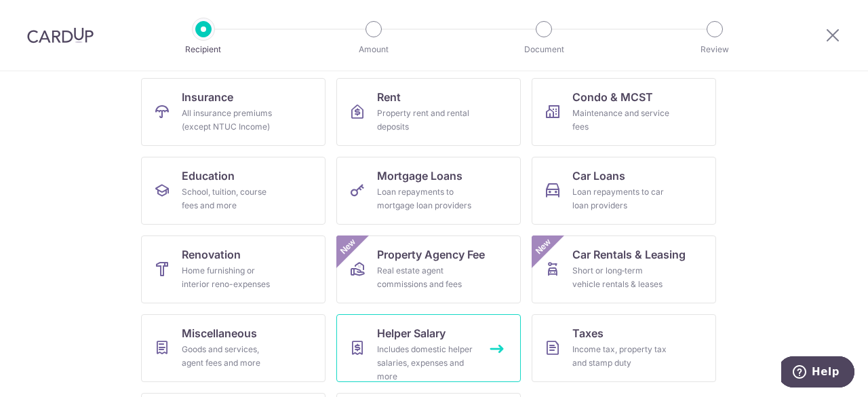
click at [393, 340] on span "Helper Salary" at bounding box center [411, 333] width 68 height 16
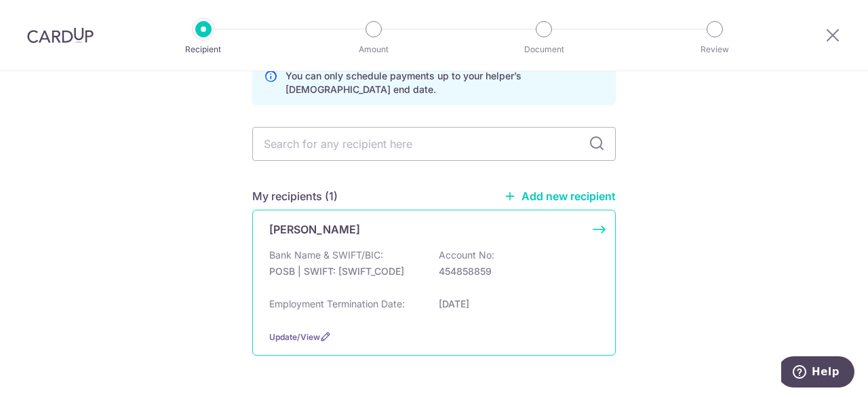
scroll to position [115, 0]
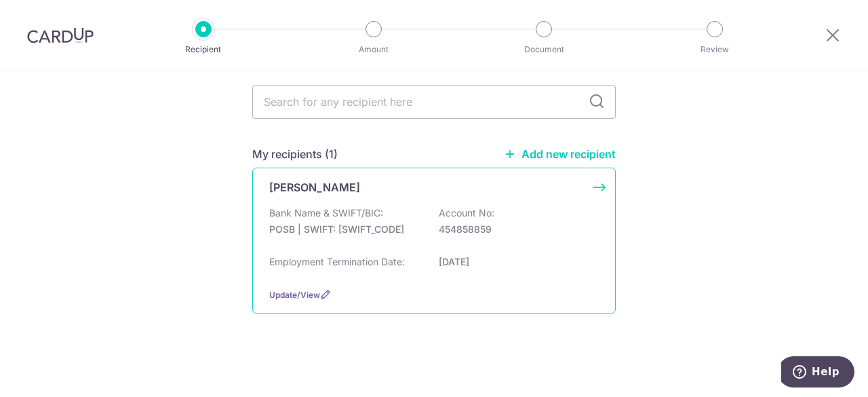
click at [351, 237] on div "Bank Name & SWIFT/BIC: POSB | SWIFT: [SWIFT_CODE] Account No: 454858859" at bounding box center [434, 227] width 330 height 43
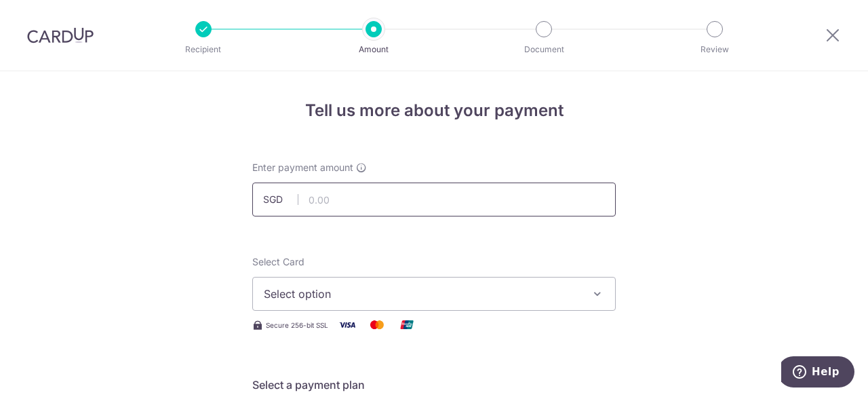
click at [317, 205] on input "text" at bounding box center [433, 199] width 363 height 34
click at [547, 203] on input "text" at bounding box center [433, 199] width 363 height 34
type input "516.00"
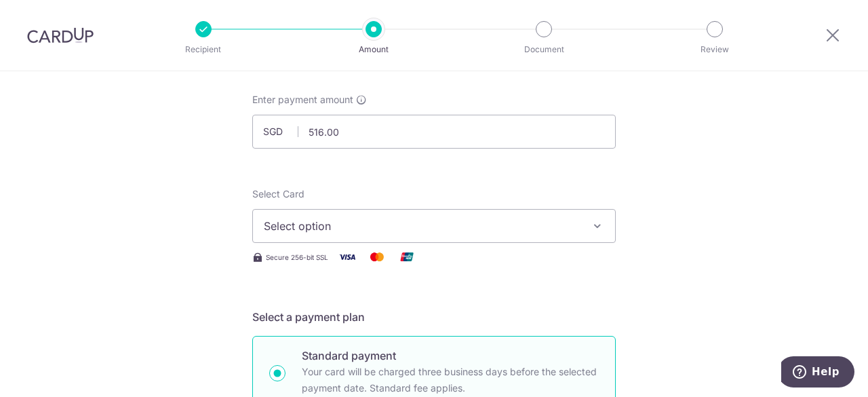
scroll to position [136, 0]
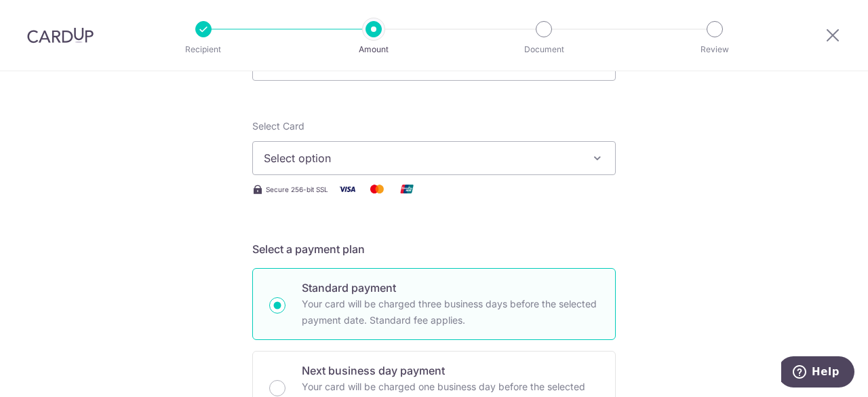
click at [410, 143] on button "Select option" at bounding box center [433, 158] width 363 height 34
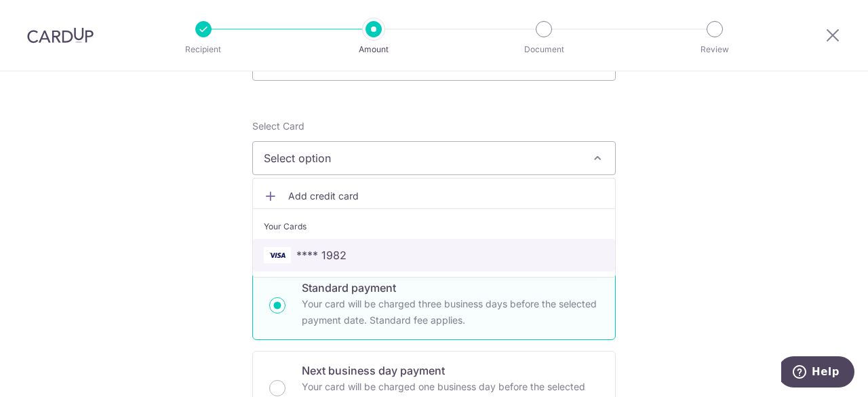
click at [321, 249] on span "**** 1982" at bounding box center [321, 255] width 50 height 16
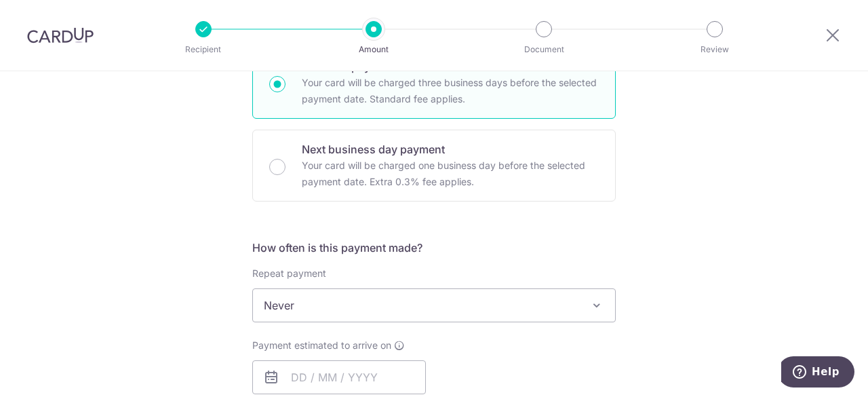
scroll to position [407, 0]
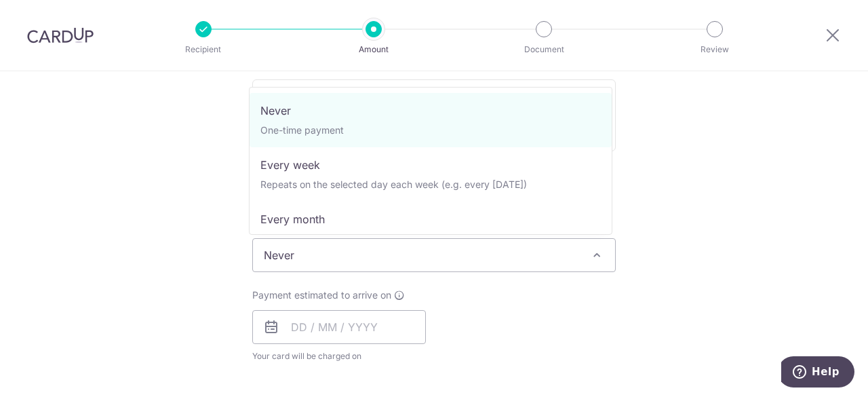
click at [353, 249] on span "Never" at bounding box center [434, 255] width 362 height 33
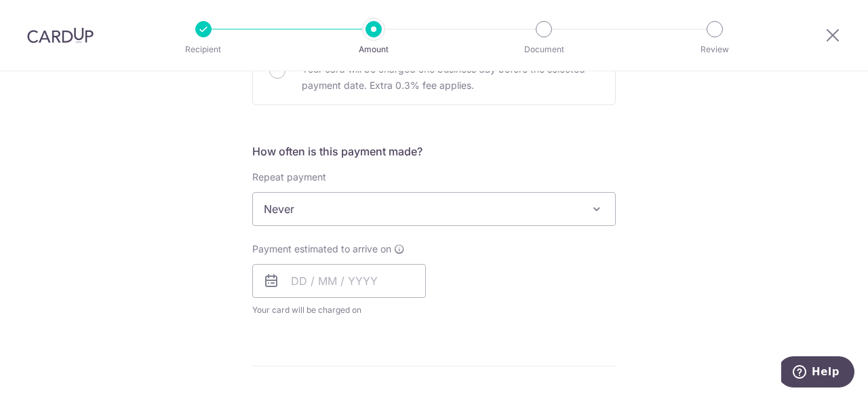
scroll to position [475, 0]
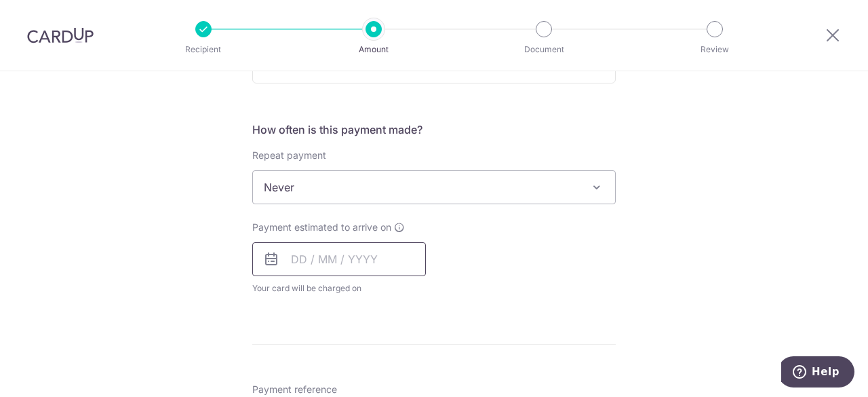
click at [358, 255] on input "text" at bounding box center [339, 259] width 174 height 34
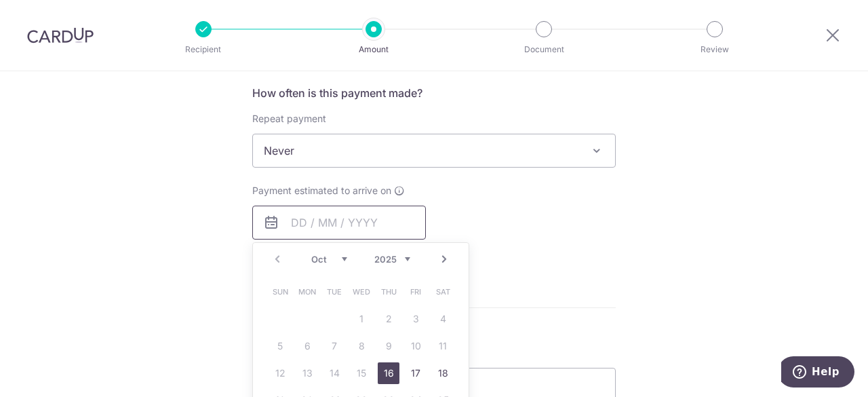
scroll to position [542, 0]
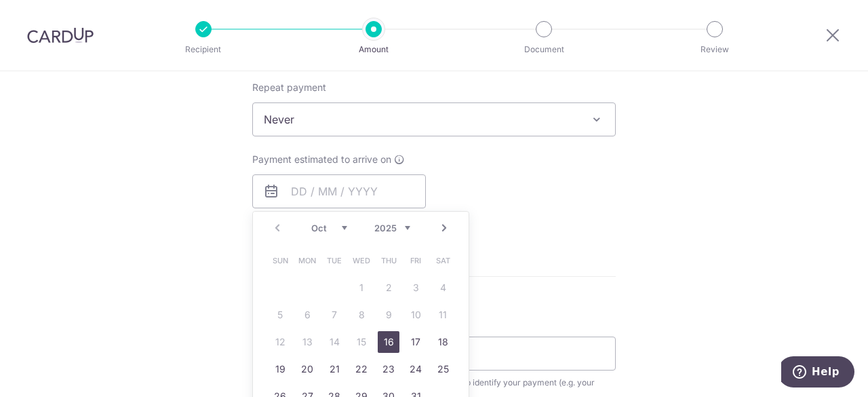
click at [389, 342] on link "16" at bounding box center [389, 342] width 22 height 22
type input "16/10/2025"
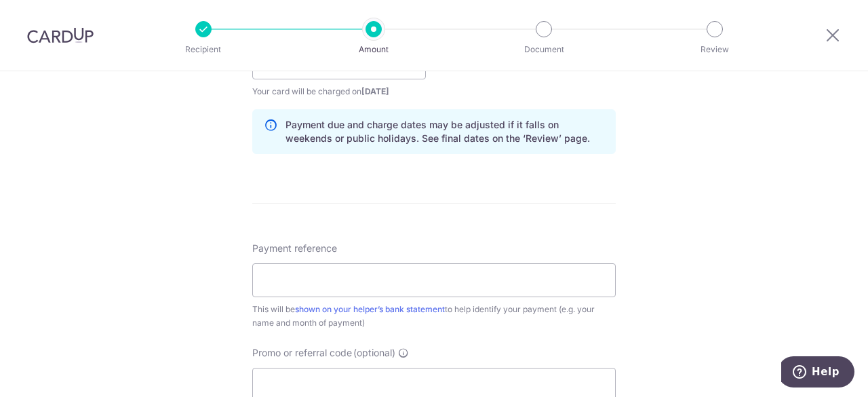
scroll to position [678, 0]
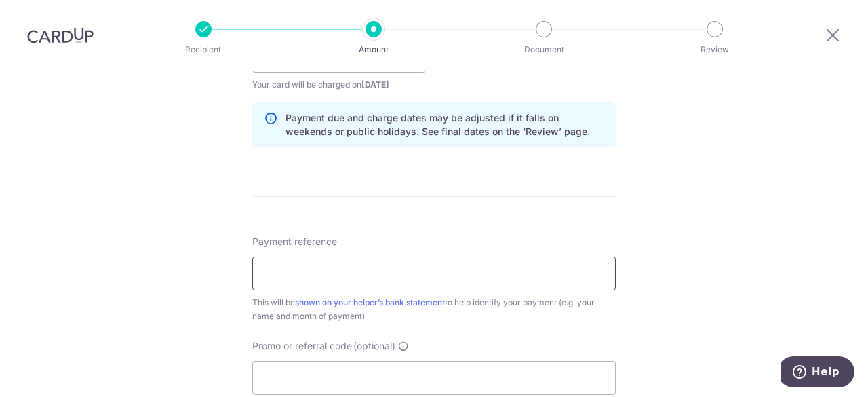
click at [372, 265] on input "Payment reference" at bounding box center [433, 273] width 363 height 34
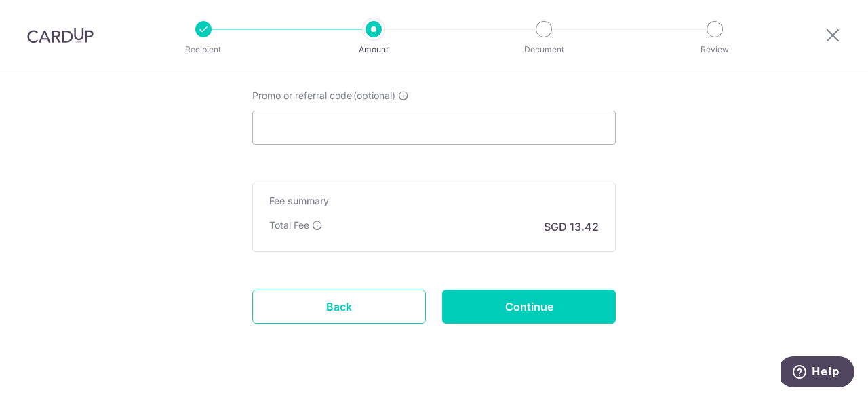
scroll to position [953, 0]
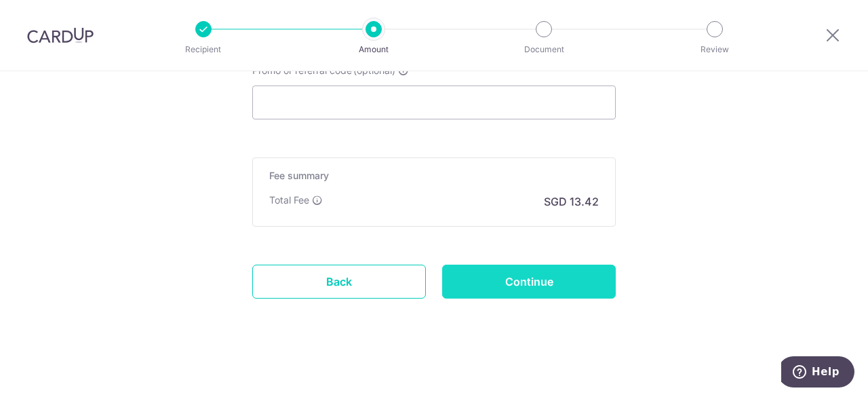
type input "tan family help"
click at [494, 280] on input "Continue" at bounding box center [529, 281] width 174 height 34
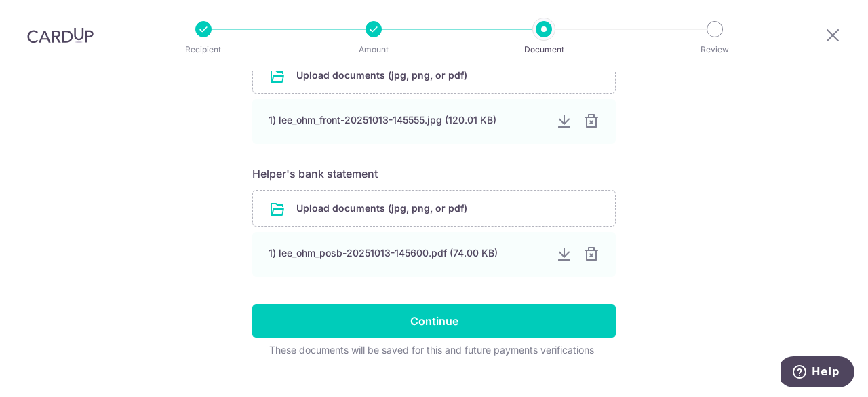
scroll to position [677, 0]
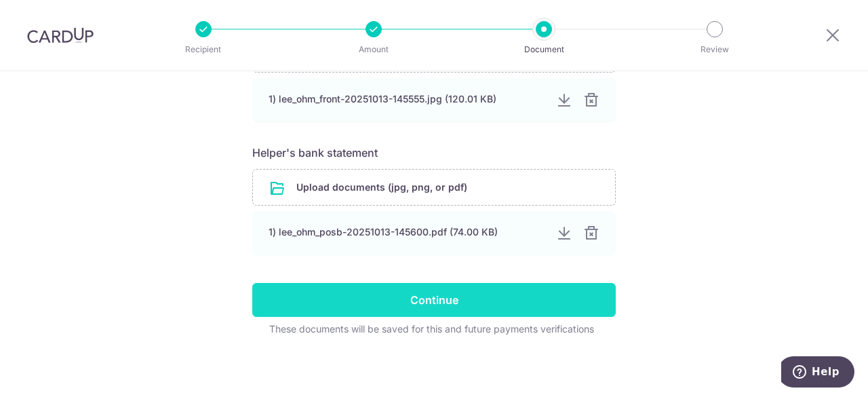
click at [461, 288] on input "Continue" at bounding box center [433, 300] width 363 height 34
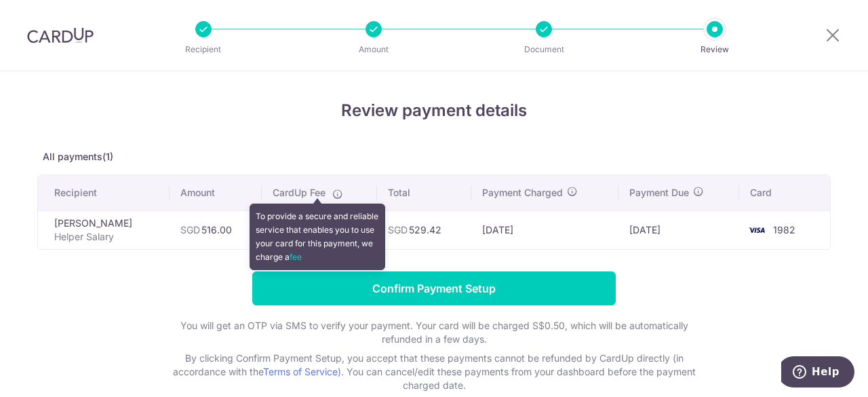
click at [332, 190] on icon at bounding box center [337, 193] width 11 height 11
click at [328, 186] on span at bounding box center [335, 191] width 15 height 11
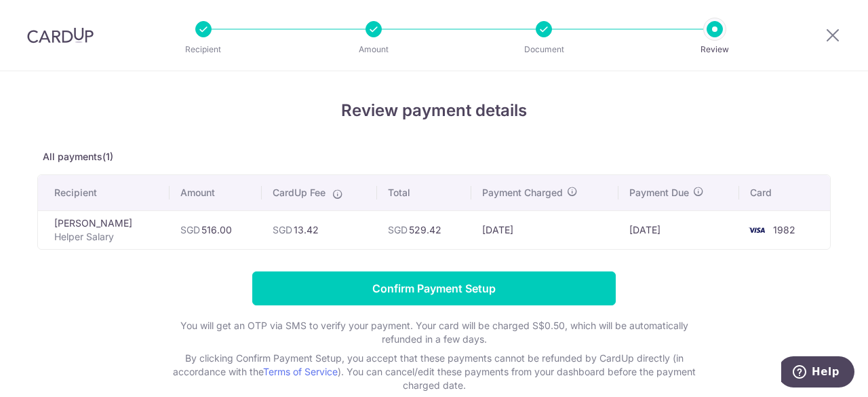
drag, startPoint x: 319, startPoint y: 186, endPoint x: 317, endPoint y: 219, distance: 32.6
click at [317, 219] on table "Recipient Amount CardUp Fee Total Payment Charged Payment Due Card Lee ohm Help…" at bounding box center [434, 212] width 792 height 74
click at [330, 133] on div "Review payment details All payments(1) Recipient Amount CardUp Fee Total Paymen…" at bounding box center [433, 245] width 793 height 294
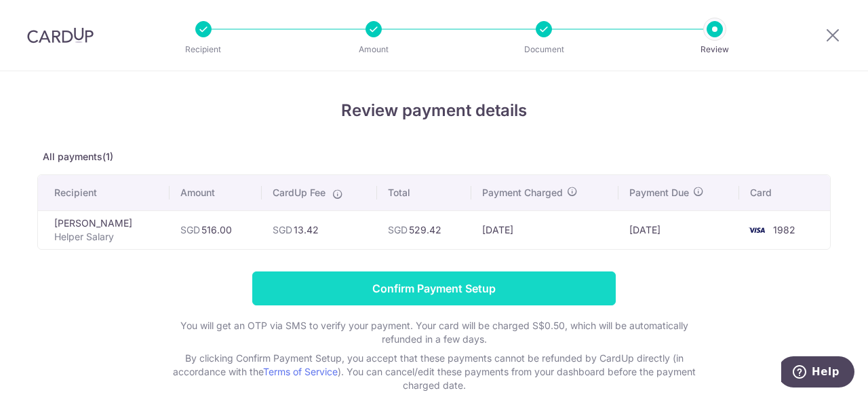
click at [345, 275] on input "Confirm Payment Setup" at bounding box center [433, 288] width 363 height 34
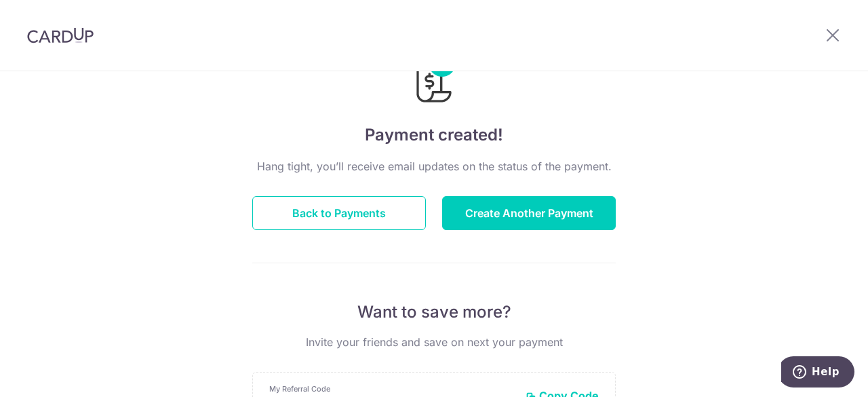
scroll to position [58, 0]
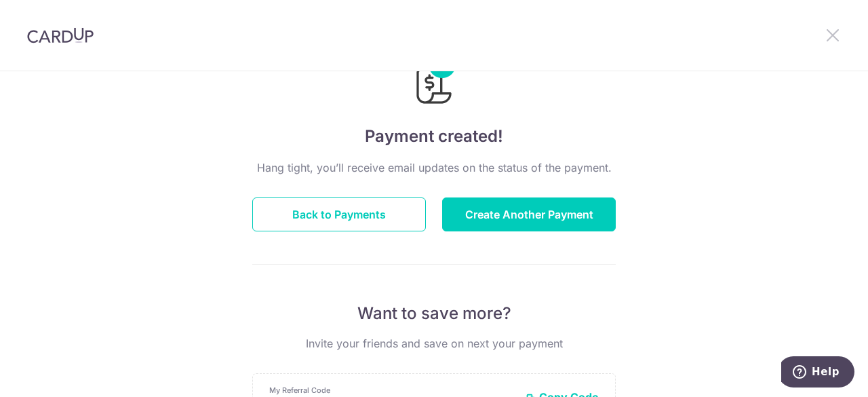
click at [840, 33] on icon at bounding box center [832, 34] width 16 height 17
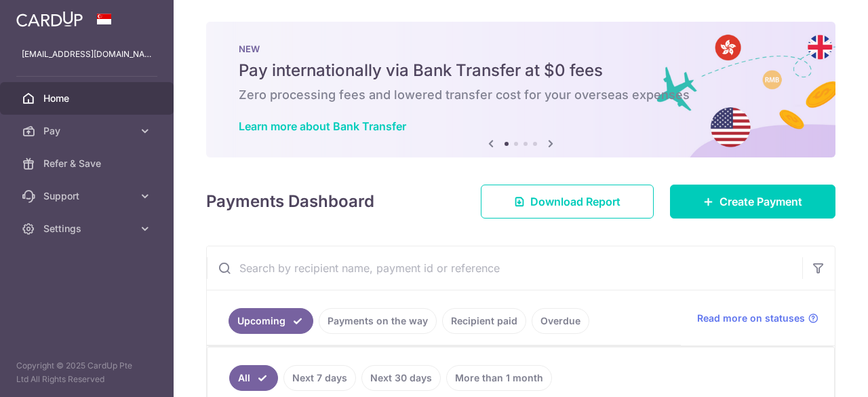
click at [833, 35] on div "× Pause Schedule Pause all future payments in this series Pause just this one p…" at bounding box center [521, 198] width 694 height 397
click at [41, 94] on link "Home" at bounding box center [87, 98] width 174 height 33
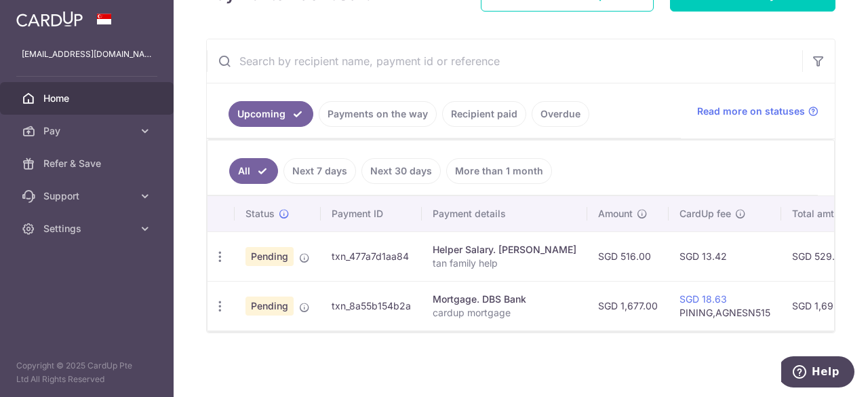
click at [353, 255] on td "txn_477a7d1aa84" at bounding box center [371, 255] width 101 height 49
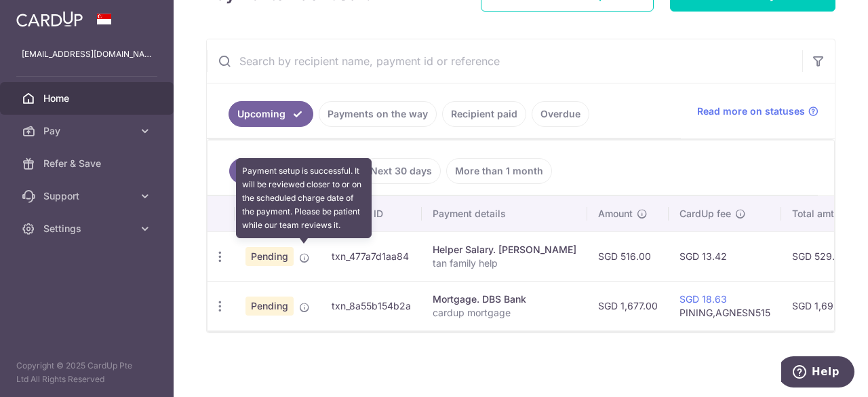
click at [306, 252] on icon at bounding box center [304, 257] width 11 height 11
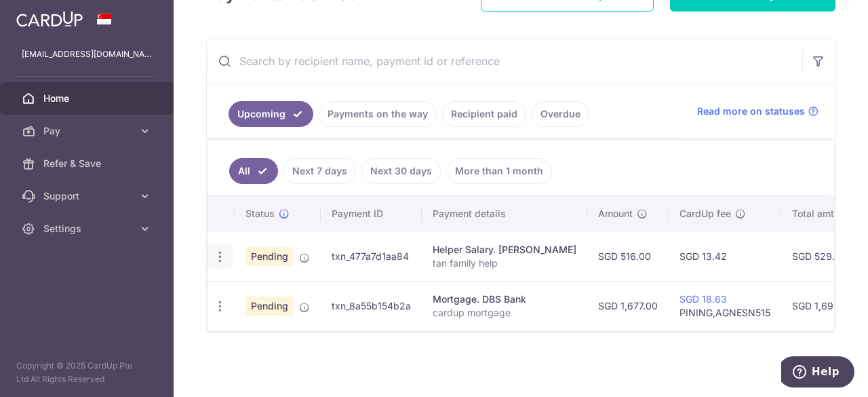
click at [217, 249] on icon "button" at bounding box center [220, 256] width 14 height 14
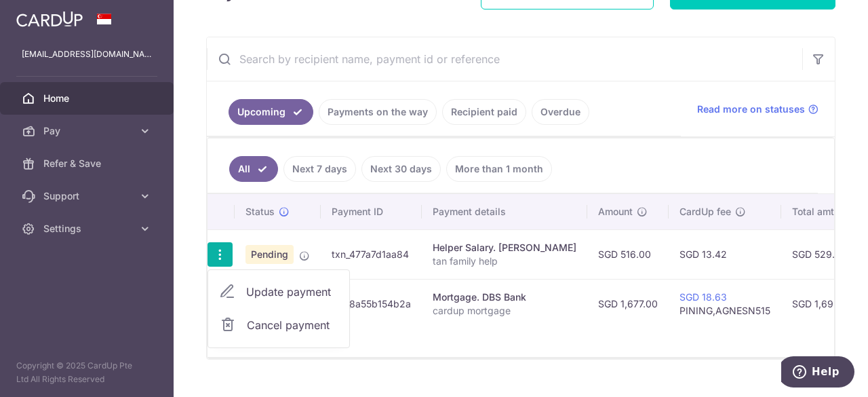
click at [263, 288] on span "Update payment" at bounding box center [292, 291] width 92 height 16
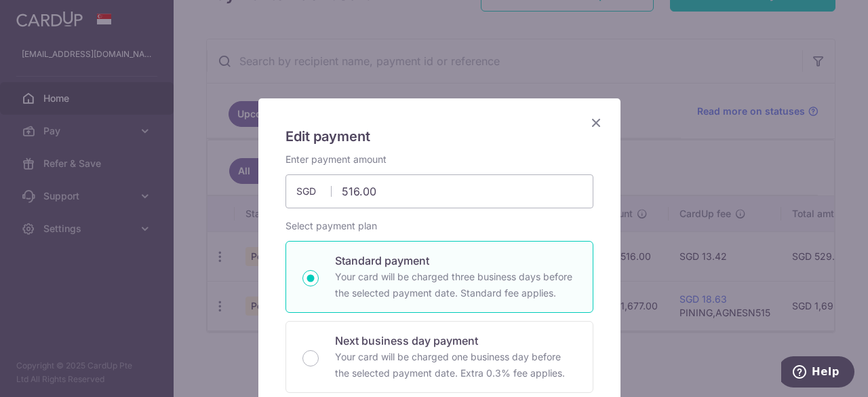
click at [588, 119] on icon "Close" at bounding box center [596, 122] width 16 height 17
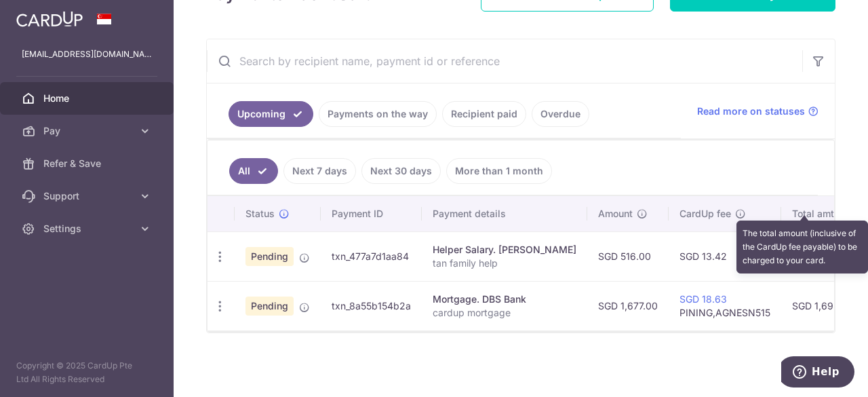
click at [841, 208] on icon at bounding box center [846, 213] width 11 height 11
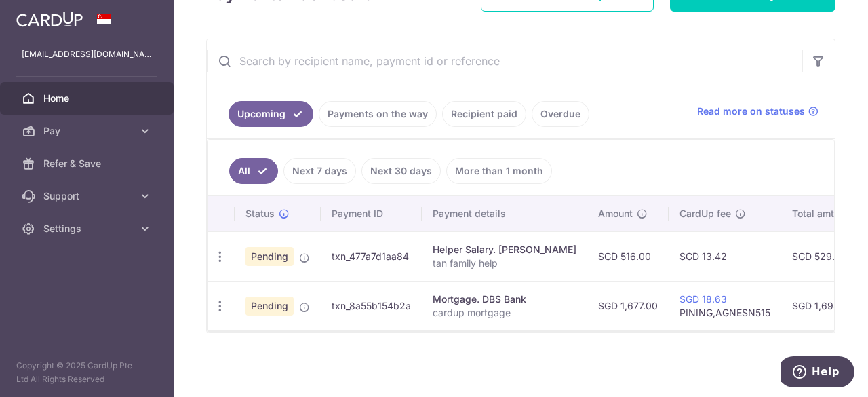
click at [485, 217] on th "Payment details" at bounding box center [504, 213] width 165 height 35
click at [488, 208] on th "Payment details" at bounding box center [504, 213] width 165 height 35
click at [807, 106] on icon at bounding box center [812, 111] width 11 height 11
